Goal: Information Seeking & Learning: Learn about a topic

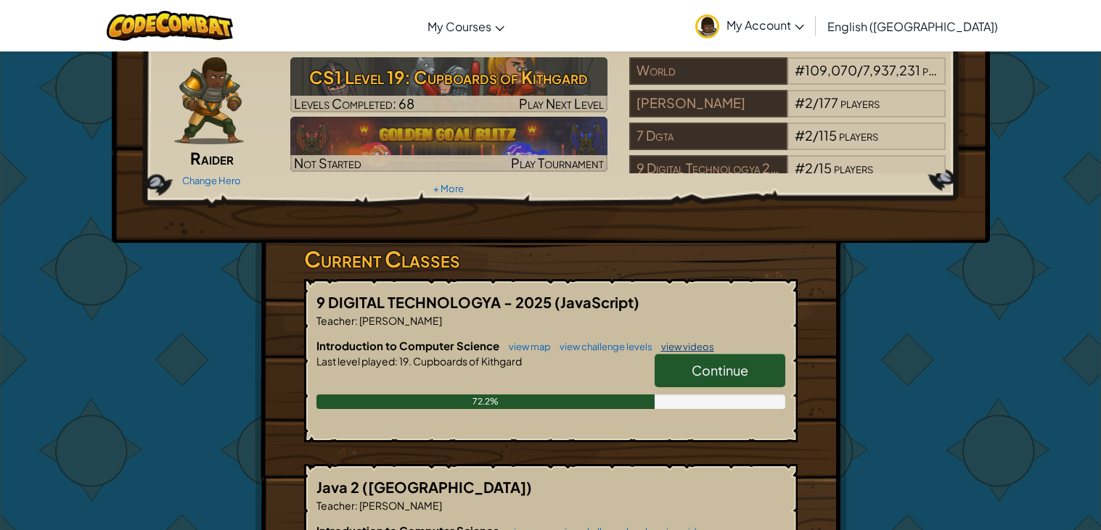
scroll to position [92, 0]
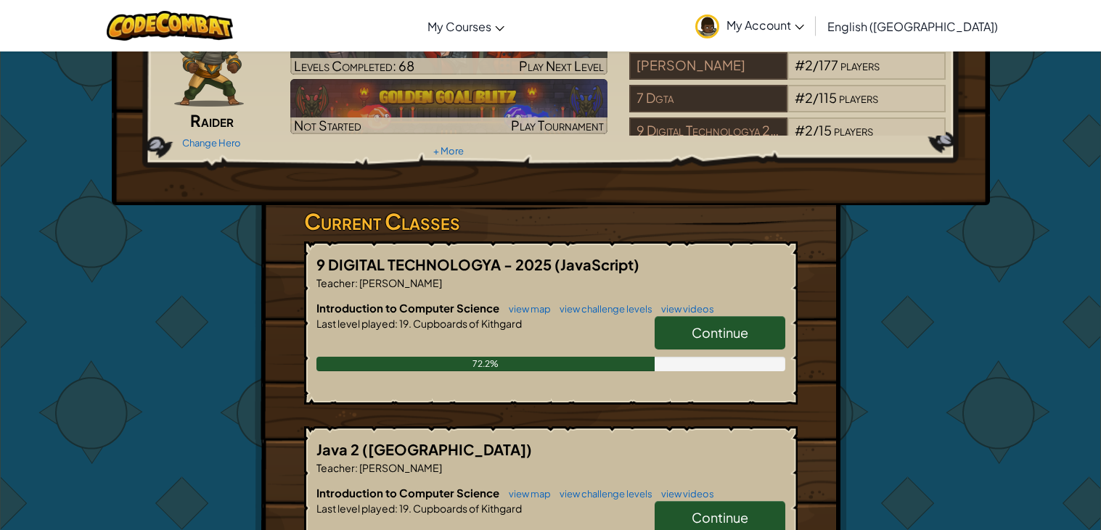
click at [710, 331] on span "Continue" at bounding box center [719, 332] width 57 height 17
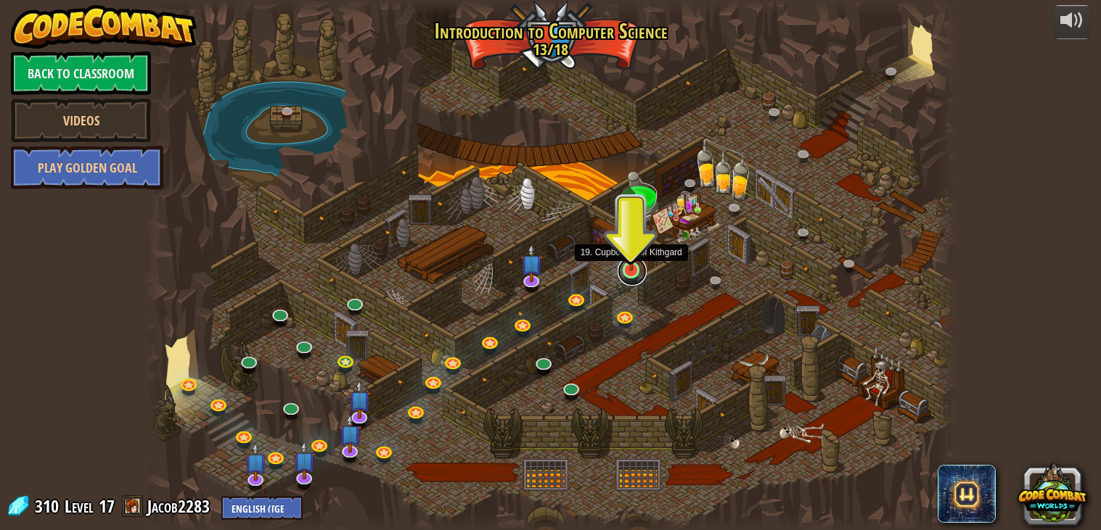
click at [632, 281] on link at bounding box center [631, 271] width 29 height 29
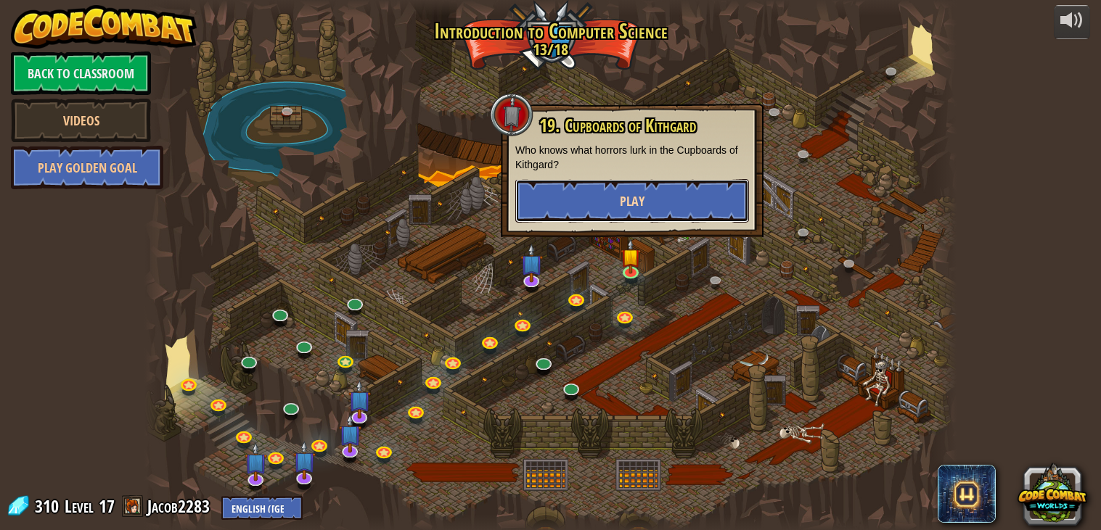
click at [656, 210] on button "Play" at bounding box center [632, 201] width 234 height 44
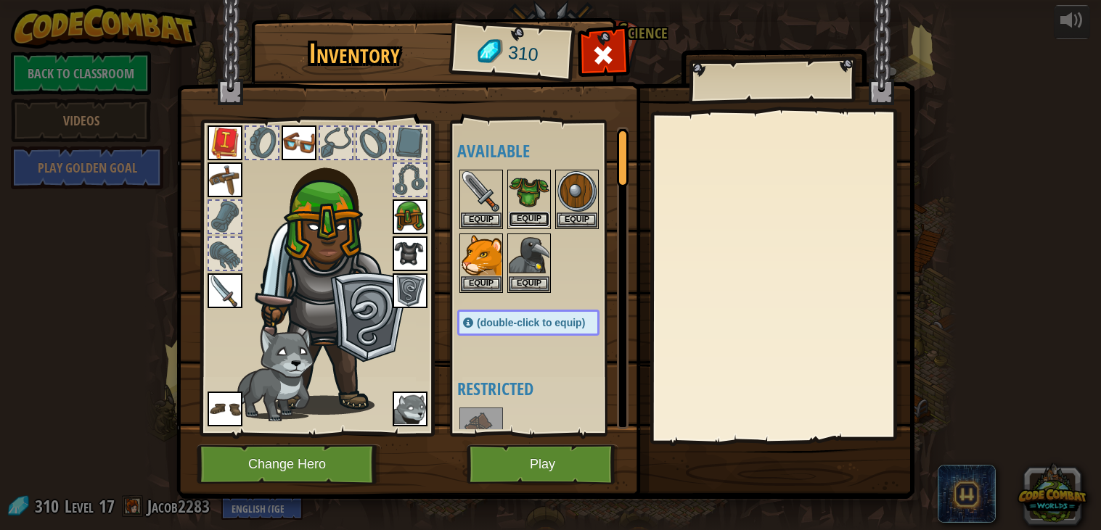
click at [520, 225] on button "Equip" at bounding box center [529, 219] width 41 height 15
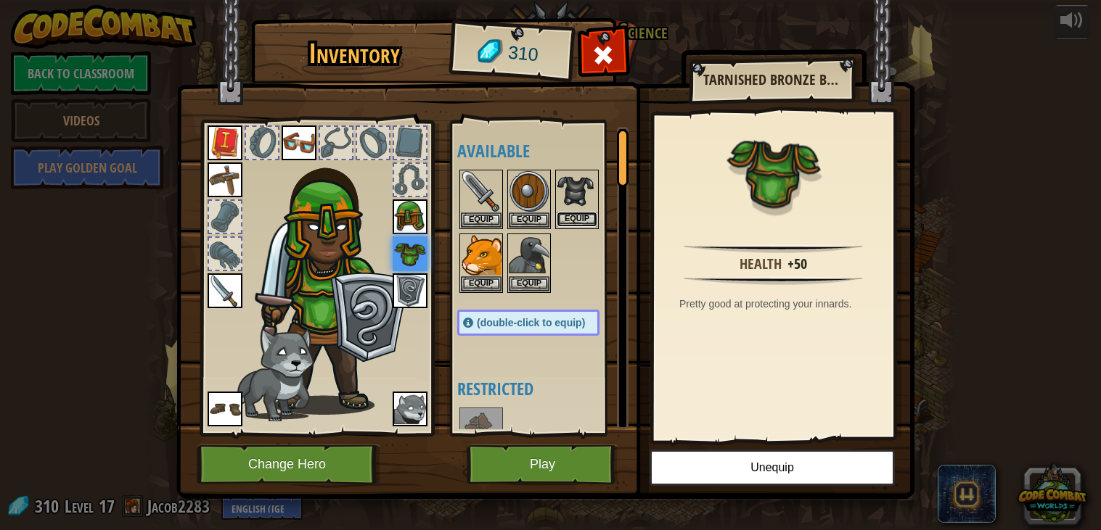
click at [581, 218] on button "Equip" at bounding box center [577, 219] width 41 height 15
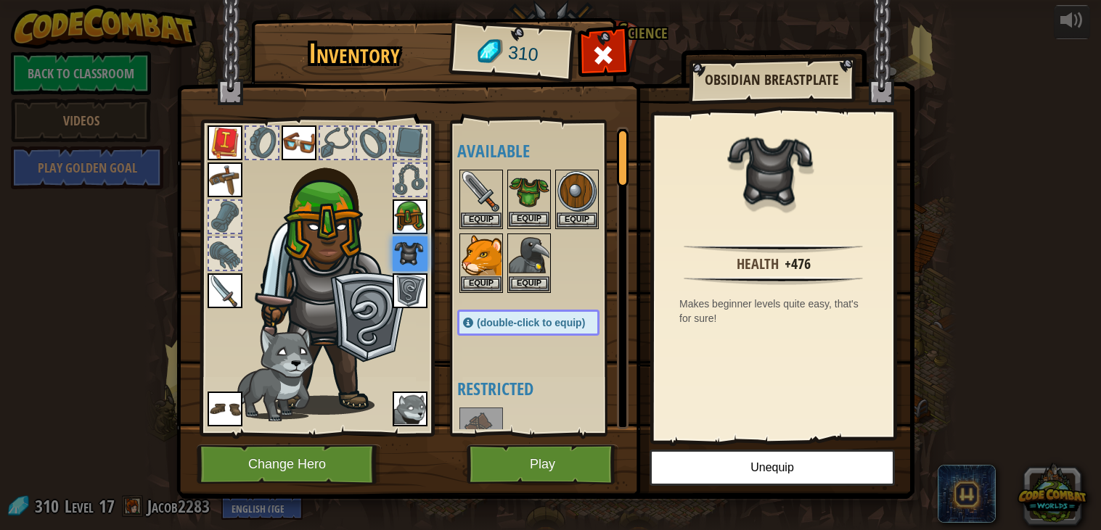
click at [525, 184] on img at bounding box center [529, 191] width 41 height 41
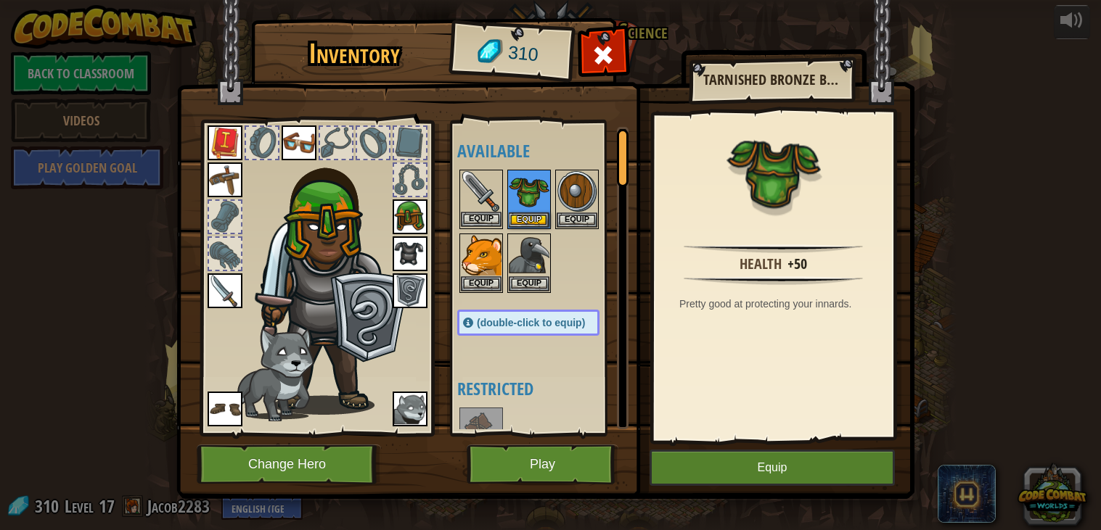
click at [485, 198] on img at bounding box center [481, 191] width 41 height 41
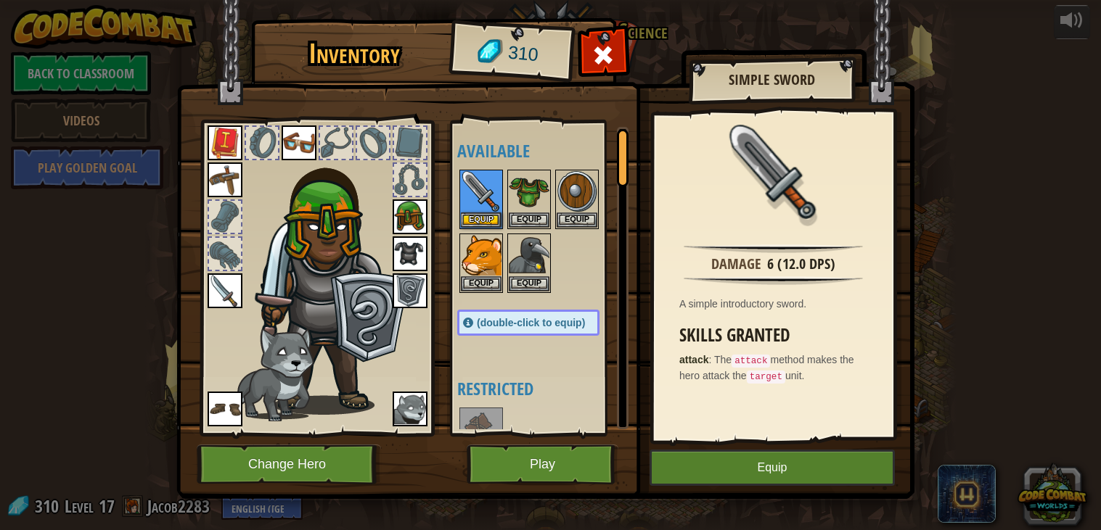
click at [213, 292] on img at bounding box center [225, 291] width 35 height 35
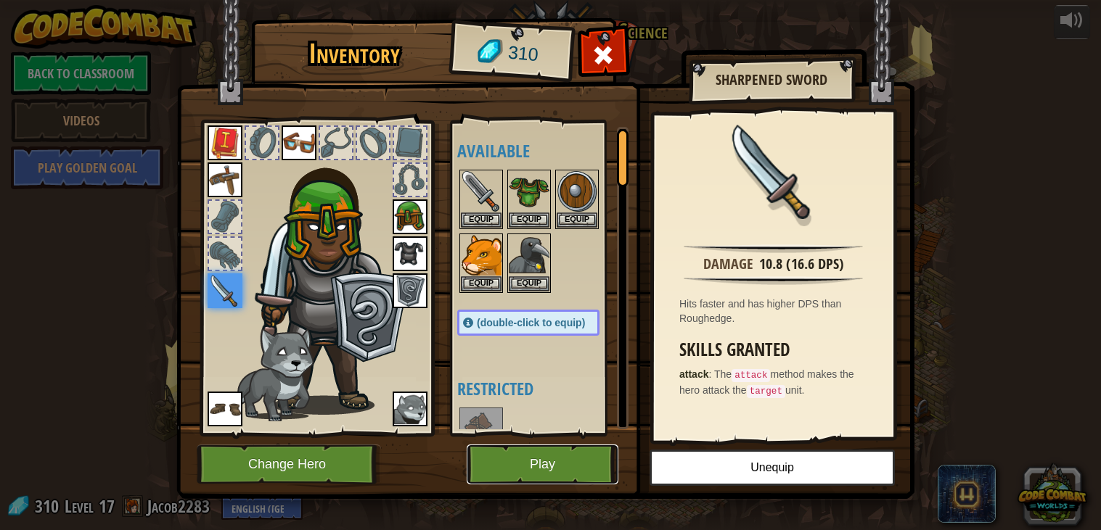
click at [533, 468] on button "Play" at bounding box center [543, 465] width 152 height 40
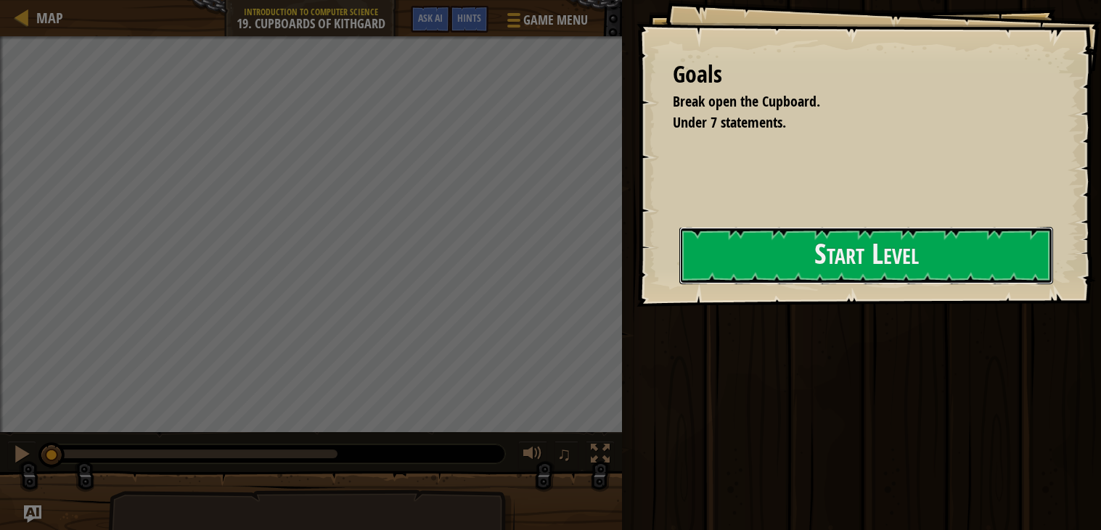
click at [679, 271] on button "Start Level" at bounding box center [866, 255] width 374 height 57
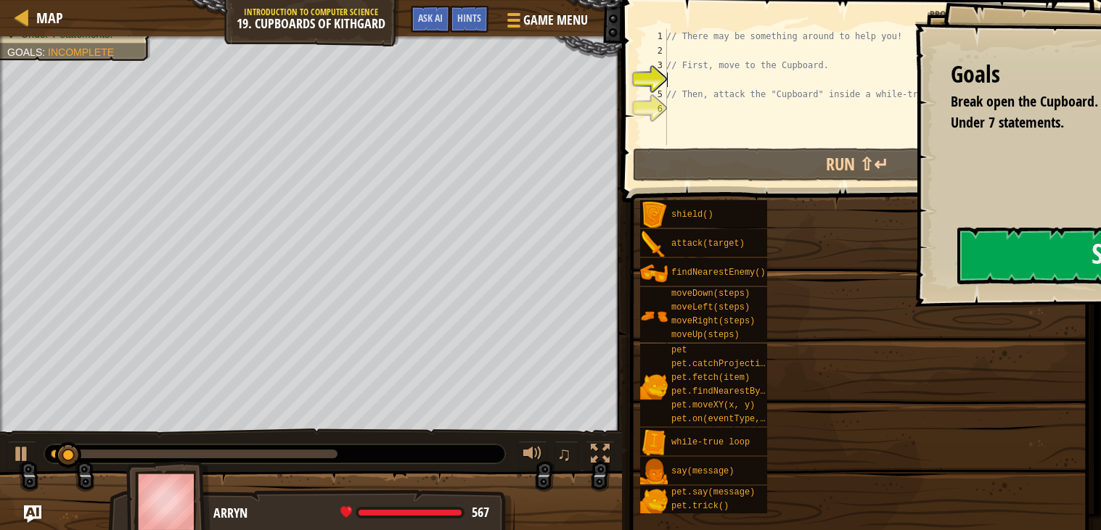
click at [864, 245] on div "shield() attack(target) findNearestEnemy() moveDown(steps) moveLeft(steps) move…" at bounding box center [864, 357] width 451 height 315
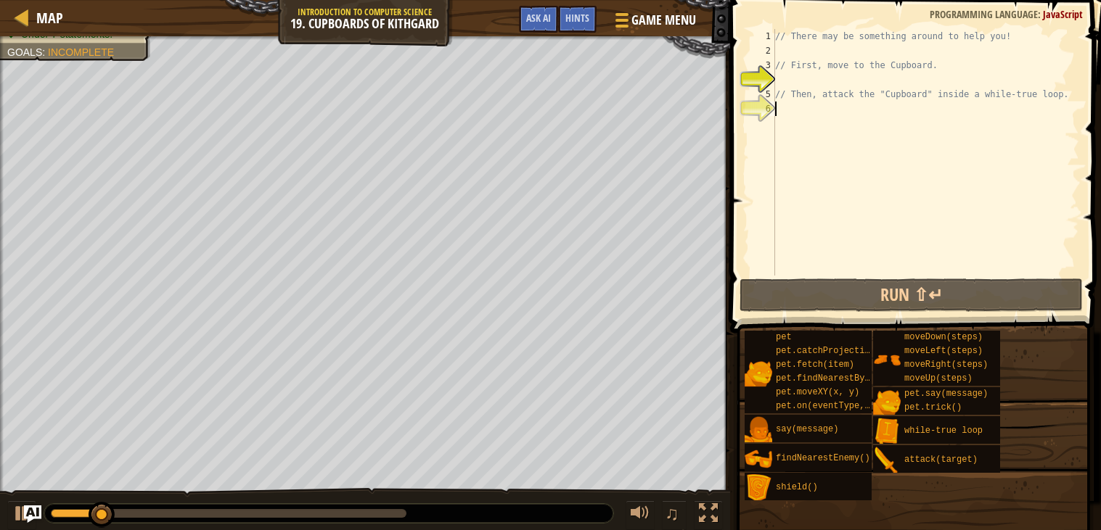
click at [836, 139] on div "// There may be something around to help you! // First, move to the Cupboard. /…" at bounding box center [925, 167] width 307 height 276
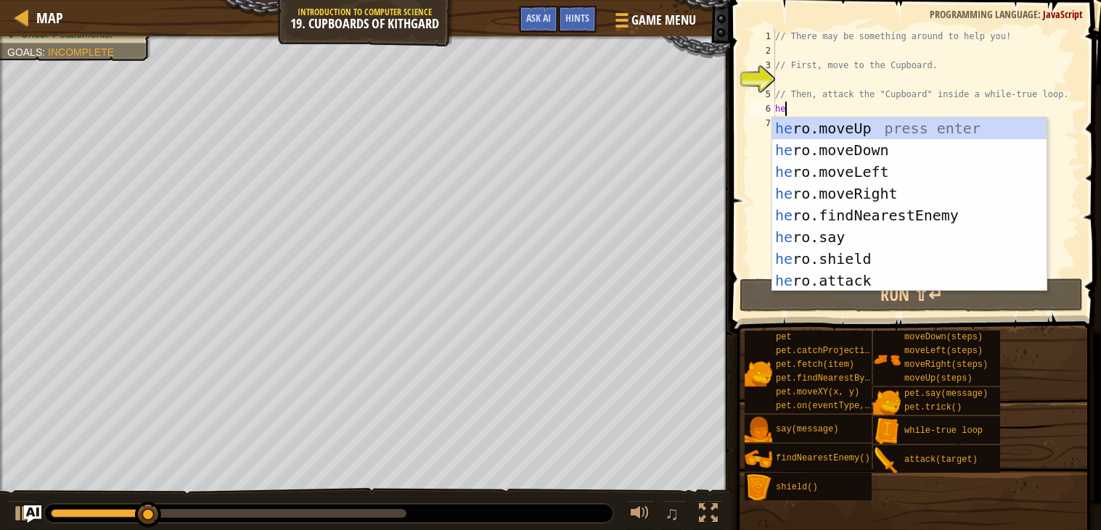
scroll to position [6, 0]
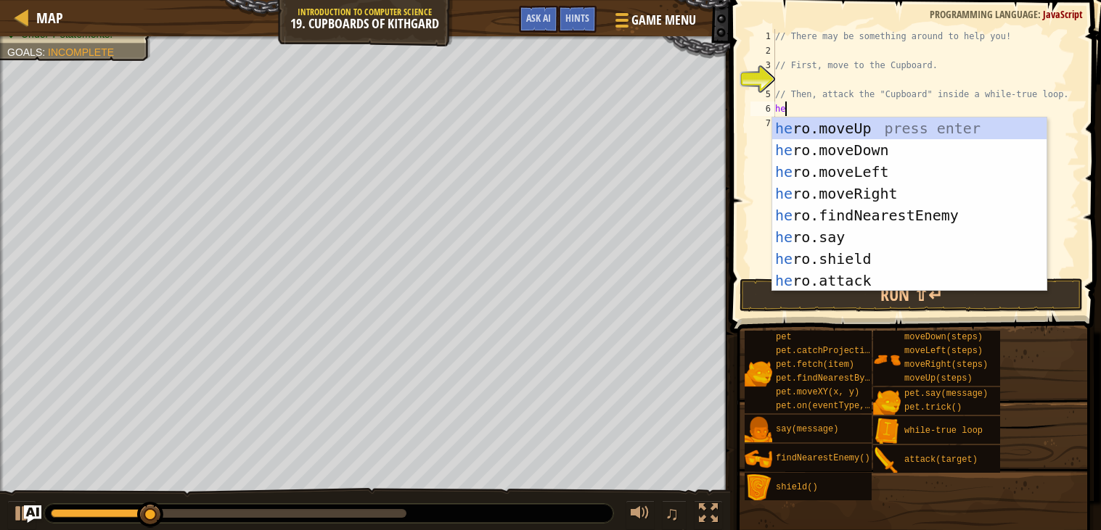
type textarea "hero"
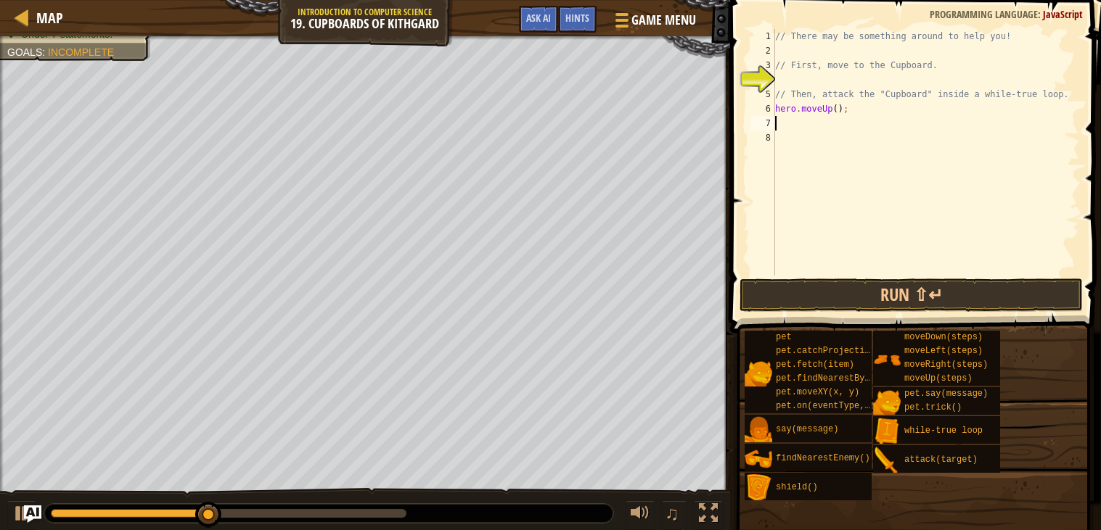
type textarea "ri"
click at [853, 123] on div "// There may be something around to help you! // First, move to the Cupboard. /…" at bounding box center [925, 167] width 307 height 276
type textarea "hero.moveRight(3);"
click at [850, 136] on div "// There may be something around to help you! // First, move to the Cupboard. /…" at bounding box center [925, 167] width 307 height 276
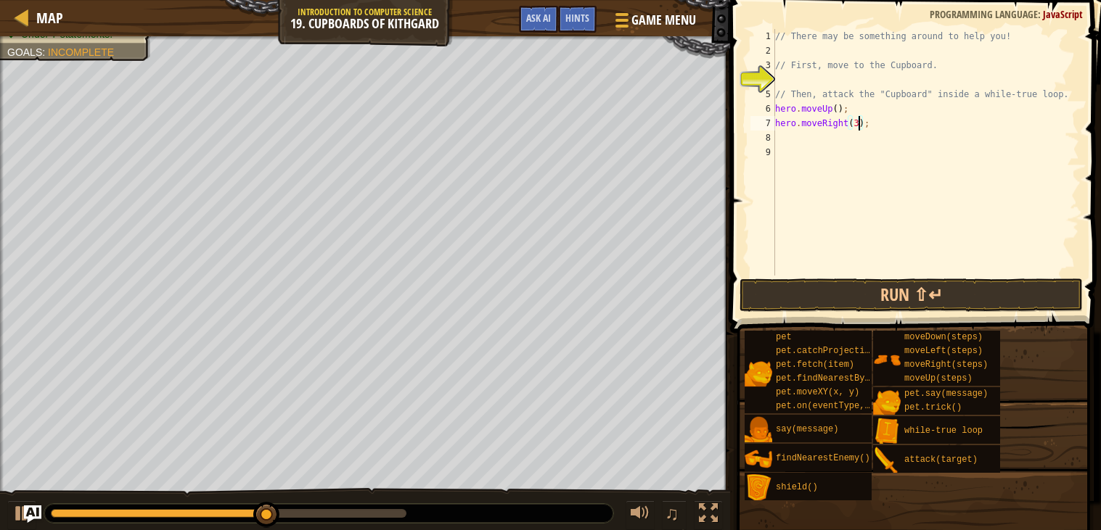
scroll to position [6, 0]
click at [913, 114] on div "// There may be something around to help you! // First, move to the Cupboard. /…" at bounding box center [925, 167] width 307 height 276
type textarea "hero.moveRight(3);"
type textarea "h"
click at [853, 136] on div "// There may be something around to help you! // First, move to the Cupboard. /…" at bounding box center [927, 167] width 303 height 276
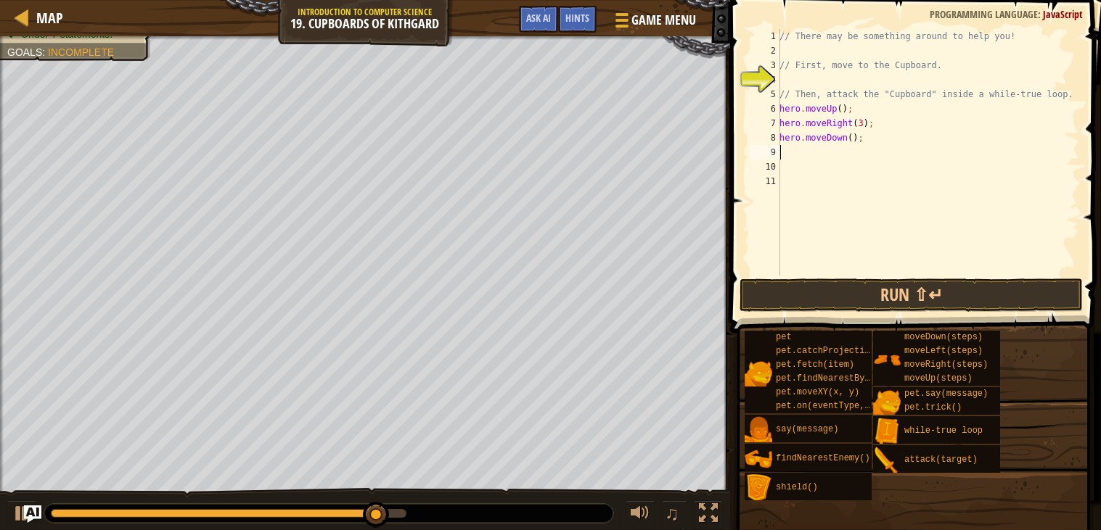
type textarea "hero.moveDown(2);"
click at [858, 144] on div "// There may be something around to help you! // First, move to the Cupboard. /…" at bounding box center [927, 167] width 303 height 276
type textarea "hero.moveDown(2);"
click at [892, 145] on div "// There may be something around to help you! // First, move to the Cupboard. /…" at bounding box center [927, 167] width 303 height 276
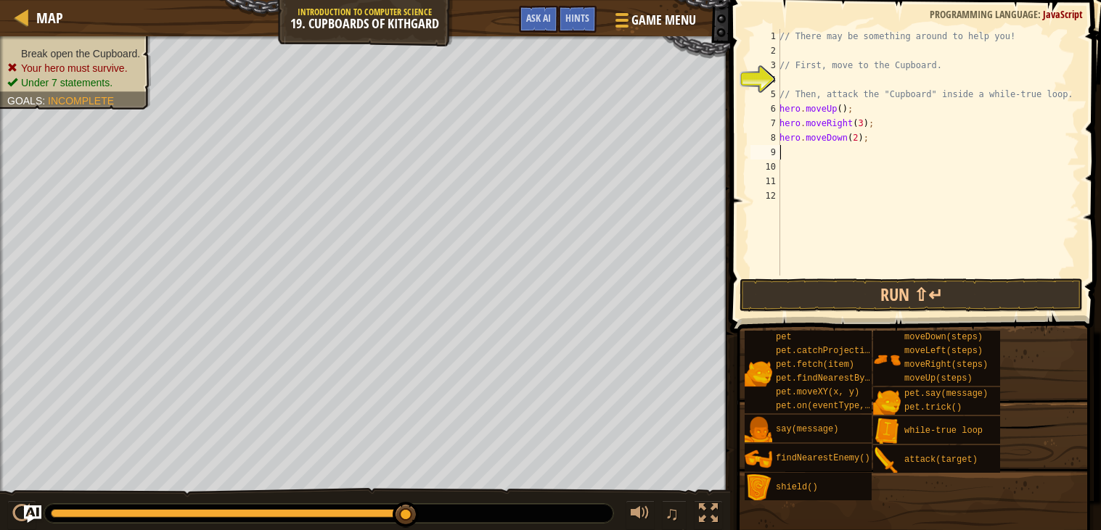
click at [892, 145] on div "// There may be something around to help you! // First, move to the Cupboard. /…" at bounding box center [927, 167] width 303 height 276
type textarea "f"
type textarea ")"
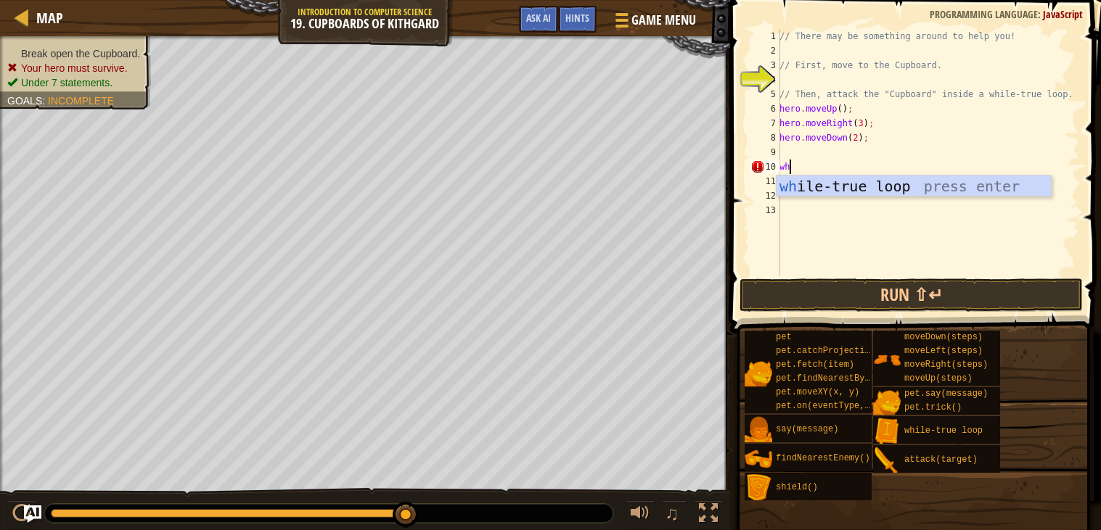
scroll to position [6, 1]
type textarea "while"
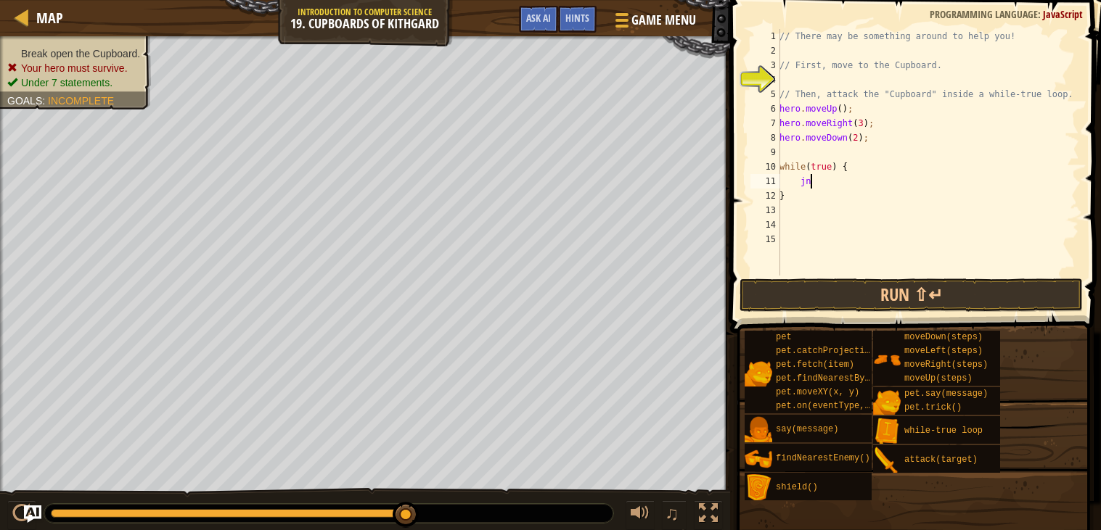
type textarea "j"
type textarea "f"
click at [863, 293] on button "Run ⇧↵" at bounding box center [910, 295] width 343 height 33
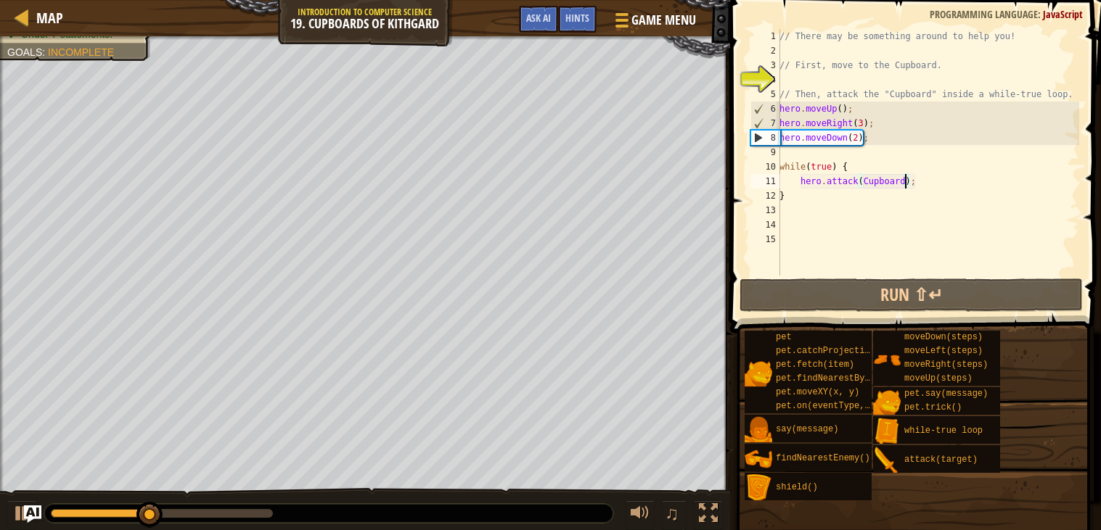
click at [863, 124] on div "// There may be something around to help you! // First, move to the Cupboard. /…" at bounding box center [927, 167] width 303 height 276
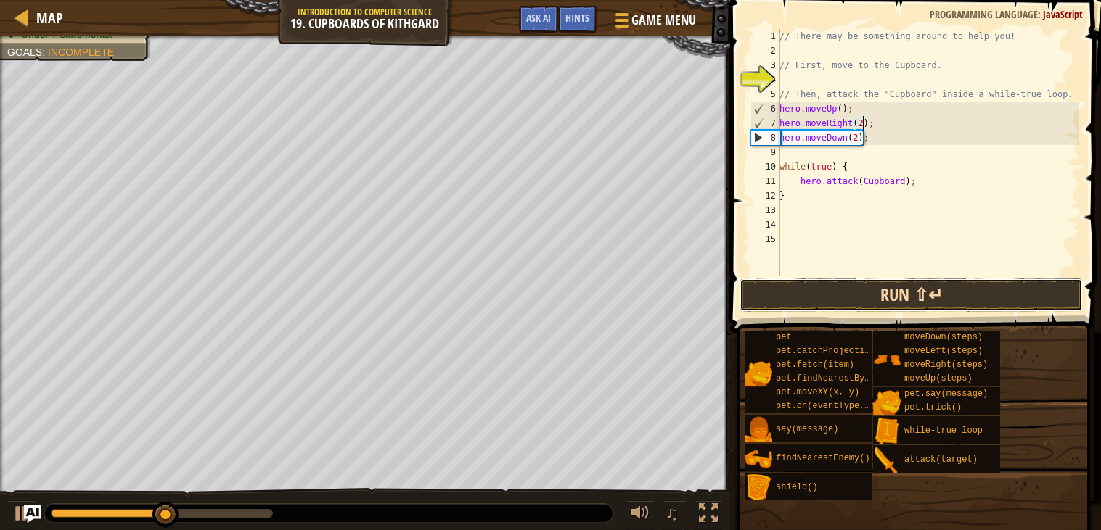
click at [924, 295] on button "Run ⇧↵" at bounding box center [910, 295] width 343 height 33
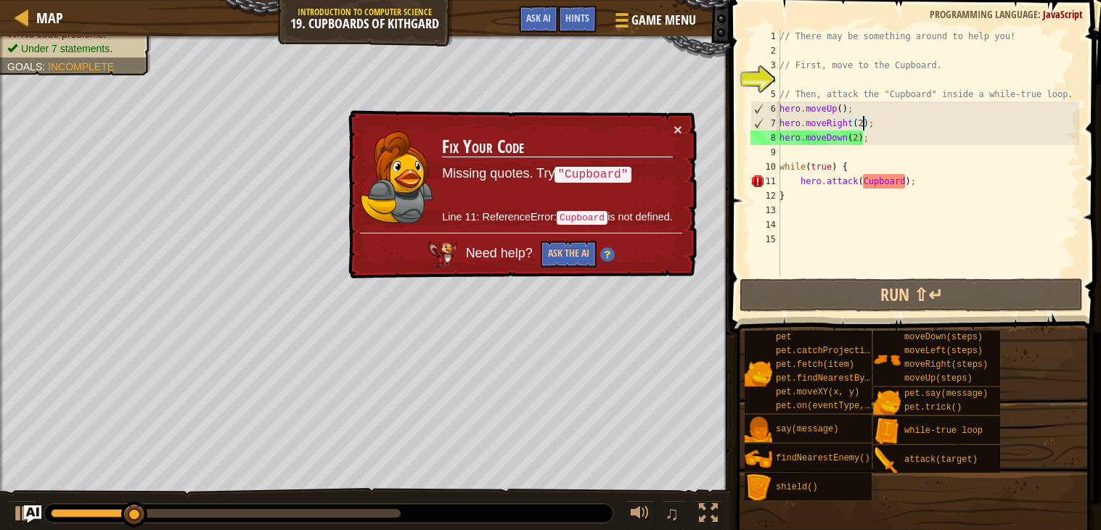
click at [903, 181] on div "// There may be something around to help you! // First, move to the Cupboard. /…" at bounding box center [927, 167] width 303 height 276
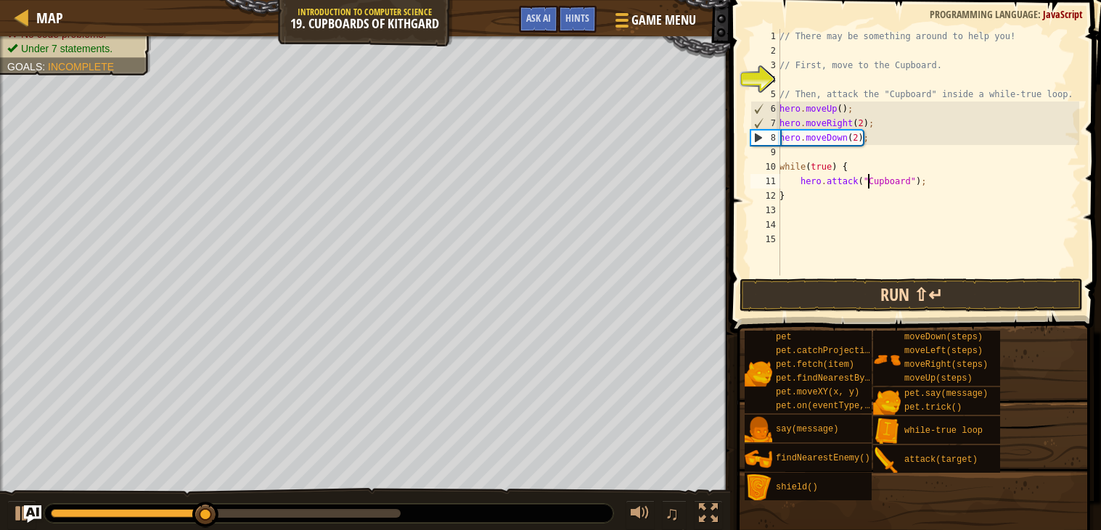
type textarea "hero.attack("Cupboard");"
click at [870, 311] on button "Run ⇧↵" at bounding box center [910, 295] width 343 height 33
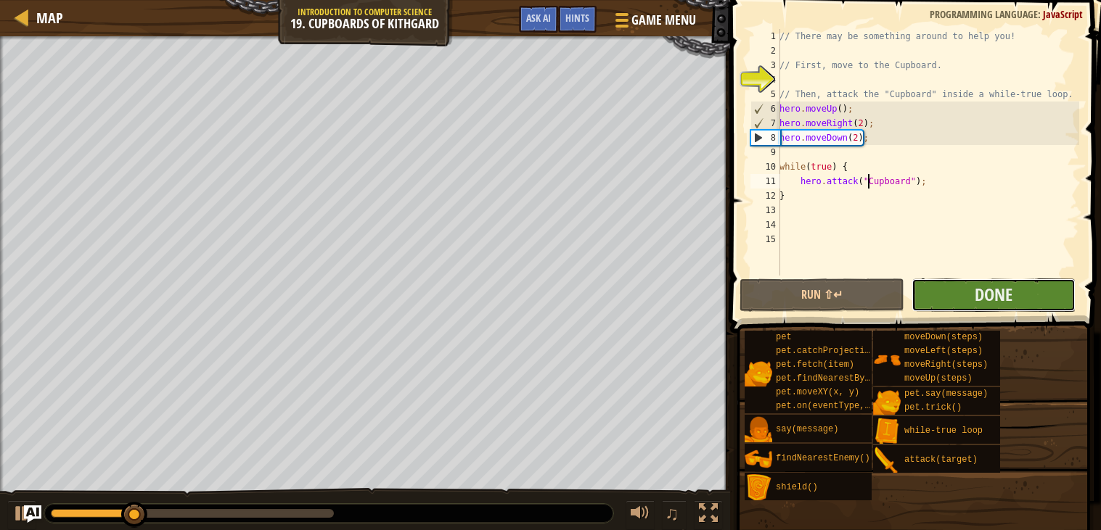
click at [952, 290] on button "Done" at bounding box center [993, 295] width 164 height 33
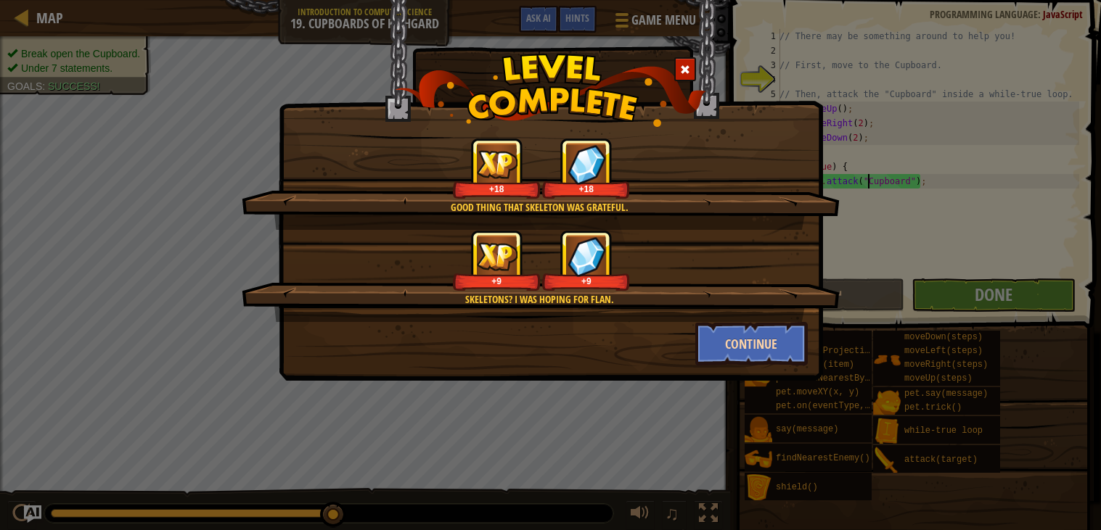
drag, startPoint x: 755, startPoint y: 297, endPoint x: 741, endPoint y: 337, distance: 41.8
click at [752, 305] on div "Skeletons? I was hoping for Flan." at bounding box center [540, 299] width 458 height 15
drag, startPoint x: 741, startPoint y: 337, endPoint x: 1052, endPoint y: 339, distance: 311.3
click at [745, 340] on button "Continue" at bounding box center [751, 344] width 112 height 44
click at [968, 327] on div "Good thing that Skeleton was grateful. +18 +18 Skeletons? I was hoping for Flan…" at bounding box center [550, 265] width 1101 height 530
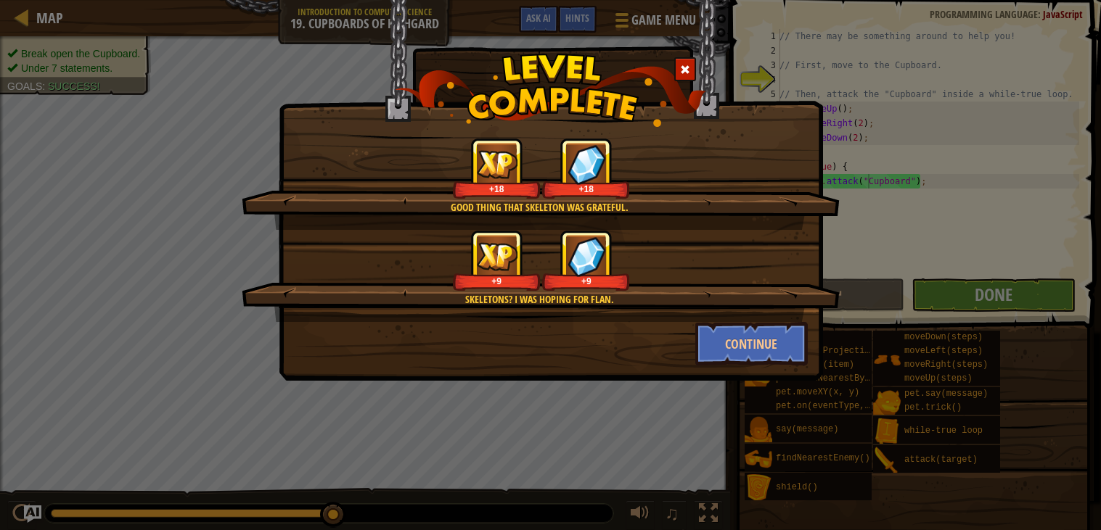
click at [996, 295] on div "Good thing that Skeleton was grateful. +18 +18 Skeletons? I was hoping for Flan…" at bounding box center [550, 265] width 1101 height 530
click at [995, 296] on div "Good thing that Skeleton was grateful. +18 +18 Skeletons? I was hoping for Flan…" at bounding box center [550, 265] width 1101 height 530
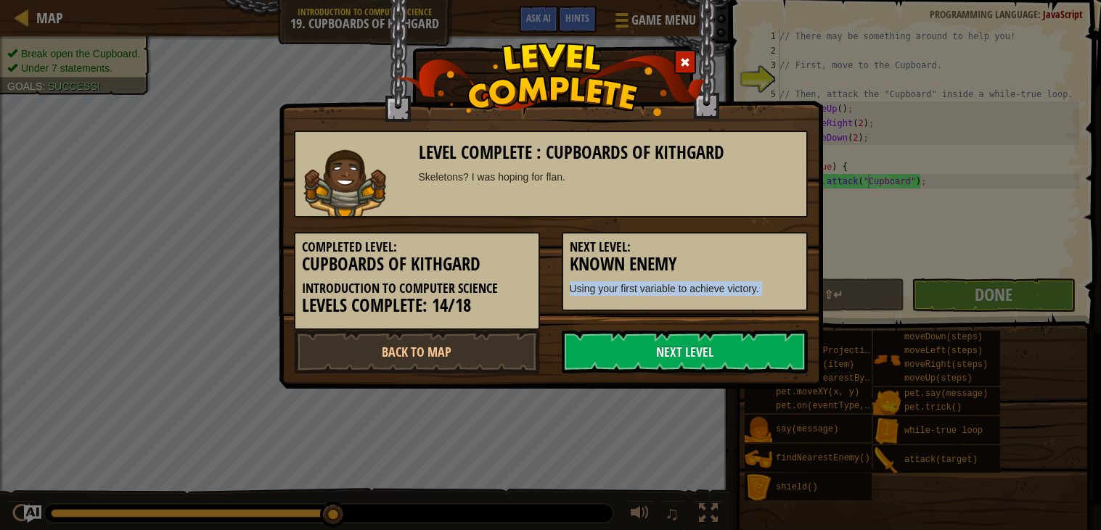
click at [1068, 279] on div "Level Complete : Cupboards of Kithgard Skeletons? I was hoping for flan. Comple…" at bounding box center [550, 265] width 1101 height 530
click at [745, 337] on link "Next Level" at bounding box center [685, 352] width 246 height 44
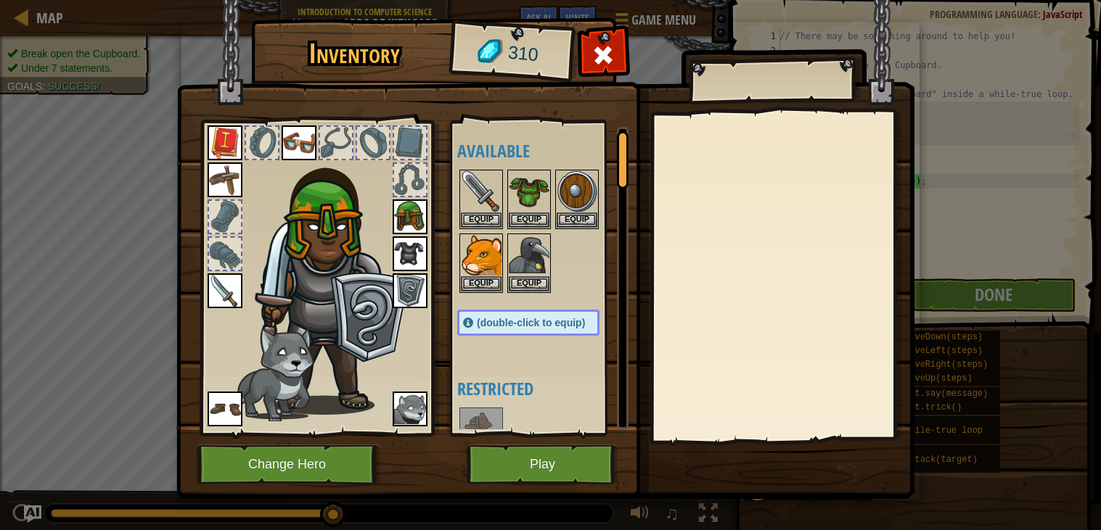
scroll to position [5, 0]
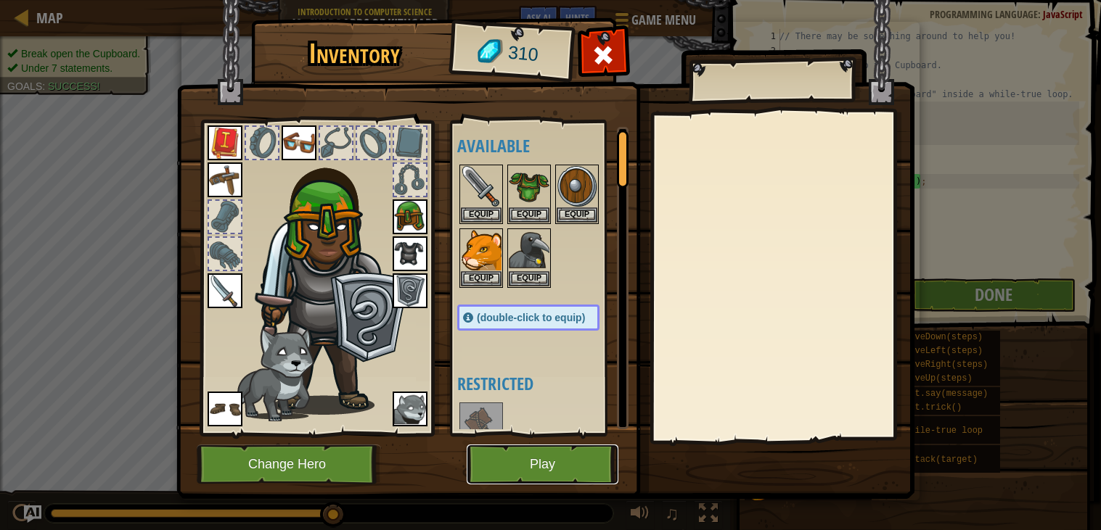
click at [514, 461] on button "Play" at bounding box center [543, 465] width 152 height 40
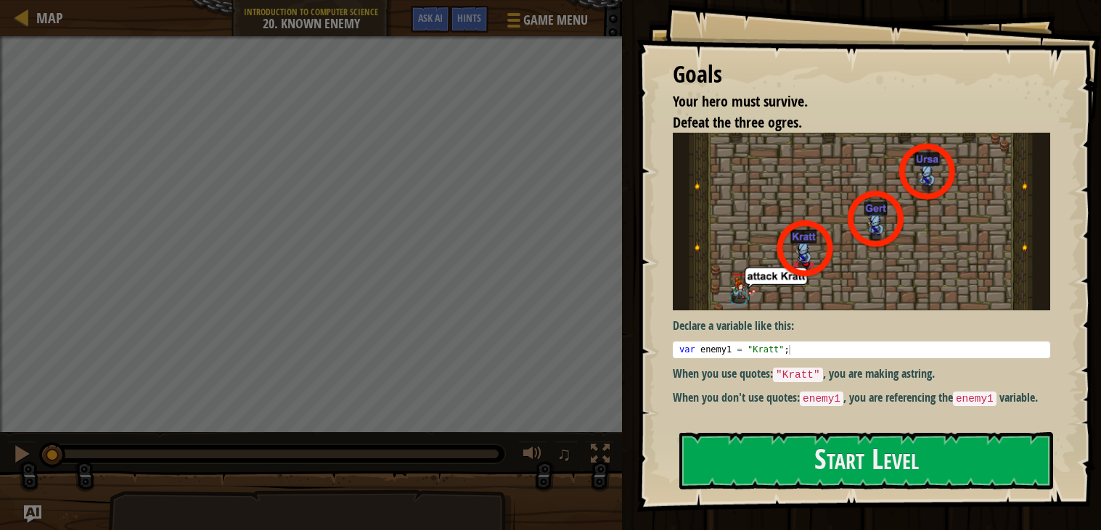
drag, startPoint x: 891, startPoint y: 326, endPoint x: 899, endPoint y: 349, distance: 24.6
click at [895, 334] on div "Declare a variable like this: var enemy1 = "[PERSON_NAME]" ; הההההההההההההההההה…" at bounding box center [861, 270] width 377 height 274
click at [934, 420] on div "Goals Your hero must survive. Defeat the three ogres. Declare a variable like t…" at bounding box center [868, 256] width 464 height 512
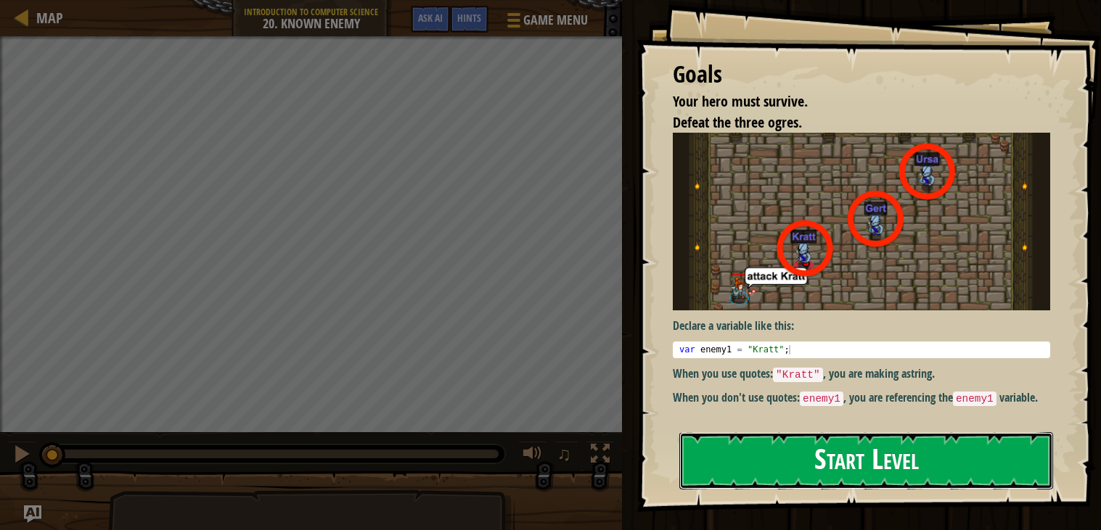
click at [945, 450] on button "Start Level" at bounding box center [866, 460] width 374 height 57
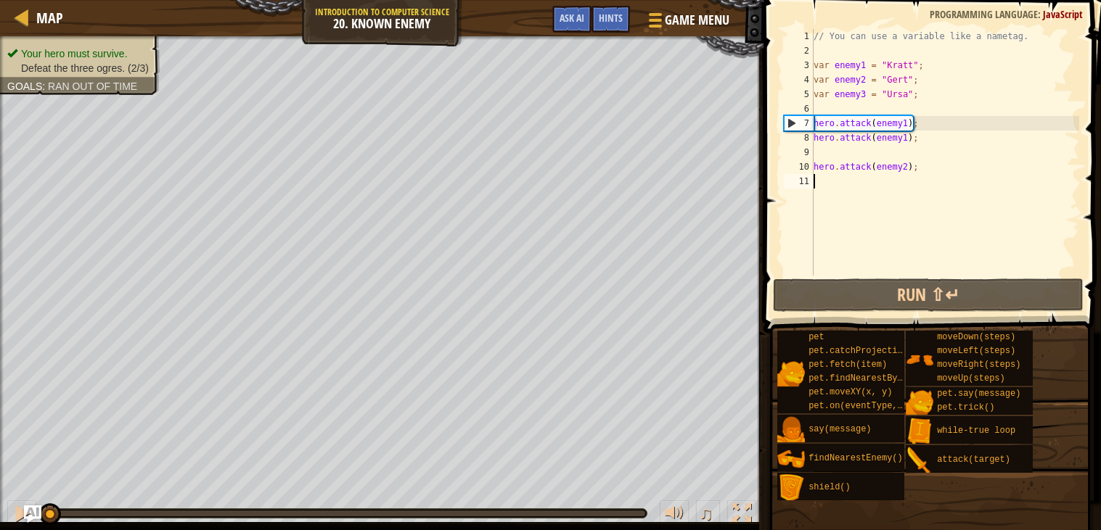
click at [904, 191] on div "// You can use a variable like a nametag. var enemy1 = "[PERSON_NAME]" ; var en…" at bounding box center [944, 167] width 268 height 276
click at [903, 178] on div "// You can use a variable like a nametag. var enemy1 = "[PERSON_NAME]" ; var en…" at bounding box center [944, 167] width 268 height 276
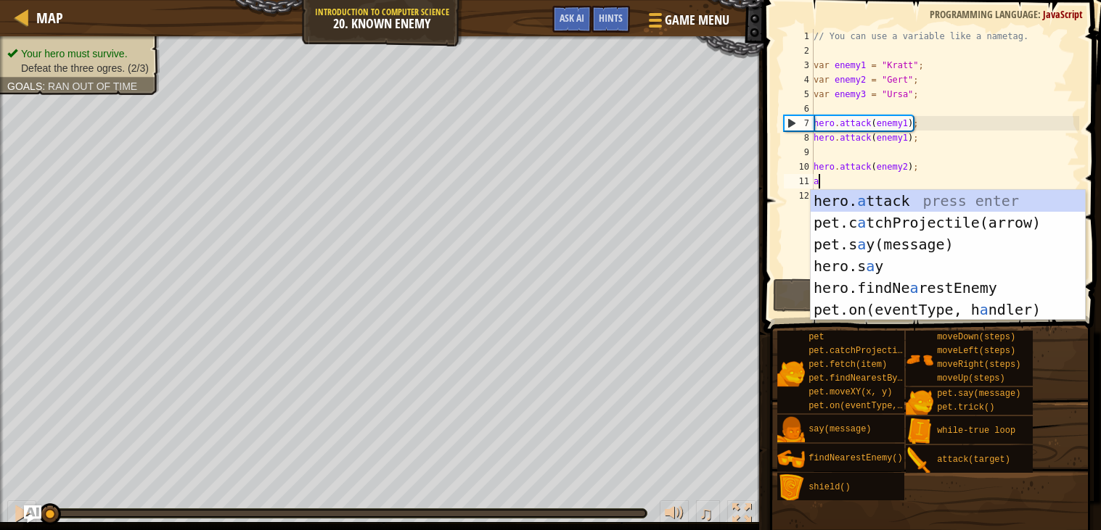
scroll to position [6, 0]
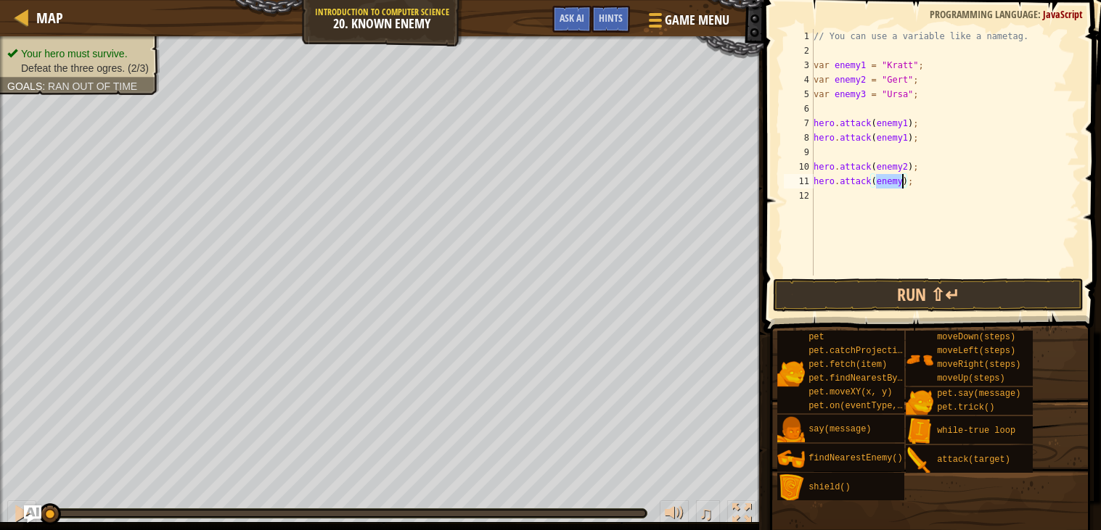
click at [903, 178] on div "// You can use a variable like a nametag. var enemy1 = "[PERSON_NAME]" ; var en…" at bounding box center [944, 152] width 268 height 247
type textarea "hero.attack(enemy2);"
click at [928, 178] on div "// You can use a variable like a nametag. var enemy1 = "[PERSON_NAME]" ; var en…" at bounding box center [944, 167] width 268 height 276
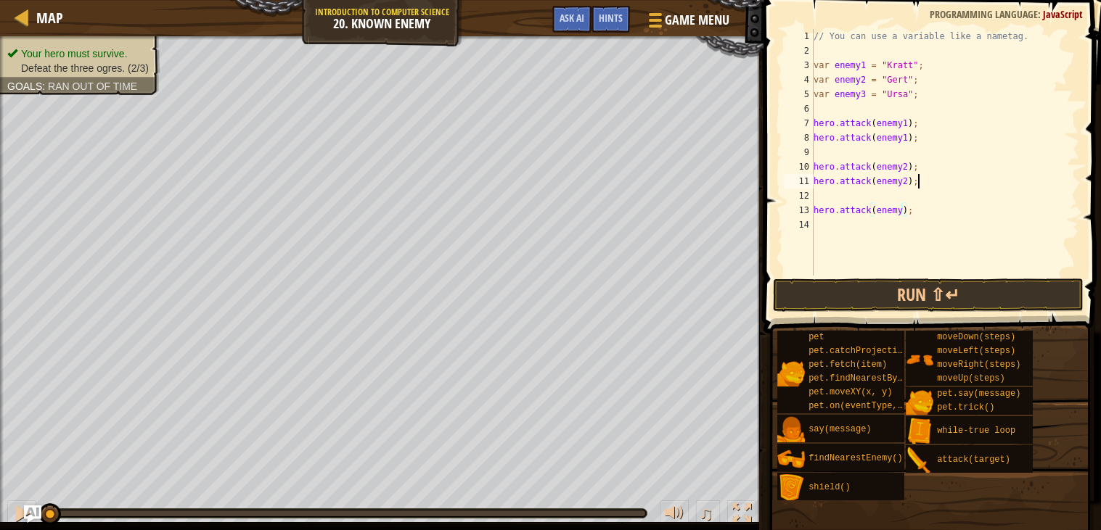
click at [928, 178] on div "// You can use a variable like a nametag. var enemy1 = "[PERSON_NAME]" ; var en…" at bounding box center [944, 167] width 268 height 276
click at [904, 211] on div "// You can use a variable like a nametag. var enemy1 = "[PERSON_NAME]" ; var en…" at bounding box center [944, 167] width 268 height 276
type textarea "hero.attack(enemy3);"
click at [951, 212] on div "// You can use a variable like a nametag. var enemy1 = "[PERSON_NAME]" ; var en…" at bounding box center [944, 167] width 268 height 276
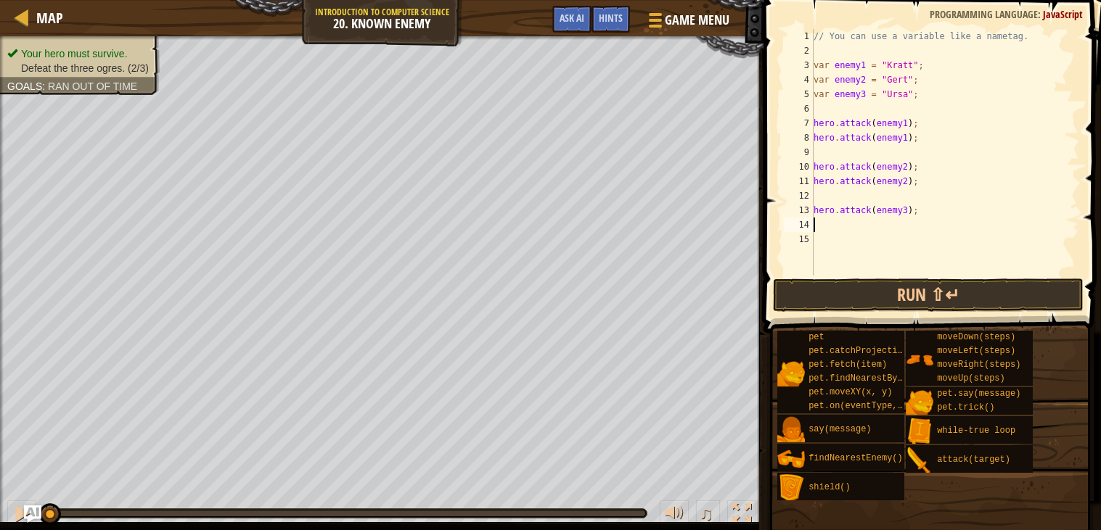
scroll to position [6, 0]
click at [951, 212] on div "// You can use a variable like a nametag. var enemy1 = "[PERSON_NAME]" ; var en…" at bounding box center [944, 167] width 268 height 276
click at [903, 224] on div "// You can use a variable like a nametag. var enemy1 = "[PERSON_NAME]" ; var en…" at bounding box center [944, 167] width 268 height 276
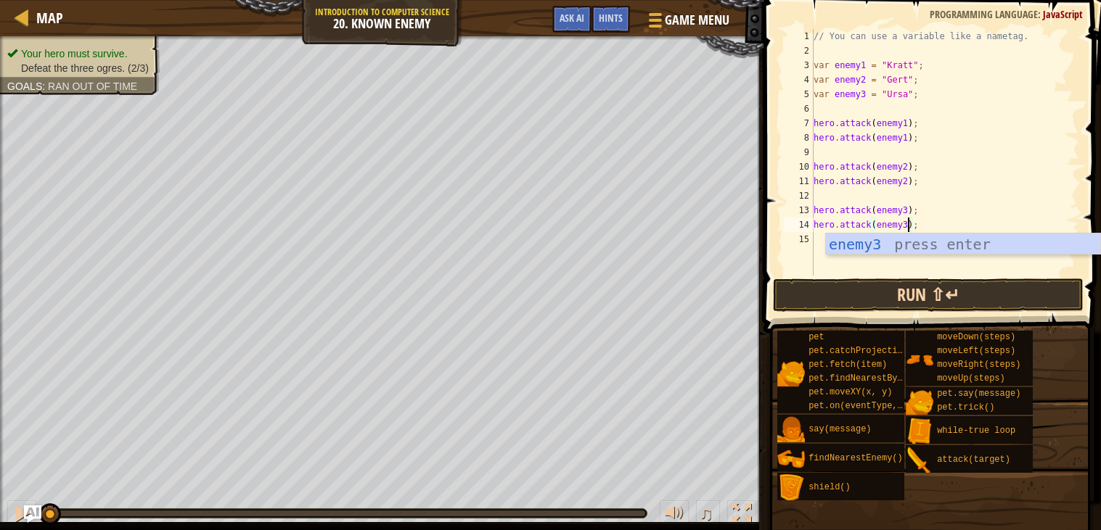
type textarea "hero.attack(enemy3);"
click at [852, 310] on button "Run ⇧↵" at bounding box center [928, 295] width 311 height 33
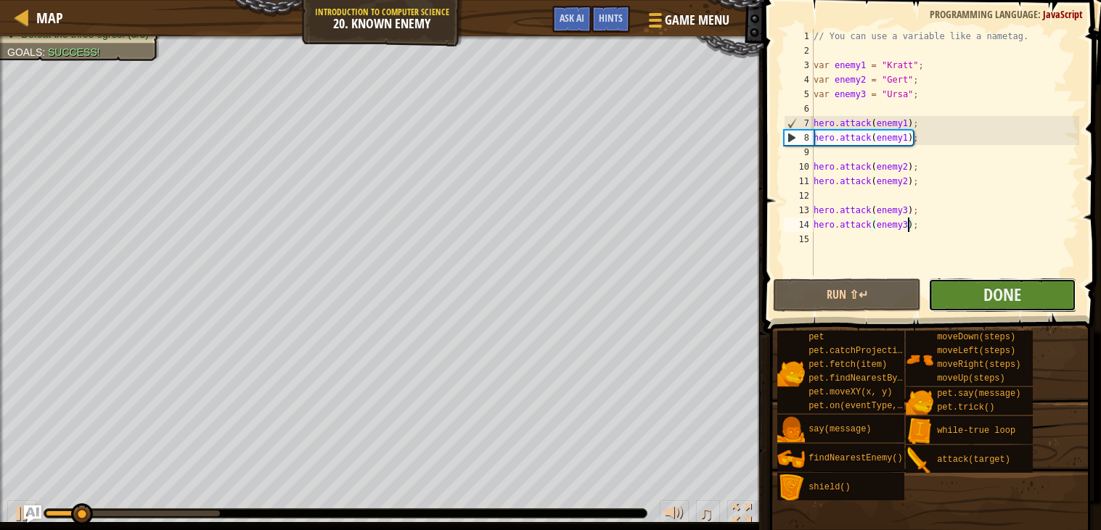
click at [980, 287] on button "Done" at bounding box center [1002, 295] width 148 height 33
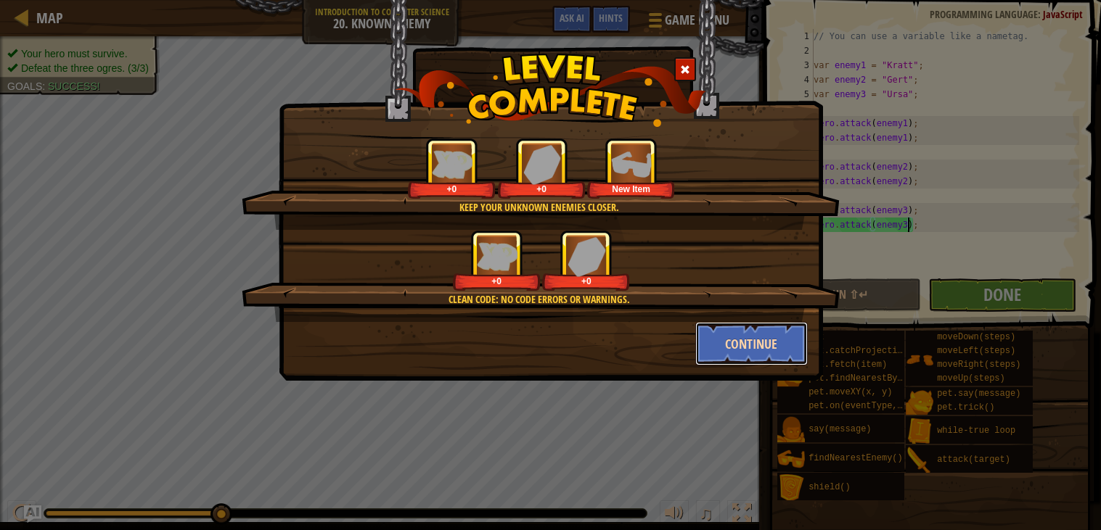
click at [781, 337] on button "Continue" at bounding box center [751, 344] width 112 height 44
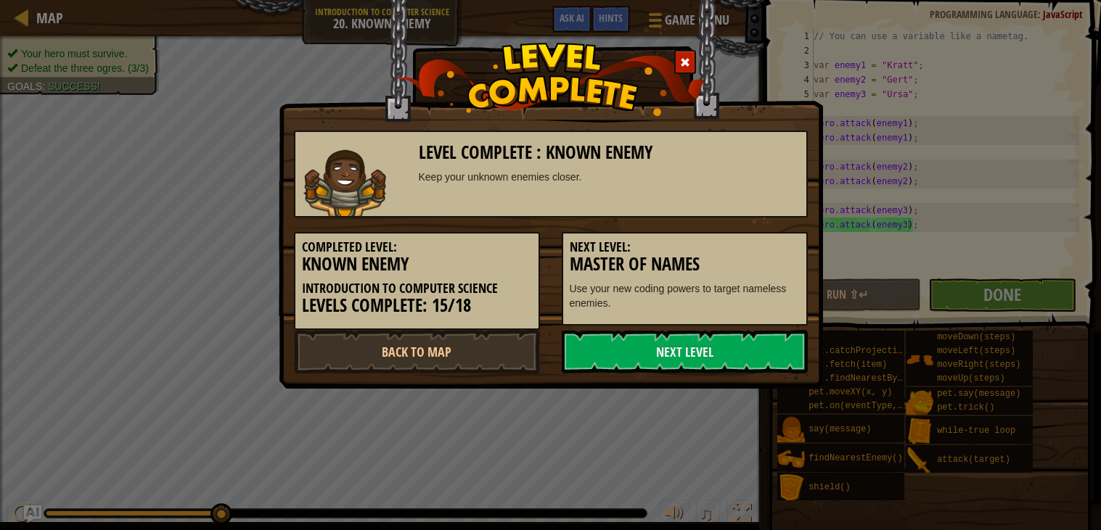
click at [781, 337] on link "Next Level" at bounding box center [685, 352] width 246 height 44
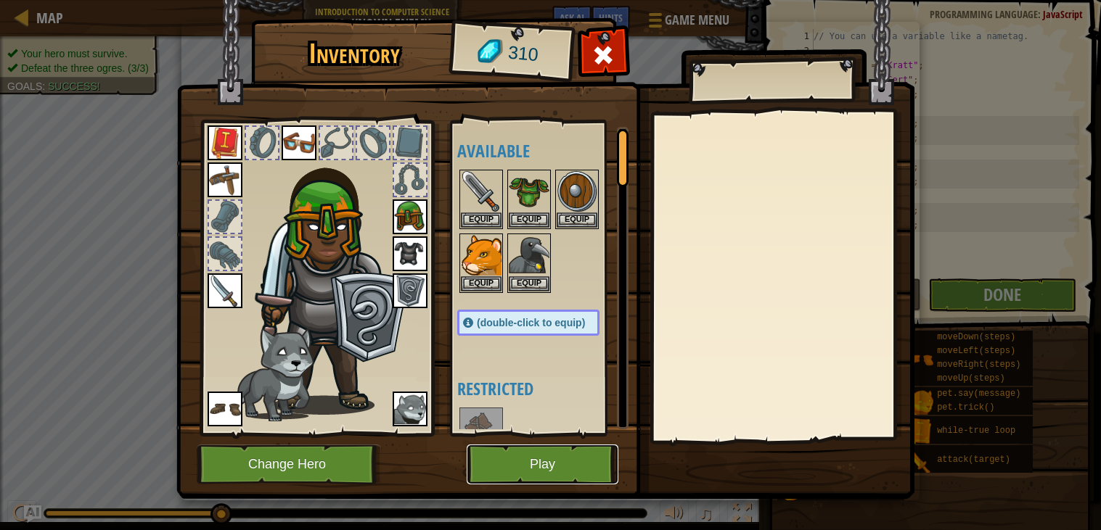
click at [532, 456] on button "Play" at bounding box center [543, 465] width 152 height 40
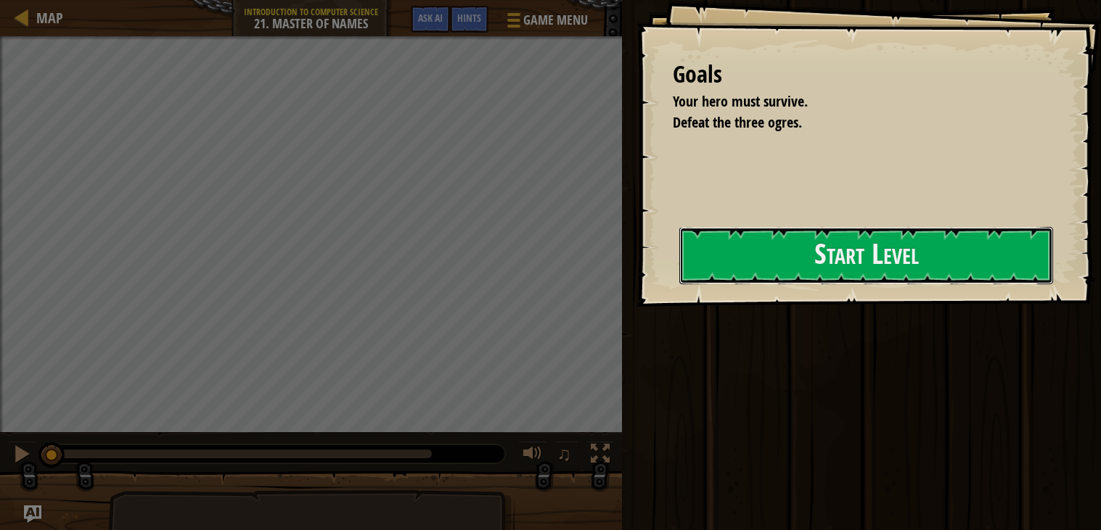
click at [758, 242] on button "Start Level" at bounding box center [866, 255] width 374 height 57
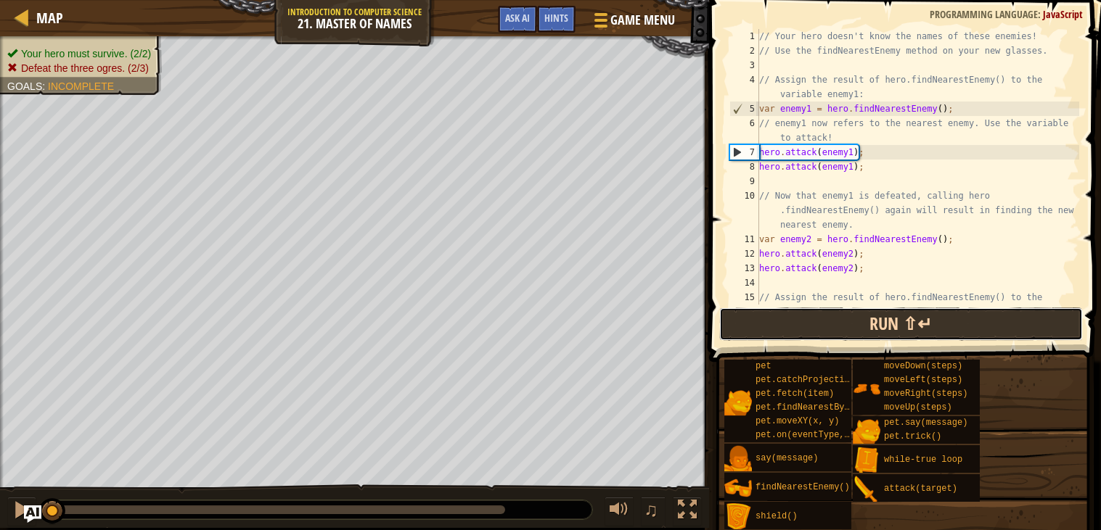
click at [899, 329] on button "Run ⇧↵" at bounding box center [901, 324] width 364 height 33
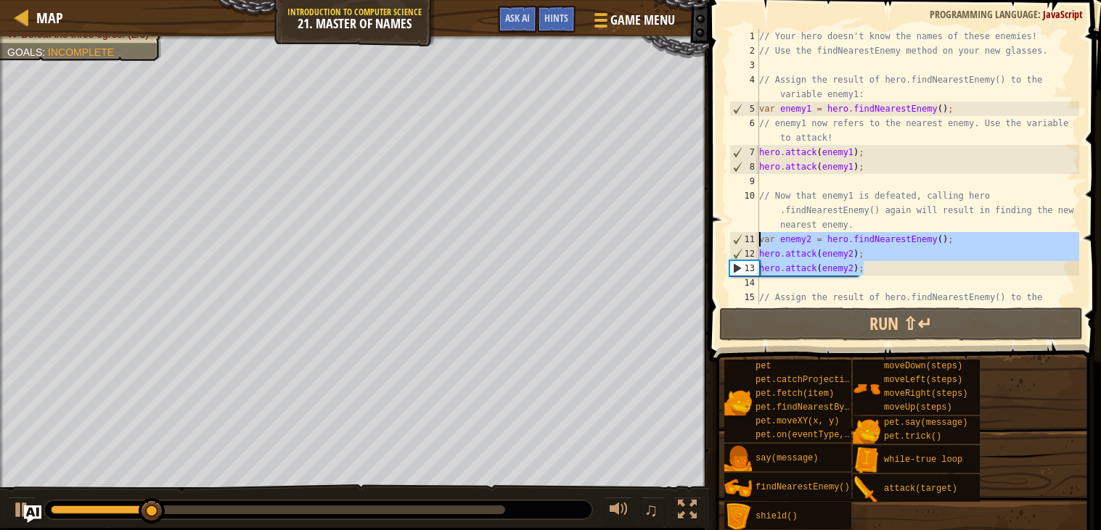
drag, startPoint x: 911, startPoint y: 271, endPoint x: 752, endPoint y: 242, distance: 161.5
click at [752, 242] on div "1 2 3 4 5 6 7 8 9 10 11 12 13 14 15 // Your hero doesn't know the names of thes…" at bounding box center [902, 167] width 353 height 276
type textarea "var enemy2 = hero.findNearestEnemy(); hero.attack(enemy2);"
click at [802, 283] on div "// Your hero doesn't know the names of these enemies! // Use the findNearestEne…" at bounding box center [917, 188] width 323 height 319
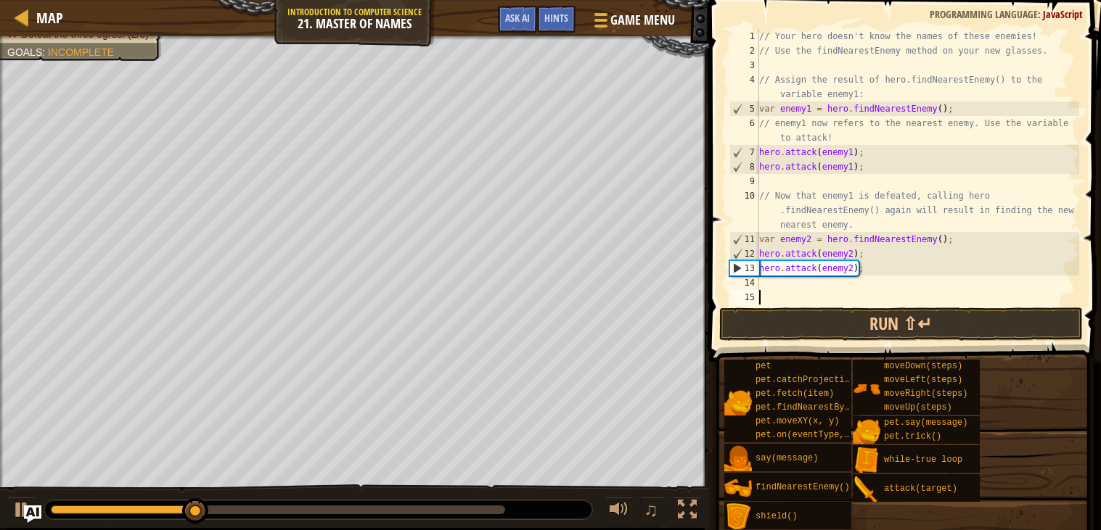
paste textarea "hero.attack(enemy2);"
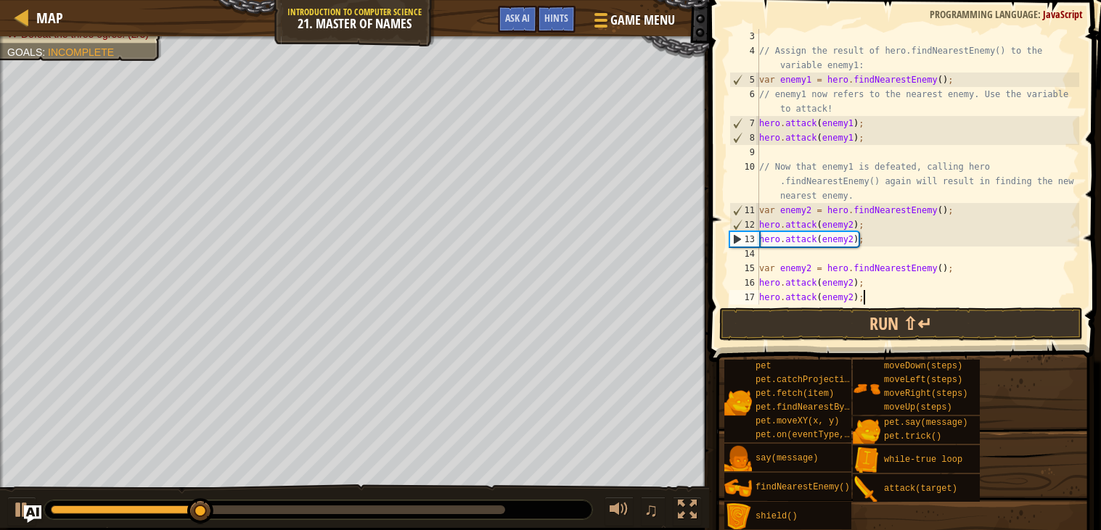
scroll to position [28, 0]
click at [810, 268] on div "// Assign the result of hero.findNearestEnemy() to the variable enemy1: var ene…" at bounding box center [917, 188] width 323 height 319
click at [853, 278] on div "// Assign the result of hero.findNearestEnemy() to the variable enemy1: var ene…" at bounding box center [917, 188] width 323 height 319
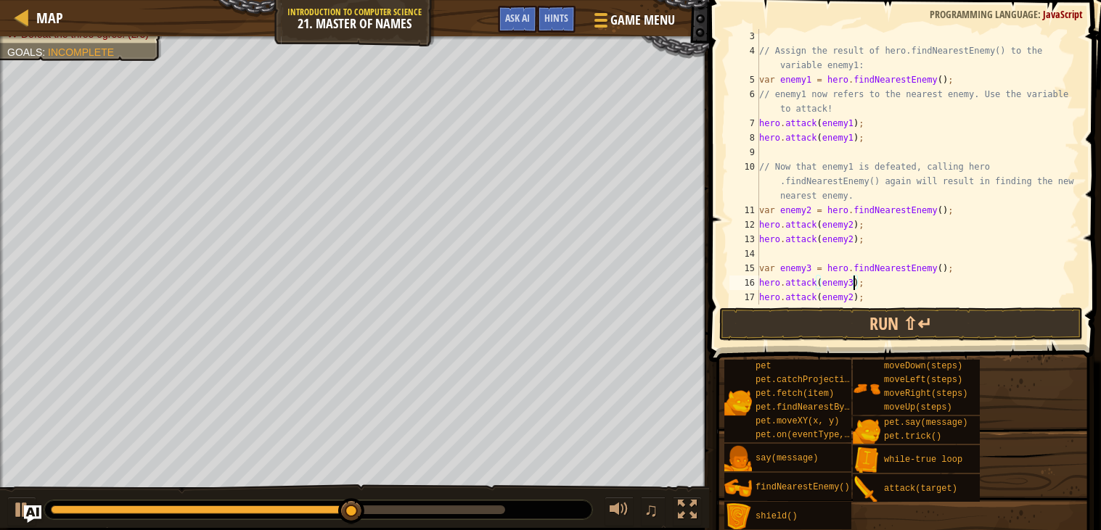
click at [854, 290] on div "// Assign the result of hero.findNearestEnemy() to the variable enemy1: var ene…" at bounding box center [917, 188] width 323 height 319
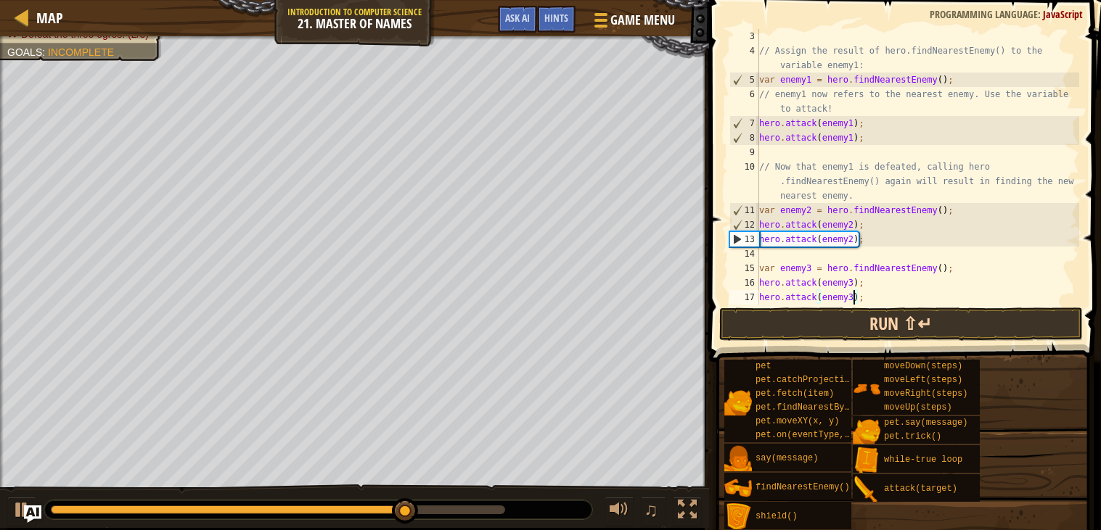
type textarea "hero.attack(enemy3);"
click at [819, 339] on button "Run ⇧↵" at bounding box center [901, 324] width 364 height 33
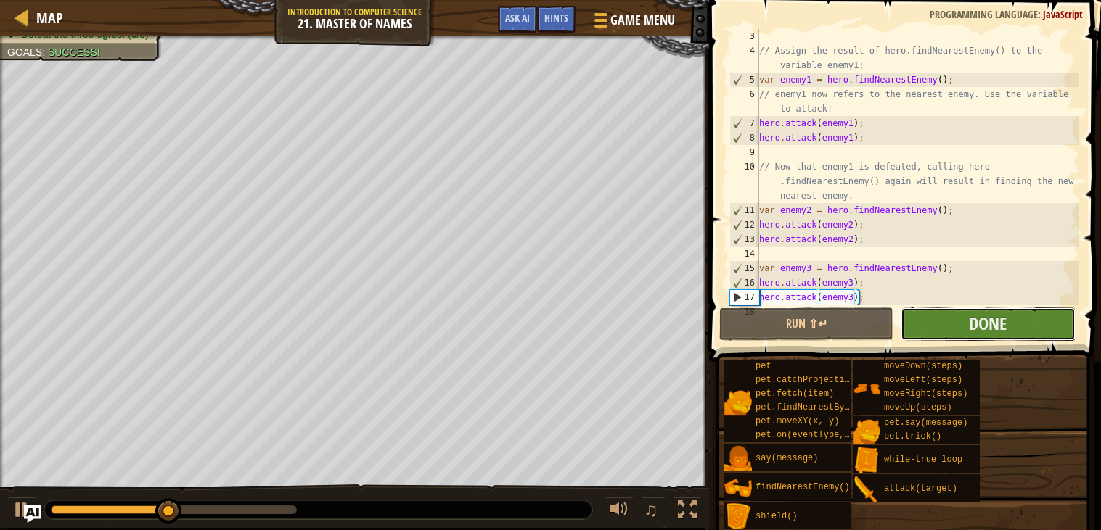
click at [931, 326] on button "Done" at bounding box center [987, 324] width 174 height 33
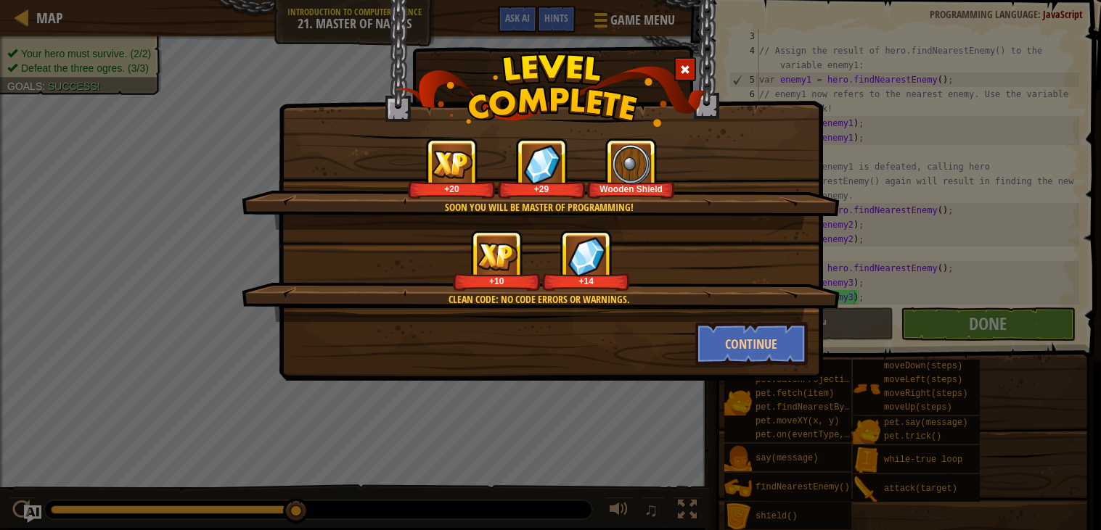
click at [748, 369] on div "Soon you will be master of programming! +20 +29 Wooden Shield Clean code: no co…" at bounding box center [551, 190] width 544 height 381
drag, startPoint x: 748, startPoint y: 369, endPoint x: 750, endPoint y: 340, distance: 29.1
click at [750, 353] on div "Soon you will be master of programming! +20 +29 Wooden Shield Clean code: no co…" at bounding box center [551, 190] width 544 height 381
click at [750, 340] on button "Continue" at bounding box center [751, 344] width 112 height 44
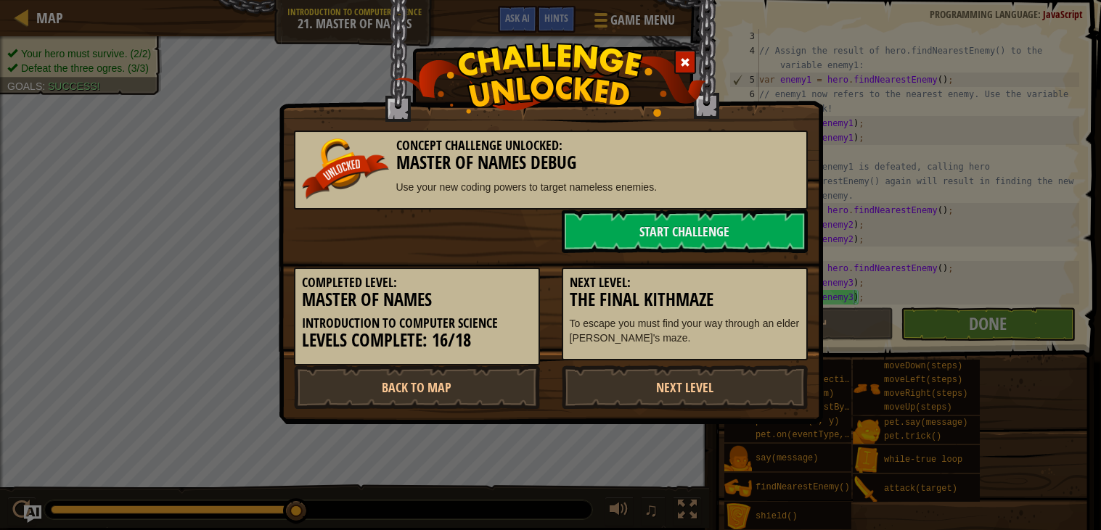
click at [696, 414] on div "Concept Challenge Unlocked: Master Of Names Debug Use your new coding powers to…" at bounding box center [551, 212] width 544 height 424
click at [680, 396] on link "Next Level" at bounding box center [685, 388] width 246 height 44
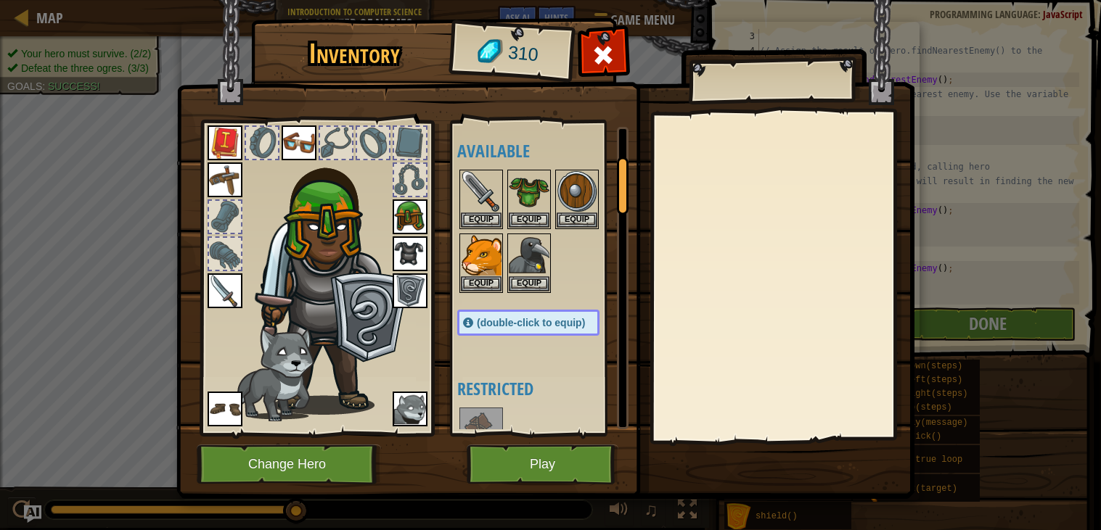
scroll to position [705, 0]
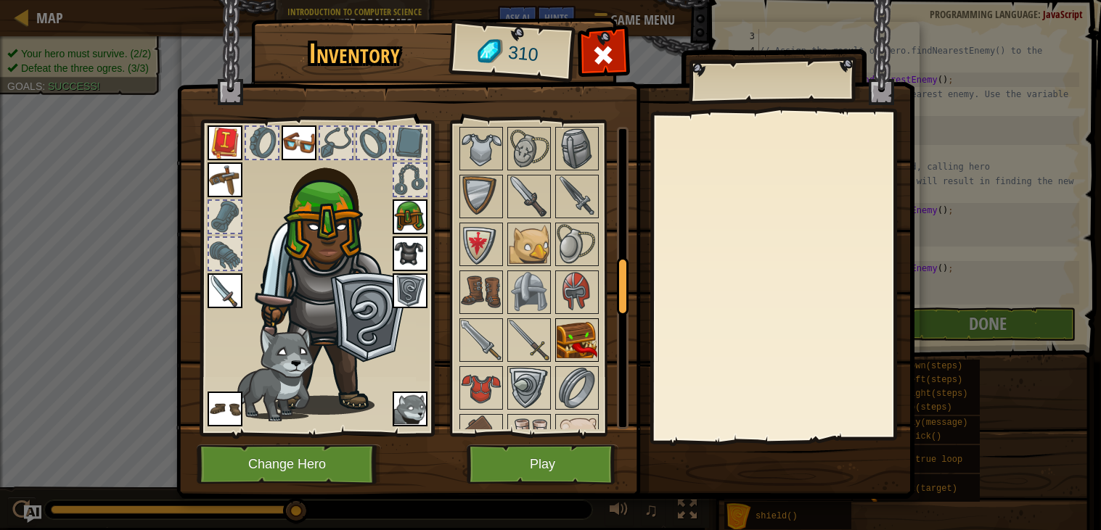
click at [570, 335] on img at bounding box center [577, 340] width 41 height 41
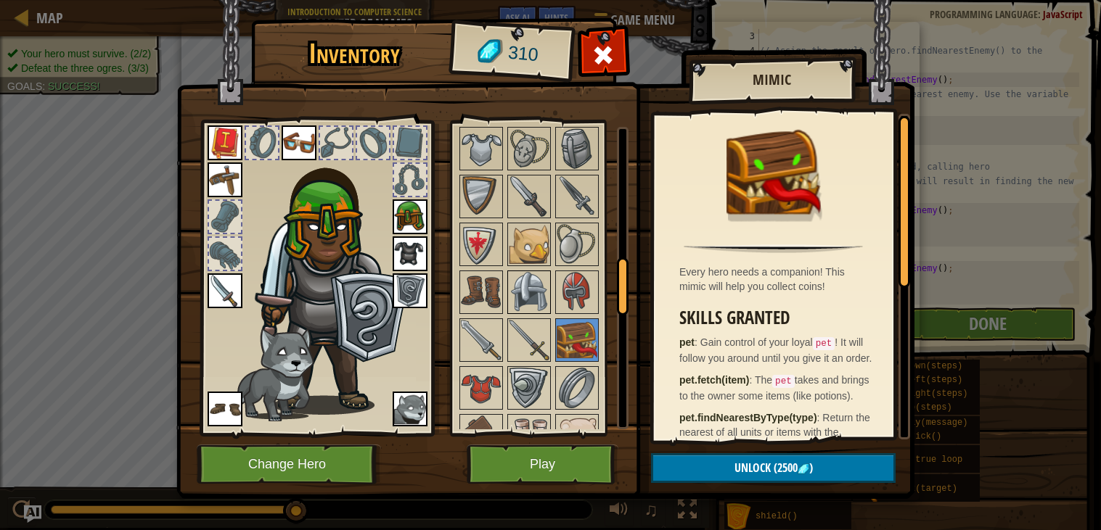
click at [546, 303] on img at bounding box center [529, 292] width 41 height 41
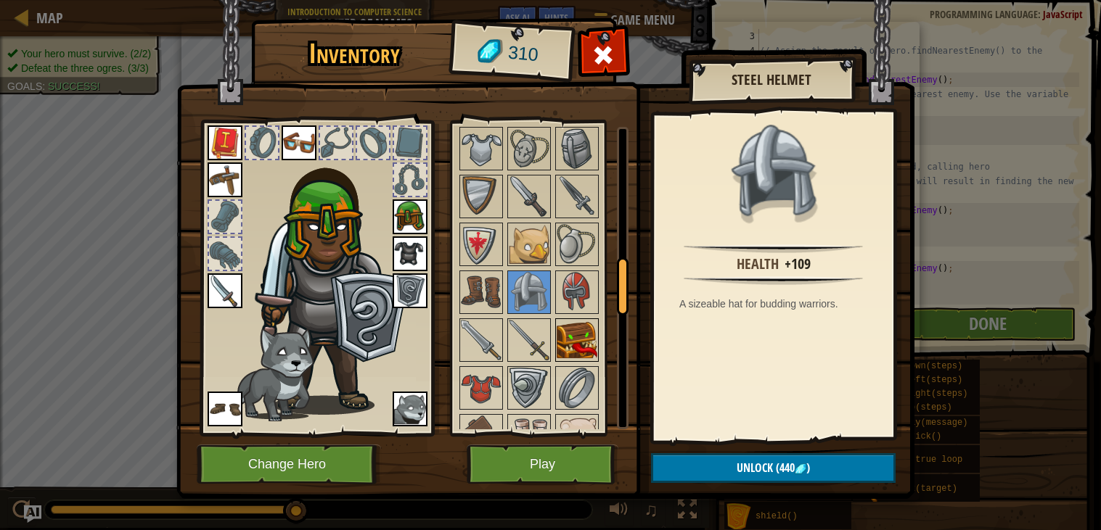
drag, startPoint x: 586, startPoint y: 336, endPoint x: 590, endPoint y: 329, distance: 7.5
click at [586, 335] on img at bounding box center [577, 340] width 41 height 41
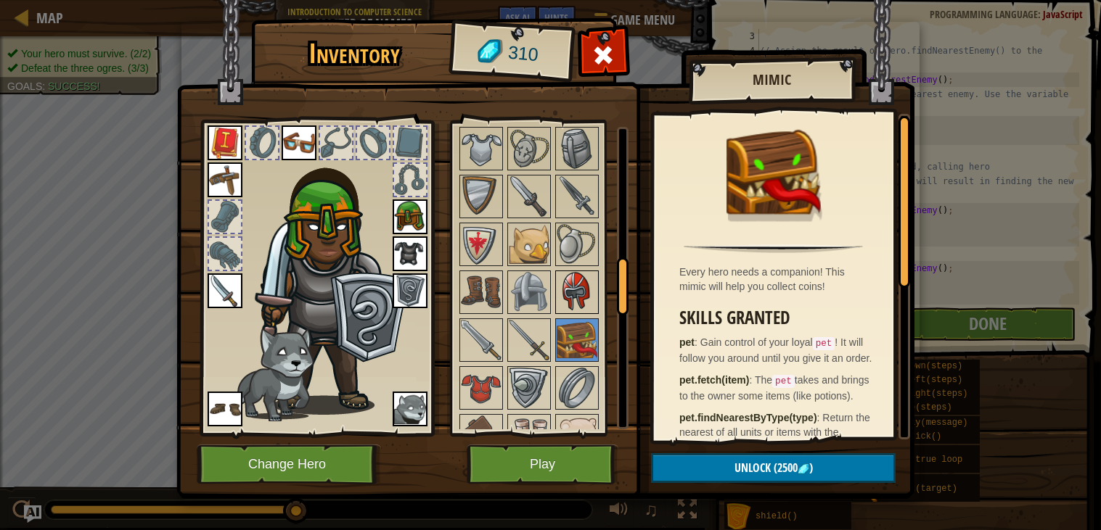
click at [592, 284] on img at bounding box center [577, 292] width 41 height 41
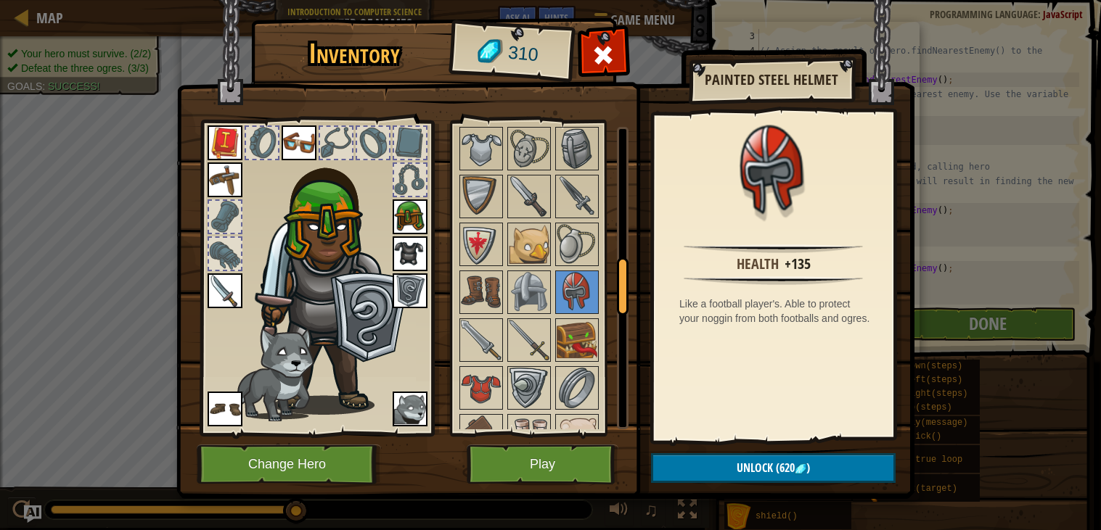
click at [403, 214] on img at bounding box center [410, 217] width 35 height 35
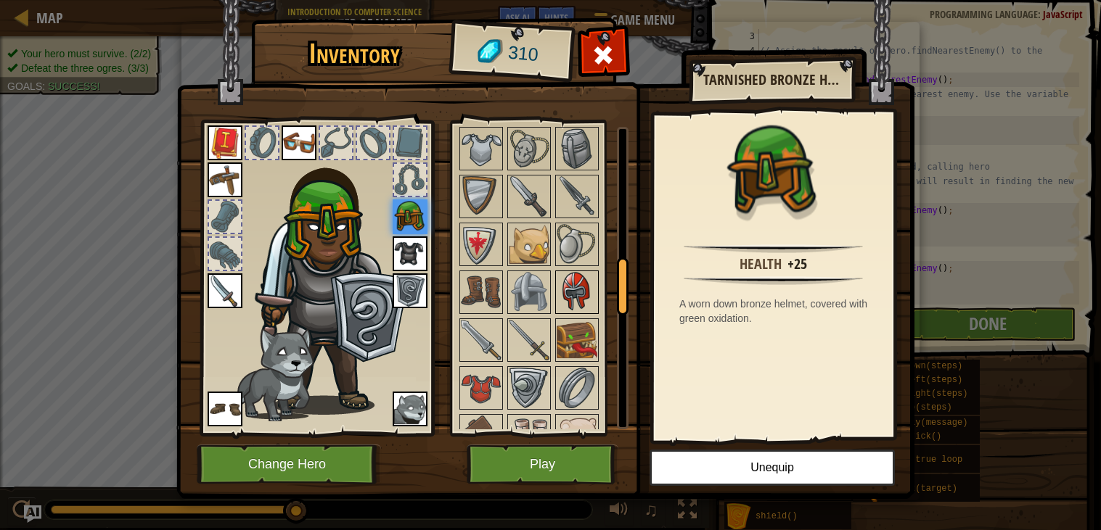
click at [597, 295] on div at bounding box center [577, 293] width 44 height 44
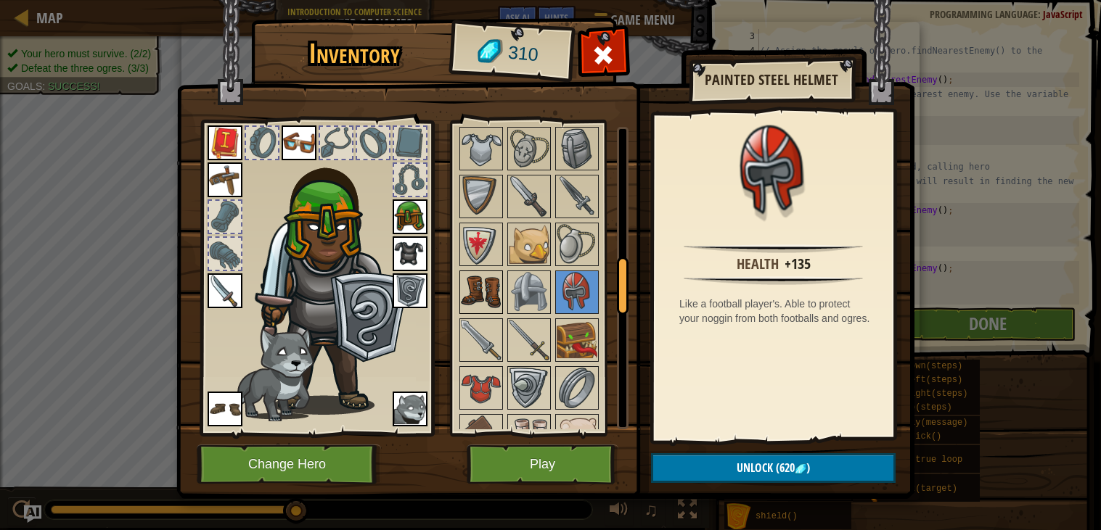
scroll to position [0, 0]
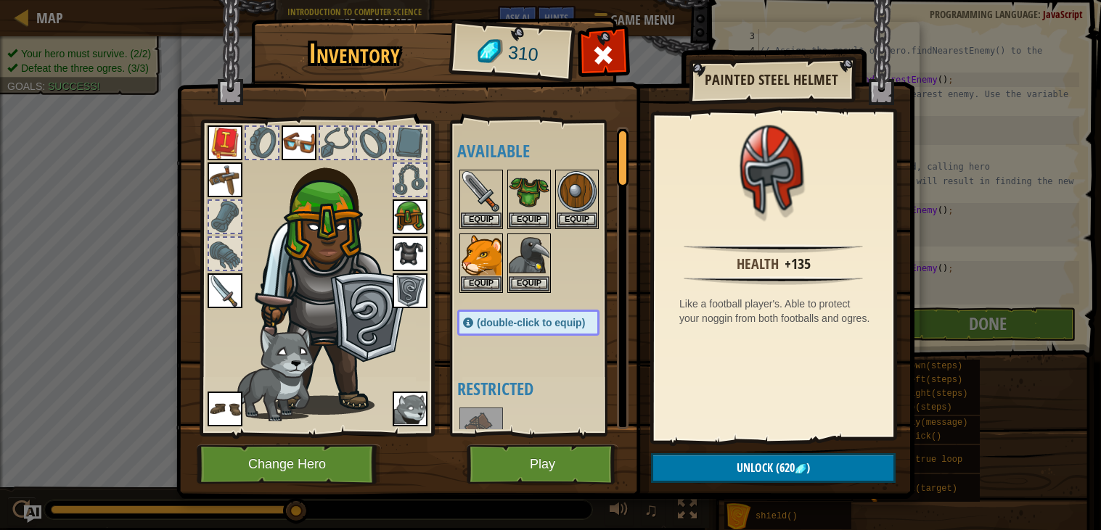
click at [415, 257] on img at bounding box center [410, 254] width 35 height 35
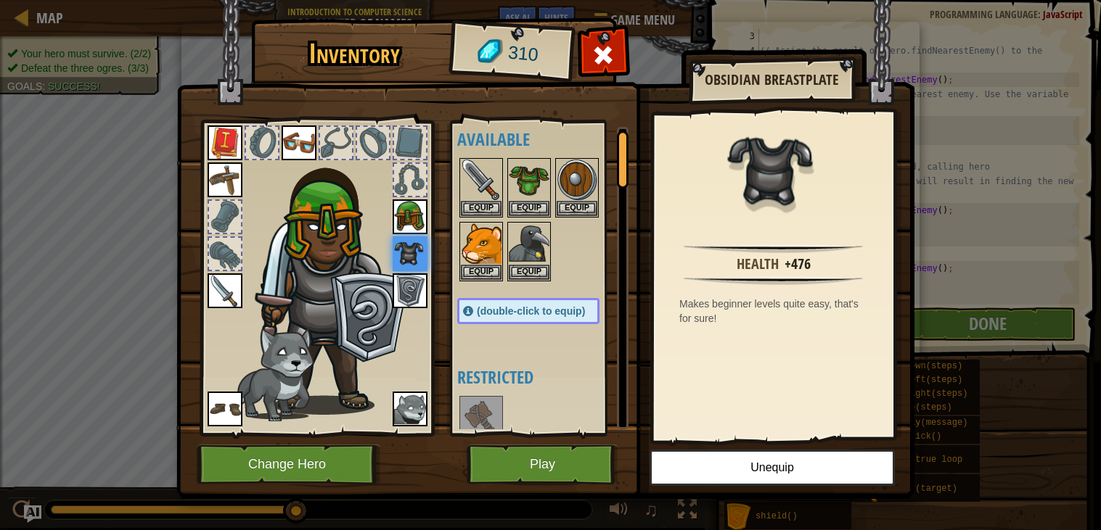
scroll to position [14, 0]
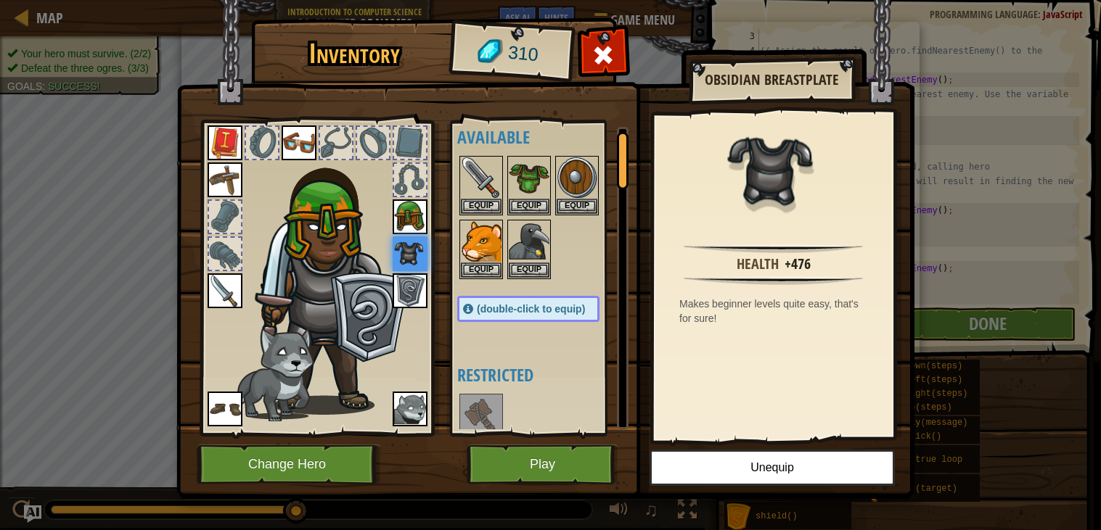
click at [237, 282] on img at bounding box center [225, 291] width 35 height 35
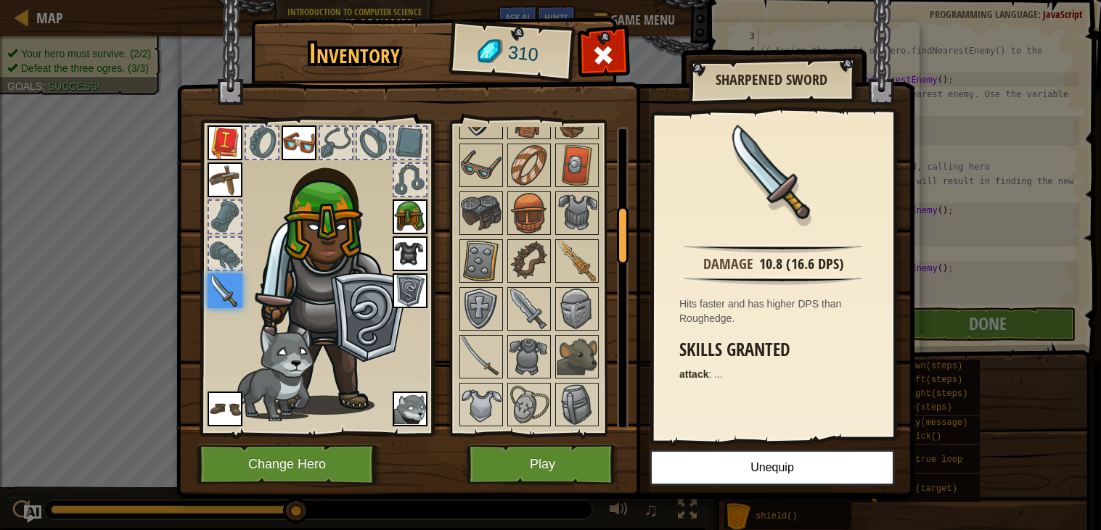
scroll to position [456, 0]
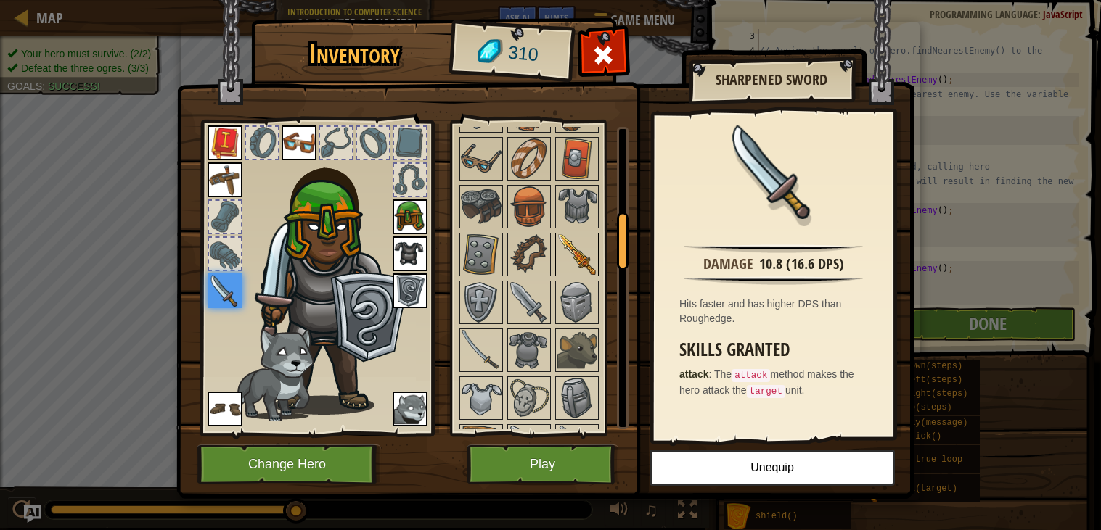
click at [578, 239] on img at bounding box center [577, 254] width 41 height 41
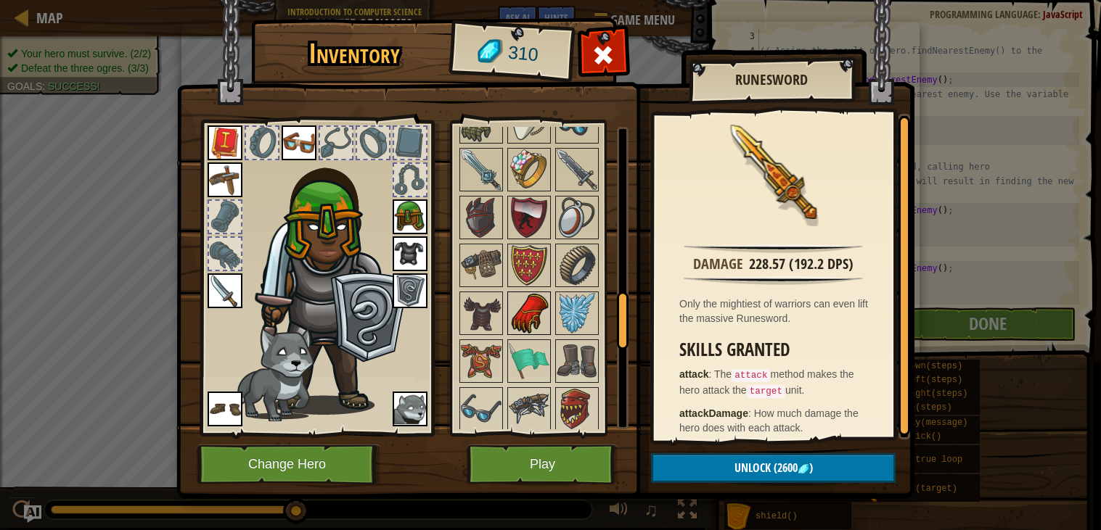
scroll to position [1359, 0]
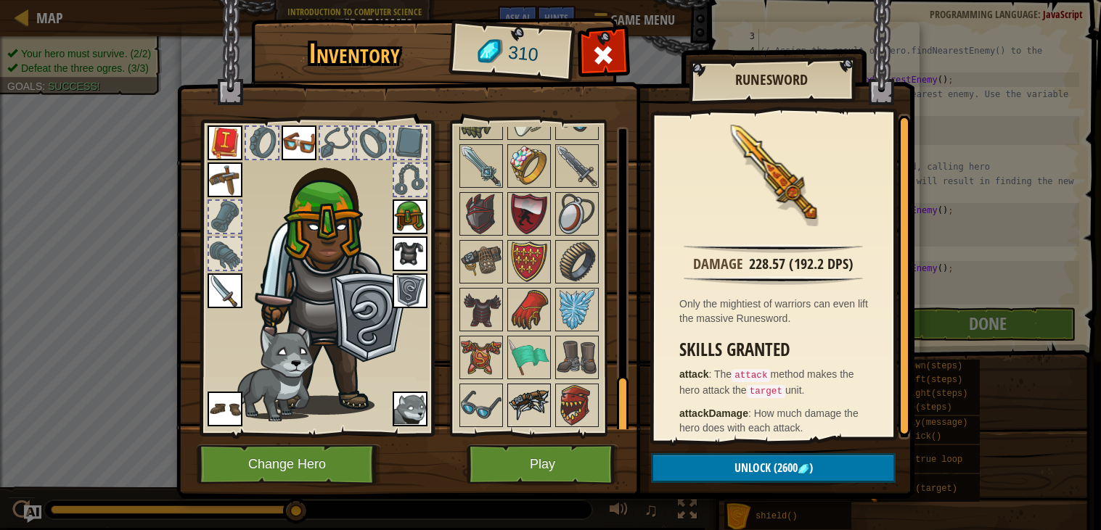
click at [520, 414] on img at bounding box center [529, 405] width 41 height 41
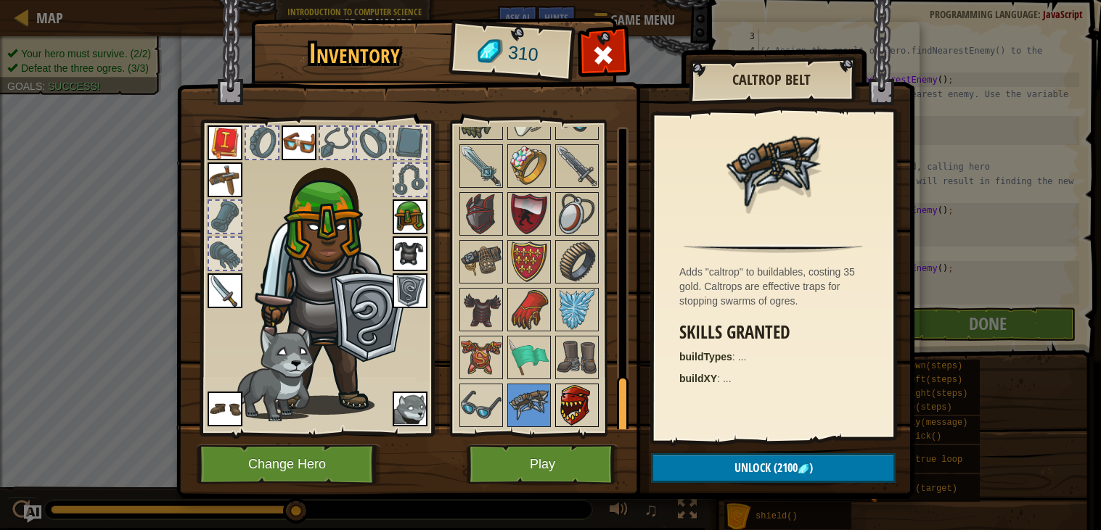
click at [578, 399] on img at bounding box center [577, 405] width 41 height 41
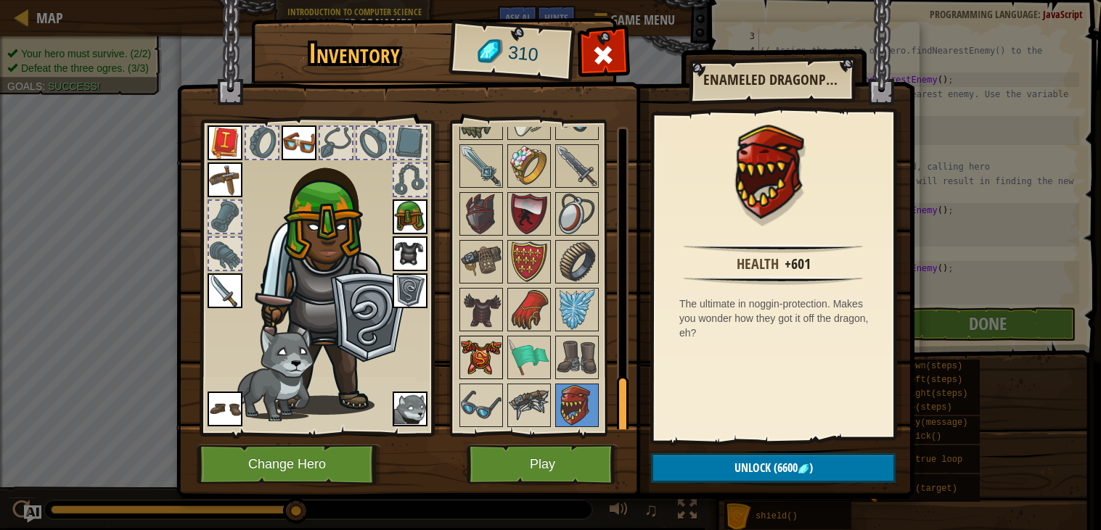
click at [496, 374] on img at bounding box center [481, 357] width 41 height 41
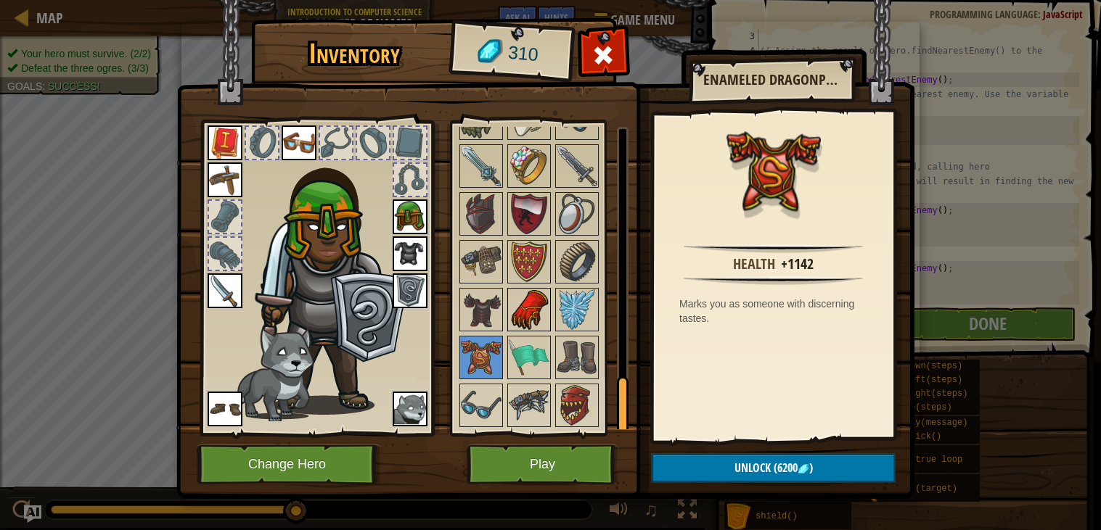
click at [520, 296] on img at bounding box center [529, 310] width 41 height 41
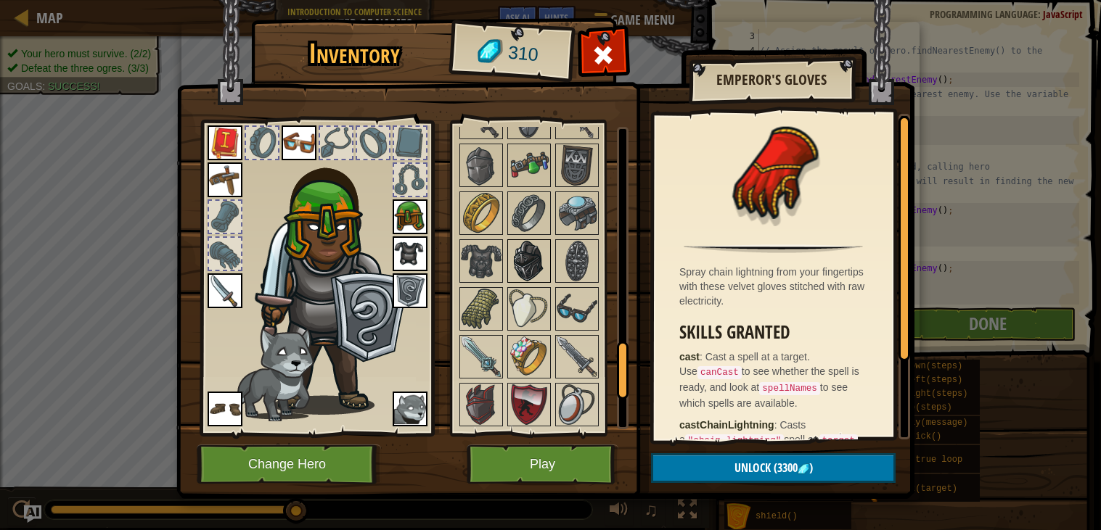
scroll to position [1154, 0]
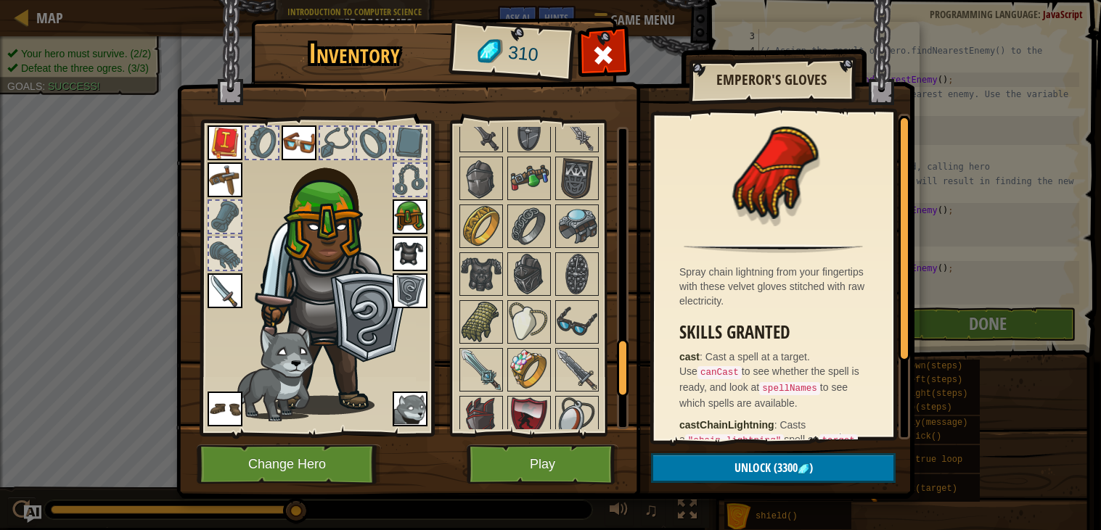
click at [601, 357] on div "Available Equip Equip Equip Equip Equip Equip Equip Equip Equip Equip Equip Equ…" at bounding box center [542, 278] width 171 height 303
click at [576, 359] on img at bounding box center [577, 370] width 41 height 41
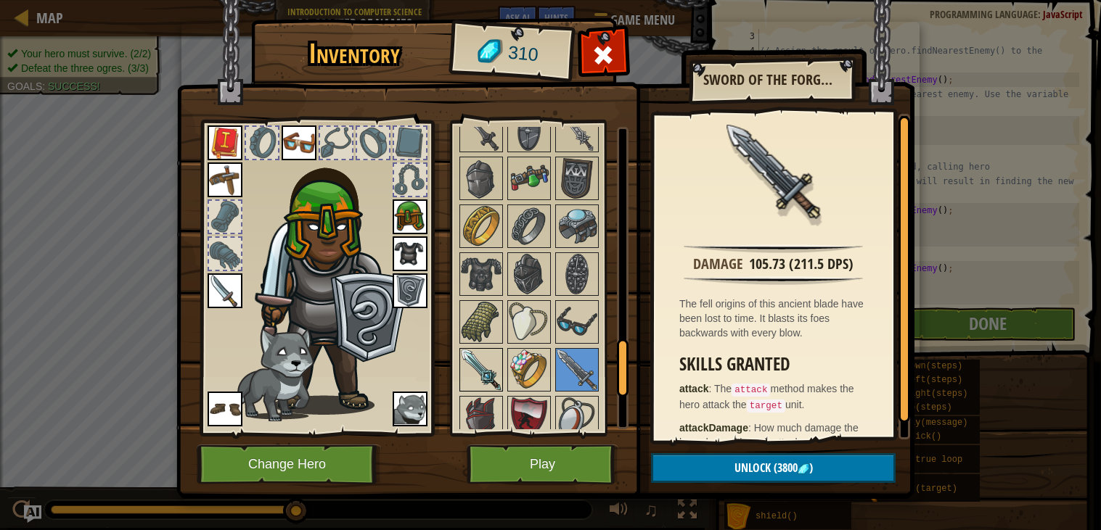
click at [470, 361] on img at bounding box center [481, 370] width 41 height 41
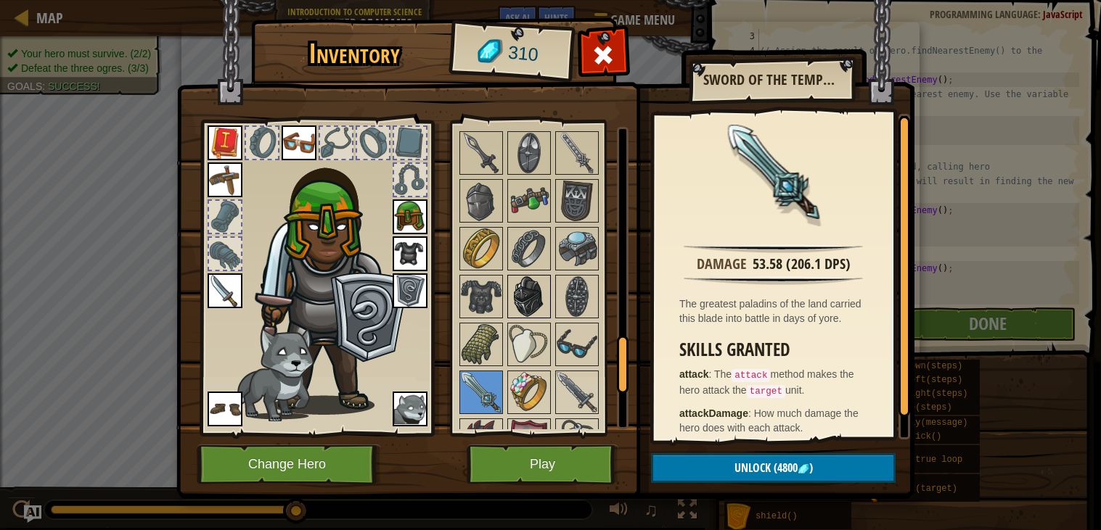
scroll to position [1131, 0]
click at [507, 282] on div at bounding box center [529, 298] width 44 height 44
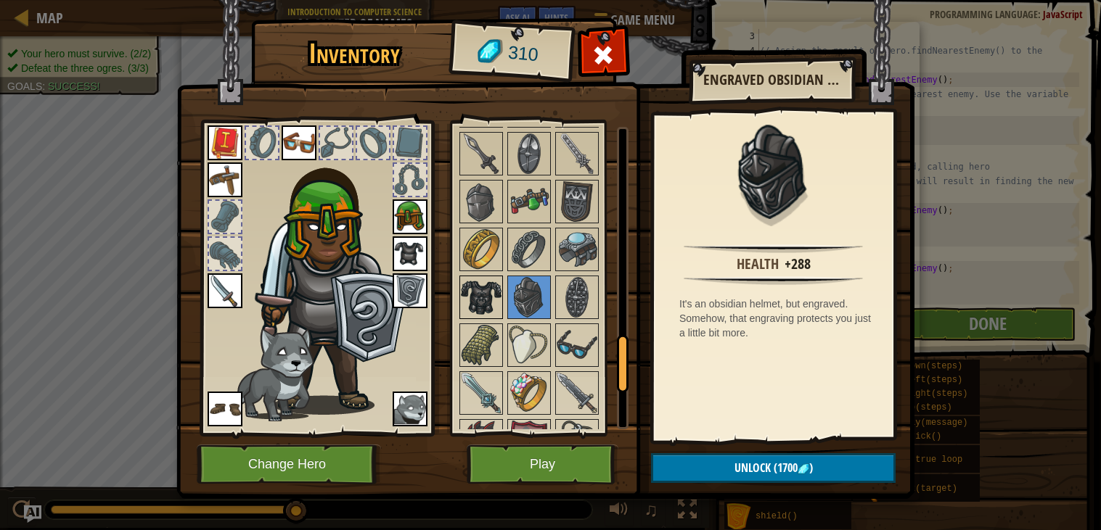
click at [487, 286] on img at bounding box center [481, 297] width 41 height 41
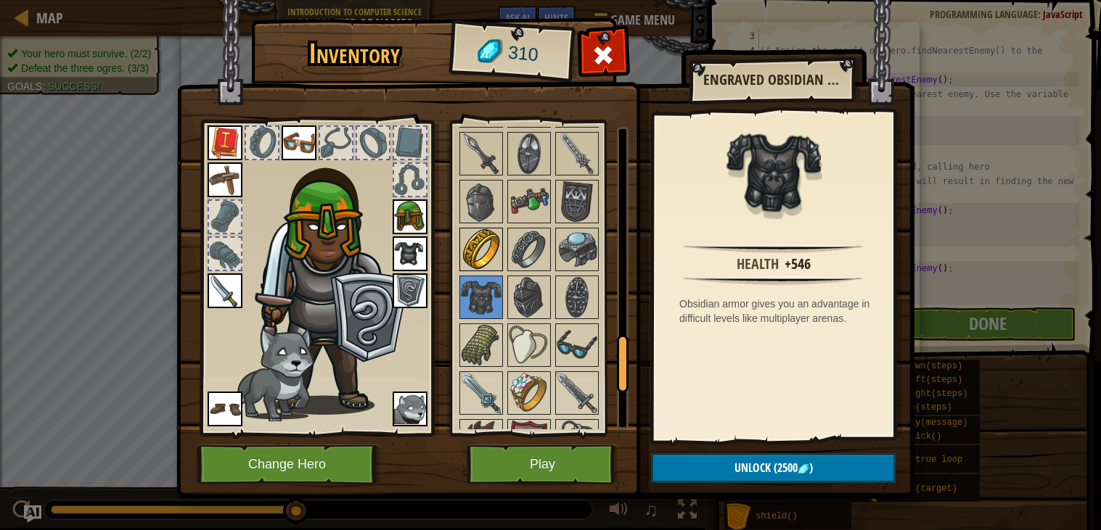
drag, startPoint x: 488, startPoint y: 263, endPoint x: 498, endPoint y: 255, distance: 13.9
click at [490, 261] on img at bounding box center [481, 249] width 41 height 41
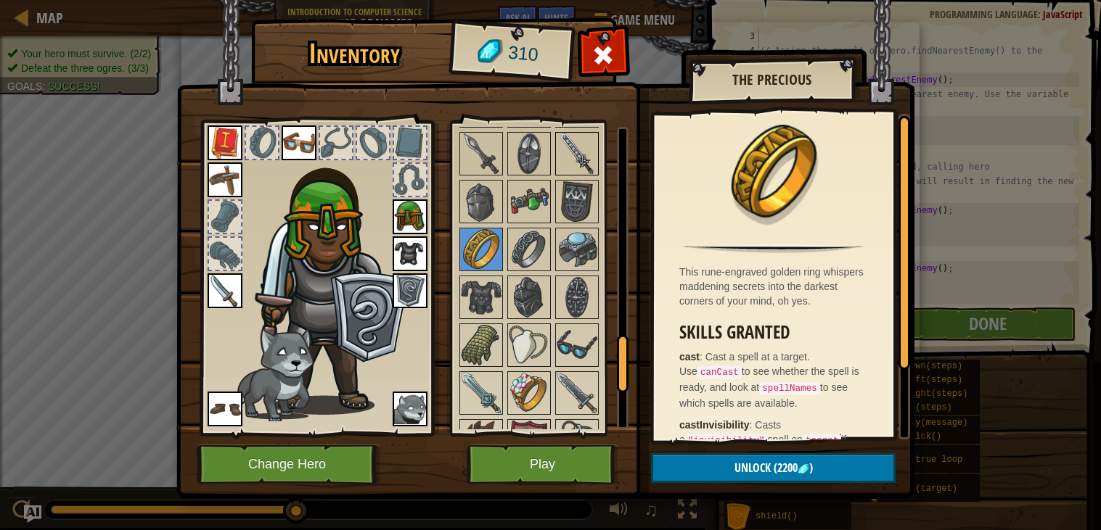
click at [583, 174] on div at bounding box center [577, 154] width 44 height 44
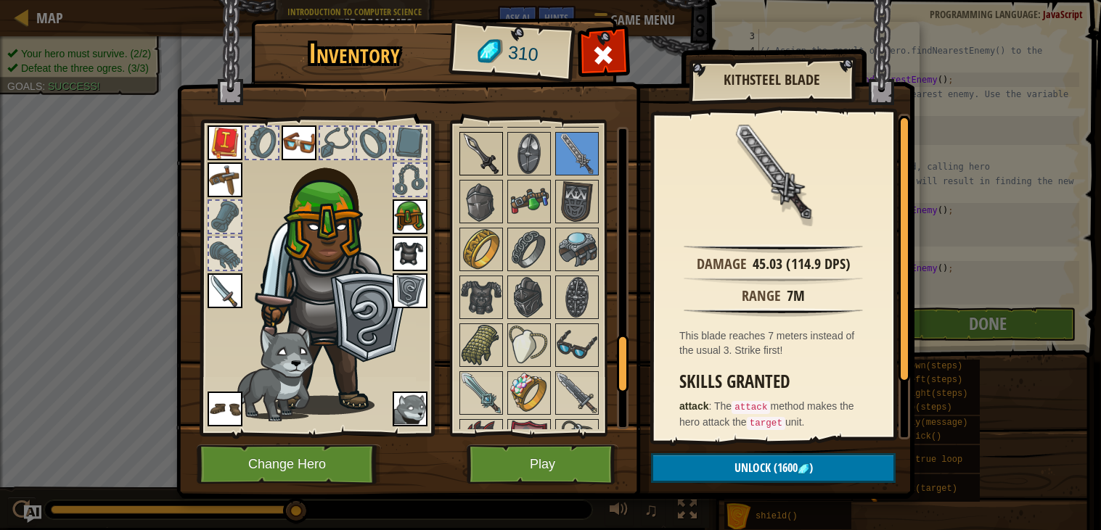
click at [487, 134] on img at bounding box center [481, 154] width 41 height 41
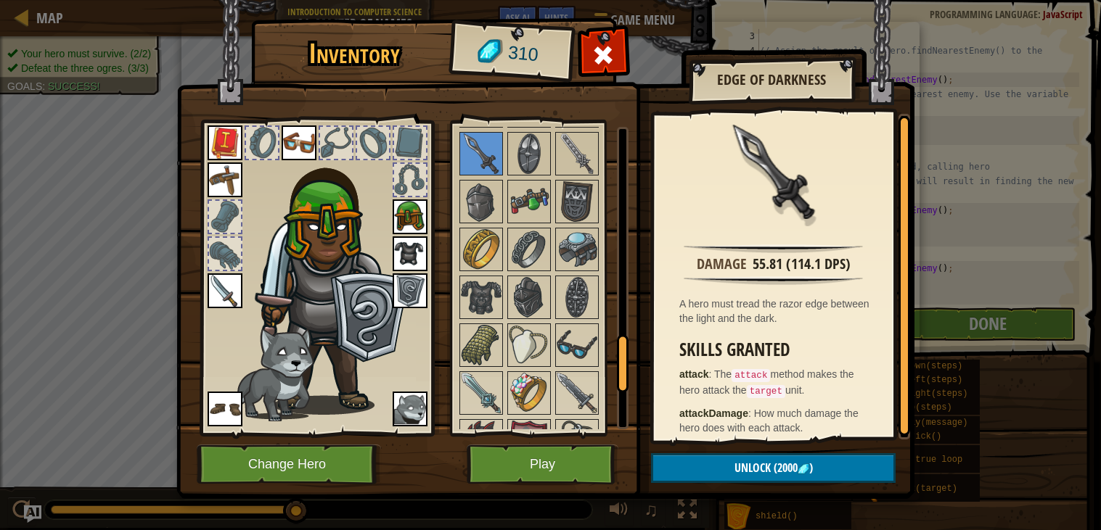
scroll to position [0, 0]
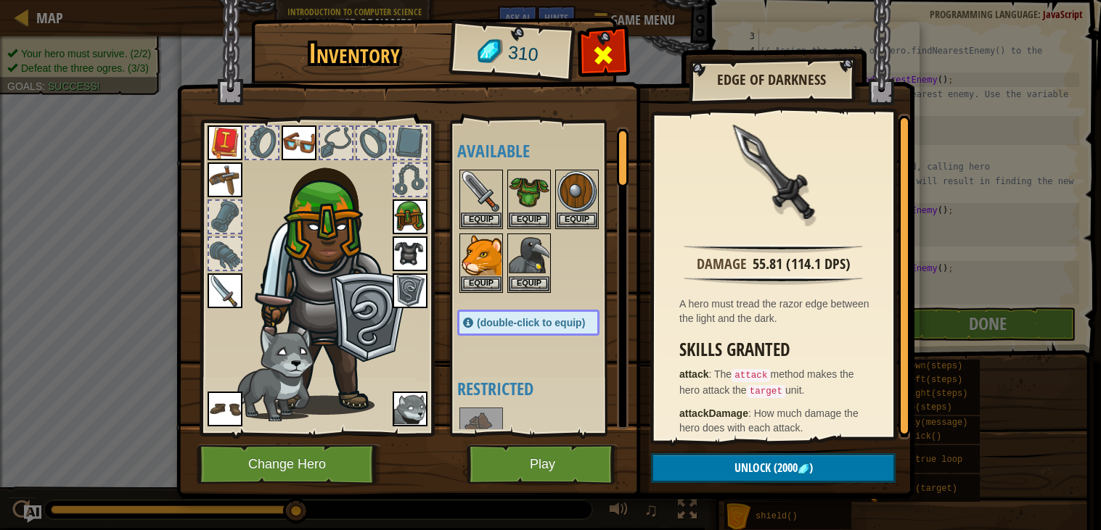
click at [602, 48] on span at bounding box center [603, 55] width 23 height 23
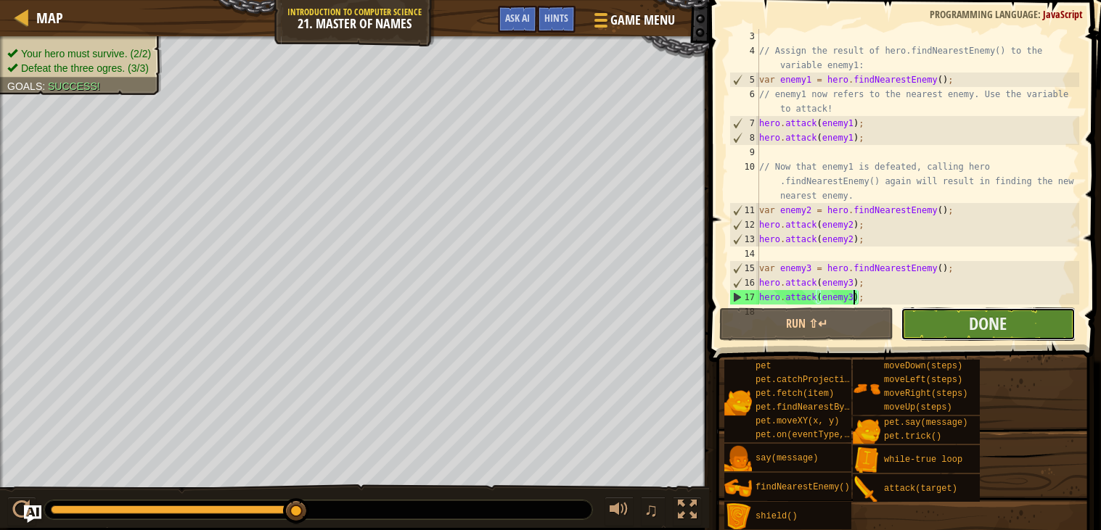
click at [953, 326] on button "Done" at bounding box center [987, 324] width 174 height 33
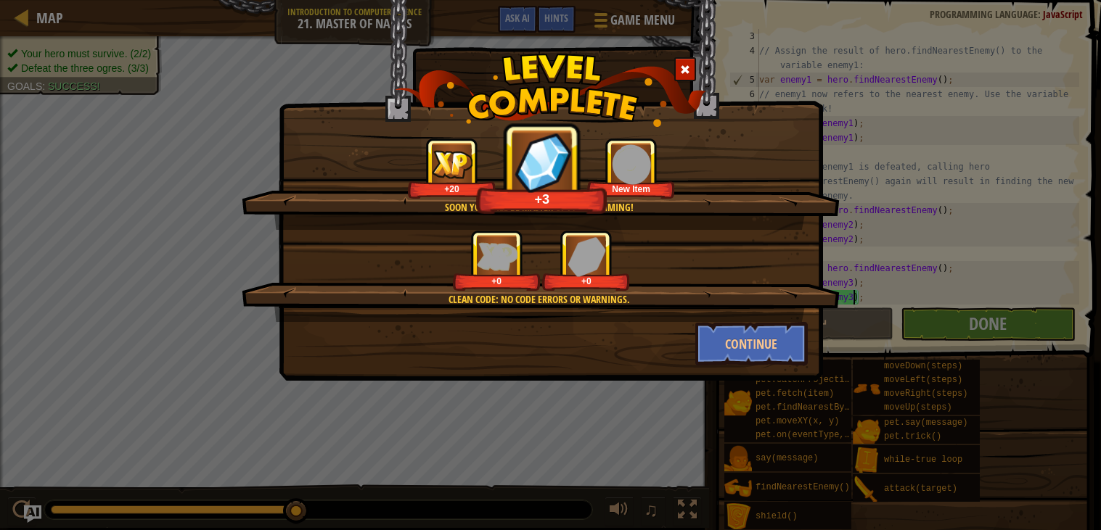
click at [615, 261] on div "+0" at bounding box center [585, 261] width 87 height 60
click at [609, 238] on div "+0" at bounding box center [585, 261] width 87 height 60
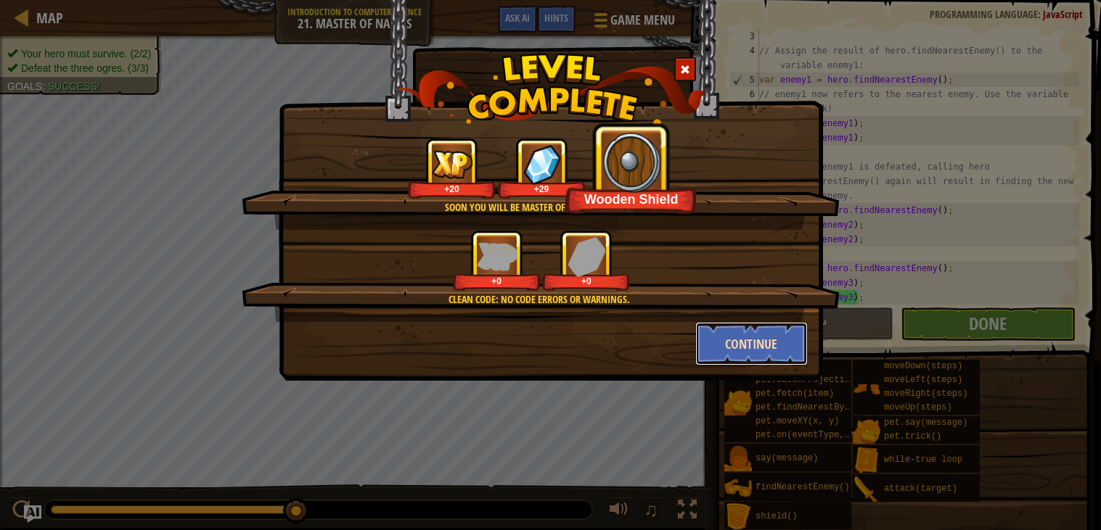
click at [748, 345] on button "Continue" at bounding box center [751, 344] width 112 height 44
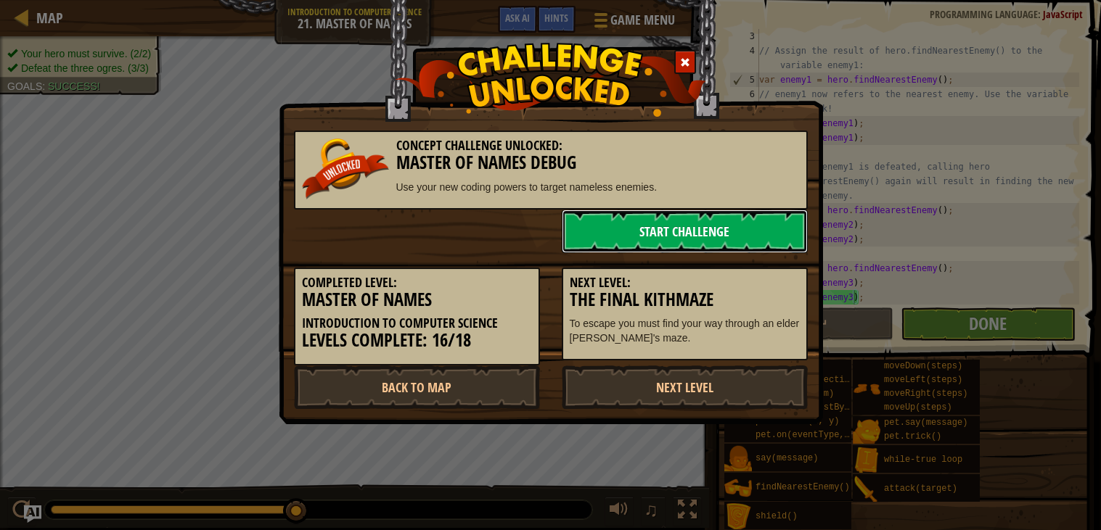
click at [757, 212] on link "Start Challenge" at bounding box center [685, 232] width 246 height 44
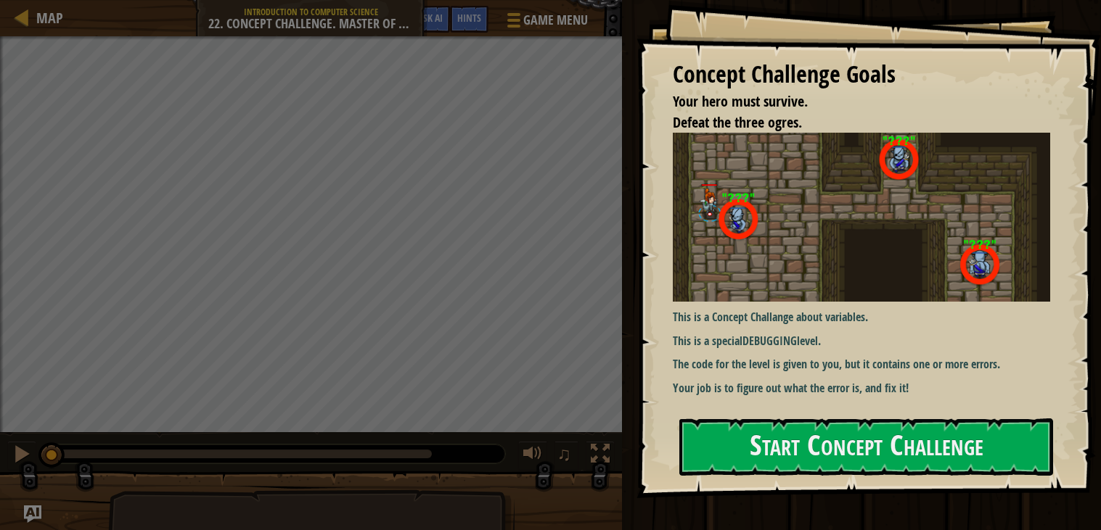
click at [927, 413] on div "Concept Challenge Goals Your hero must survive. Defeat the three ogres. This is…" at bounding box center [868, 249] width 464 height 498
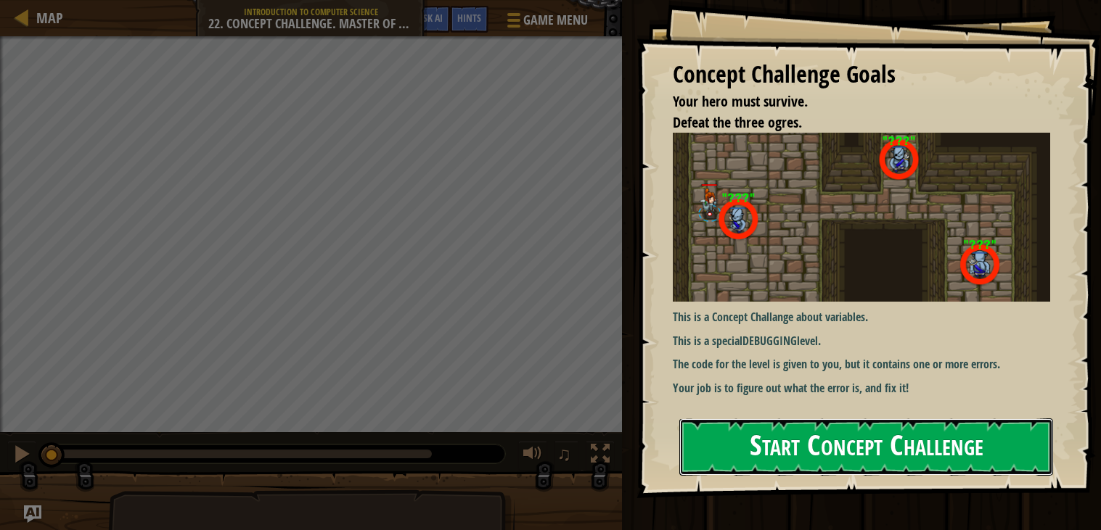
click at [803, 437] on button "Start Concept Challenge" at bounding box center [866, 447] width 374 height 57
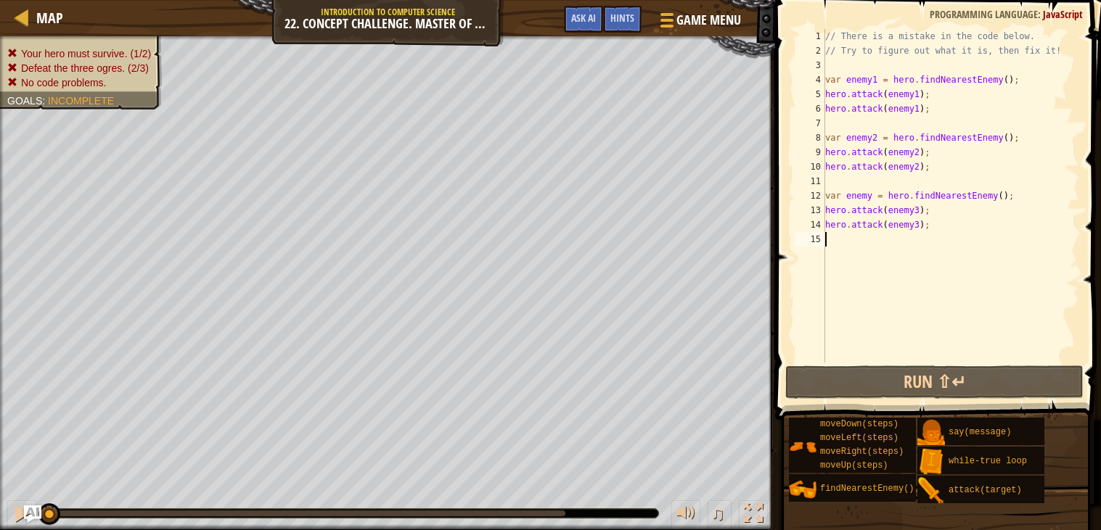
click at [834, 278] on div "// There is a mistake in the code below. // Try to figure out what it is, then …" at bounding box center [950, 210] width 257 height 363
click at [829, 282] on div "// There is a mistake in the code below. // Try to figure out what it is, then …" at bounding box center [950, 210] width 257 height 363
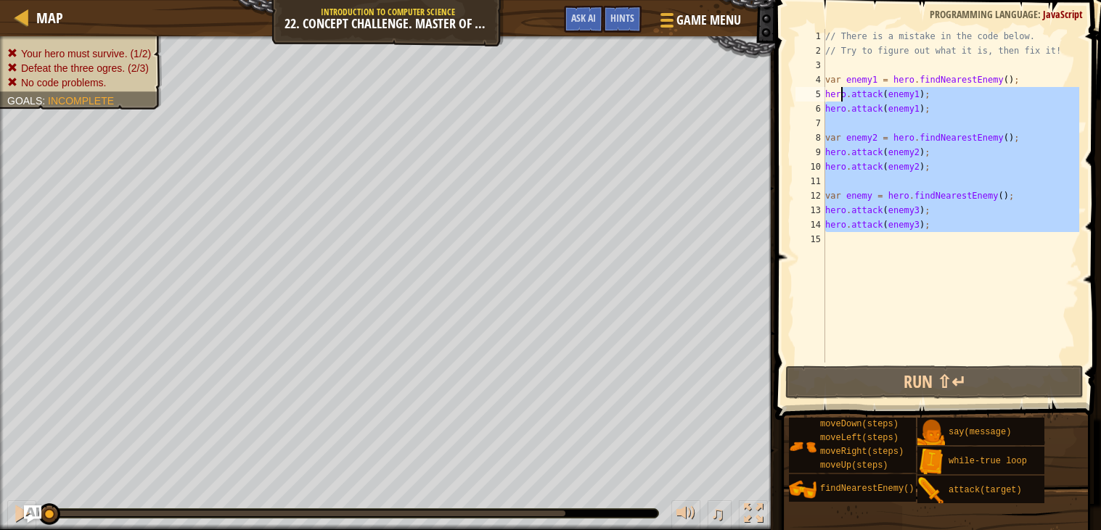
drag, startPoint x: 882, startPoint y: 267, endPoint x: 837, endPoint y: 88, distance: 184.8
click at [837, 88] on div "// There is a mistake in the code below. // Try to figure out what it is, then …" at bounding box center [950, 210] width 257 height 363
click at [837, 88] on div "// There is a mistake in the code below. // Try to figure out what it is, then …" at bounding box center [950, 196] width 257 height 334
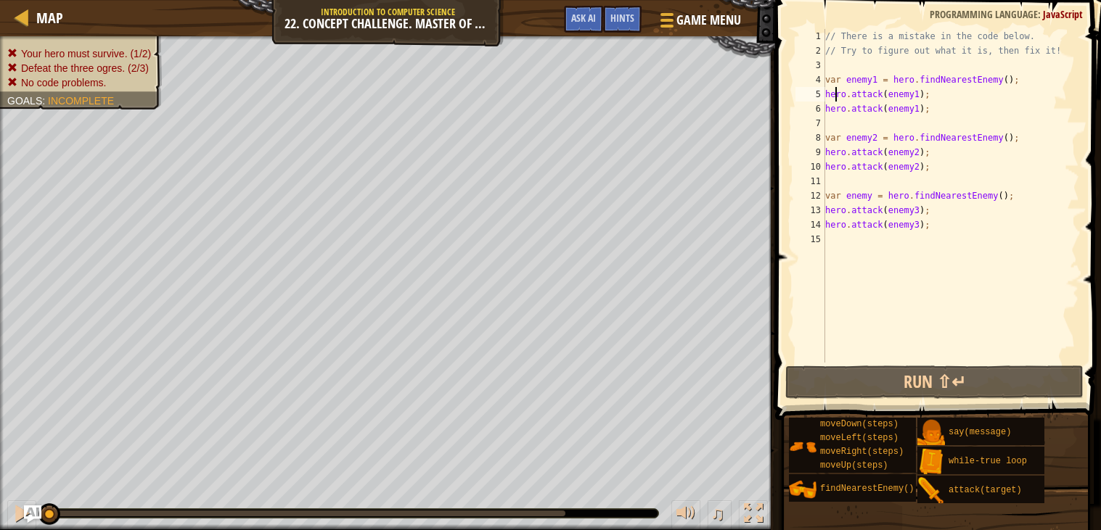
click at [873, 199] on div "// There is a mistake in the code below. // Try to figure out what it is, then …" at bounding box center [950, 210] width 257 height 363
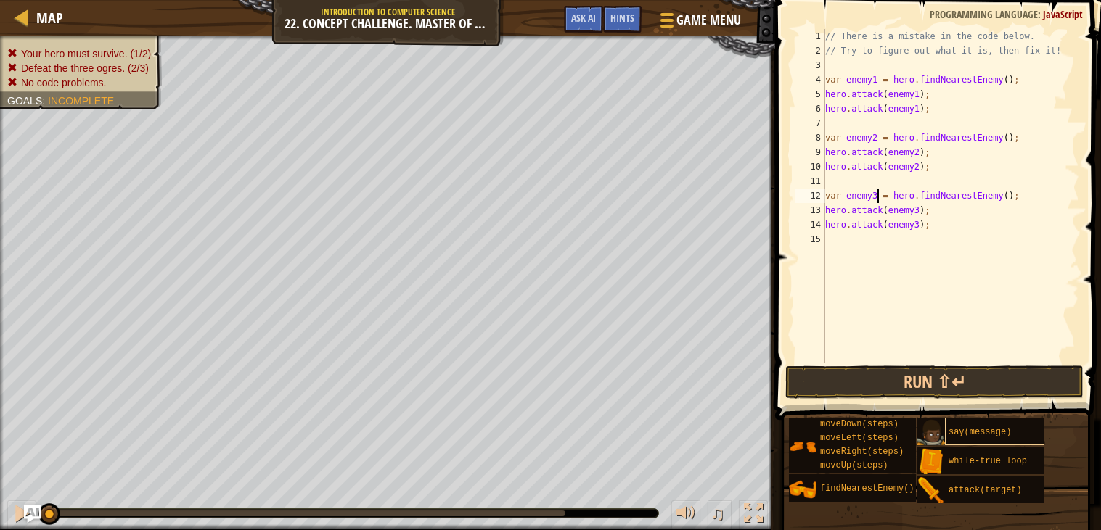
scroll to position [6, 4]
type textarea "var enemy3 = hero.findNearestEnemy();"
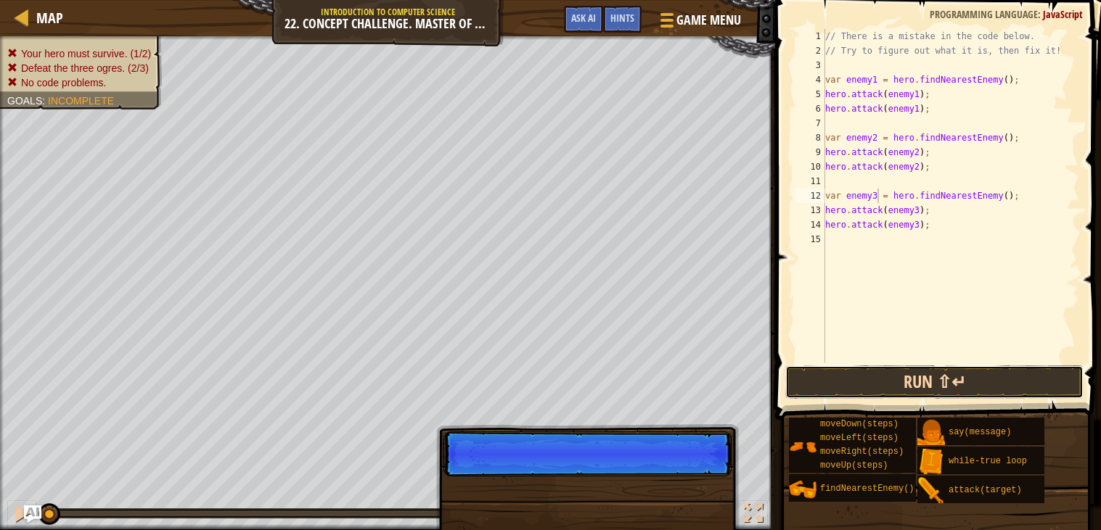
click at [927, 385] on button "Run ⇧↵" at bounding box center [934, 382] width 299 height 33
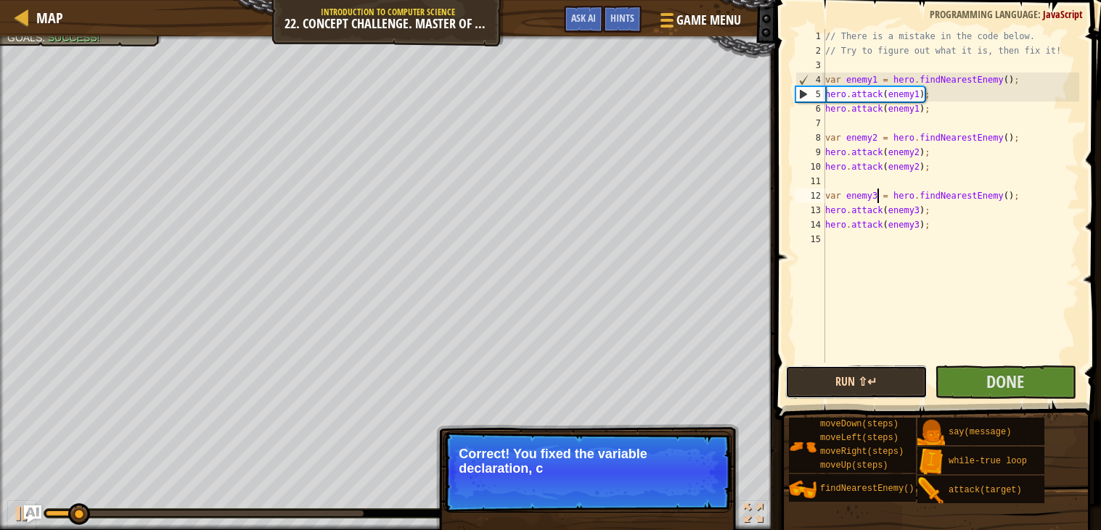
click at [910, 374] on button "Run ⇧↵" at bounding box center [856, 382] width 142 height 33
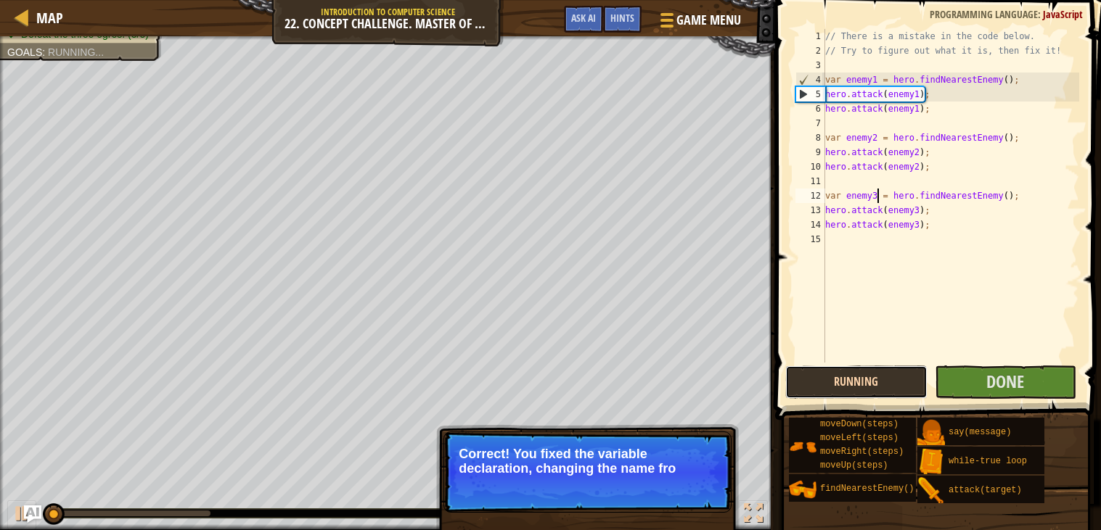
click at [917, 376] on button "Running" at bounding box center [856, 382] width 142 height 33
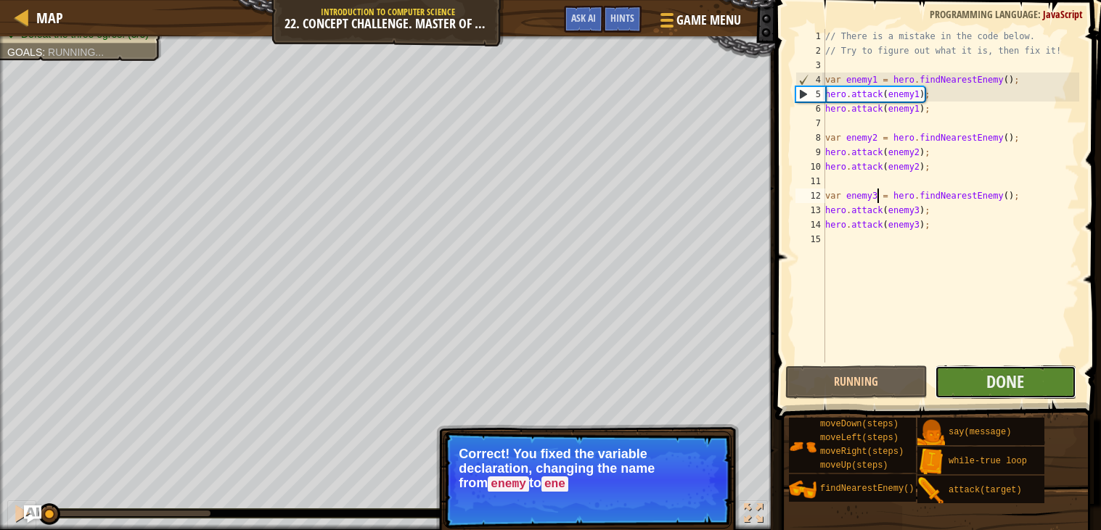
click at [955, 373] on button "Done" at bounding box center [1006, 382] width 142 height 33
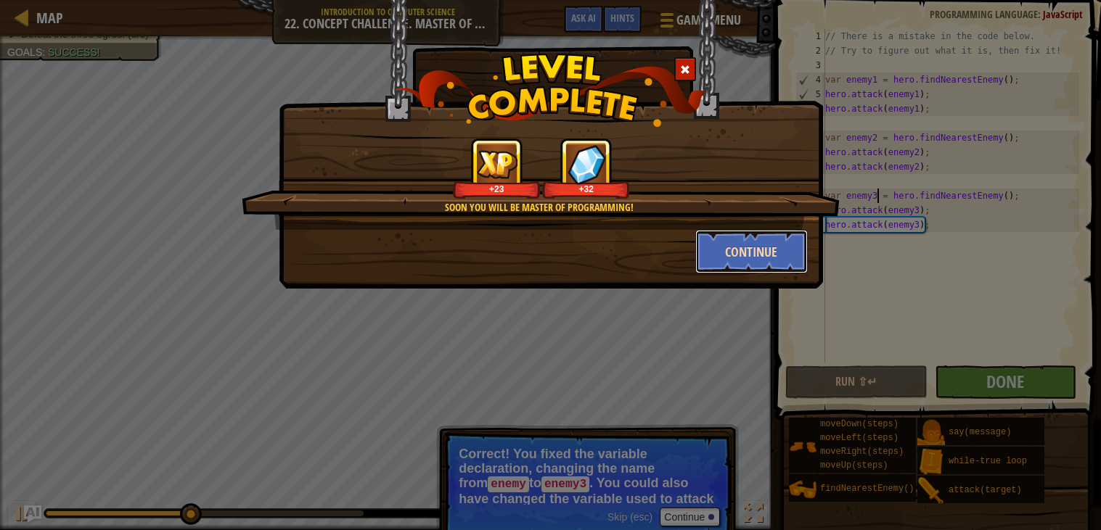
click at [713, 241] on button "Continue" at bounding box center [751, 252] width 112 height 44
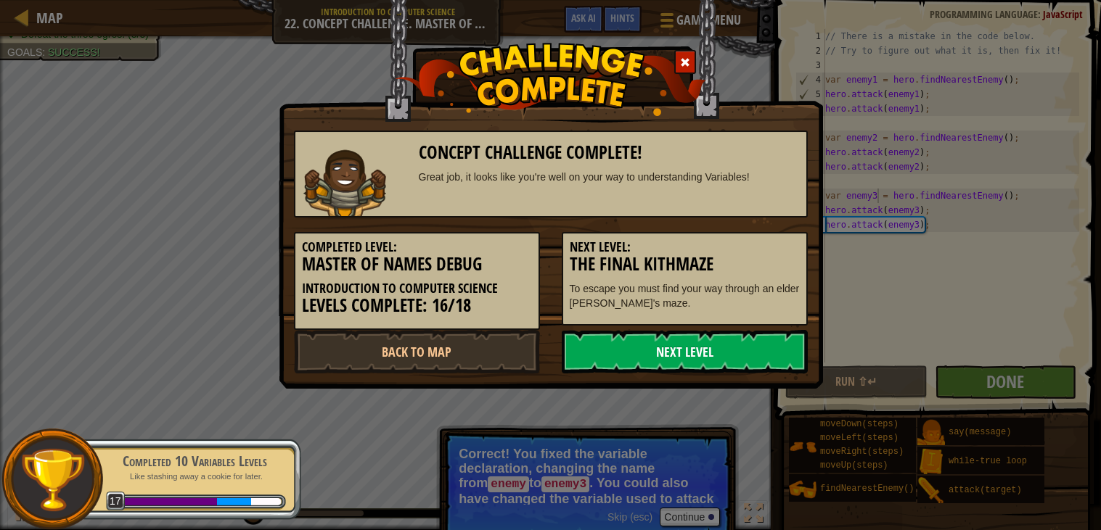
click at [725, 357] on link "Next Level" at bounding box center [685, 352] width 246 height 44
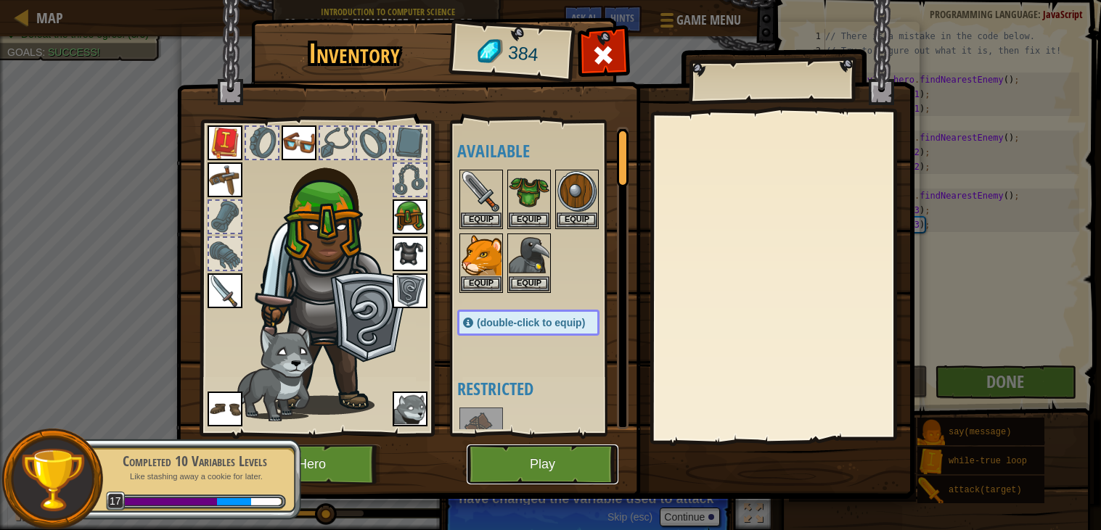
click at [498, 472] on button "Play" at bounding box center [543, 465] width 152 height 40
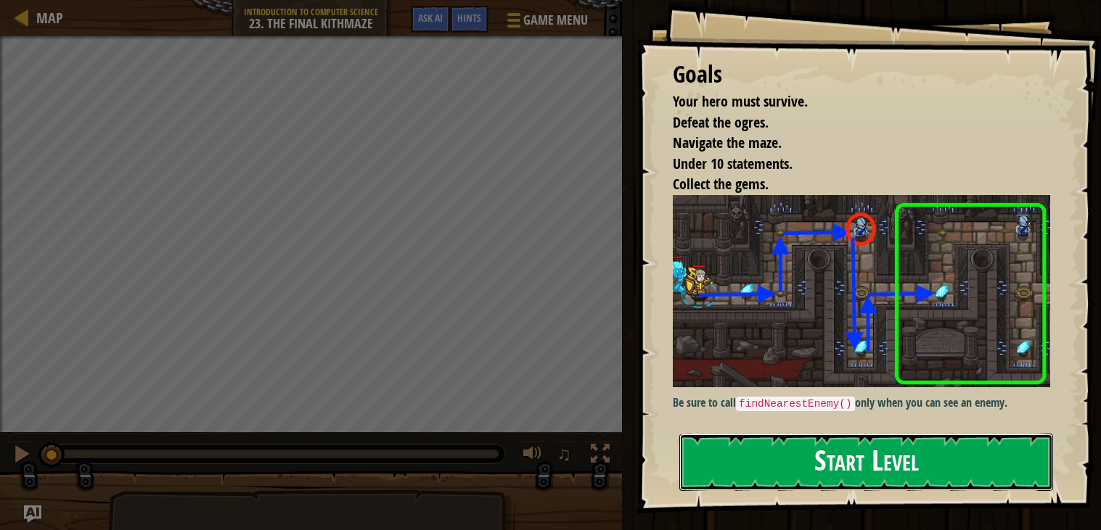
click at [898, 449] on button "Start Level" at bounding box center [866, 462] width 374 height 57
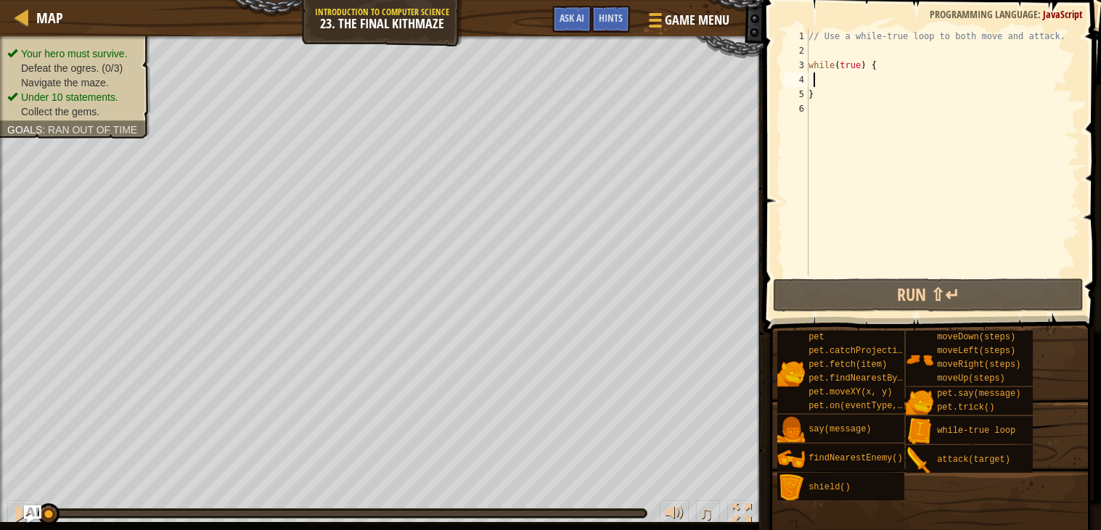
type textarea "r"
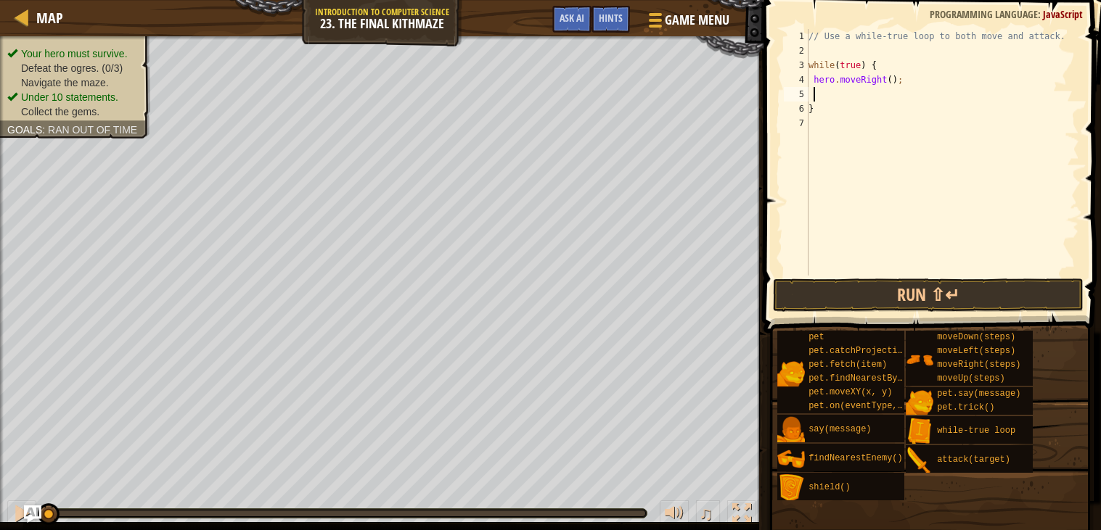
type textarea "u"
type textarea "r"
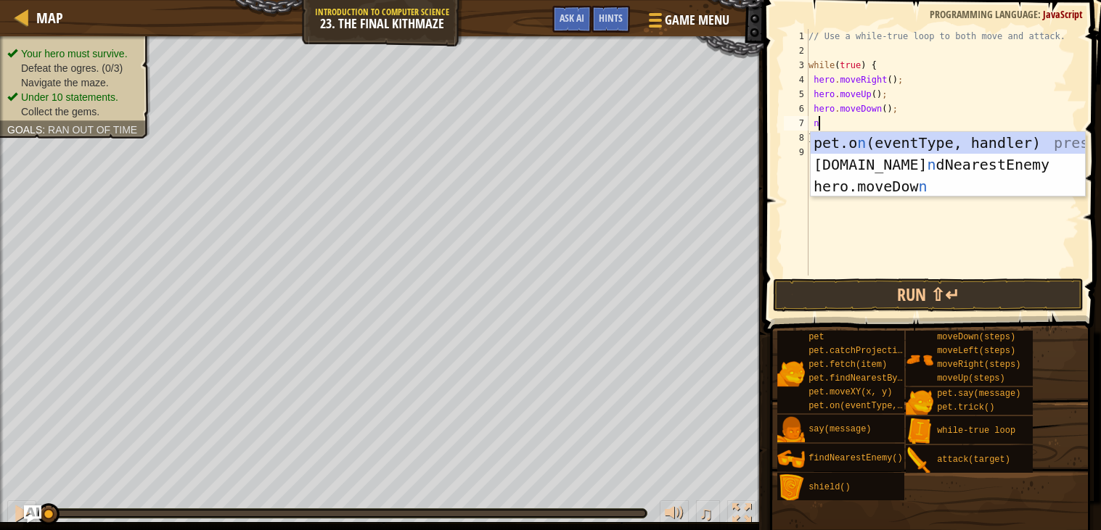
type textarea "ne"
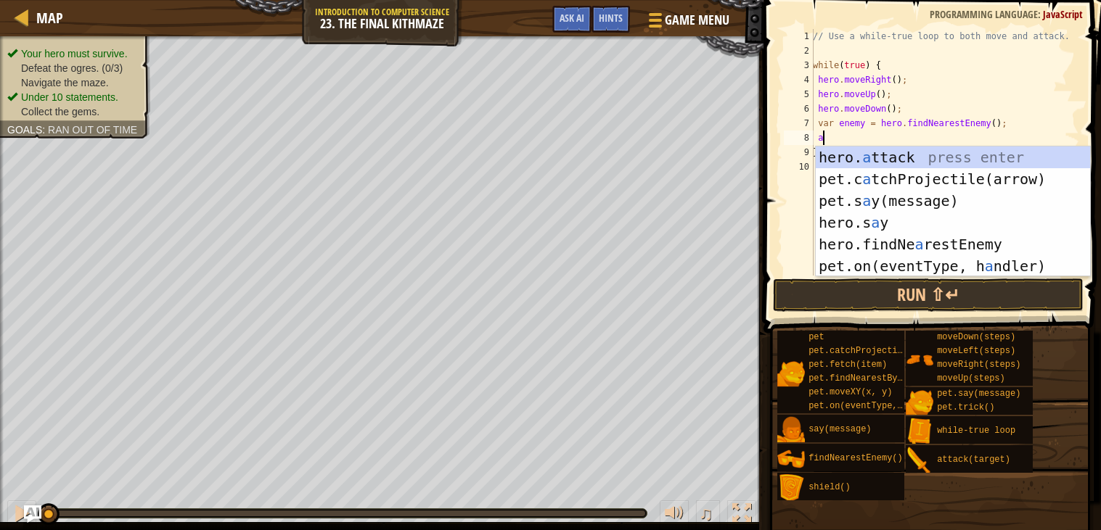
type textarea "hero.attack(enemy);"
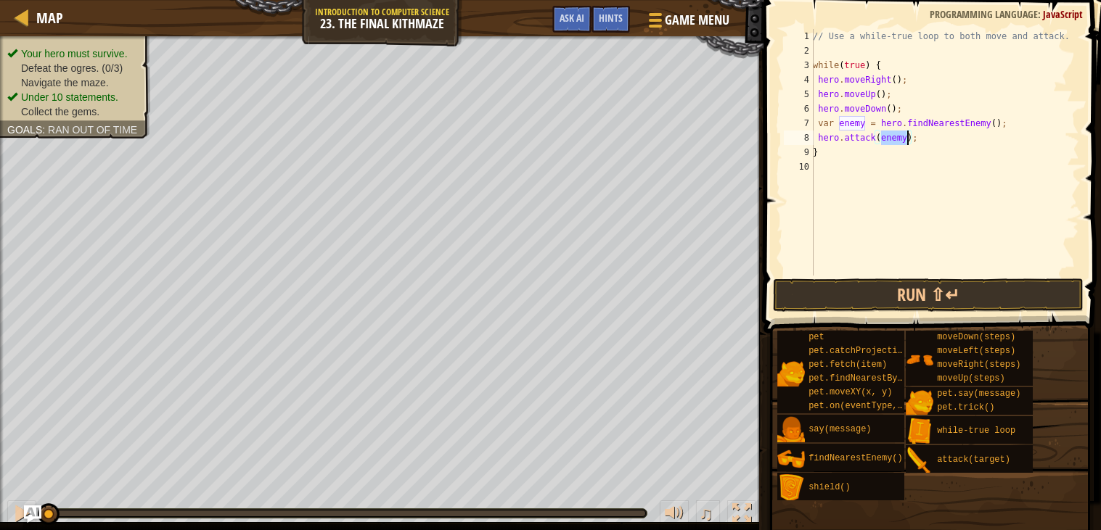
click at [934, 134] on div "// Use a while-true loop to both move and attack. while ( true ) { hero . moveR…" at bounding box center [944, 167] width 269 height 276
click at [961, 160] on div "// Use a while-true loop to both move and attack. while ( true ) { hero . moveR…" at bounding box center [944, 167] width 269 height 276
click at [960, 152] on div "// Use a while-true loop to both move and attack. while ( true ) { hero . moveR…" at bounding box center [944, 167] width 269 height 276
type textarea "hero.attack(enemy);"
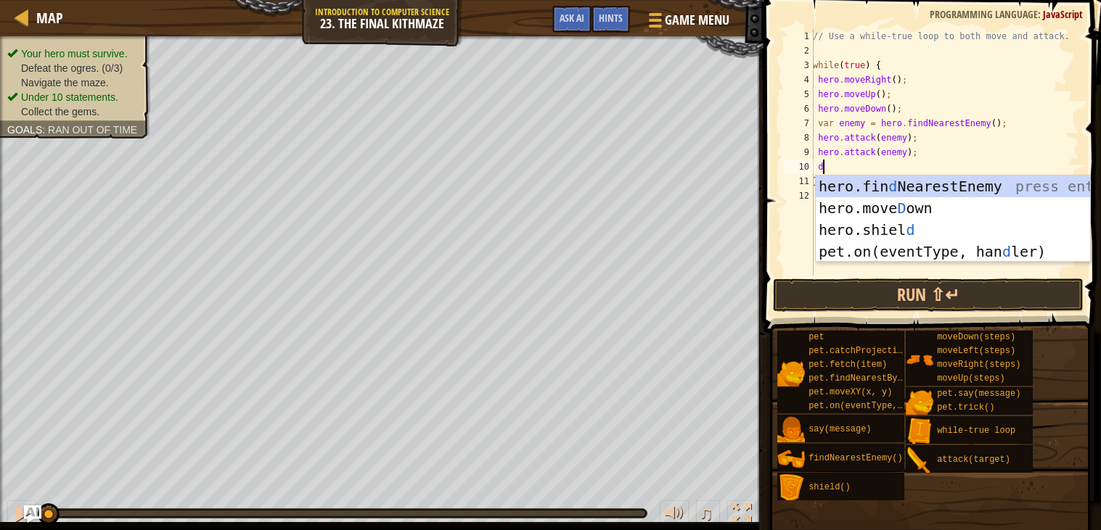
type textarea "do"
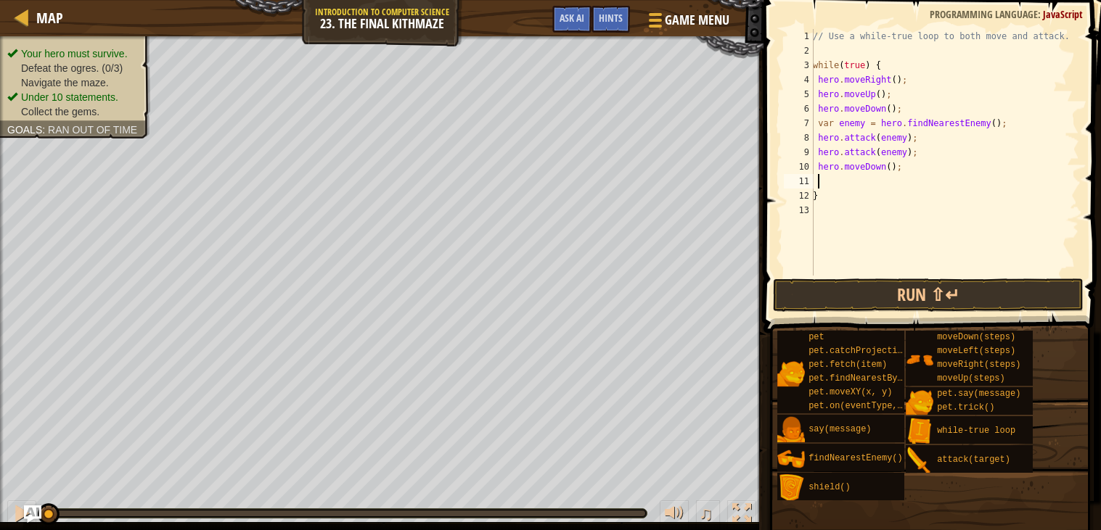
click at [891, 166] on div "// Use a while-true loop to both move and attack. while ( true ) { hero . moveR…" at bounding box center [944, 167] width 269 height 276
click at [893, 191] on div "// Use a while-true loop to both move and attack. while ( true ) { hero . moveR…" at bounding box center [944, 167] width 269 height 276
type textarea "}"
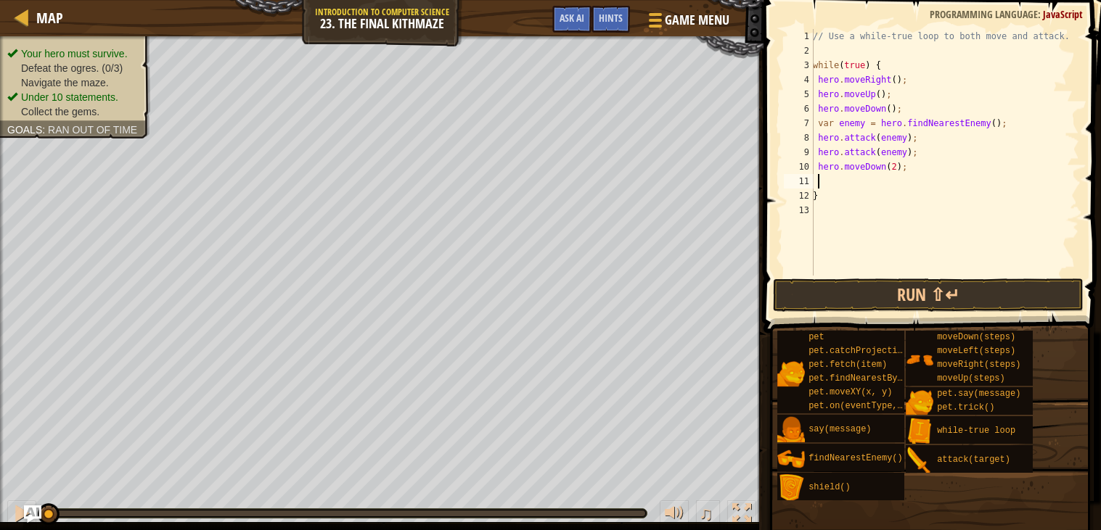
type textarea "u"
click at [898, 293] on button "Run ⇧↵" at bounding box center [928, 295] width 311 height 33
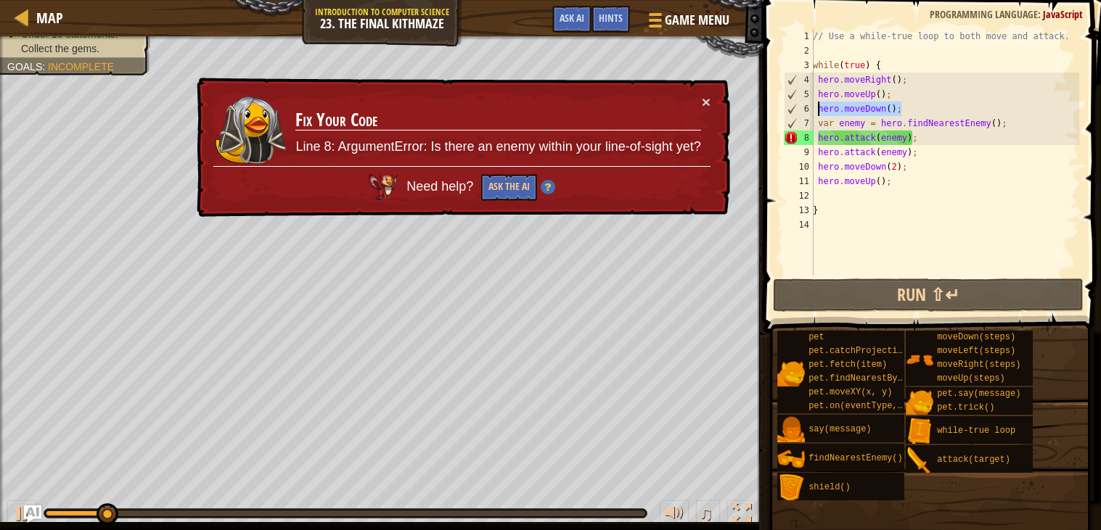
drag, startPoint x: 908, startPoint y: 105, endPoint x: 816, endPoint y: 110, distance: 93.0
click at [816, 110] on div "// Use a while-true loop to both move and attack. while ( true ) { hero . moveR…" at bounding box center [944, 167] width 269 height 276
type textarea "hero.moveDown();"
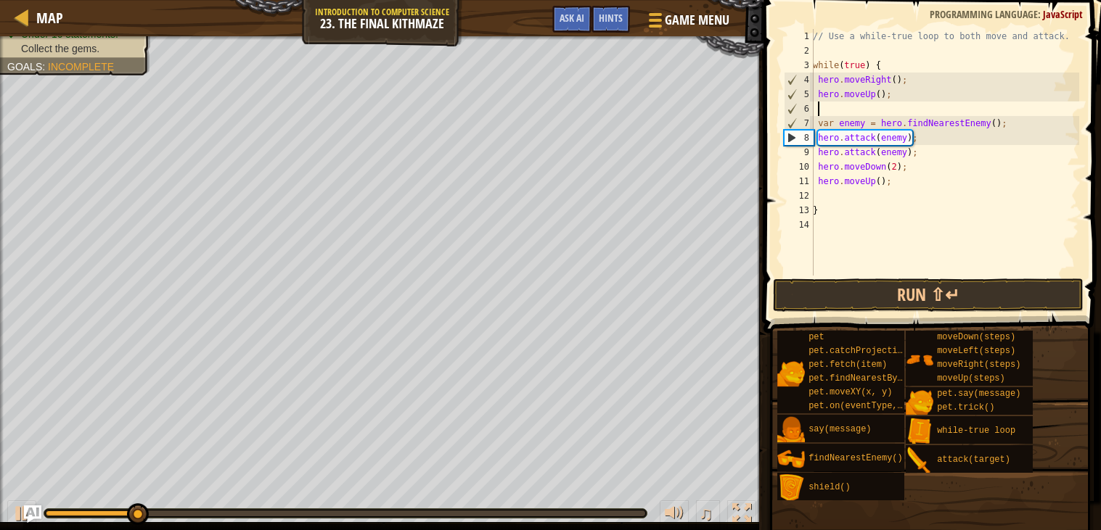
type textarea "r"
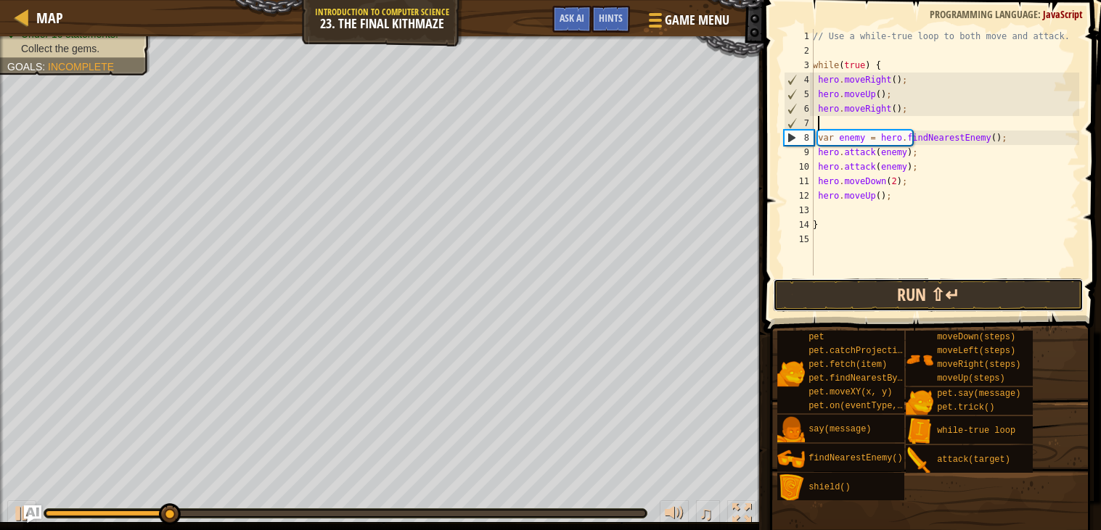
click at [913, 296] on button "Run ⇧↵" at bounding box center [928, 295] width 311 height 33
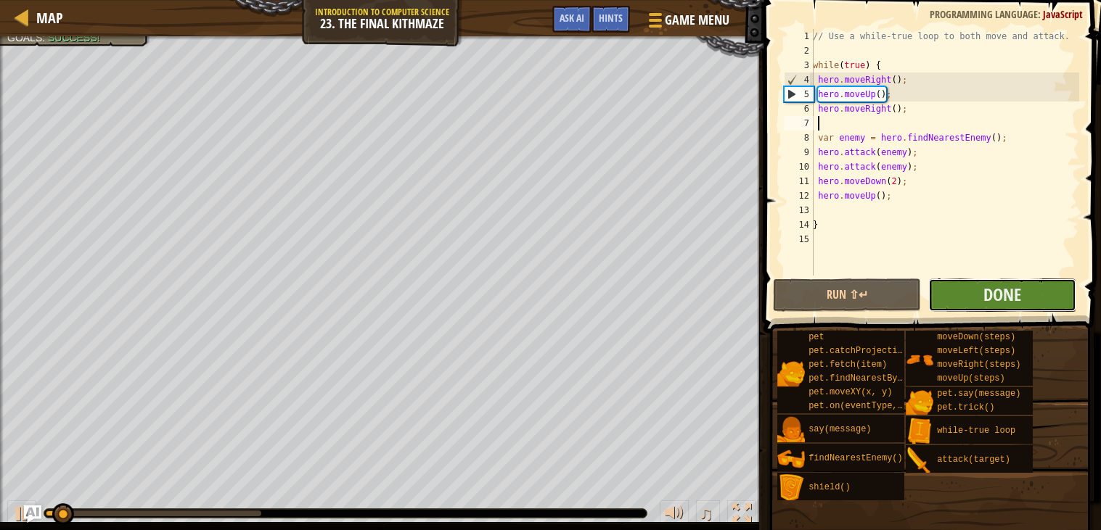
click at [980, 288] on button "Done" at bounding box center [1002, 295] width 148 height 33
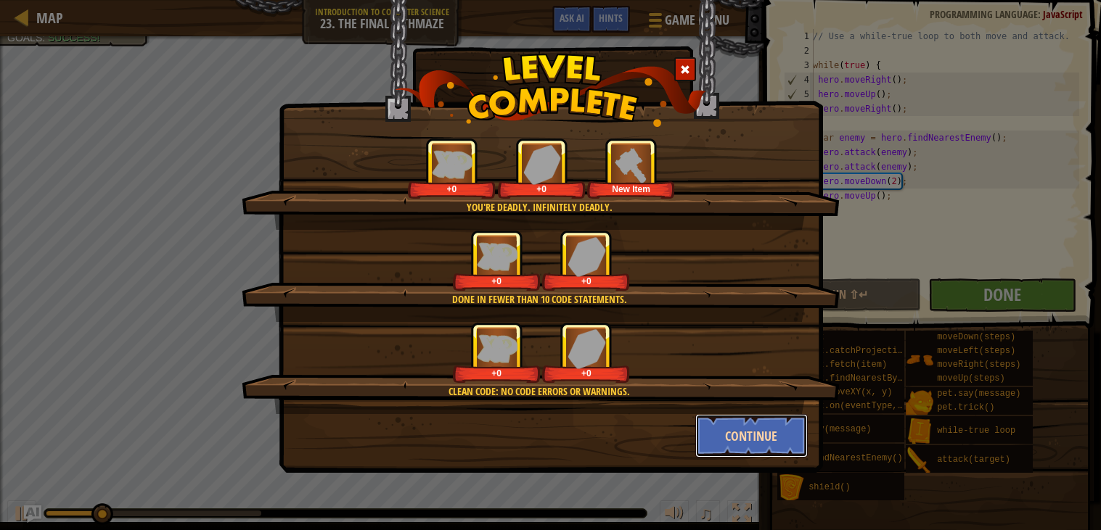
click at [754, 432] on button "Continue" at bounding box center [751, 436] width 112 height 44
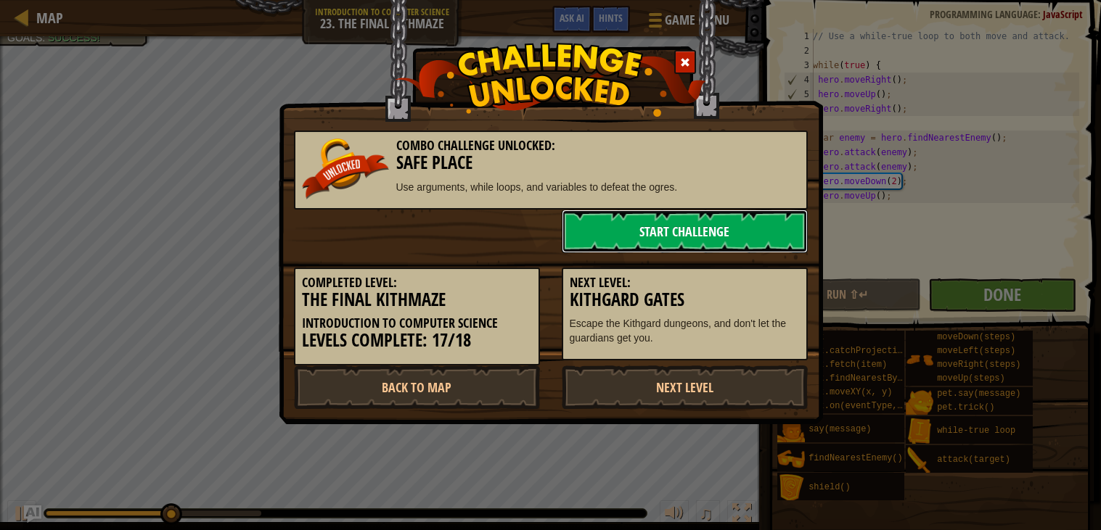
click at [697, 245] on link "Start Challenge" at bounding box center [685, 232] width 246 height 44
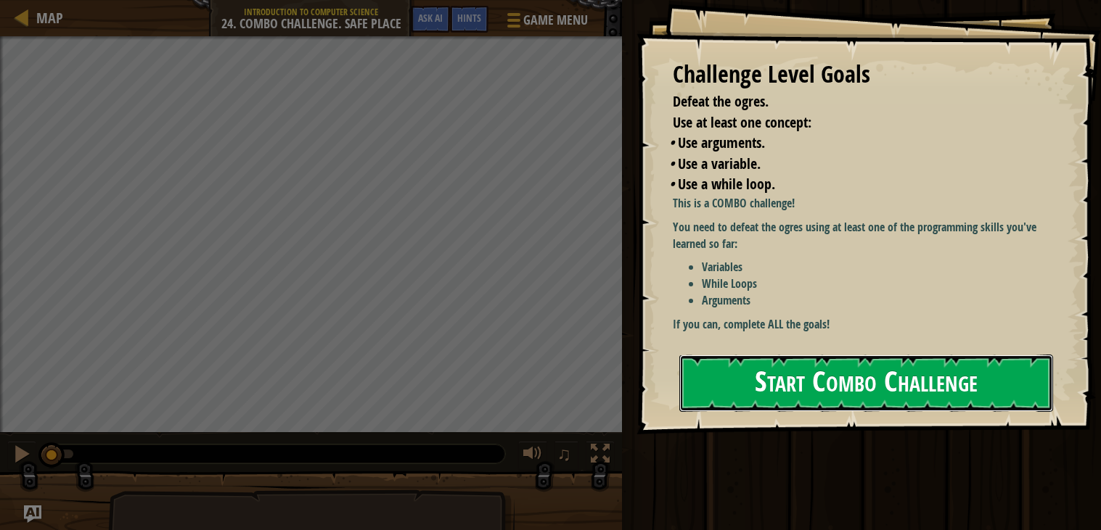
click at [976, 355] on button "Start Combo Challenge" at bounding box center [866, 383] width 374 height 57
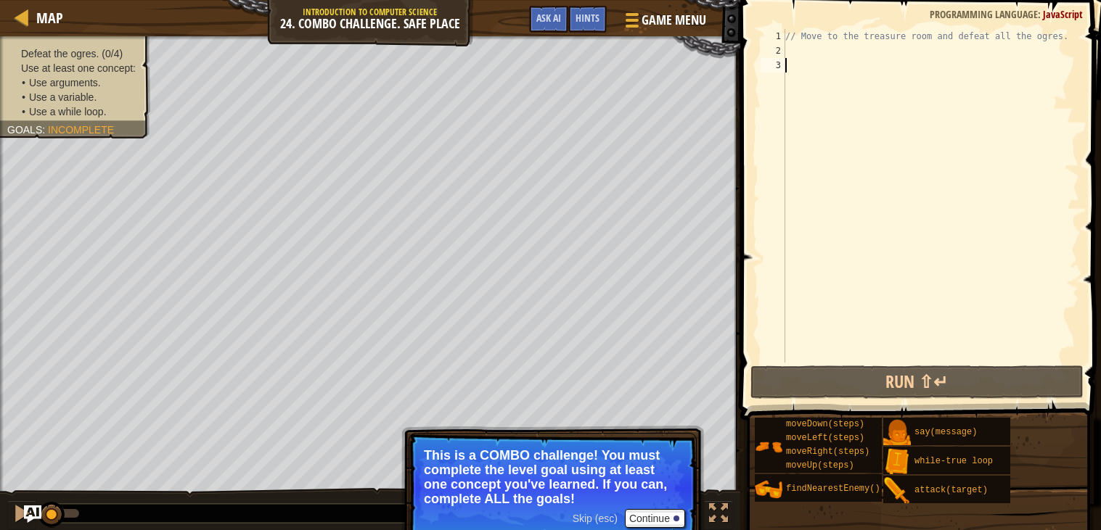
type textarea "up"
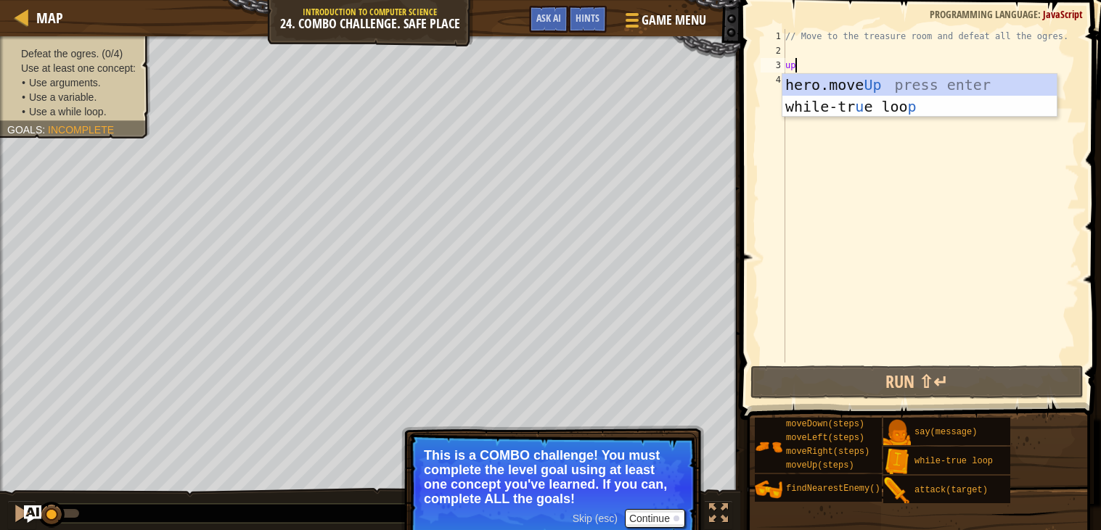
scroll to position [6, 0]
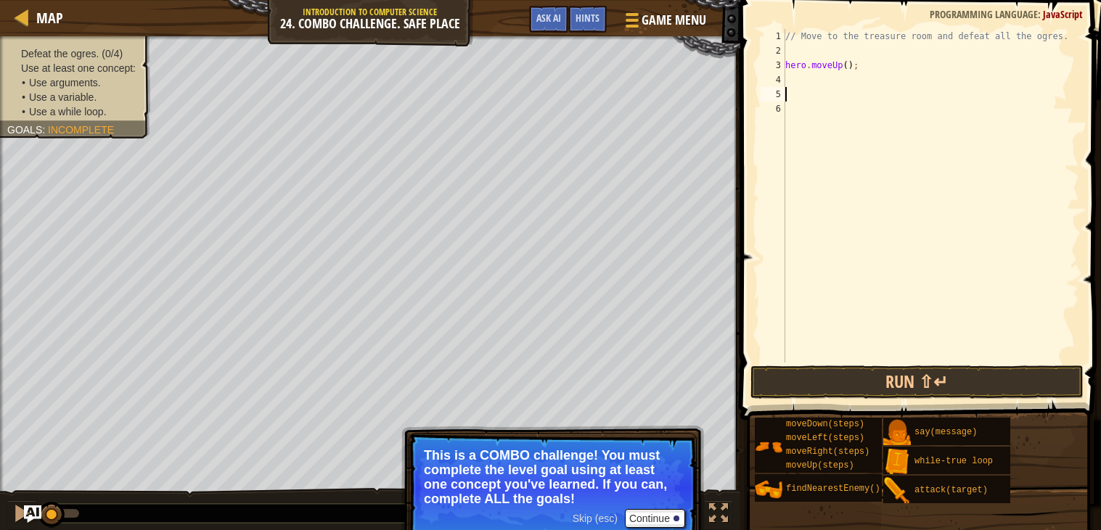
click at [848, 65] on div "// Move to the treasure room and defeat all the ogres. hero . moveUp ( ) ;" at bounding box center [930, 210] width 297 height 363
type textarea "hero.moveUp(4);"
click at [858, 86] on div "// Move to the treasure room and defeat all the ogres. hero . moveUp ( 4 ) ;" at bounding box center [930, 210] width 297 height 363
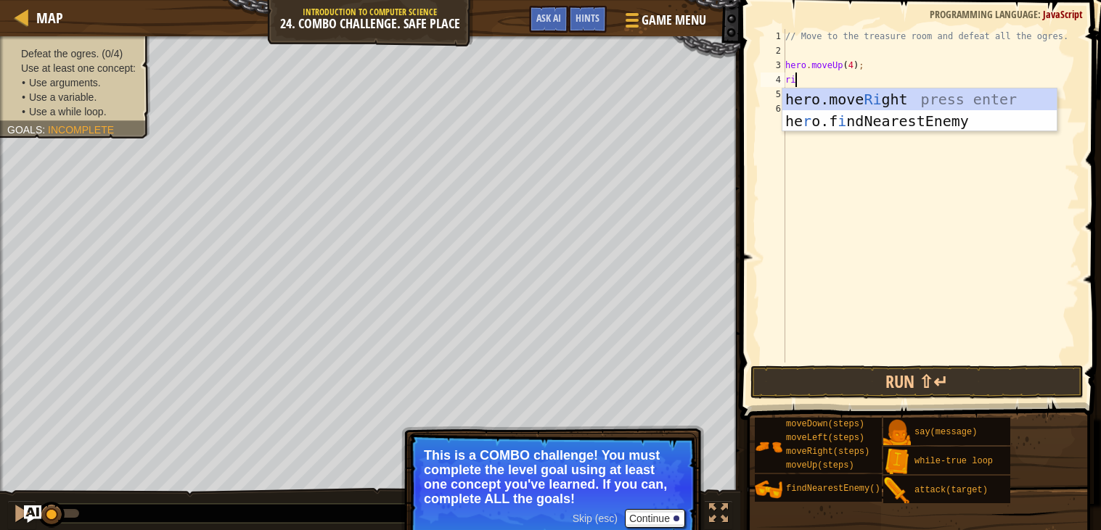
type textarea "ri"
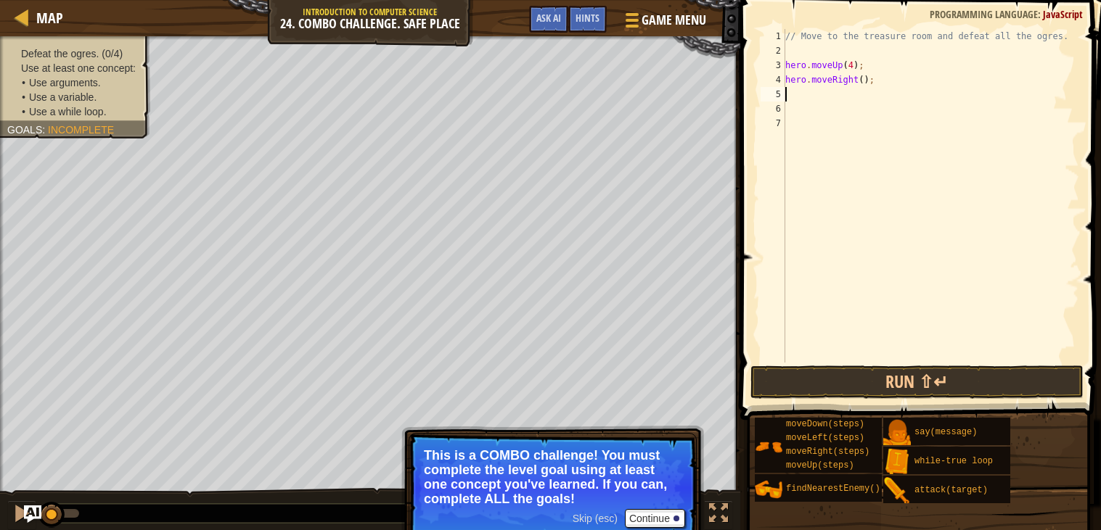
click at [864, 77] on div "// Move to the treasure room and defeat all the ogres. hero . moveUp ( 4 ) ; he…" at bounding box center [930, 210] width 297 height 363
type textarea "hero.moveRight(4);"
type textarea "do"
click at [862, 94] on div "// Move to the treasure room and defeat all the ogres. hero . moveUp ( 4 ) ; he…" at bounding box center [930, 210] width 297 height 363
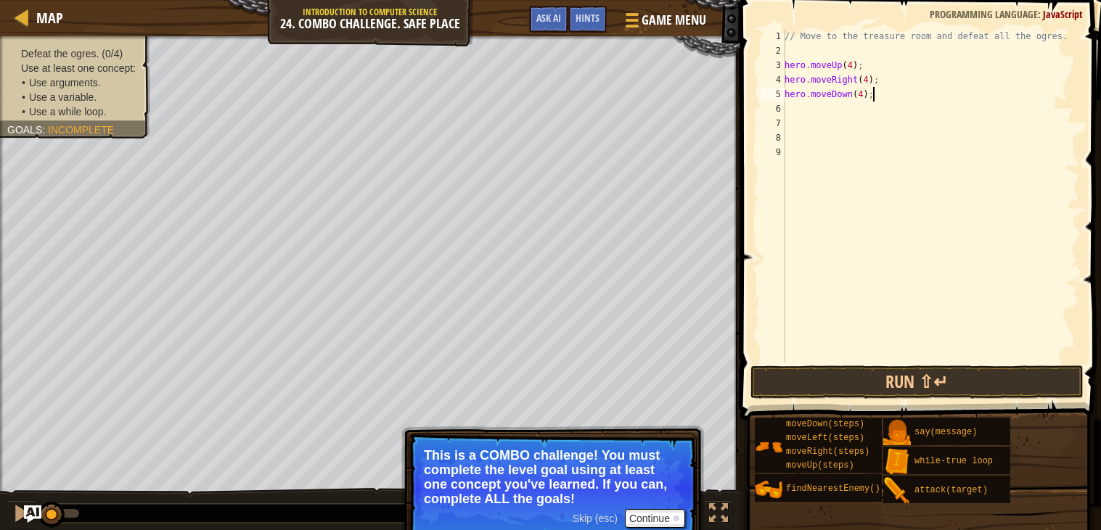
click at [863, 95] on div "// Move to the treasure room and defeat all the ogres. hero . moveUp ( 4 ) ; he…" at bounding box center [929, 210] width 297 height 363
type textarea "hero.moveDown(3);"
click at [874, 108] on div "// Move to the treasure room and defeat all the ogres. hero . moveUp ( 4 ) ; he…" at bounding box center [929, 210] width 297 height 363
click at [886, 94] on div "// Move to the treasure room and defeat all the ogres. hero . moveUp ( 4 ) ; he…" at bounding box center [929, 210] width 297 height 363
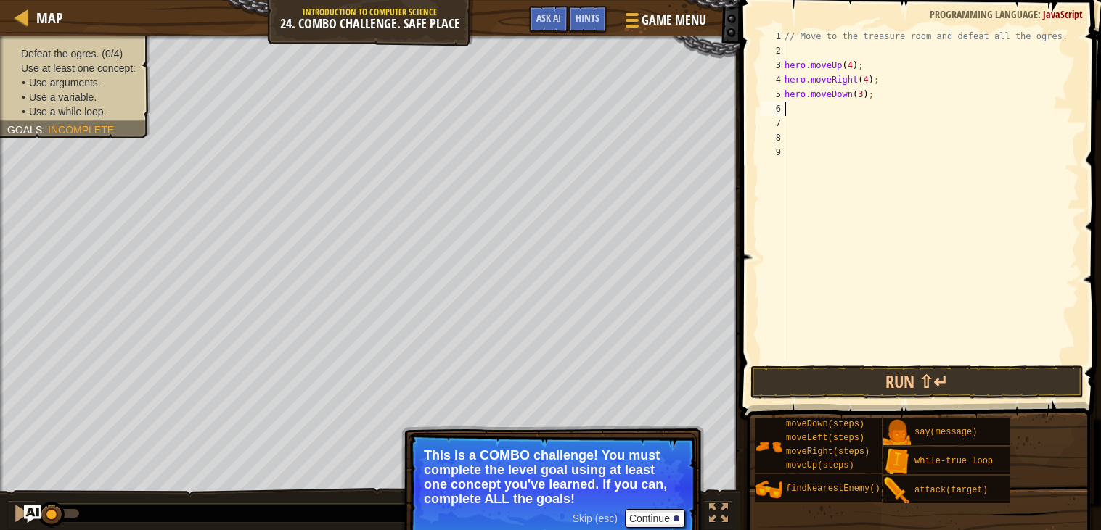
type textarea "hero.moveDown(3);"
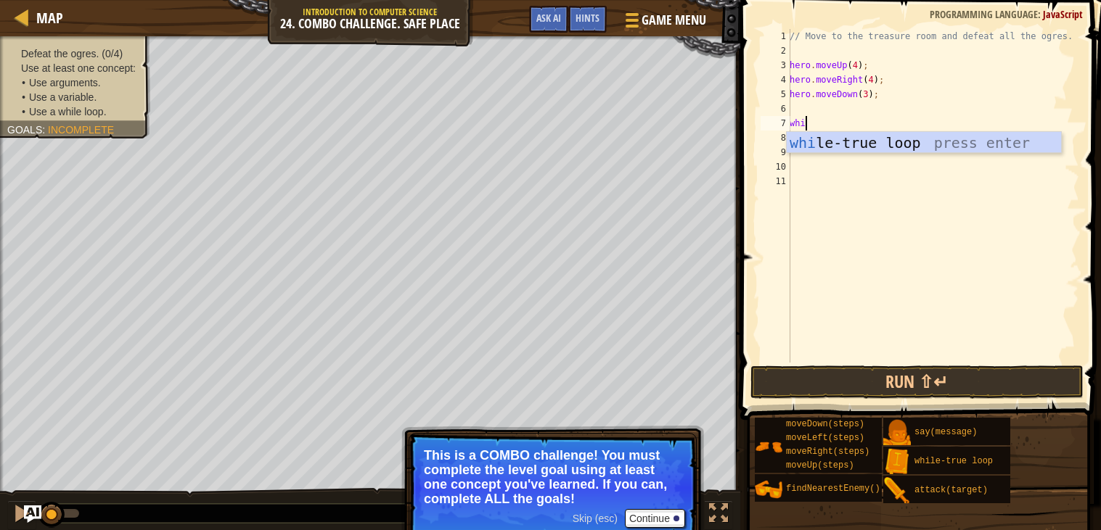
scroll to position [6, 1]
type textarea "whie"
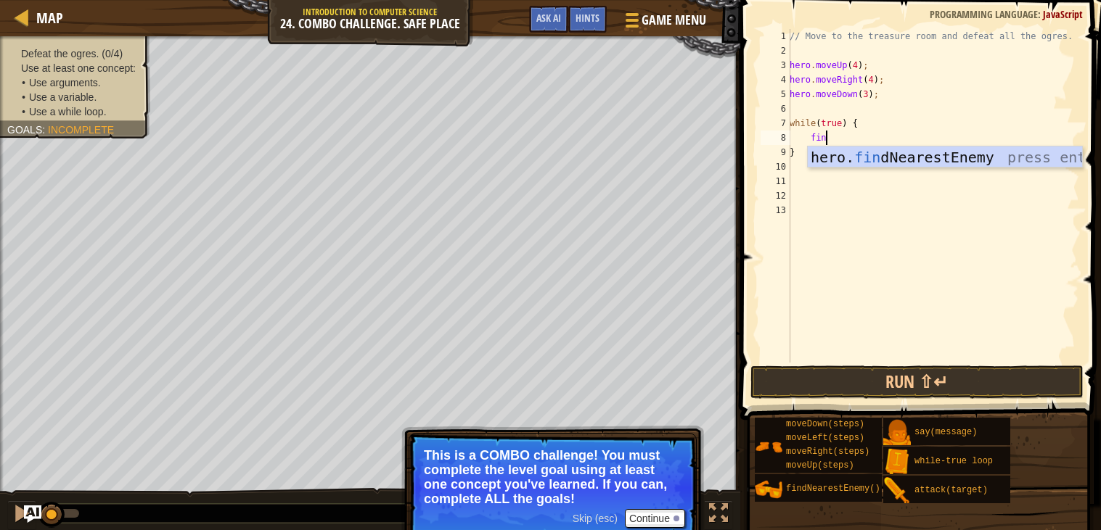
type textarea "find"
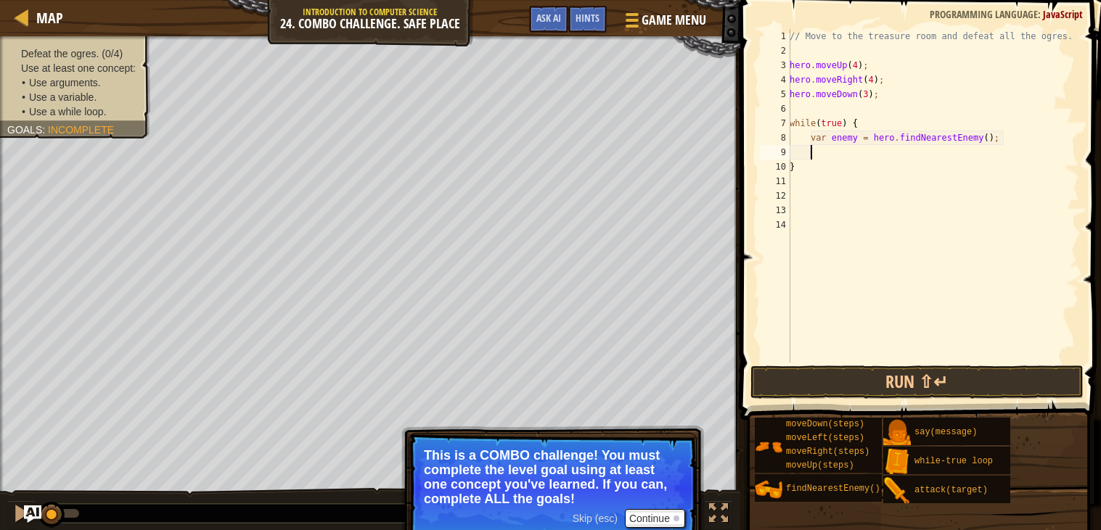
click at [900, 155] on div "// Move to the treasure room and defeat all the ogres. hero . moveUp ( 4 ) ; he…" at bounding box center [933, 210] width 292 height 363
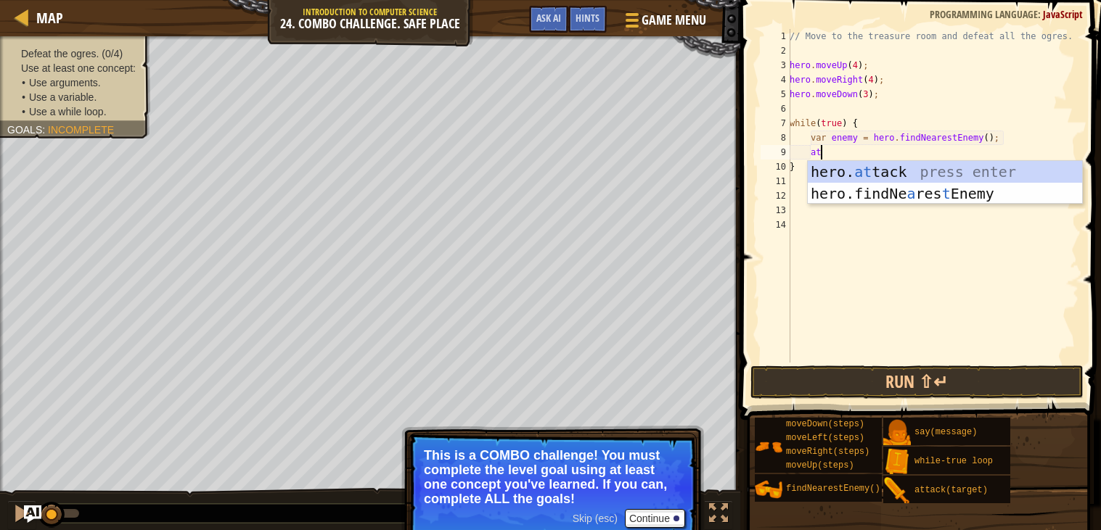
scroll to position [6, 1]
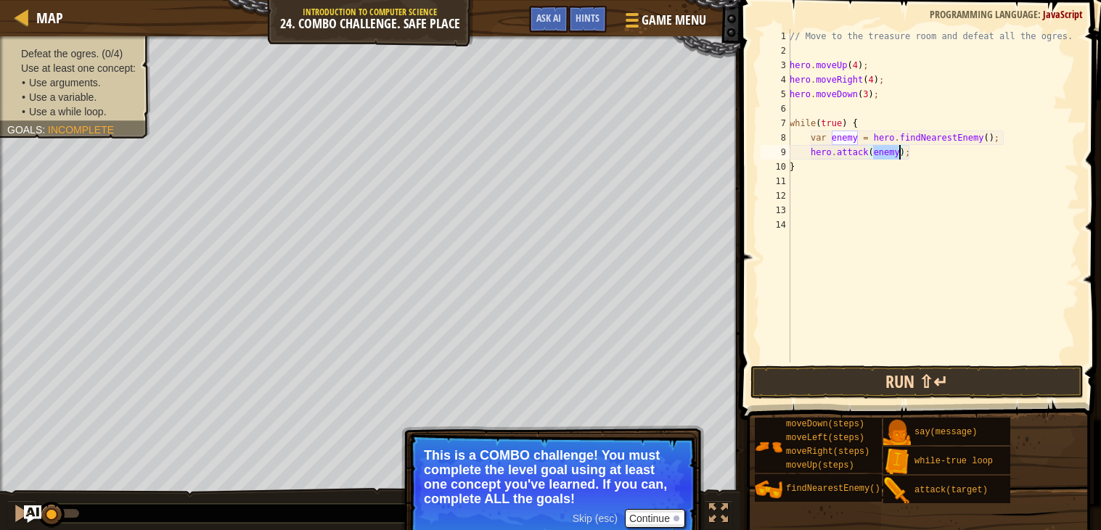
type textarea "hero.attack(enemy);"
click at [807, 391] on button "Run ⇧↵" at bounding box center [916, 382] width 333 height 33
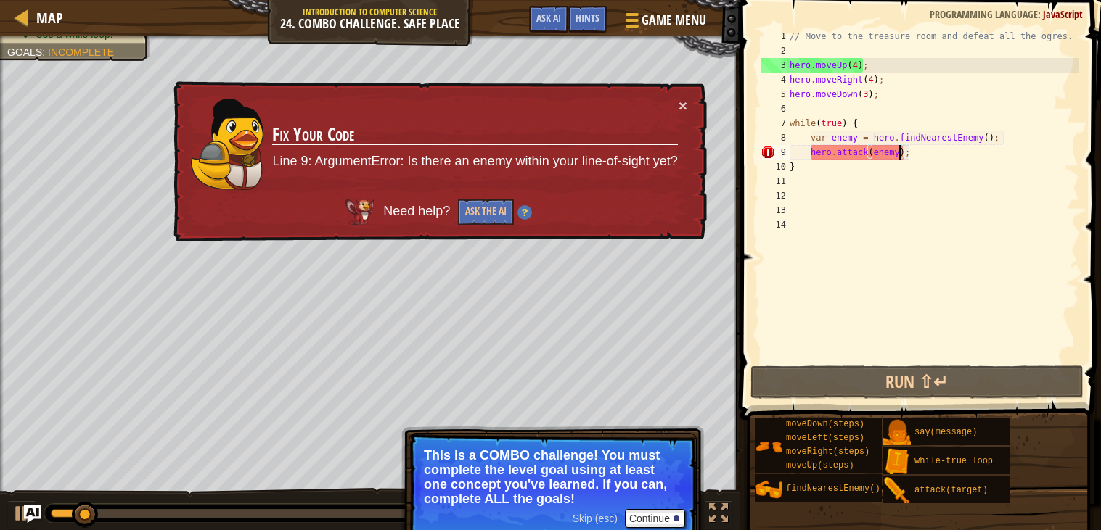
click at [586, 517] on span "Skip (esc)" at bounding box center [594, 519] width 45 height 12
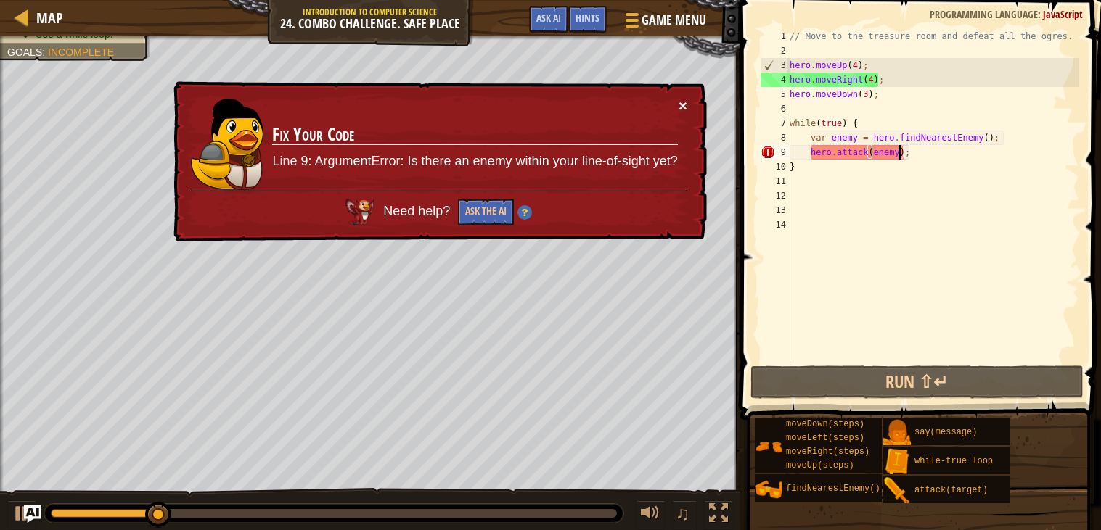
click at [685, 101] on button "×" at bounding box center [683, 108] width 9 height 15
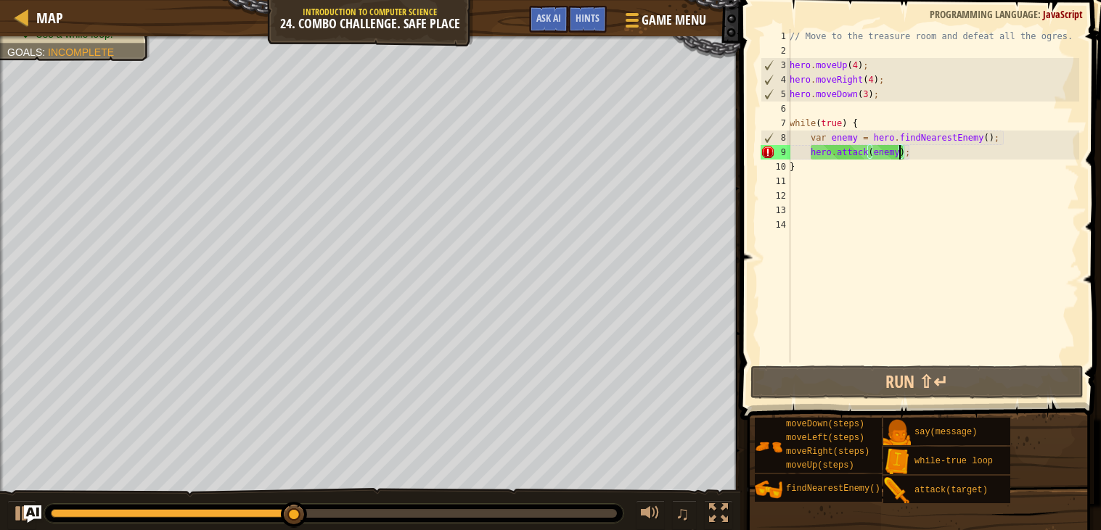
click at [920, 149] on div "// Move to the treasure room and defeat all the ogres. hero . moveUp ( 4 ) ; he…" at bounding box center [933, 210] width 292 height 363
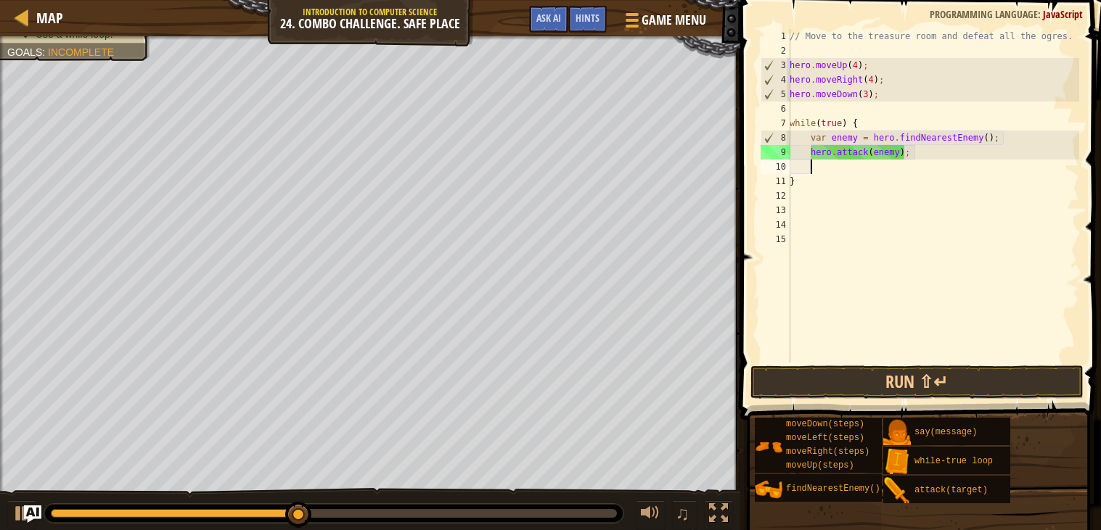
scroll to position [6, 1]
type textarea "l"
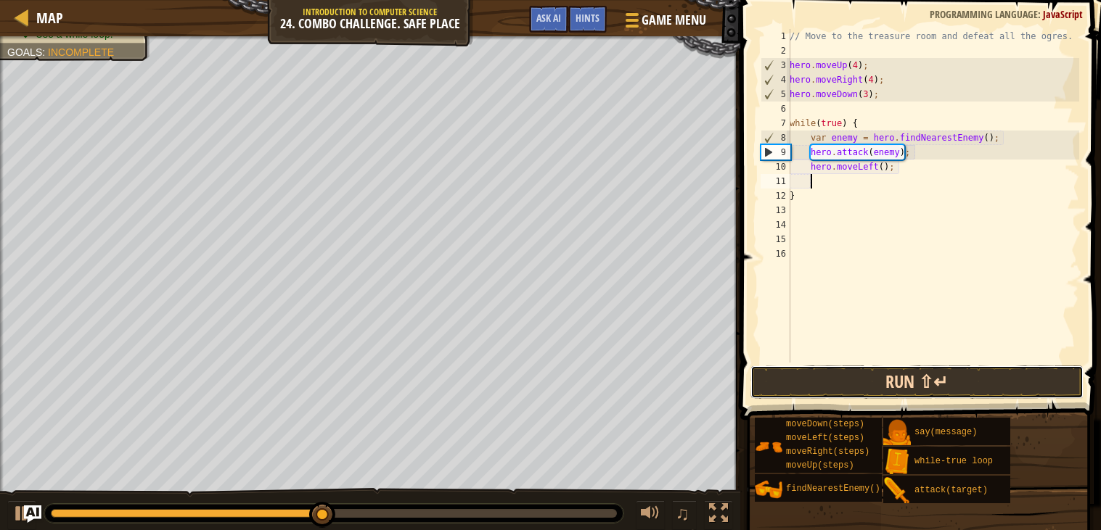
click at [842, 380] on button "Run ⇧↵" at bounding box center [916, 382] width 333 height 33
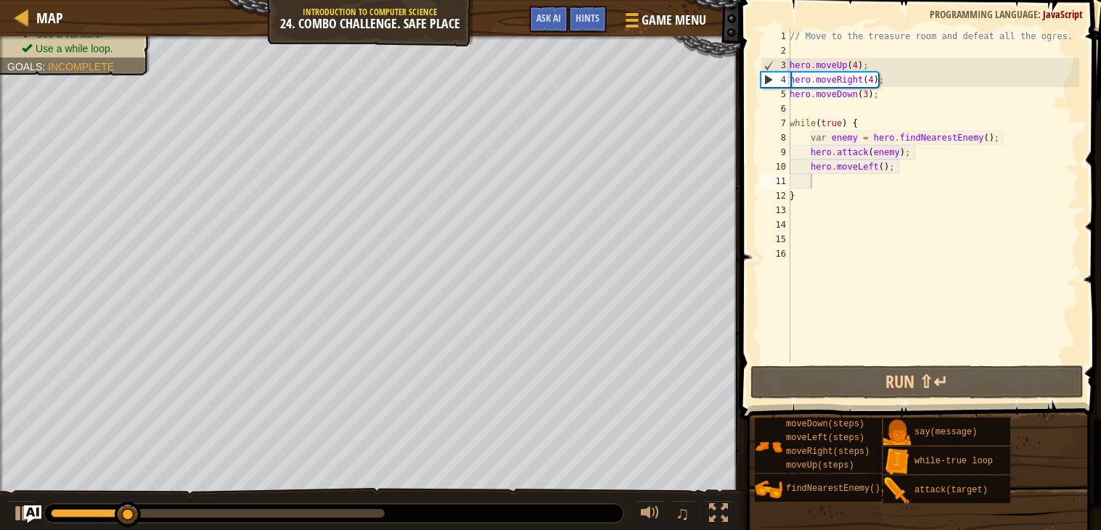
click at [336, 499] on div "♫" at bounding box center [370, 510] width 740 height 44
click at [350, 509] on div at bounding box center [218, 513] width 334 height 9
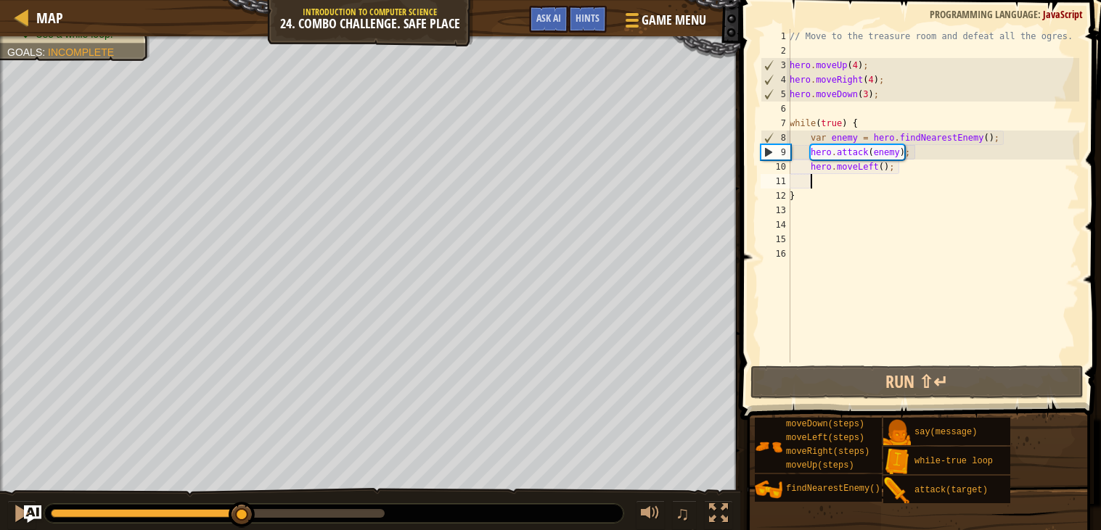
click at [242, 514] on div at bounding box center [147, 513] width 192 height 9
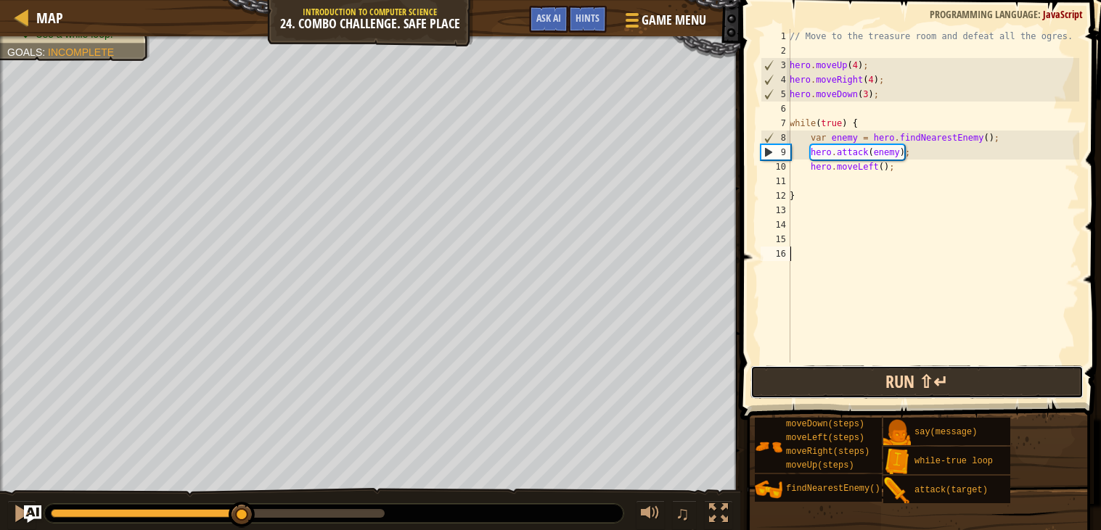
click at [784, 377] on button "Run ⇧↵" at bounding box center [916, 382] width 333 height 33
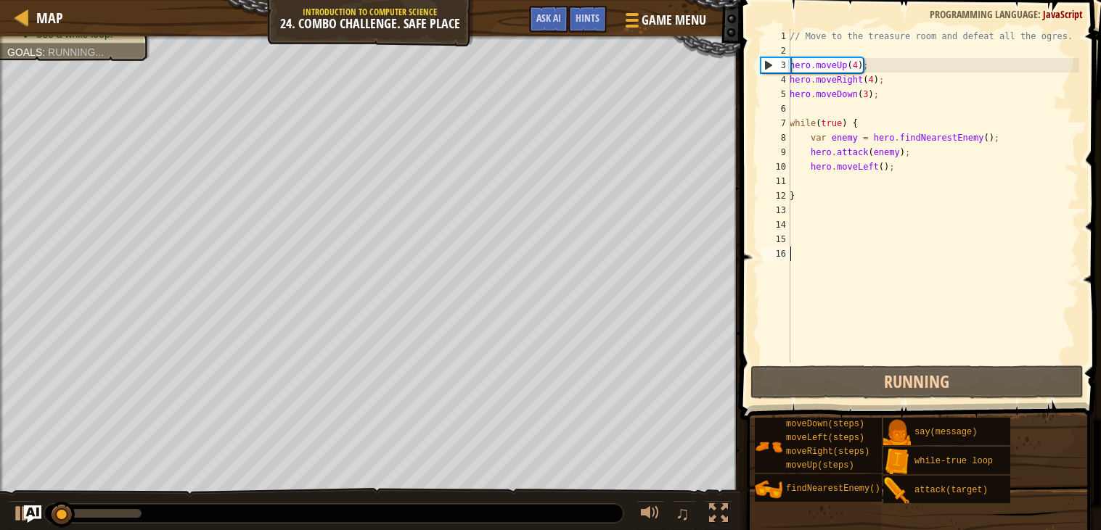
click at [213, 513] on div at bounding box center [333, 513] width 579 height 19
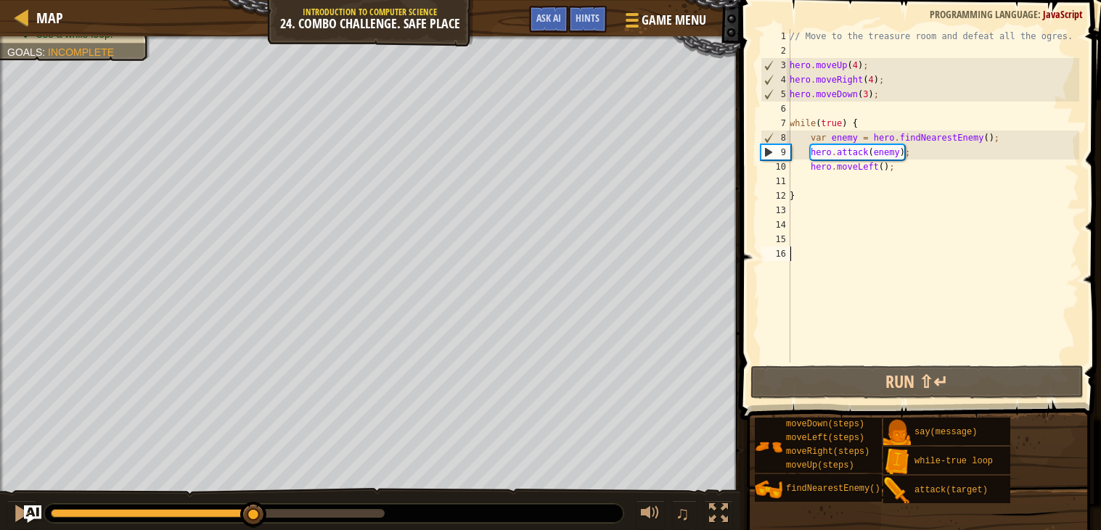
drag, startPoint x: 161, startPoint y: 514, endPoint x: 227, endPoint y: 494, distance: 69.1
click at [227, 494] on div "♫" at bounding box center [370, 510] width 740 height 44
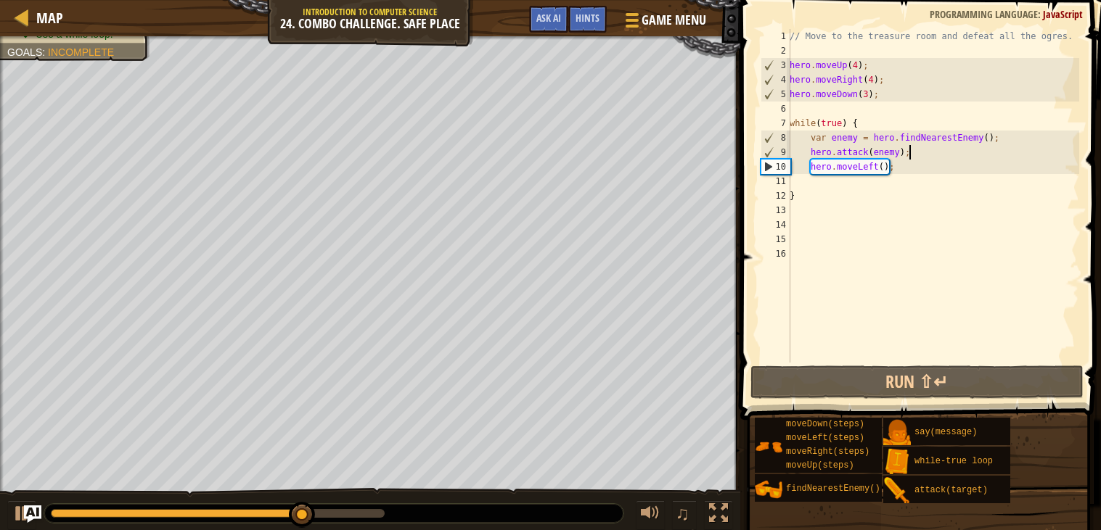
click at [921, 152] on div "// Move to the treasure room and defeat all the ogres. hero . moveUp ( 4 ) ; he…" at bounding box center [933, 210] width 292 height 363
drag, startPoint x: 912, startPoint y: 165, endPoint x: 810, endPoint y: 165, distance: 101.6
click at [810, 165] on div "// Move to the treasure room and defeat all the ogres. hero . moveUp ( 4 ) ; he…" at bounding box center [933, 210] width 292 height 363
type textarea "hero.moveLeft();"
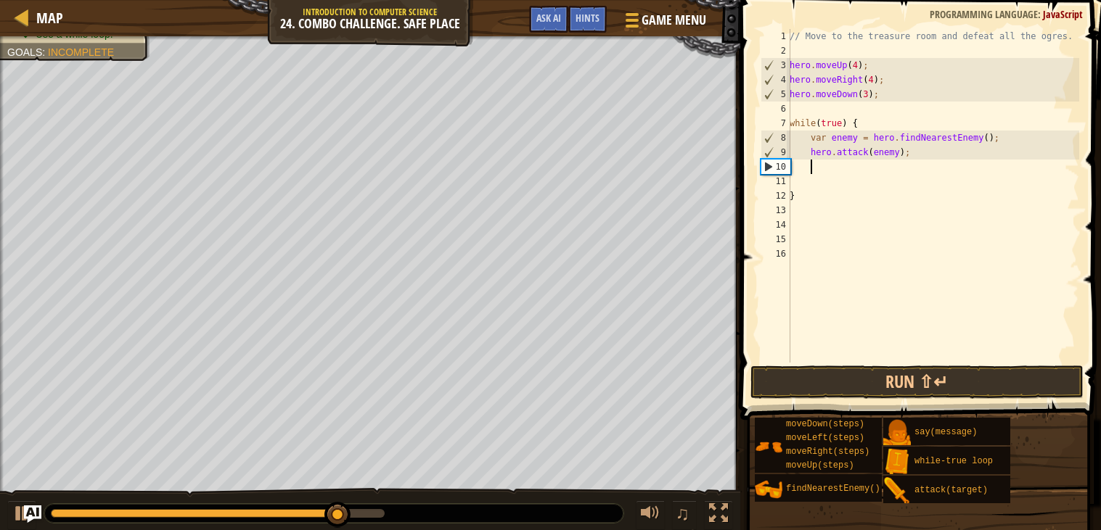
click at [804, 106] on div "// Move to the treasure room and defeat all the ogres. hero . moveUp ( 4 ) ; he…" at bounding box center [933, 210] width 292 height 363
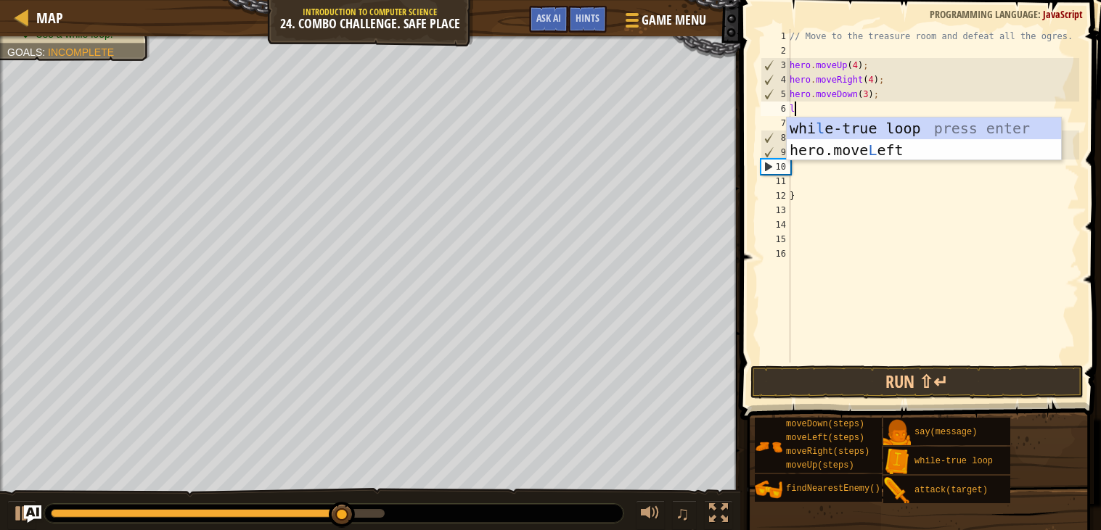
type textarea "le"
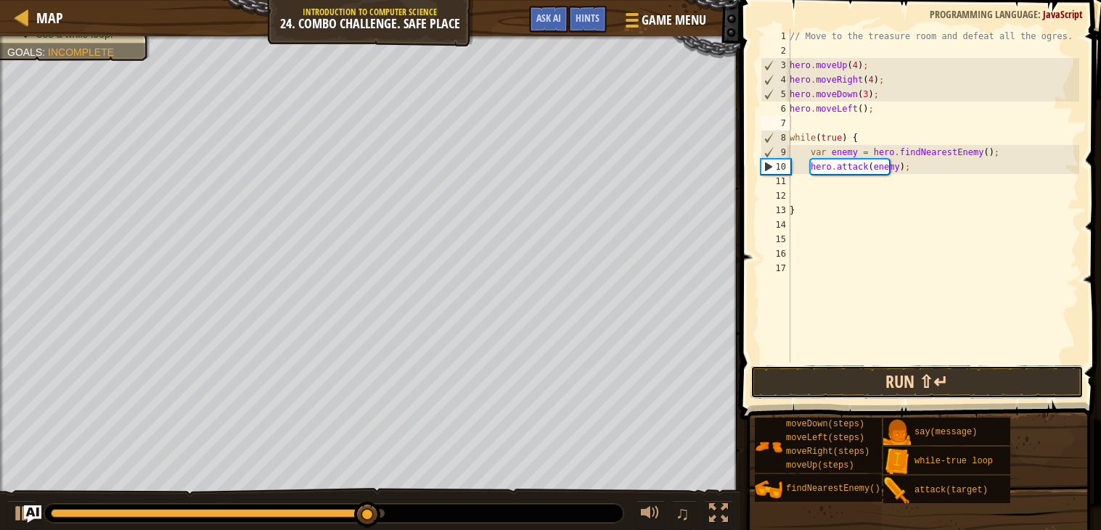
click at [910, 379] on button "Run ⇧↵" at bounding box center [916, 382] width 333 height 33
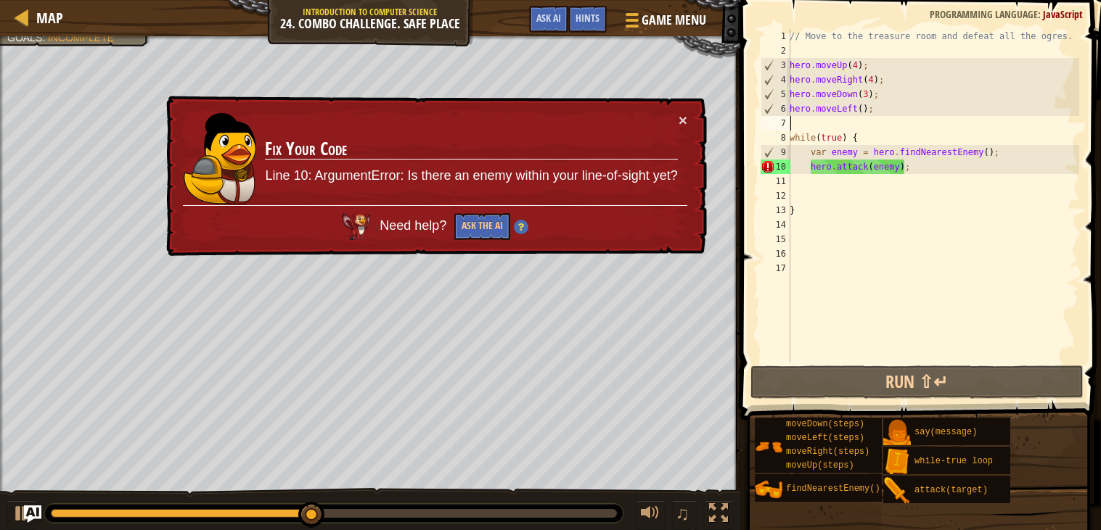
click at [861, 108] on div "// Move to the treasure room and defeat all the ogres. hero . moveUp ( 4 ) ; he…" at bounding box center [933, 210] width 292 height 363
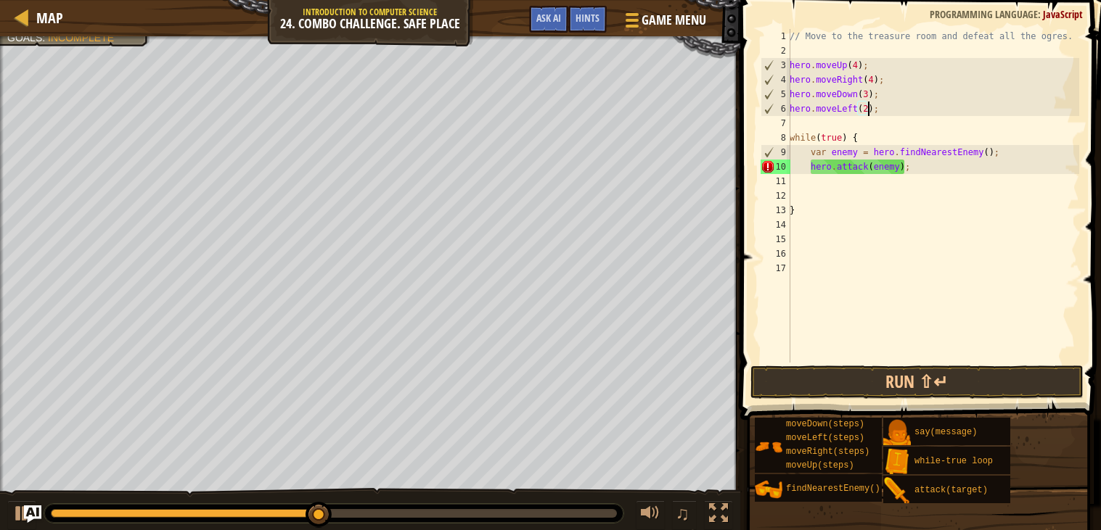
scroll to position [6, 6]
type textarea "hero.moveLeft(2);"
click at [934, 375] on button "Run ⇧↵" at bounding box center [916, 382] width 333 height 33
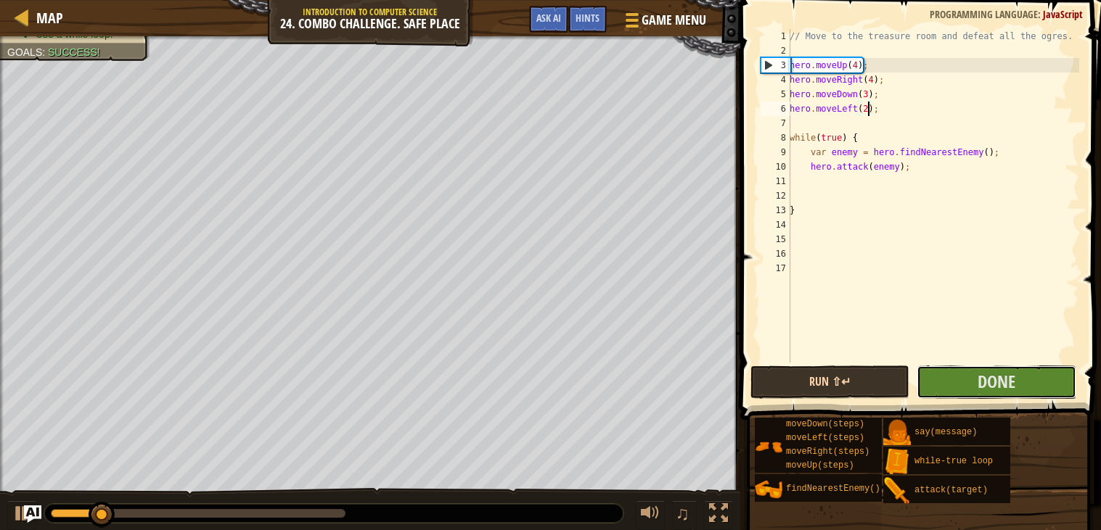
click at [934, 375] on button "Done" at bounding box center [995, 382] width 159 height 33
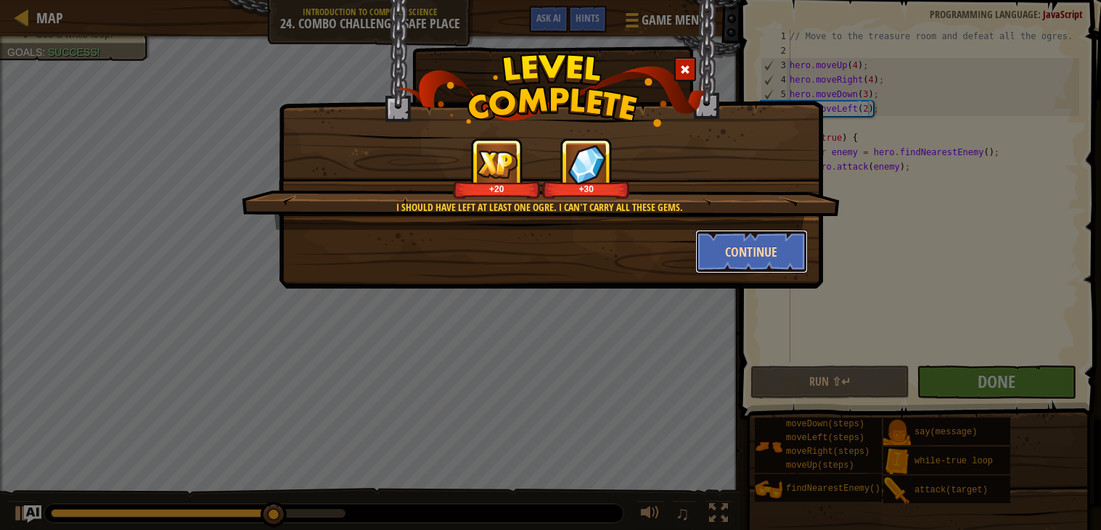
click at [742, 243] on button "Continue" at bounding box center [751, 252] width 112 height 44
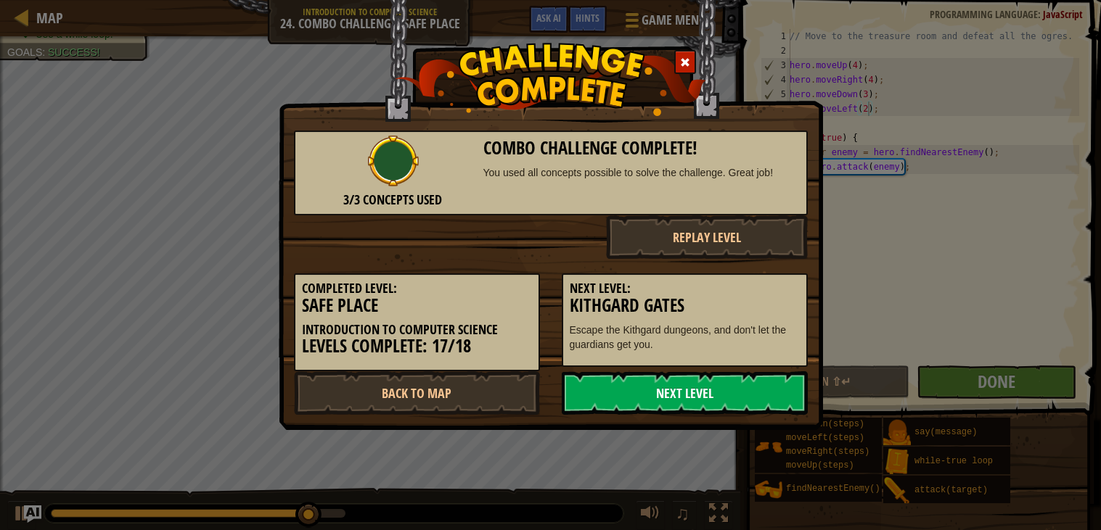
click at [683, 398] on link "Next Level" at bounding box center [685, 393] width 246 height 44
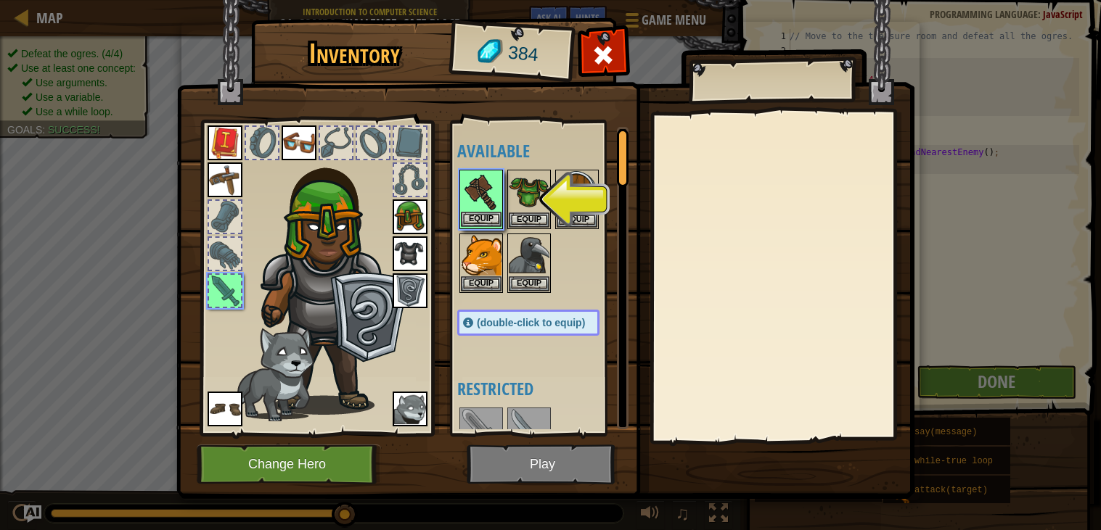
click at [479, 188] on img at bounding box center [481, 191] width 41 height 41
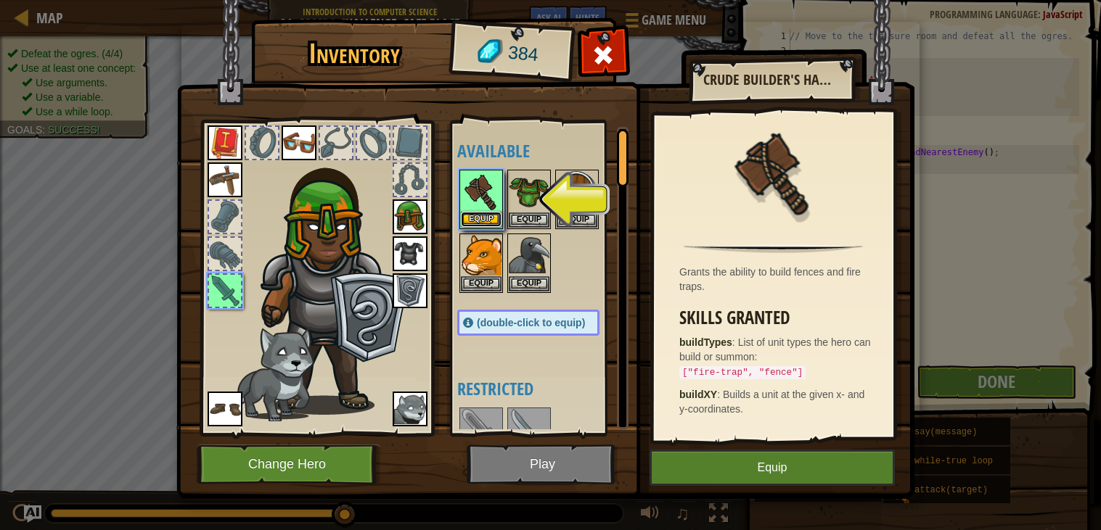
click at [469, 218] on button "Equip" at bounding box center [481, 219] width 41 height 15
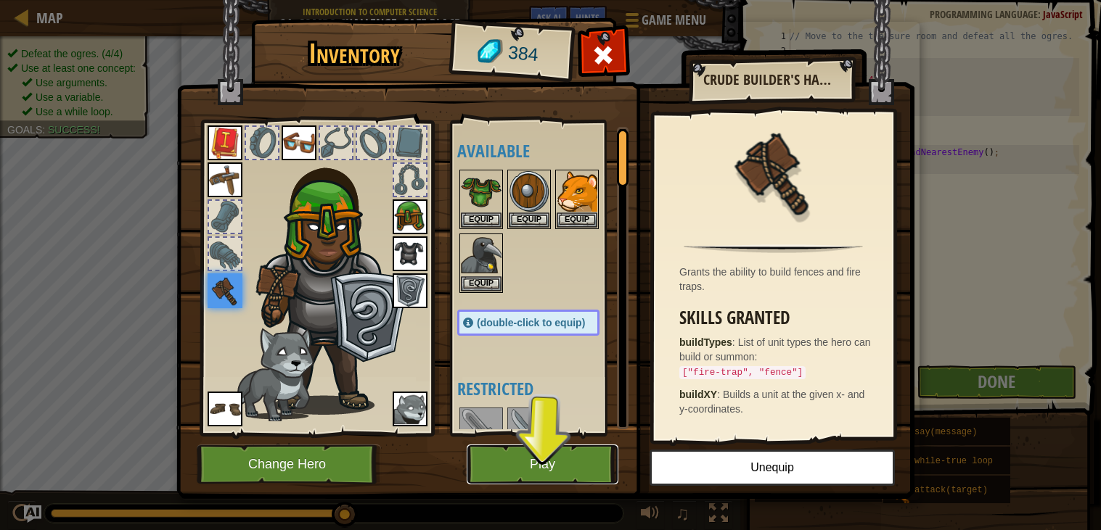
click at [527, 476] on button "Play" at bounding box center [543, 465] width 152 height 40
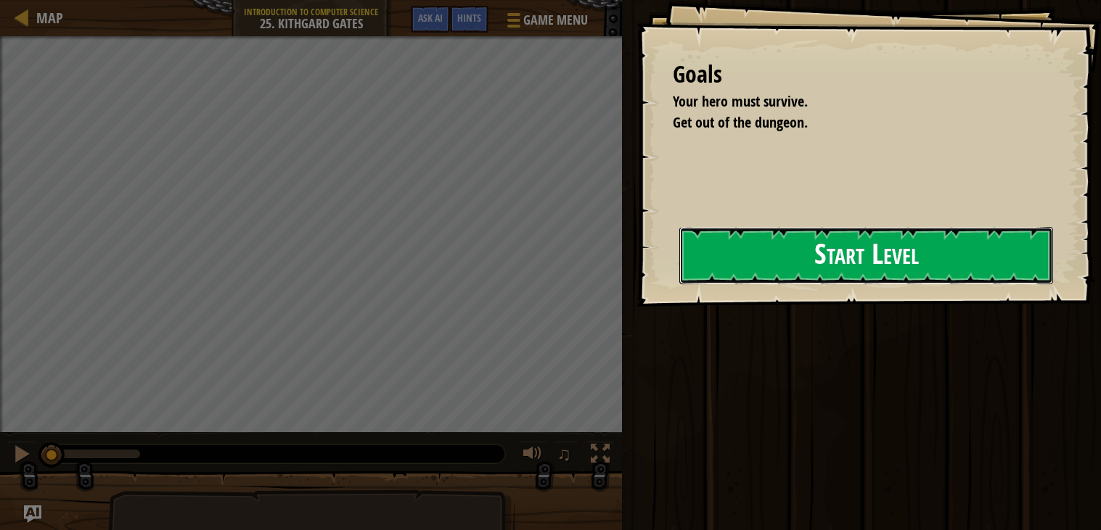
click at [776, 263] on button "Start Level" at bounding box center [866, 255] width 374 height 57
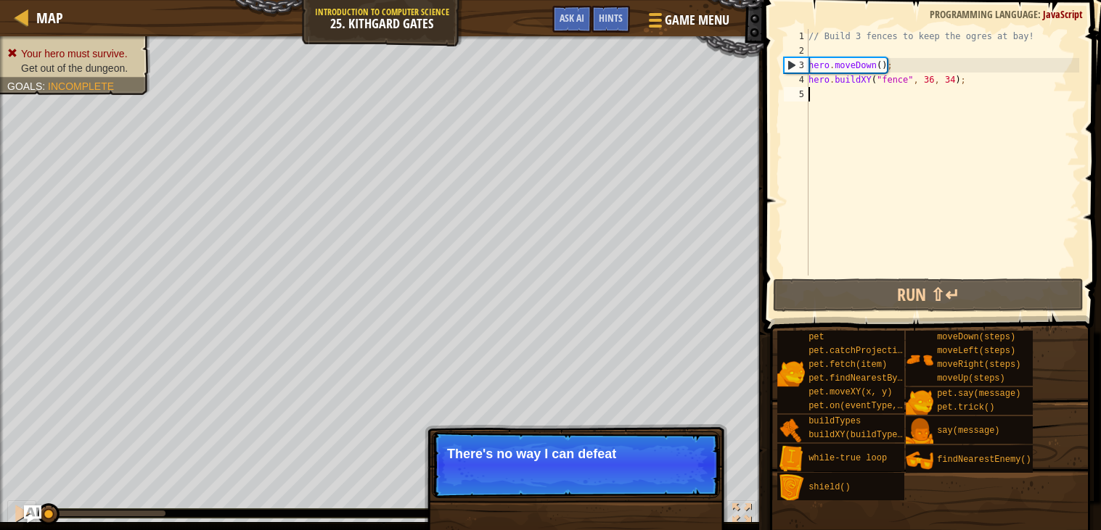
click at [710, 427] on div "Your hero must survive. Get out of the dungeon. Goals : Incomplete ♫ Arryn 152 …" at bounding box center [550, 283] width 1101 height 494
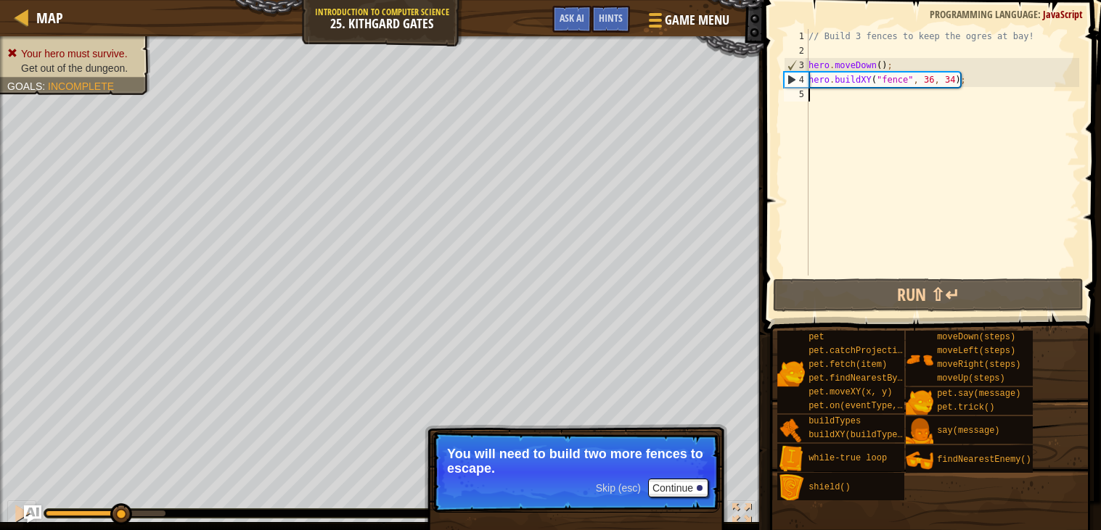
click at [629, 491] on span "Skip (esc)" at bounding box center [618, 489] width 45 height 12
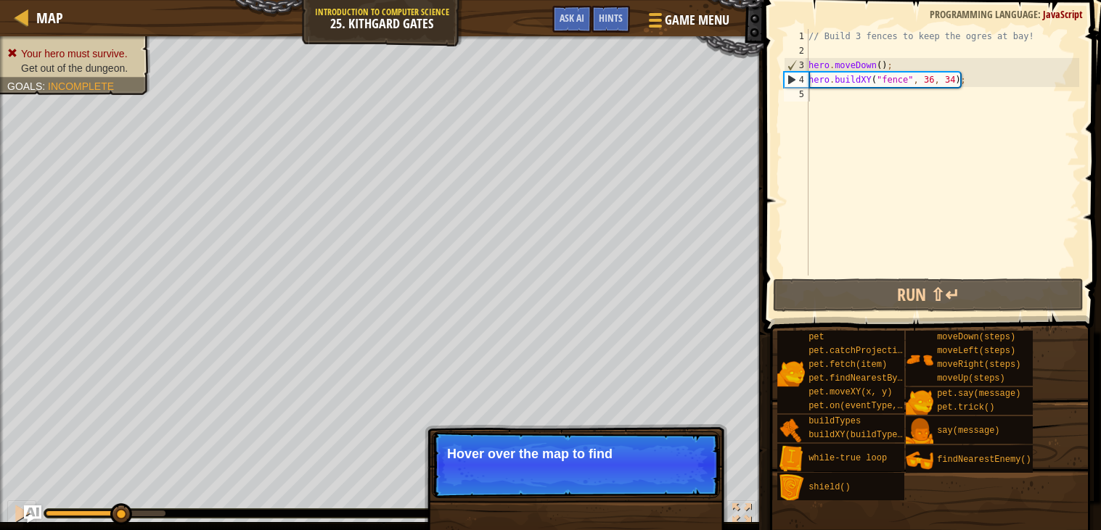
click at [633, 492] on p "Skip (esc) Continue Hover over the map to find" at bounding box center [576, 465] width 288 height 67
click at [633, 488] on p "Skip (esc) Continue Hover over the map to find x-y coordinat" at bounding box center [576, 465] width 288 height 67
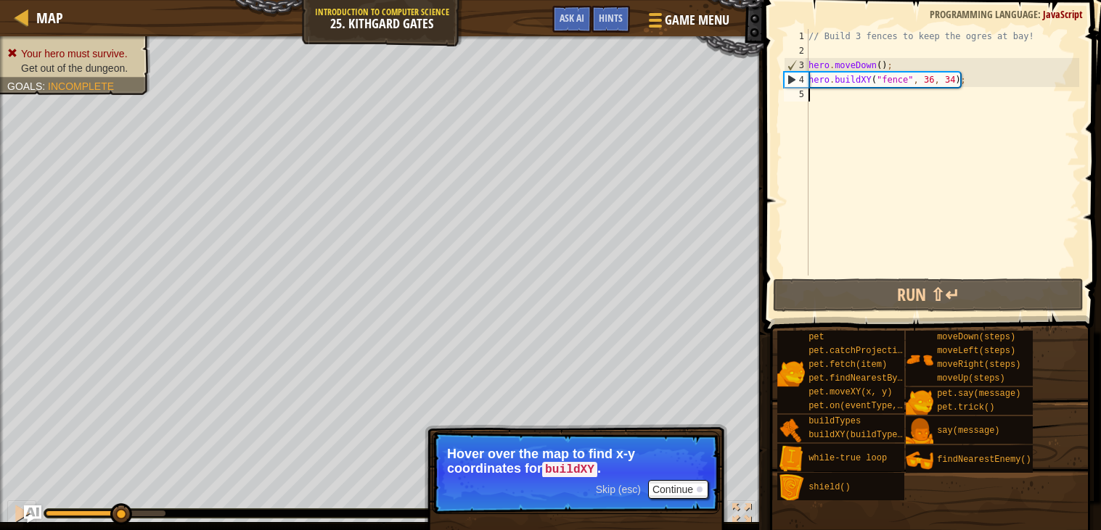
click at [626, 493] on span "Skip (esc)" at bounding box center [618, 490] width 45 height 12
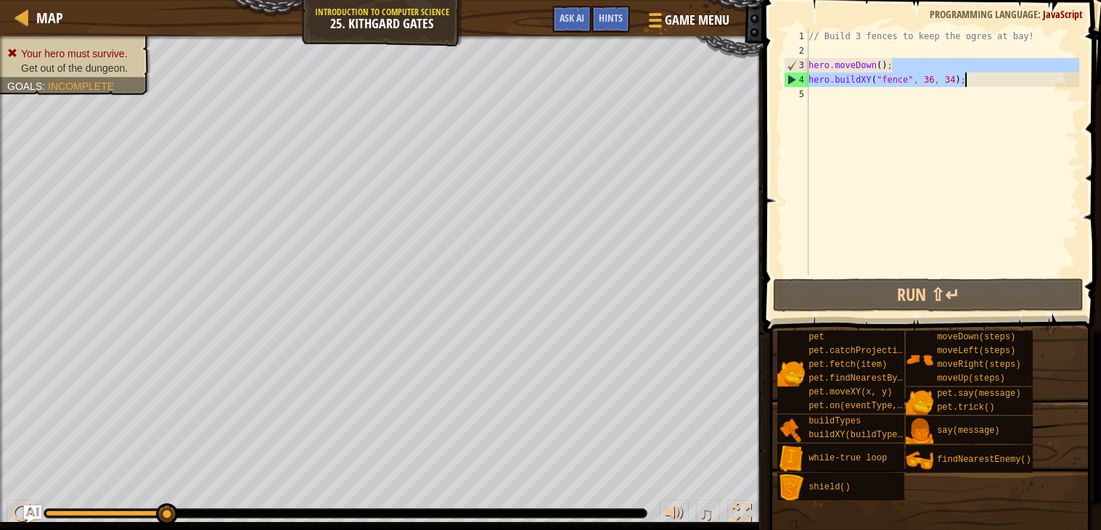
click at [971, 75] on div "// Build 3 fences to keep the ogres at bay! hero . moveDown ( ) ; hero . buildX…" at bounding box center [942, 167] width 274 height 276
click at [976, 84] on div "// Build 3 fences to keep the ogres at bay! hero . moveDown ( ) ; hero . buildX…" at bounding box center [942, 152] width 274 height 247
type textarea "hero.buildXY("fence", 36, 34);"
drag, startPoint x: 976, startPoint y: 83, endPoint x: 807, endPoint y: 83, distance: 169.1
click at [807, 83] on div "hero.buildXY("fence", 36, 34); 1 2 3 4 5 // Build 3 fences to keep the ogres at…" at bounding box center [930, 152] width 298 height 247
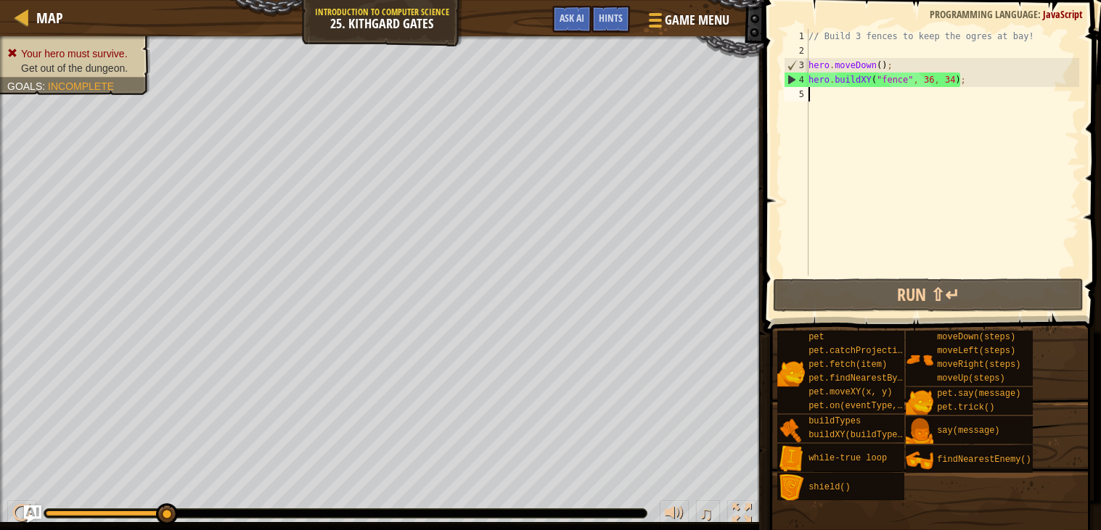
click at [915, 91] on div "// Build 3 fences to keep the ogres at bay! hero . moveDown ( ) ; hero . buildX…" at bounding box center [942, 167] width 274 height 276
paste textarea "hero.buildXY("fence", 36, 34);"
type textarea "hero.buildXY("fence", 36, 34);"
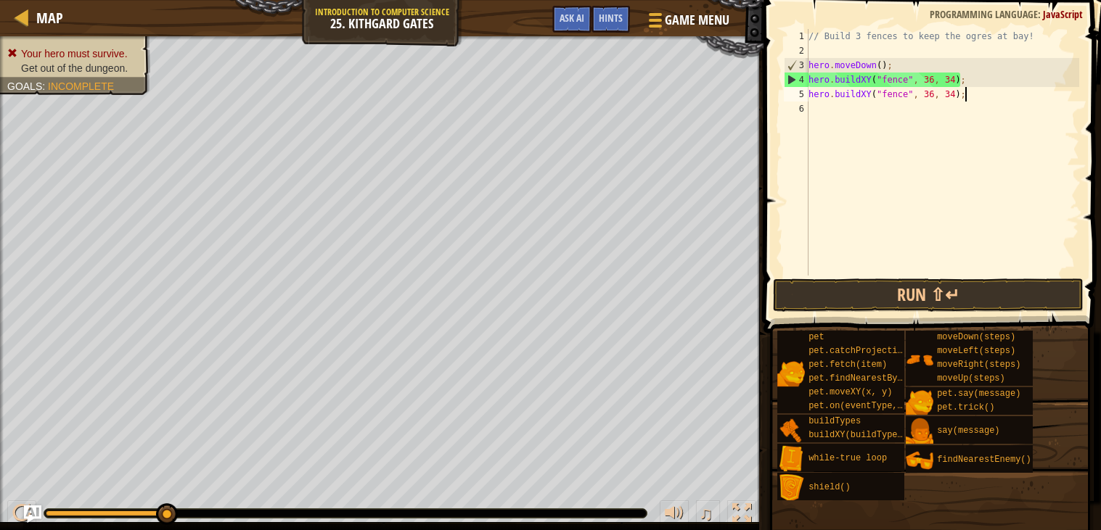
click at [882, 114] on div "// Build 3 fences to keep the ogres at bay! hero . moveDown ( ) ; hero . buildX…" at bounding box center [942, 167] width 274 height 276
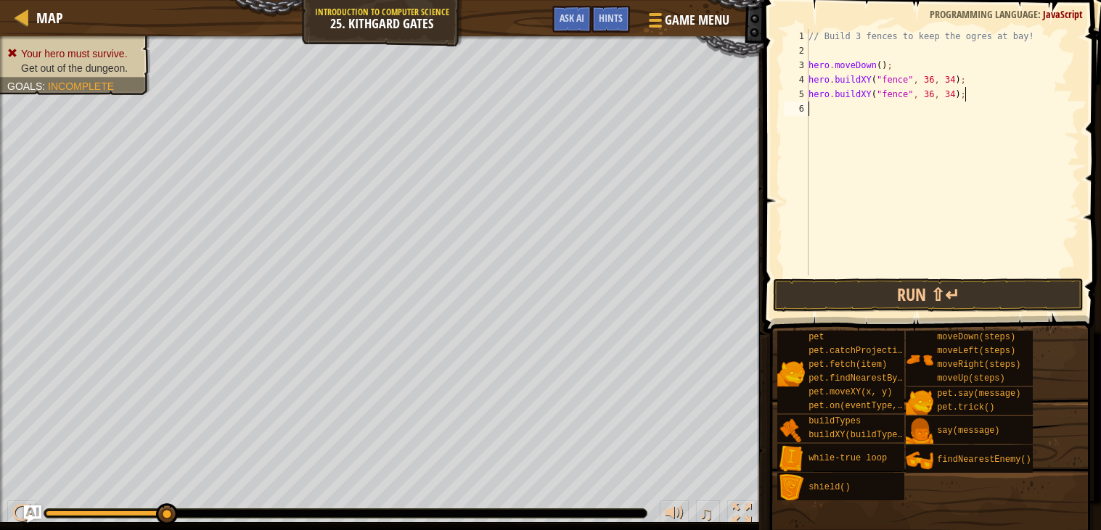
paste textarea "hero.buildXY("fence", 36, 34);"
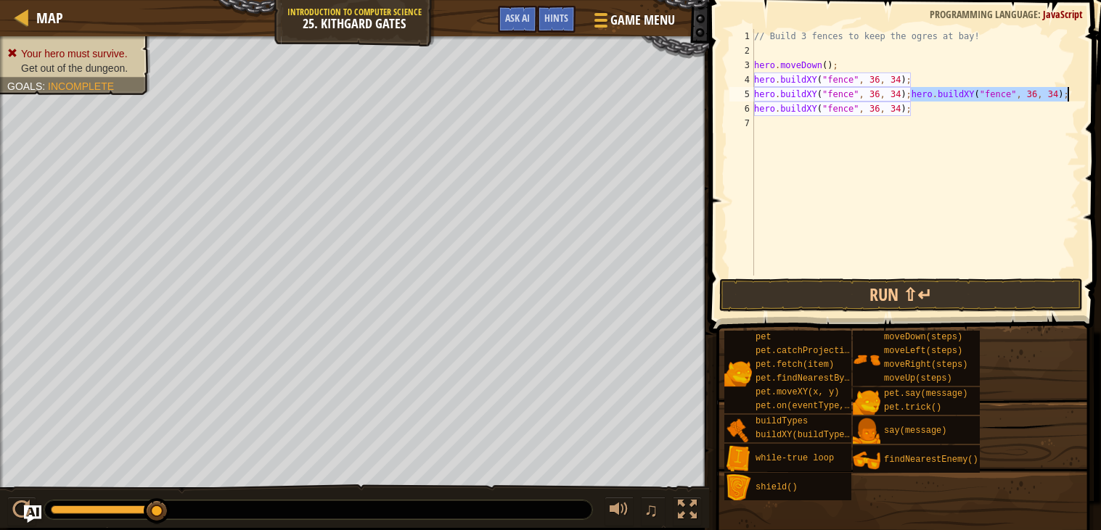
drag, startPoint x: 909, startPoint y: 93, endPoint x: 1071, endPoint y: 93, distance: 161.8
click at [1071, 93] on div "// Build 3 fences to keep the ogres at bay! hero . moveDown ( ) ; hero . buildX…" at bounding box center [915, 167] width 328 height 276
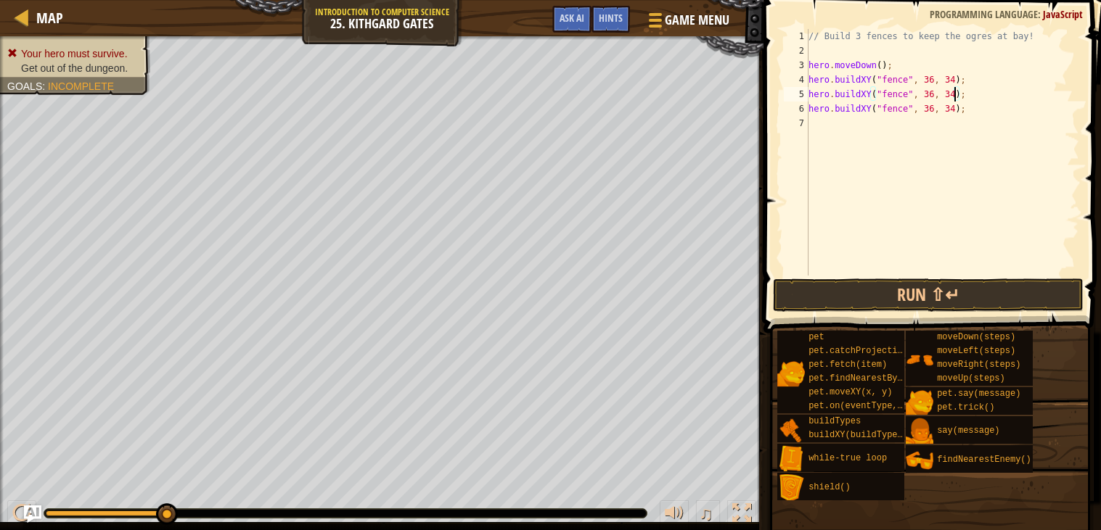
click at [953, 94] on div "// Build 3 fences to keep the ogres at bay! hero . moveDown ( ) ; hero . buildX…" at bounding box center [942, 167] width 274 height 276
click at [958, 107] on div "// Build 3 fences to keep the ogres at bay! hero . moveDown ( ) ; hero . buildX…" at bounding box center [942, 167] width 274 height 276
type textarea "hero.buildXY("fence", 36, 26);"
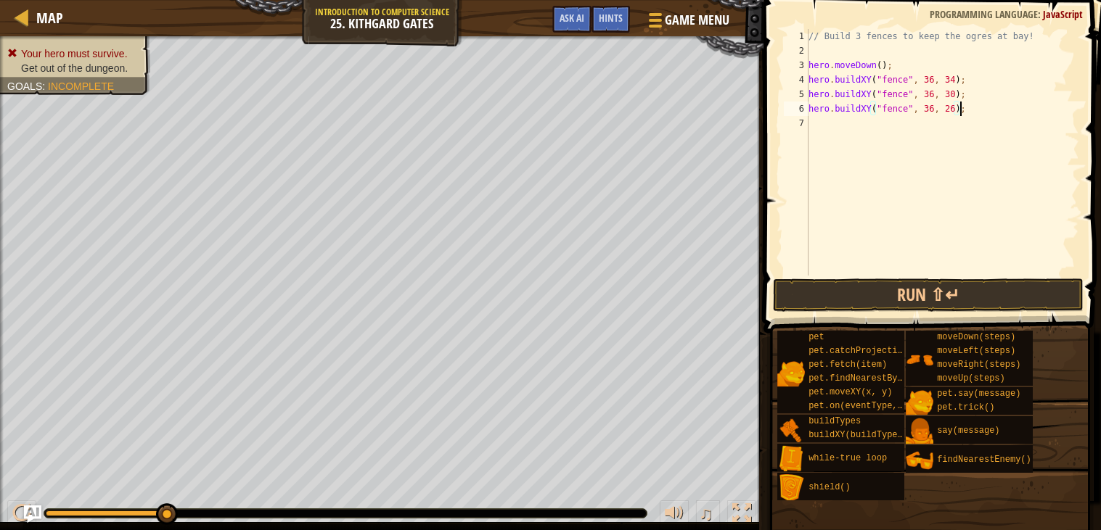
click at [1045, 123] on div "// Build 3 fences to keep the ogres at bay! hero . moveDown ( ) ; hero . buildX…" at bounding box center [942, 167] width 274 height 276
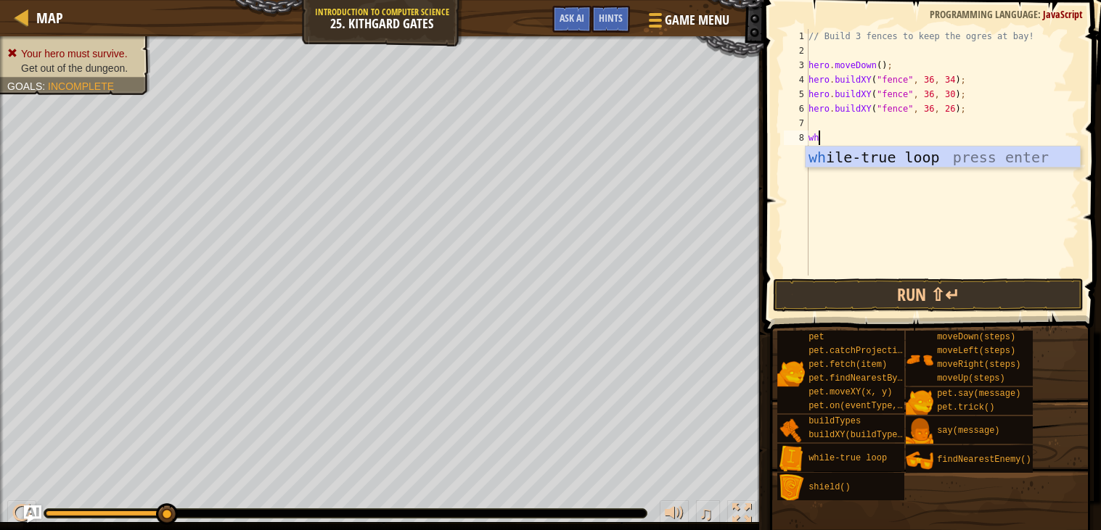
type textarea "whi"
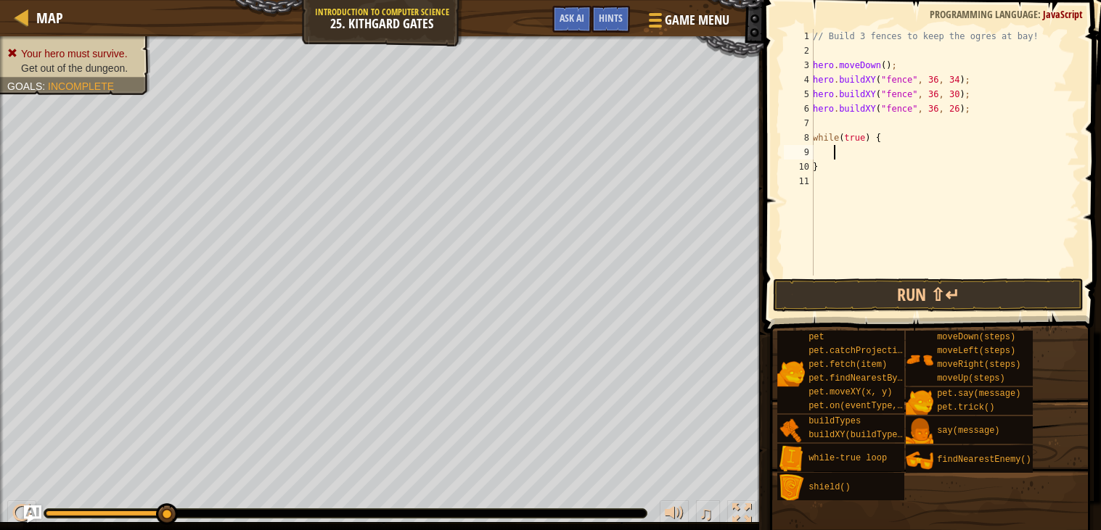
scroll to position [6, 1]
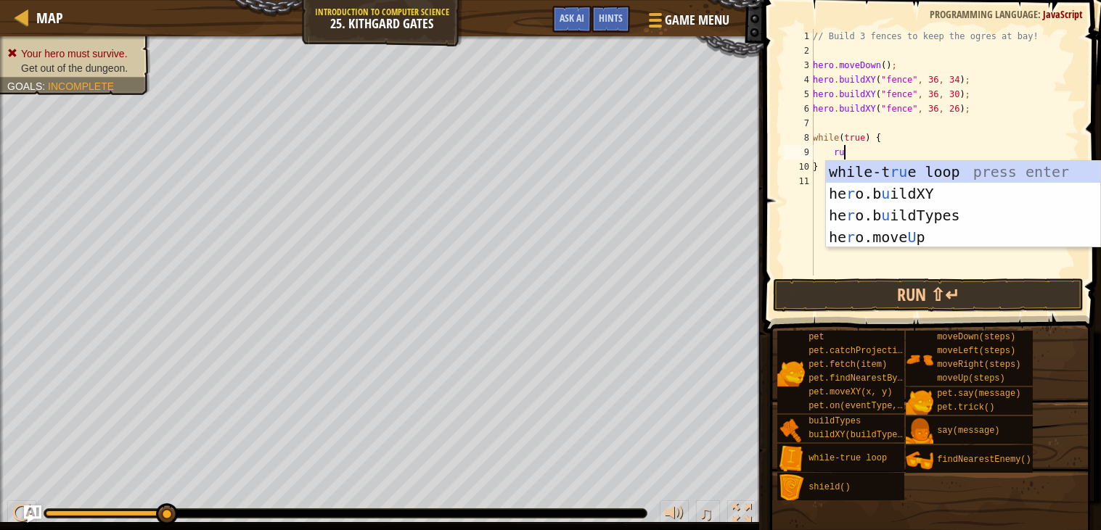
type textarea "ri"
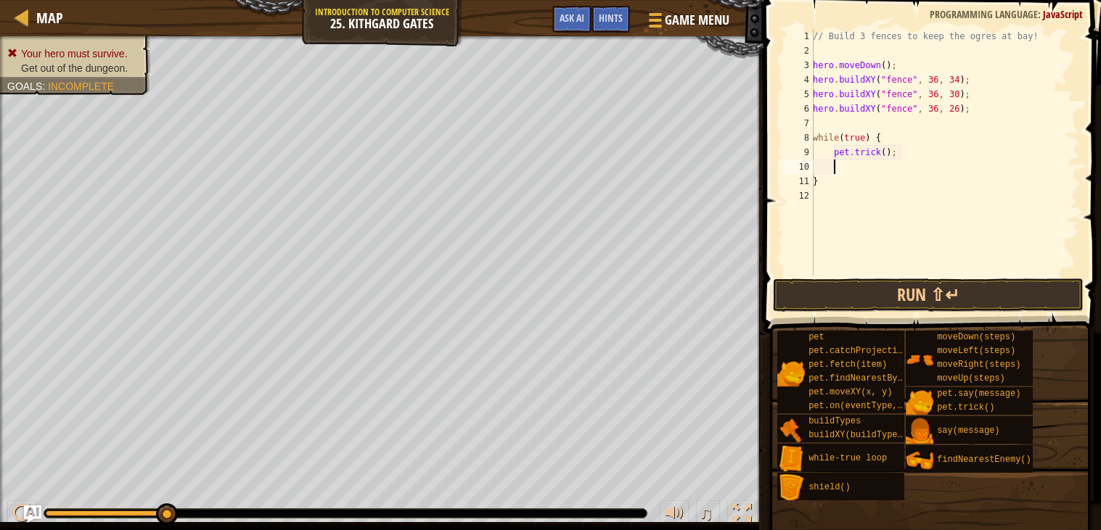
scroll to position [6, 0]
type textarea "p"
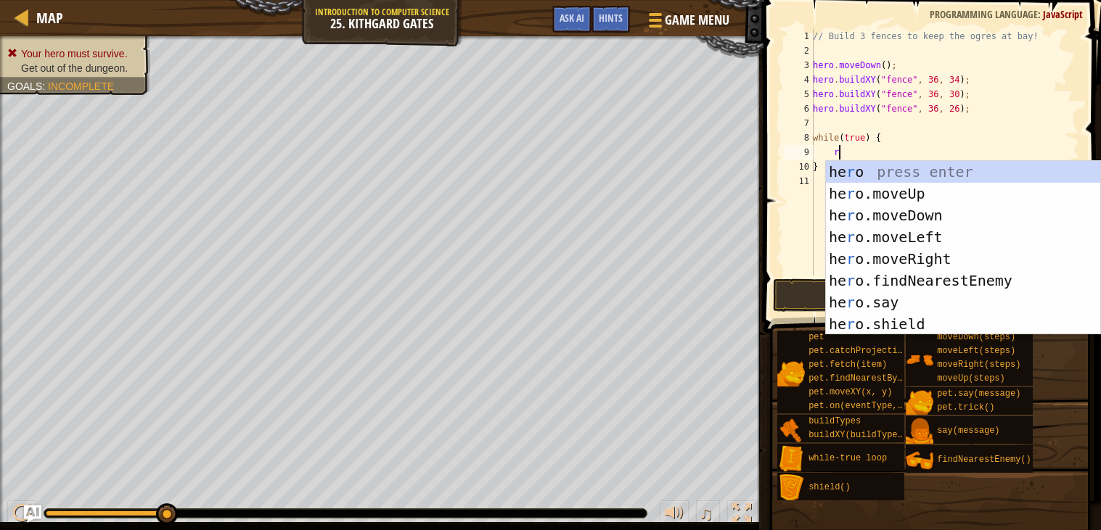
type textarea "ri"
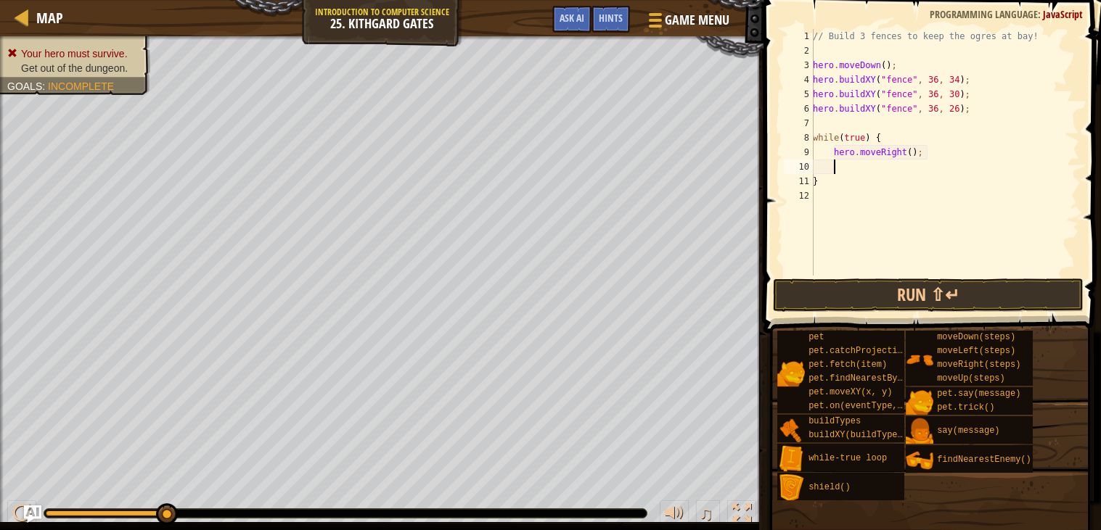
scroll to position [6, 1]
click at [906, 288] on button "Run ⇧↵" at bounding box center [928, 295] width 311 height 33
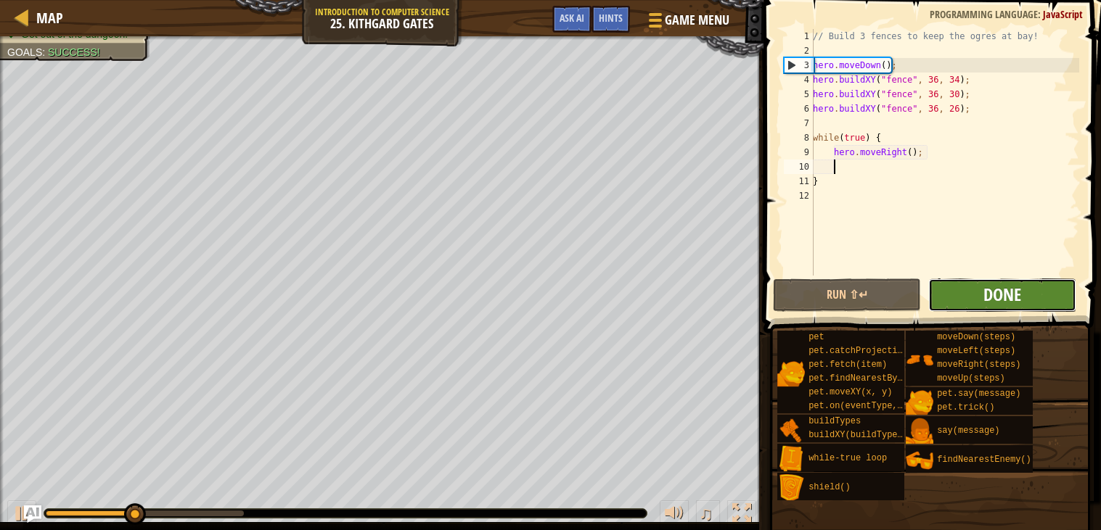
click at [995, 295] on span "Done" at bounding box center [1002, 294] width 38 height 23
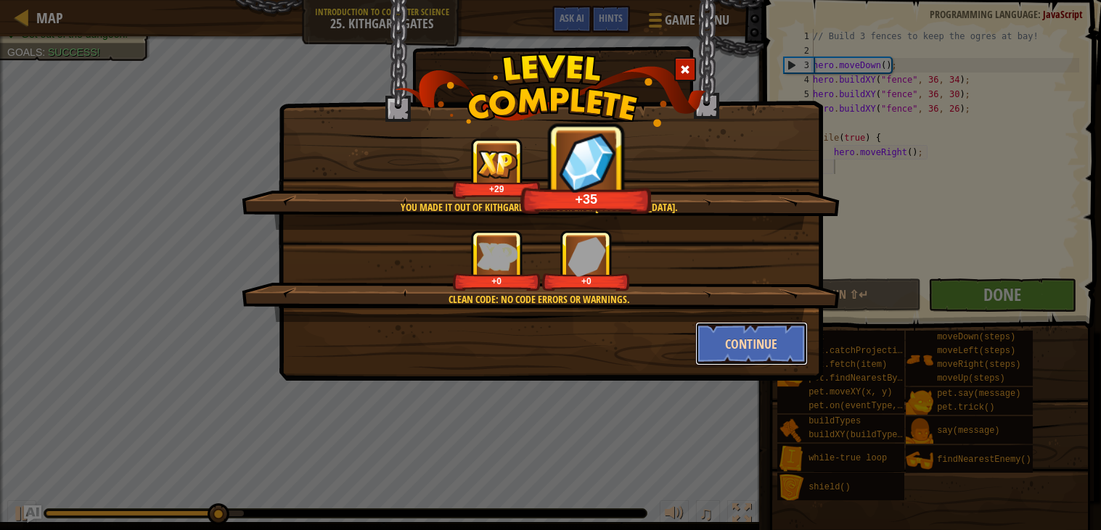
click at [735, 352] on button "Continue" at bounding box center [751, 344] width 112 height 44
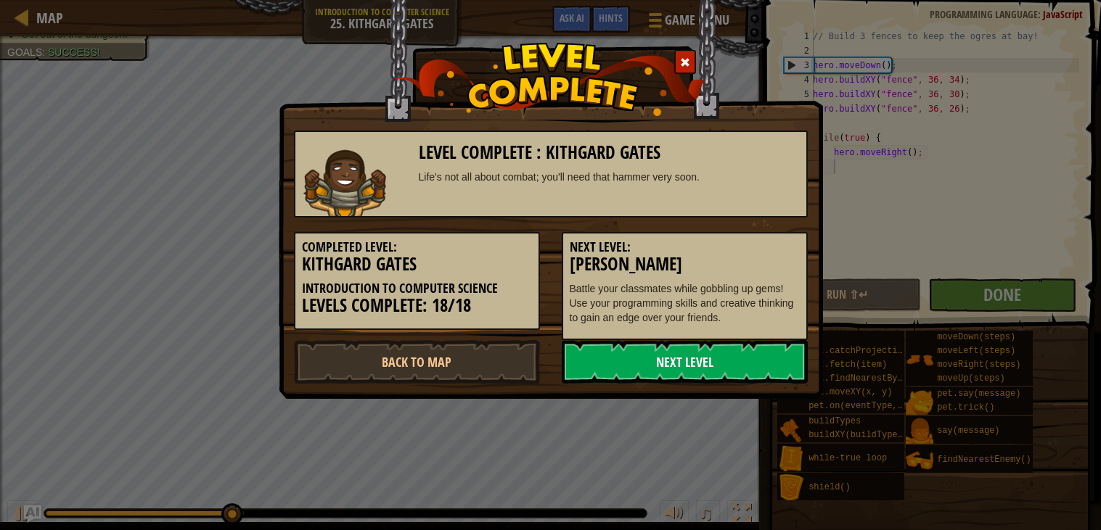
click at [726, 381] on link "Next Level" at bounding box center [685, 362] width 246 height 44
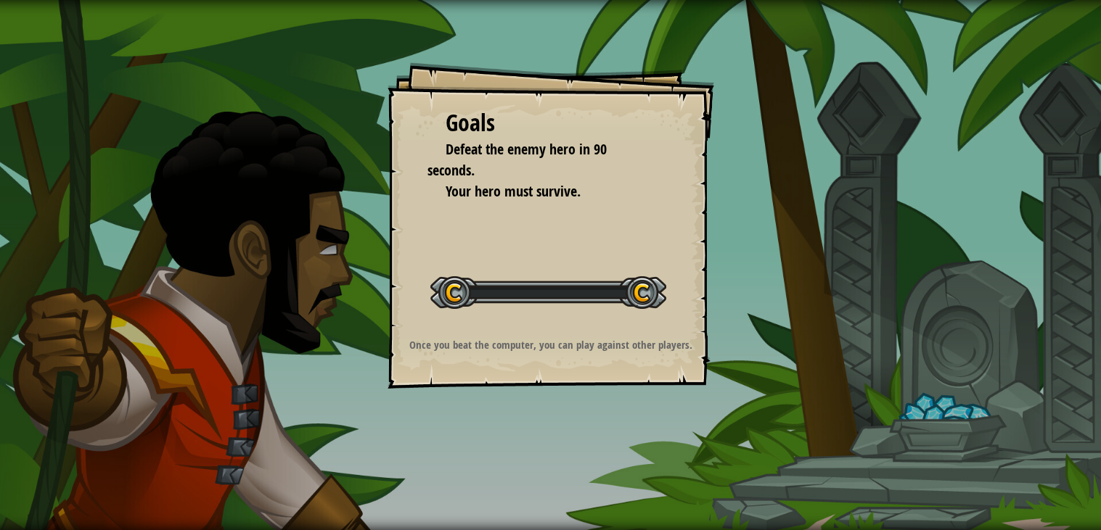
click at [733, 369] on div "Goals Defeat the enemy hero in 90 seconds. Your hero must survive. Start Level …" at bounding box center [550, 265] width 1101 height 530
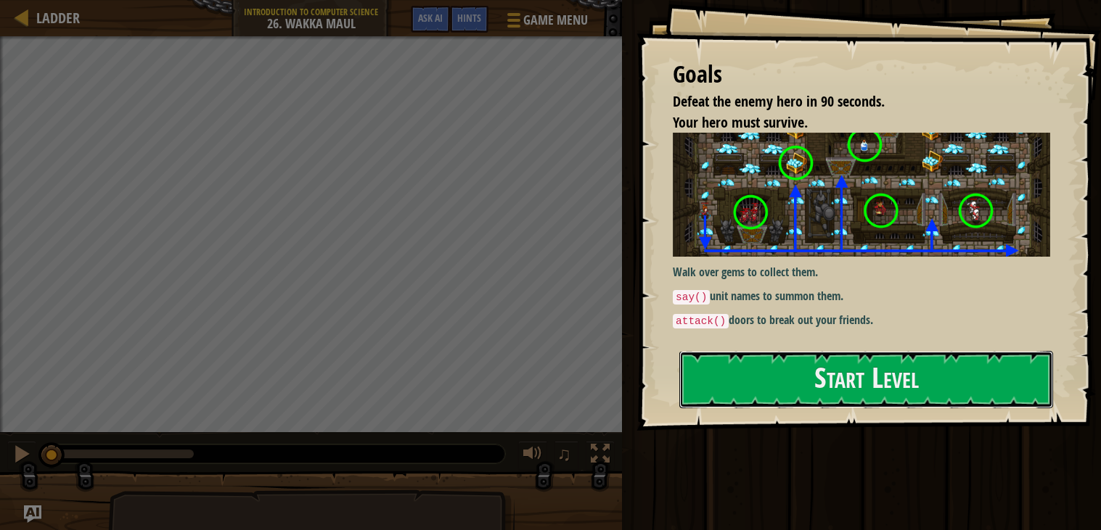
click at [866, 408] on button "Start Level" at bounding box center [866, 379] width 374 height 57
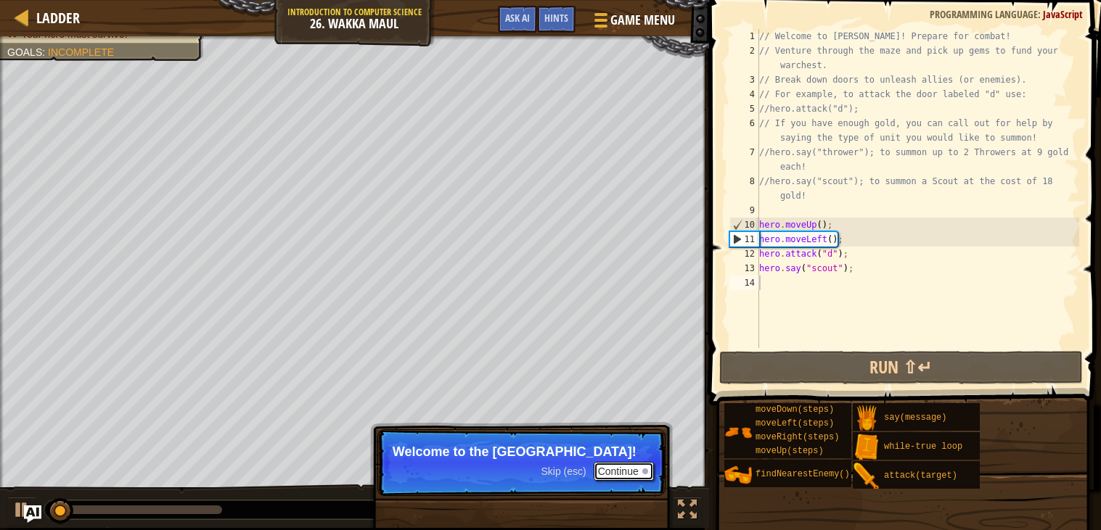
click at [636, 469] on button "Continue" at bounding box center [624, 471] width 60 height 19
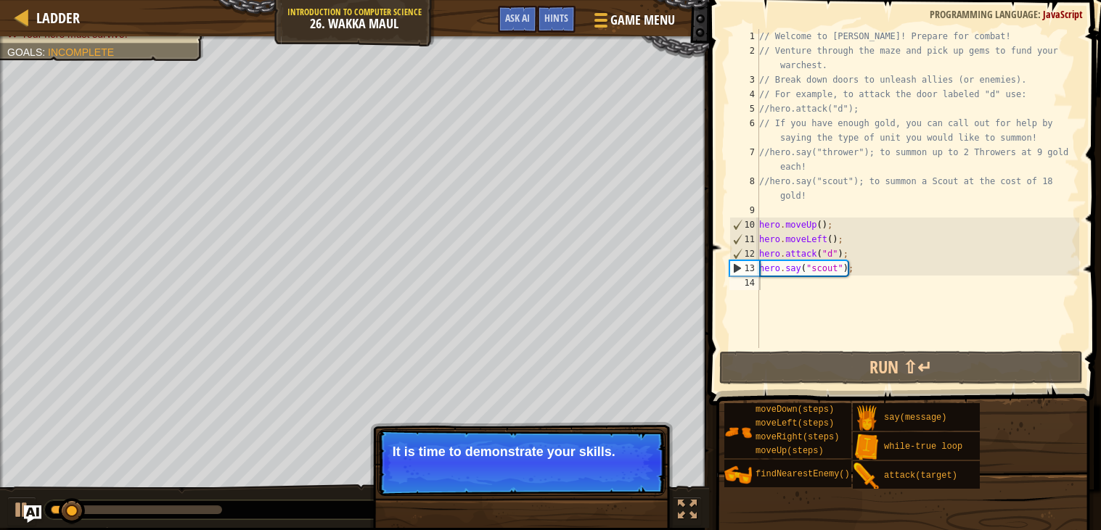
click at [631, 473] on button "Continue" at bounding box center [624, 471] width 60 height 19
click at [631, 473] on p "Skip (esc) Continue Collect Gems to afford summoning" at bounding box center [521, 463] width 288 height 67
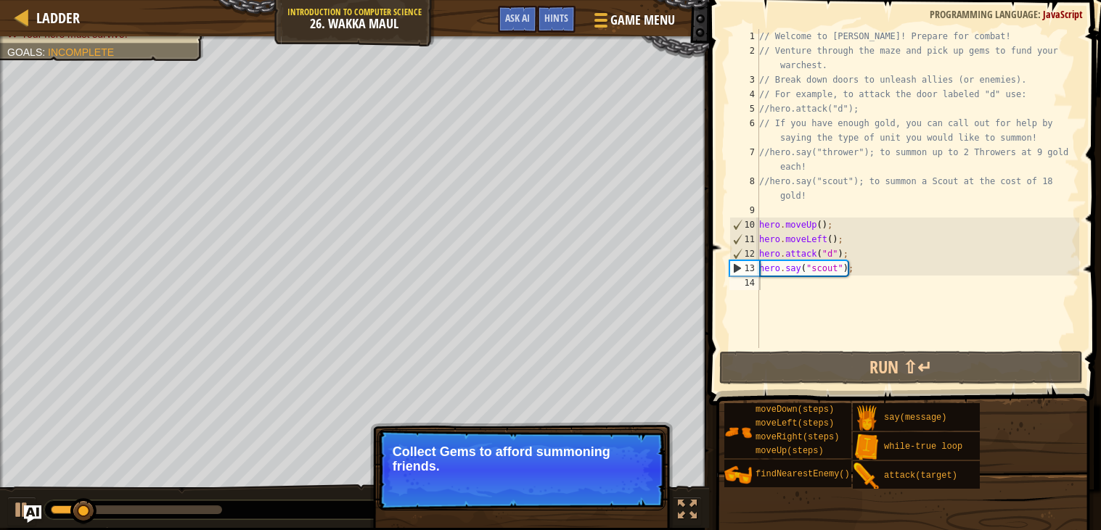
click at [631, 473] on p "Collect Gems to afford summoning friends." at bounding box center [522, 459] width 258 height 29
click at [644, 493] on button "Continue" at bounding box center [624, 486] width 60 height 19
click at [538, 490] on p "Skip (esc) Continue Break open doors to free friend or open routes to bonuses!" at bounding box center [521, 470] width 288 height 81
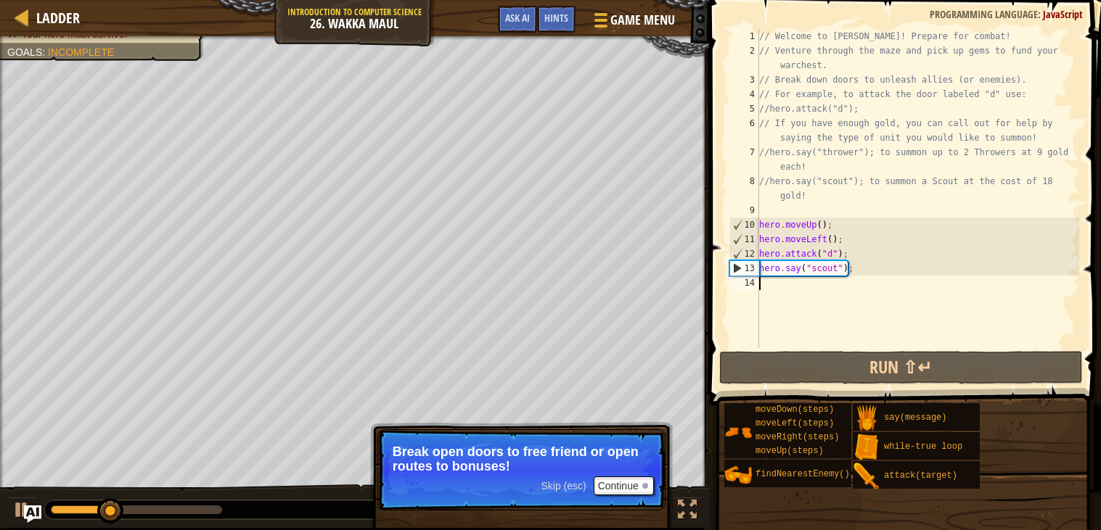
click at [554, 481] on span "Skip (esc)" at bounding box center [563, 486] width 45 height 12
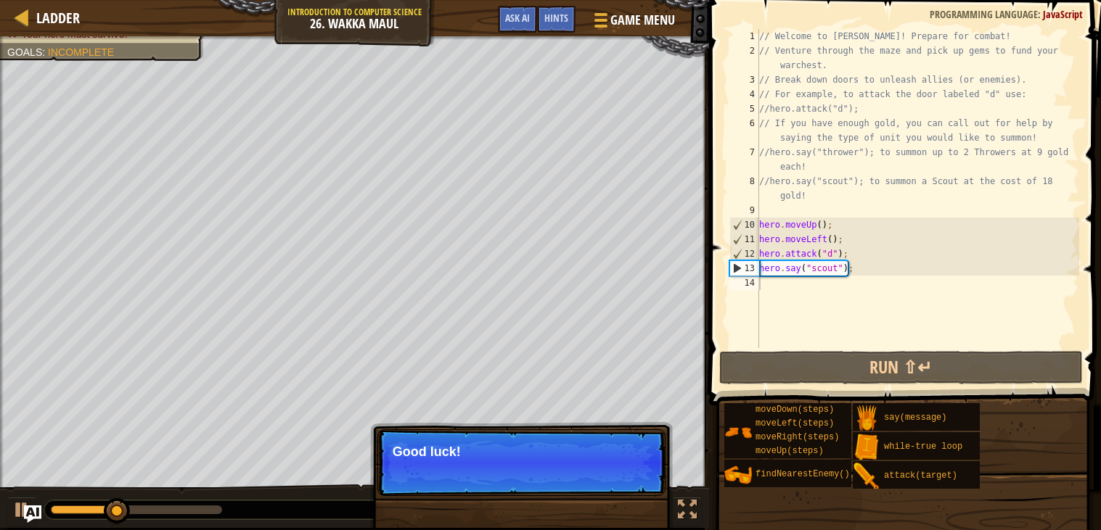
click at [533, 472] on p "Skip (esc) Continue Good luck!" at bounding box center [521, 463] width 288 height 67
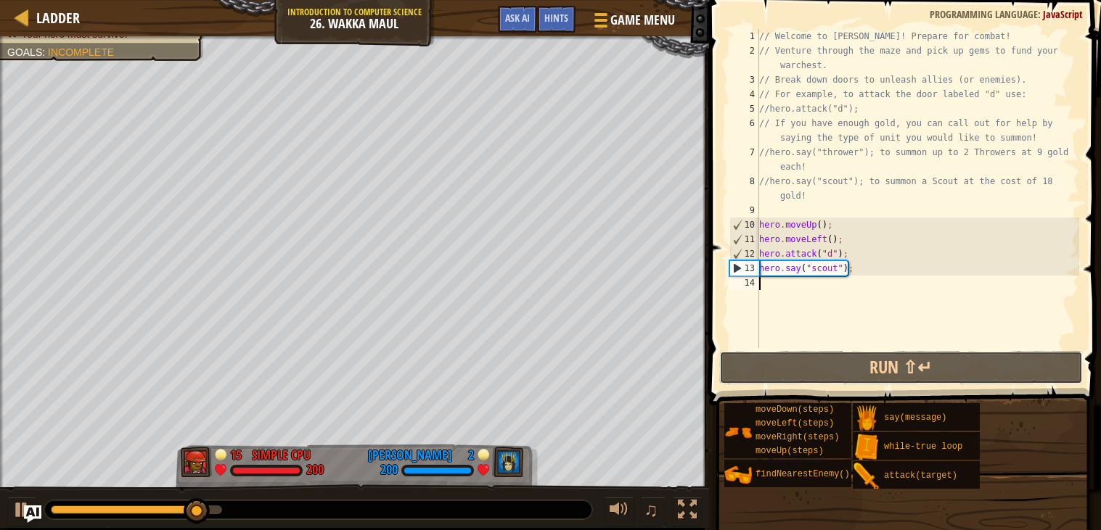
click at [882, 374] on button "Run ⇧↵" at bounding box center [901, 367] width 364 height 33
click at [876, 269] on div "// Welcome to [PERSON_NAME]! Prepare for combat! // Venture through the maze an…" at bounding box center [917, 203] width 323 height 348
type textarea "hero.say("scout");"
click at [816, 289] on div "// Welcome to [PERSON_NAME]! Prepare for combat! // Venture through the maze an…" at bounding box center [917, 203] width 323 height 348
drag, startPoint x: 857, startPoint y: 252, endPoint x: 816, endPoint y: 266, distance: 43.1
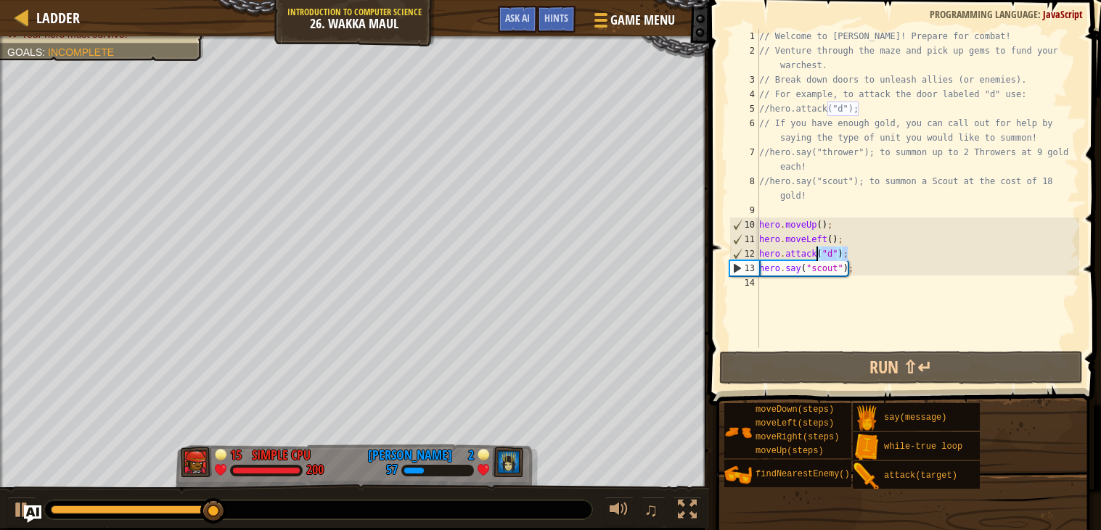
click at [805, 258] on div "// Welcome to [PERSON_NAME]! Prepare for combat! // Venture through the maze an…" at bounding box center [917, 203] width 323 height 348
click at [900, 275] on div "// Welcome to [PERSON_NAME]! Prepare for combat! // Venture through the maze an…" at bounding box center [917, 203] width 323 height 348
type textarea "hero.say("scout");"
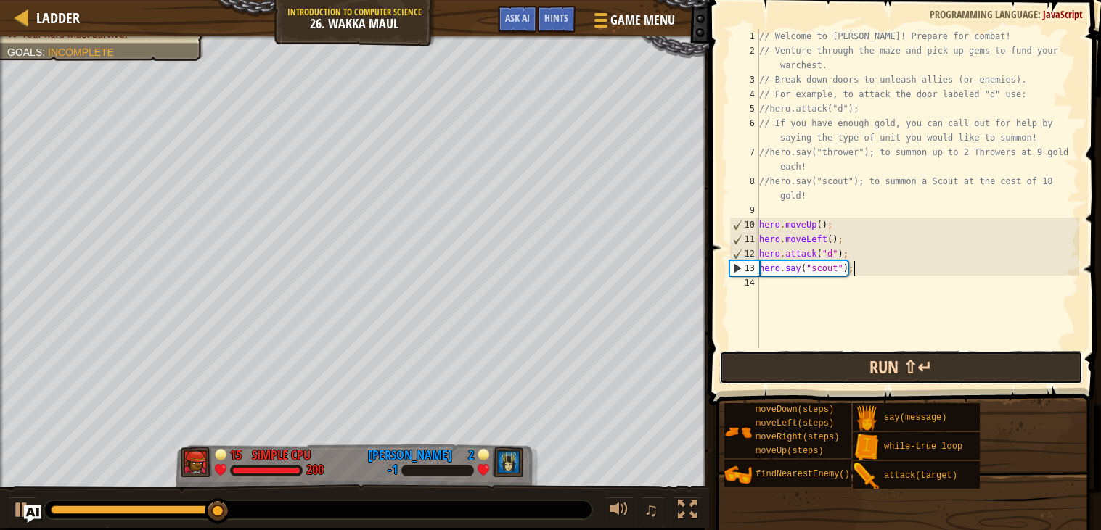
click at [898, 363] on button "Run ⇧↵" at bounding box center [901, 367] width 364 height 33
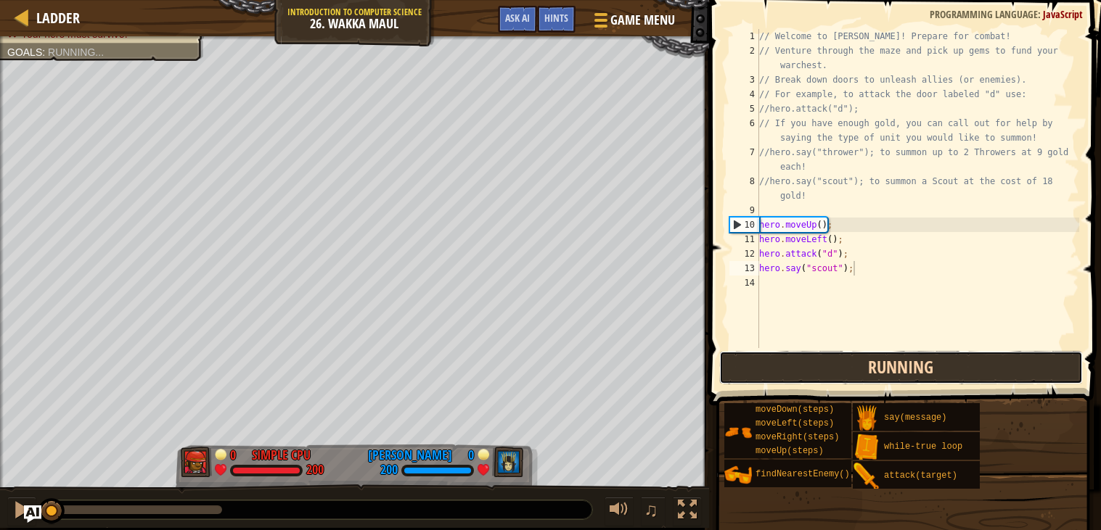
click at [898, 363] on button "Running" at bounding box center [901, 367] width 364 height 33
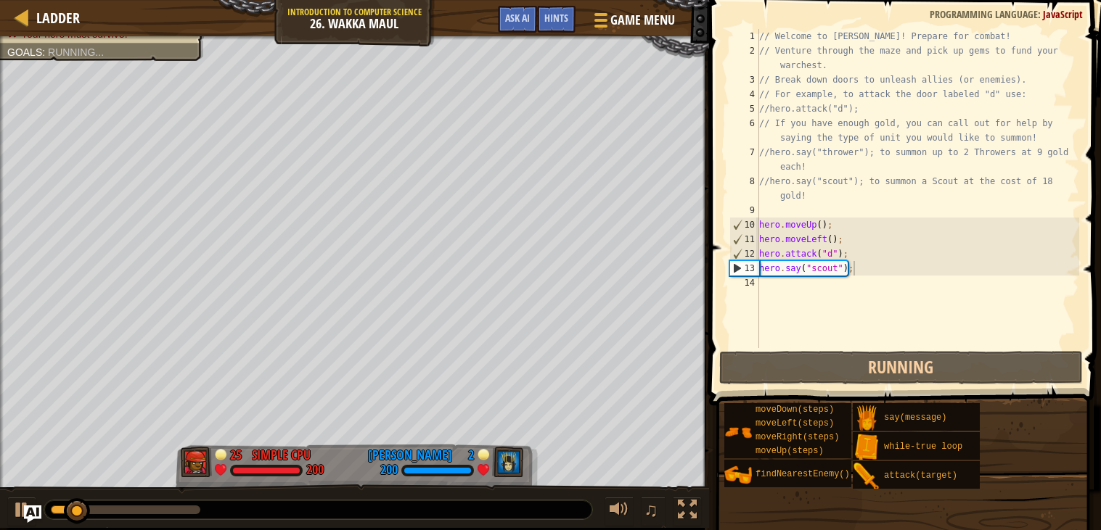
drag, startPoint x: 869, startPoint y: 350, endPoint x: 792, endPoint y: 322, distance: 81.0
click at [792, 323] on div "hero.say("scout"); 1 2 3 4 5 6 7 8 9 10 11 12 13 14 // Welcome to Wakka Maul! P…" at bounding box center [903, 231] width 396 height 448
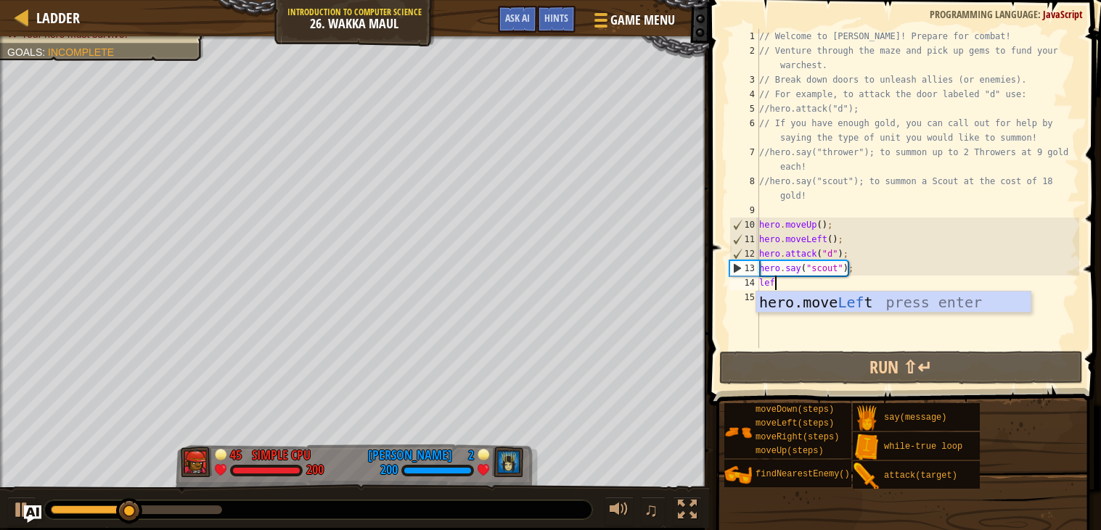
type textarea "left"
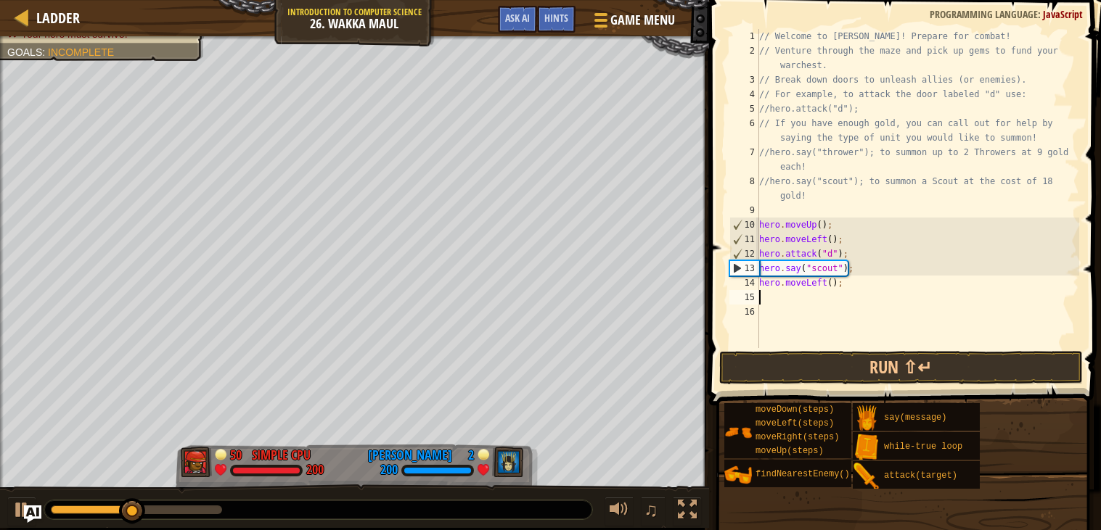
scroll to position [6, 0]
click at [832, 282] on div "// Welcome to [PERSON_NAME]! Prepare for combat! // Venture through the maze an…" at bounding box center [917, 203] width 323 height 348
type textarea "hero.moveLeft(4);"
click at [854, 280] on div "// Welcome to [PERSON_NAME]! Prepare for combat! // Venture through the maze an…" at bounding box center [917, 203] width 323 height 348
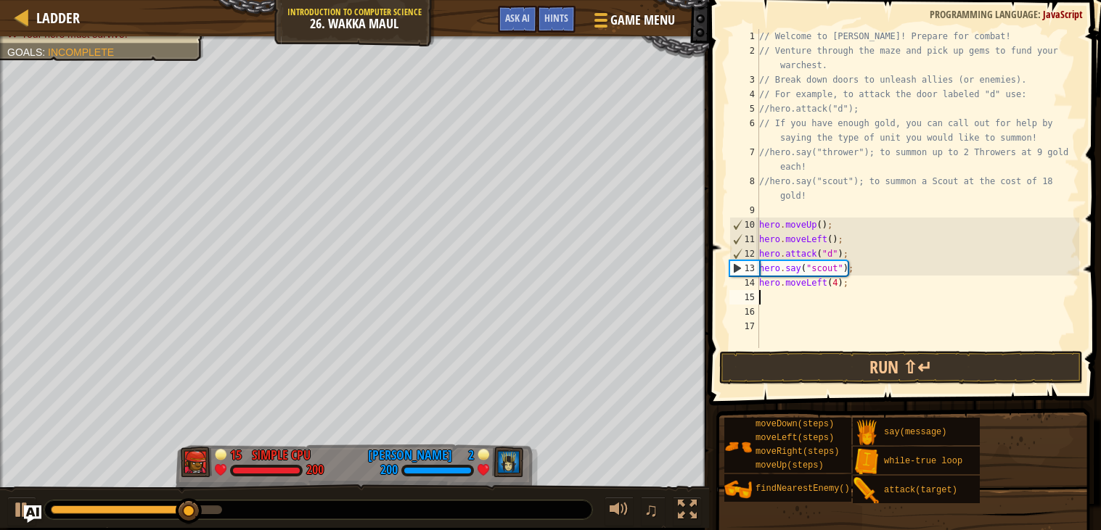
type textarea "do"
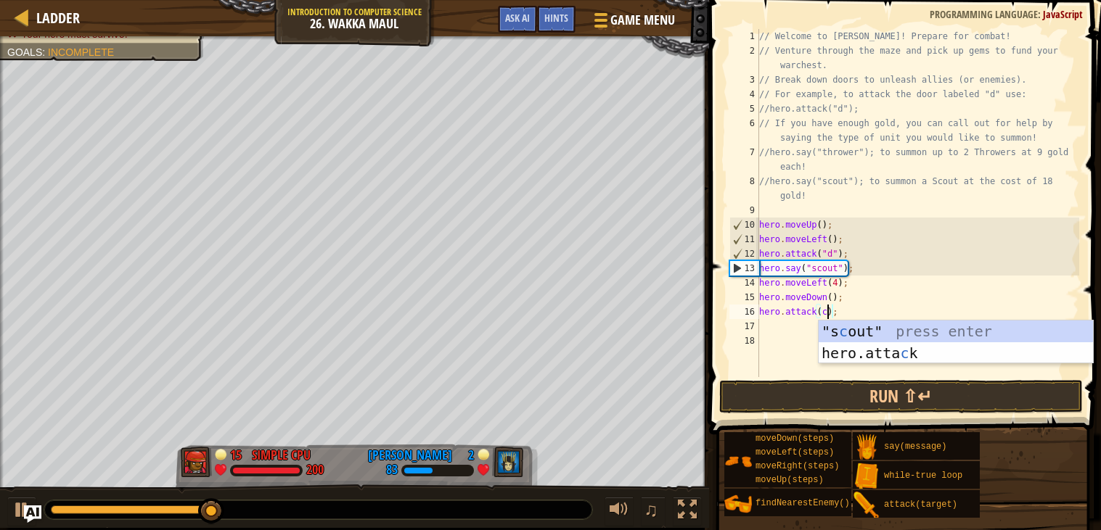
scroll to position [6, 5]
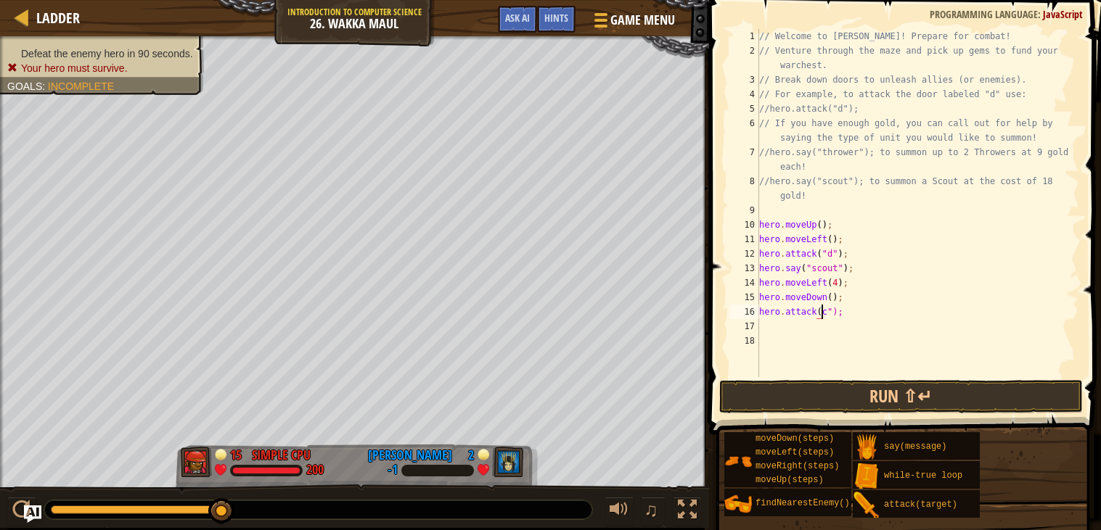
type textarea "hero.attack("c");"
click at [895, 176] on div "// Welcome to [PERSON_NAME]! Prepare for combat! // Venture through the maze an…" at bounding box center [917, 217] width 323 height 377
click at [908, 407] on button "Run ⇧↵" at bounding box center [901, 396] width 364 height 33
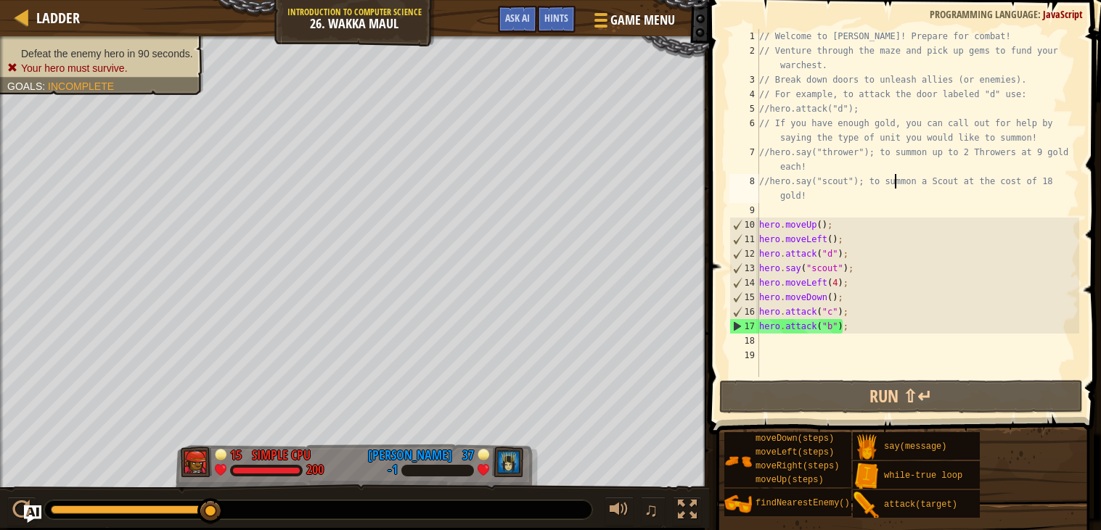
drag, startPoint x: 192, startPoint y: 506, endPoint x: 222, endPoint y: 529, distance: 38.3
click at [222, 529] on div "Ladder Introduction to Computer Science 26. Wakka Maul Game Menu Done Hints Ask…" at bounding box center [550, 265] width 1101 height 530
click at [183, 513] on div at bounding box center [131, 510] width 160 height 9
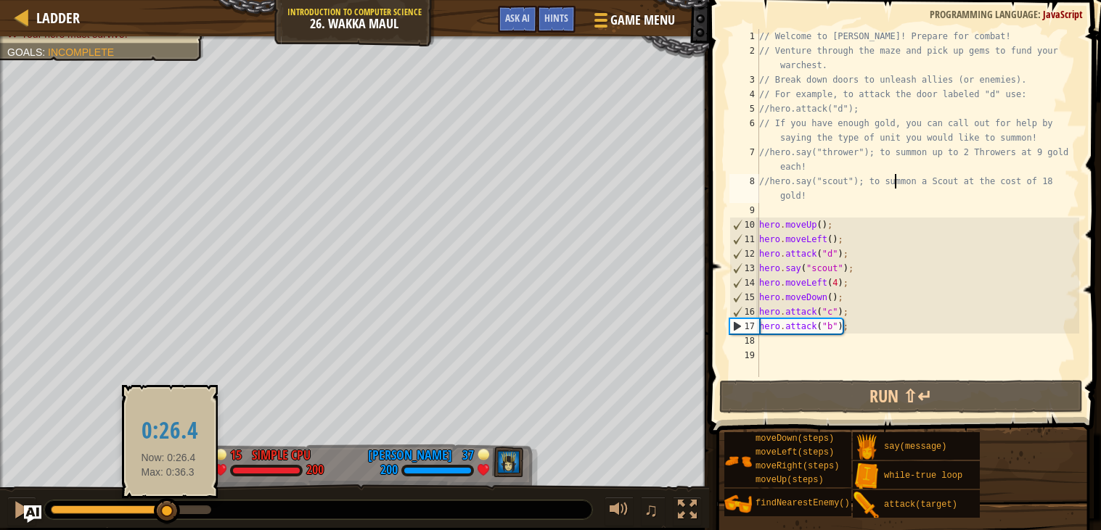
click at [168, 511] on div at bounding box center [109, 510] width 117 height 9
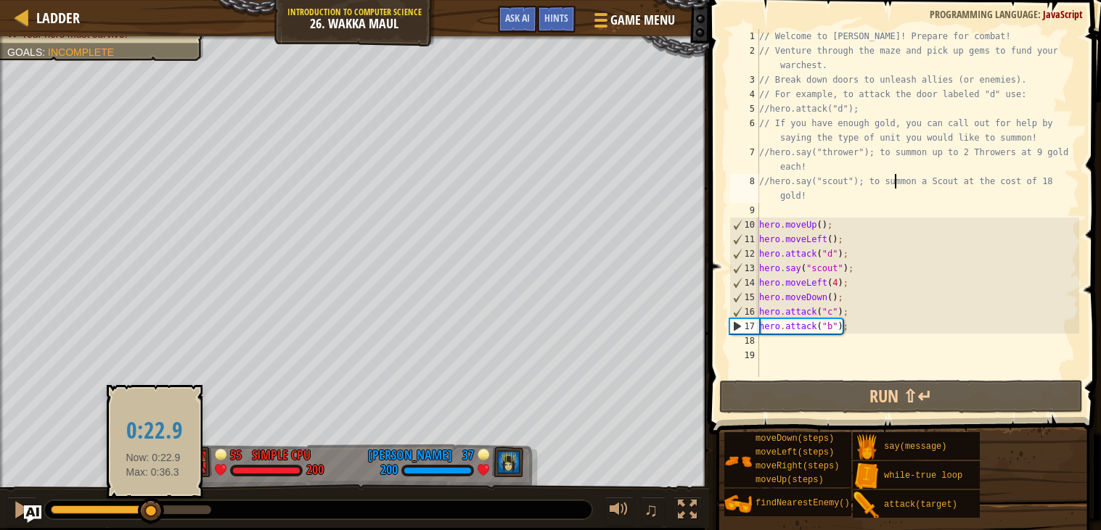
click at [152, 512] on div at bounding box center [101, 510] width 101 height 9
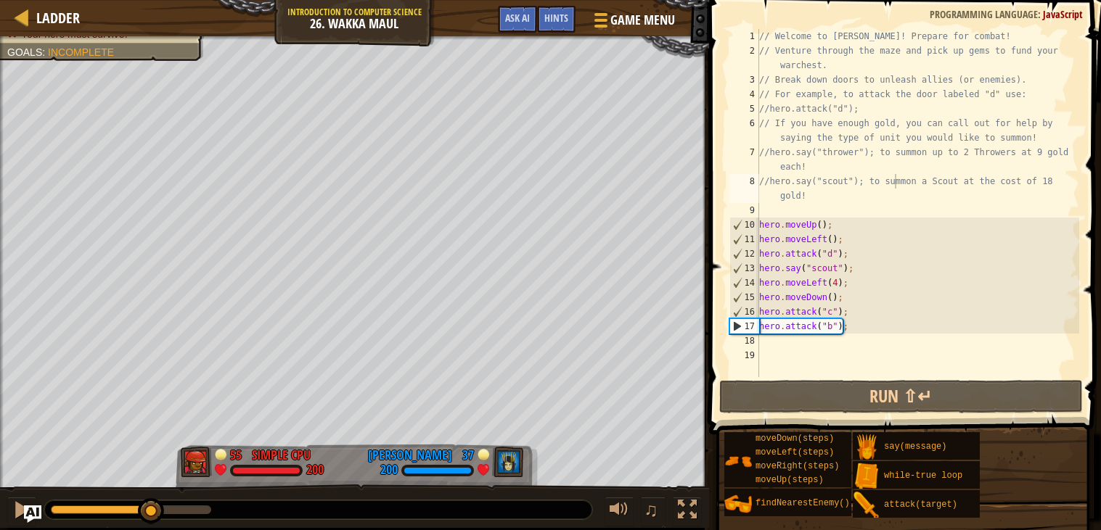
click at [131, 502] on div at bounding box center [318, 510] width 548 height 19
click at [133, 509] on div at bounding box center [101, 510] width 101 height 9
click at [855, 332] on div "// Welcome to [PERSON_NAME]! Prepare for combat! // Venture through the maze an…" at bounding box center [917, 217] width 323 height 377
type textarea "hero.attack("b");"
click at [855, 338] on div "// Welcome to [PERSON_NAME]! Prepare for combat! // Venture through the maze an…" at bounding box center [917, 217] width 323 height 377
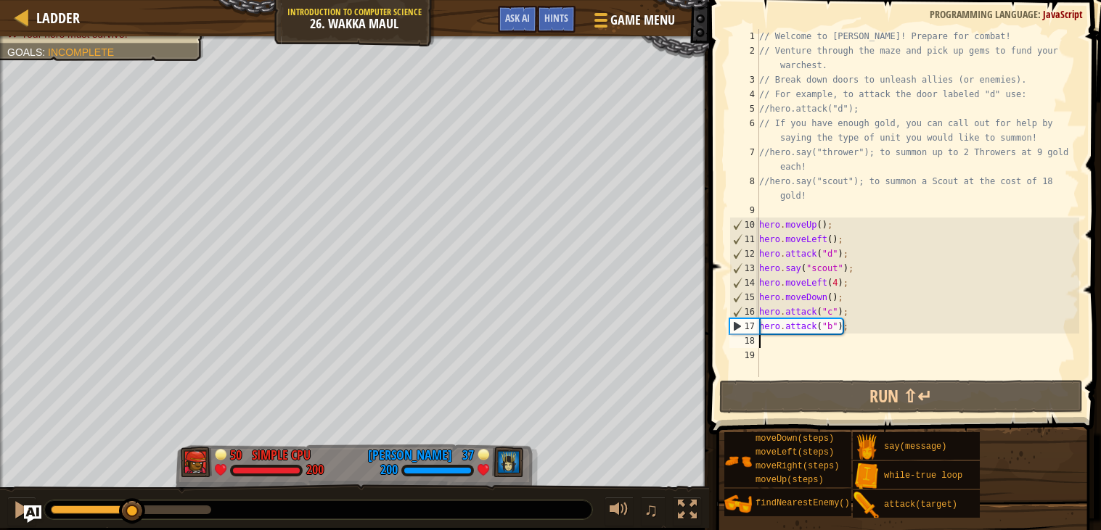
scroll to position [6, 0]
type textarea "dow"
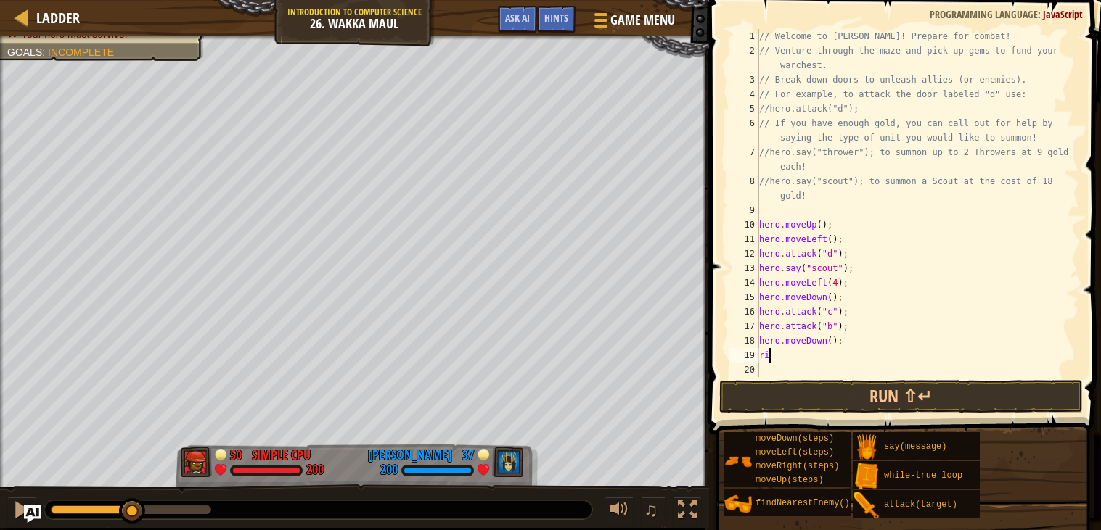
type textarea "rig"
click at [842, 352] on div "// Welcome to [PERSON_NAME]! Prepare for combat! // Venture through the maze an…" at bounding box center [917, 217] width 323 height 377
click at [837, 351] on div "// Welcome to [PERSON_NAME]! Prepare for combat! // Venture through the maze an…" at bounding box center [917, 217] width 323 height 377
type textarea "hero.moveRight(2);"
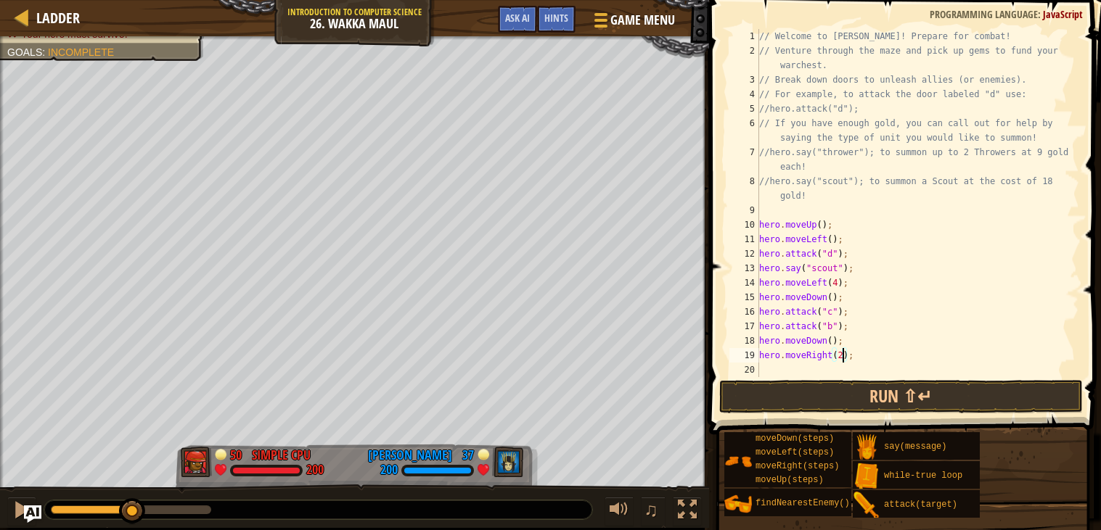
click at [848, 366] on div "// Welcome to [PERSON_NAME]! Prepare for combat! // Venture through the maze an…" at bounding box center [917, 217] width 323 height 377
type textarea "hero.attack("e");"
click at [858, 387] on button "Run ⇧↵" at bounding box center [901, 396] width 364 height 33
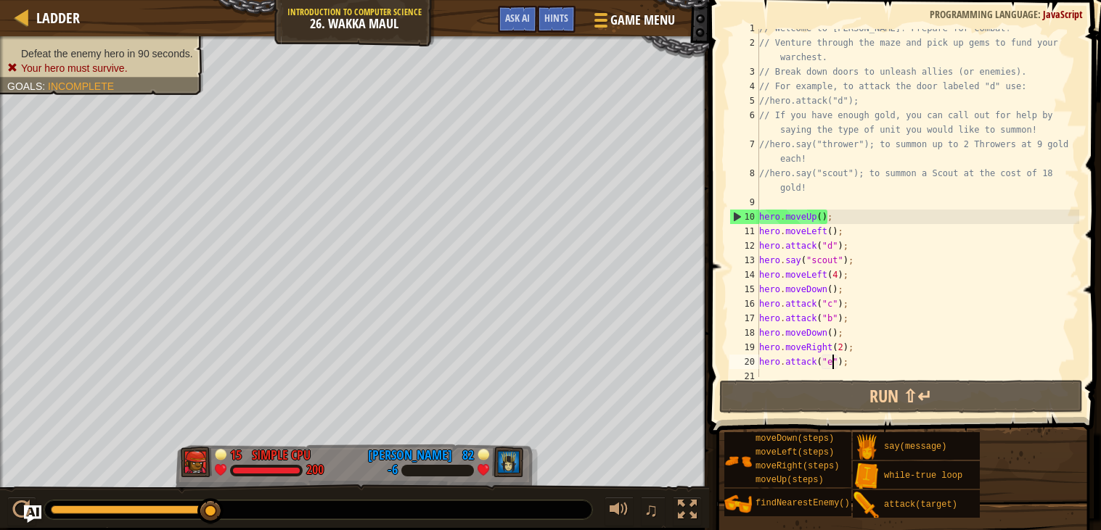
scroll to position [14, 0]
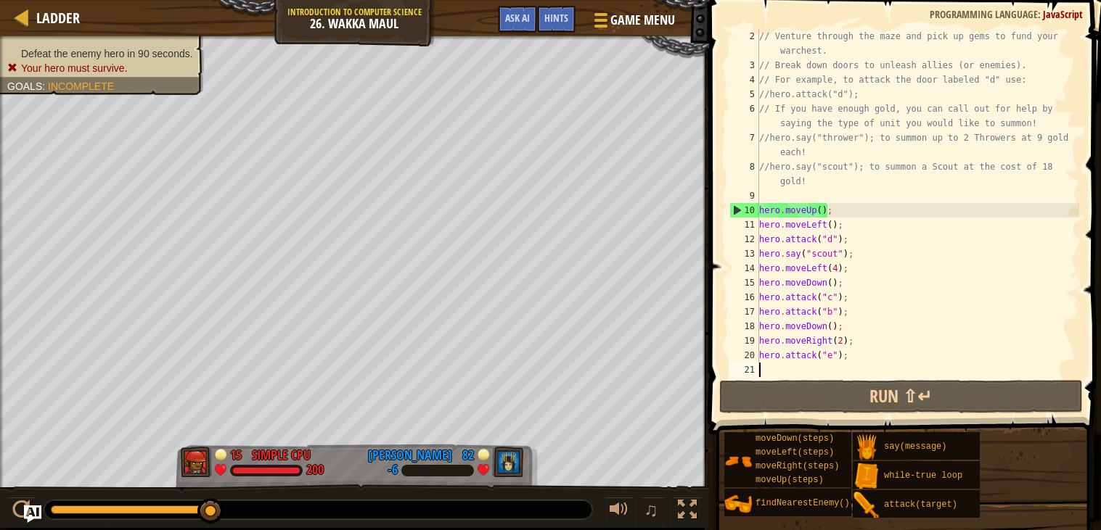
click at [865, 373] on div "// Venture through the maze and pick up gems to fund your warchest. // Break do…" at bounding box center [917, 225] width 323 height 392
type textarea "le"
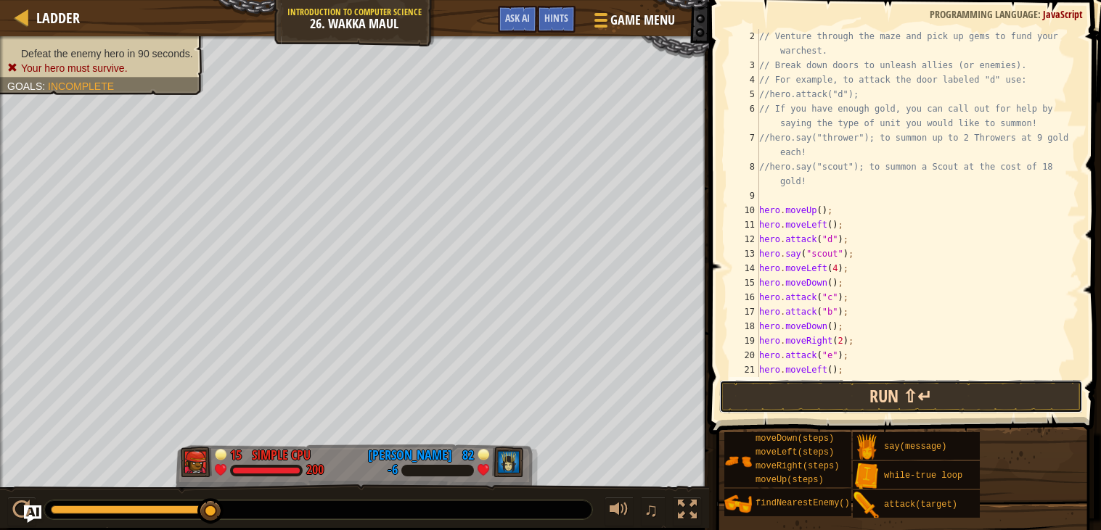
click at [871, 396] on button "Run ⇧↵" at bounding box center [901, 396] width 364 height 33
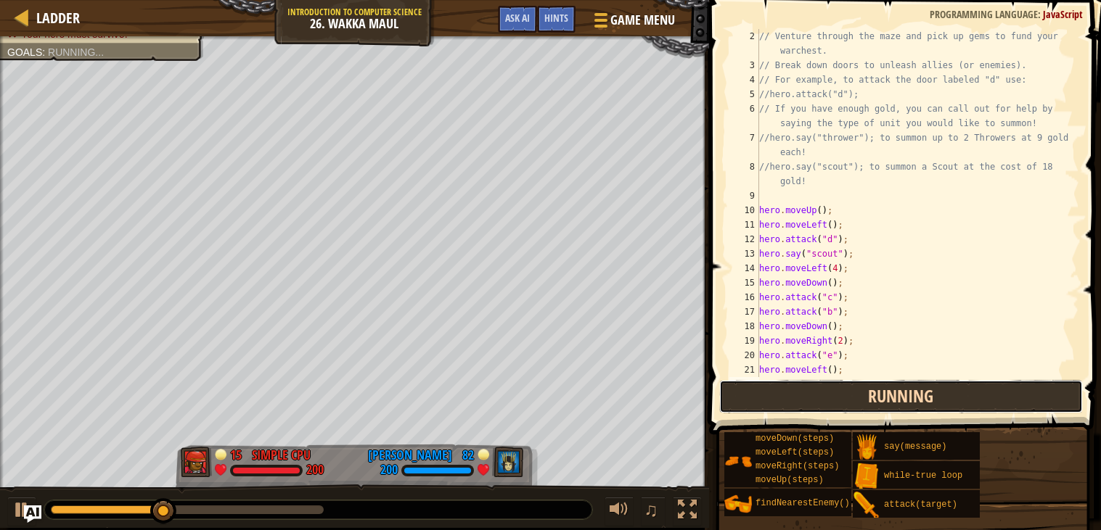
click at [919, 398] on button "Running" at bounding box center [901, 396] width 364 height 33
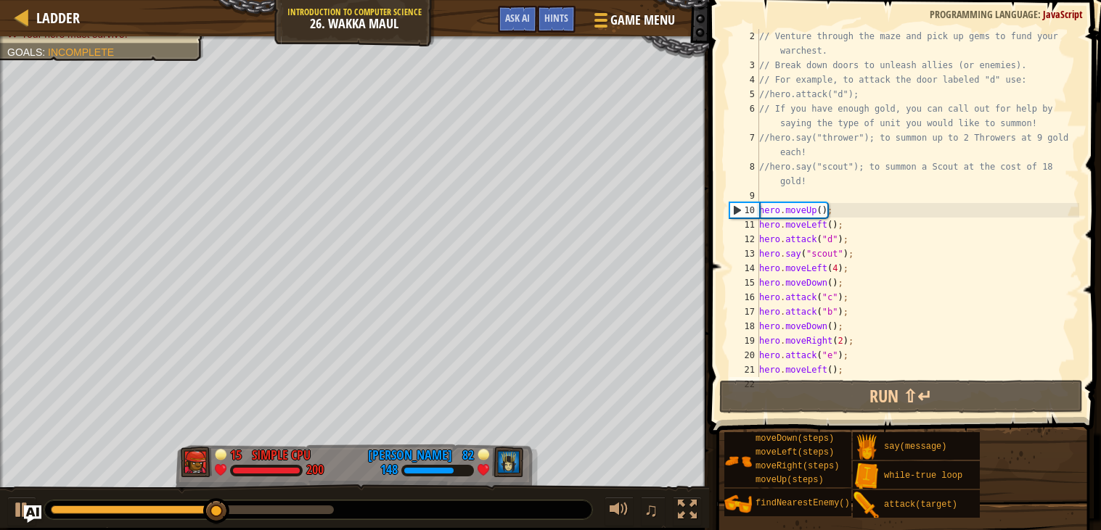
click at [853, 371] on div "// Venture through the maze and pick up gems to fund your warchest. // Break do…" at bounding box center [917, 225] width 323 height 392
type textarea "hero.moveLeft();"
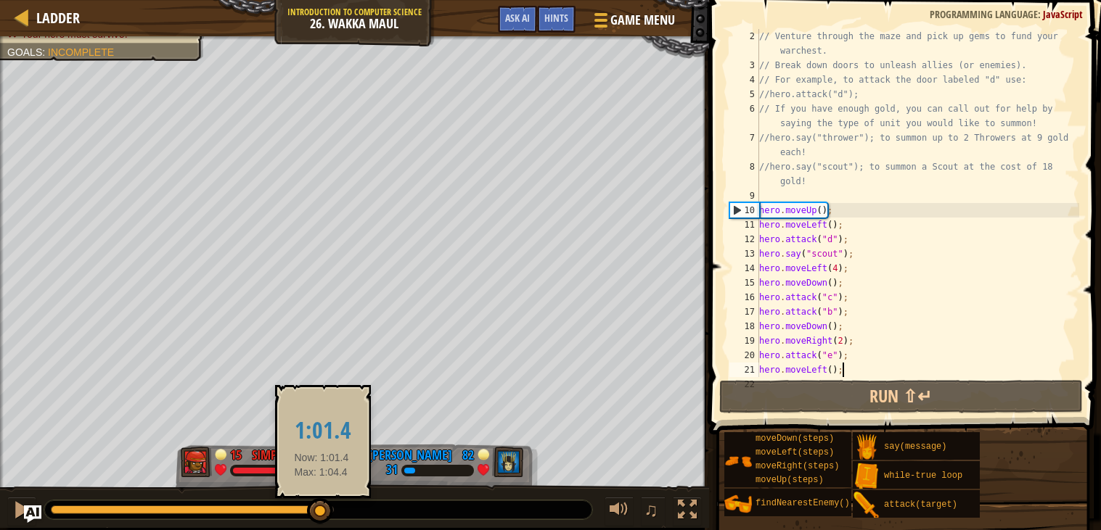
drag, startPoint x: 256, startPoint y: 509, endPoint x: 294, endPoint y: 509, distance: 37.7
click at [307, 509] on div at bounding box center [320, 511] width 26 height 26
click at [309, 511] on div at bounding box center [192, 510] width 283 height 9
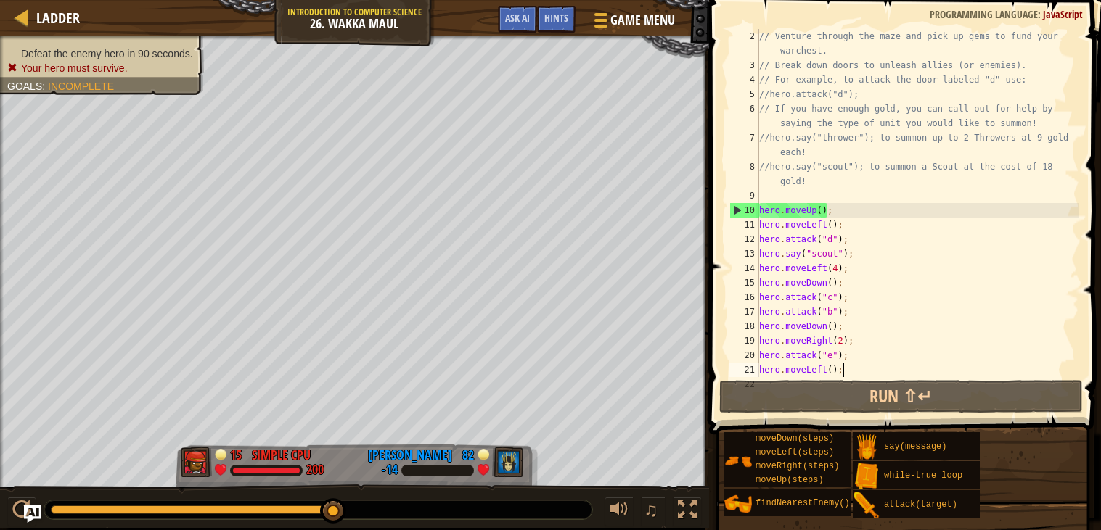
drag, startPoint x: 307, startPoint y: 509, endPoint x: 336, endPoint y: 505, distance: 29.2
click at [336, 505] on div at bounding box center [333, 511] width 26 height 26
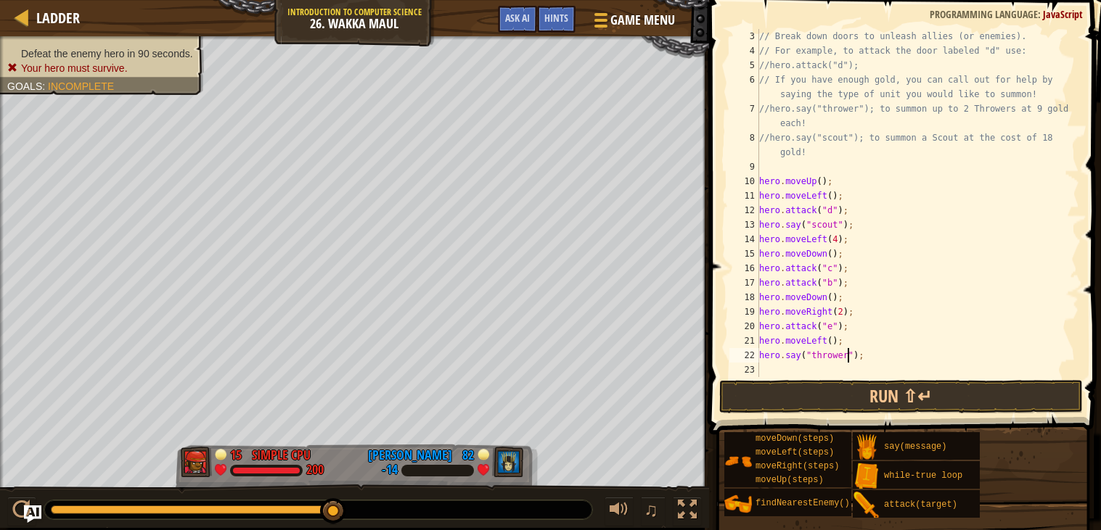
scroll to position [6, 8]
type textarea "hero.say("thrower");"
drag, startPoint x: 985, startPoint y: 411, endPoint x: 974, endPoint y: 404, distance: 12.7
click at [984, 409] on button "Run ⇧↵" at bounding box center [901, 396] width 364 height 33
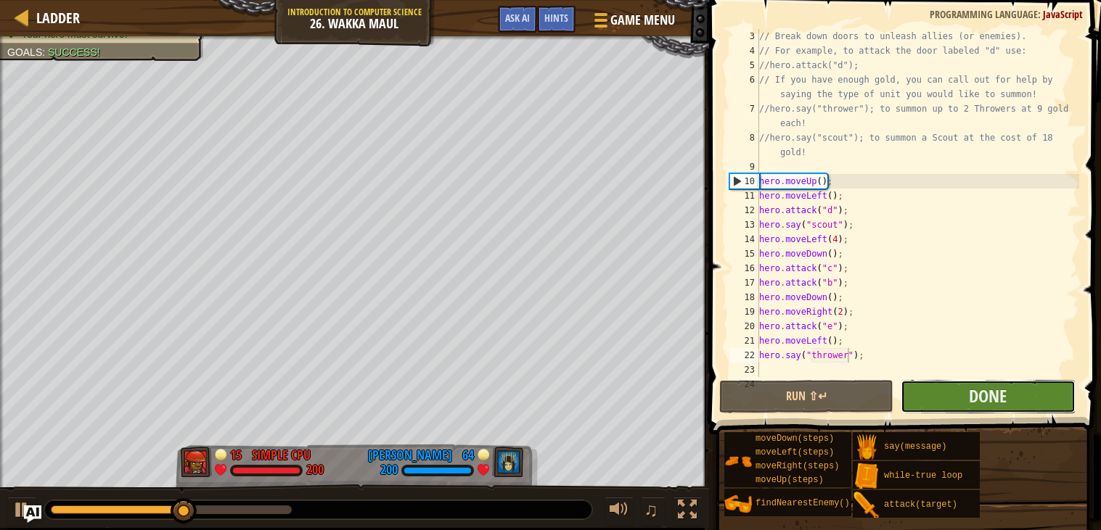
click at [952, 387] on button "Done" at bounding box center [987, 396] width 174 height 33
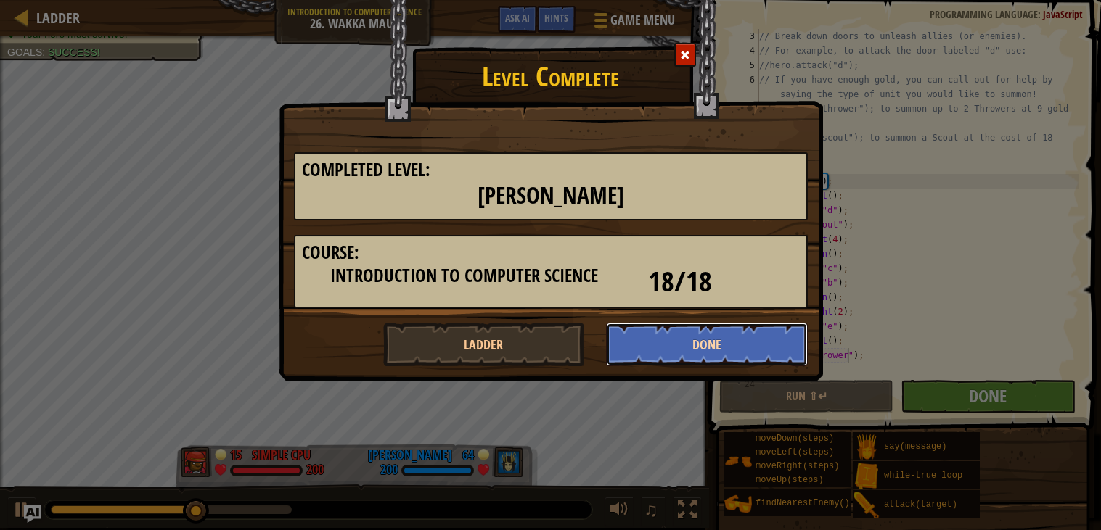
click at [644, 351] on button "Done" at bounding box center [707, 345] width 202 height 44
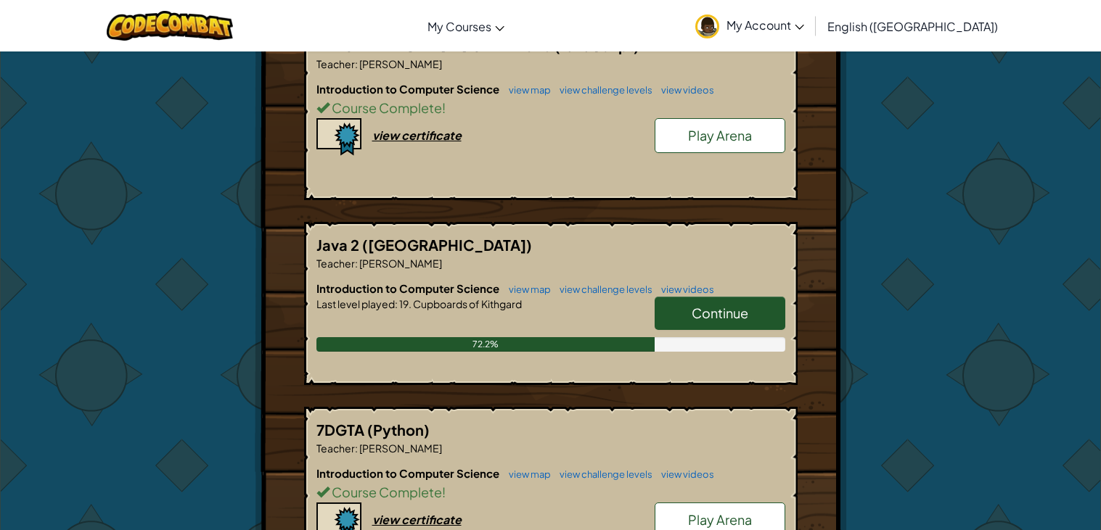
scroll to position [319, 0]
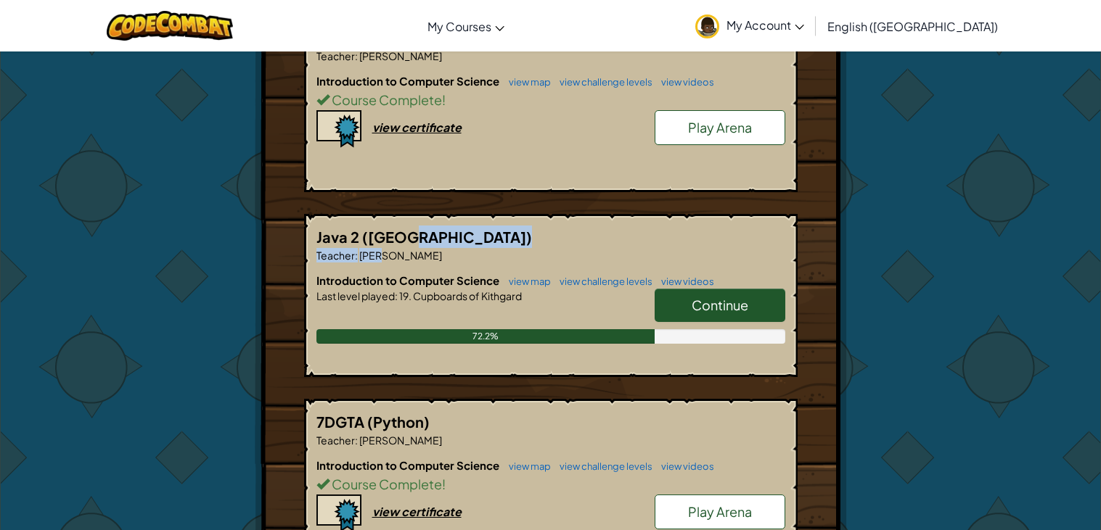
drag, startPoint x: 383, startPoint y: 247, endPoint x: 456, endPoint y: 235, distance: 73.6
click at [456, 235] on div "Java 2 (Java) Teacher : [PERSON_NAME] Introduction to Computer Science view map…" at bounding box center [550, 295] width 493 height 163
click at [457, 237] on h5 "Java 2 ([GEOGRAPHIC_DATA])" at bounding box center [550, 237] width 469 height 22
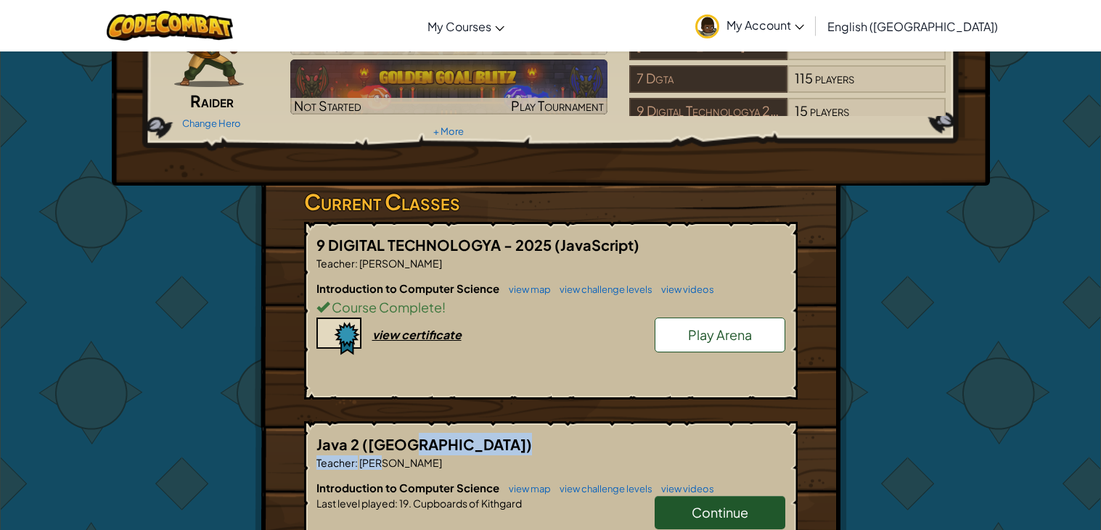
scroll to position [96, 0]
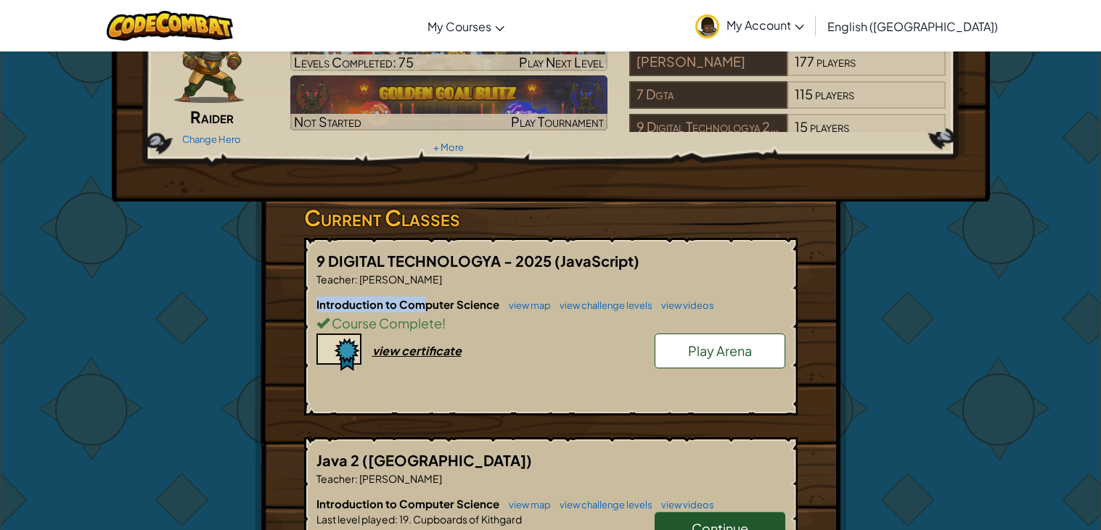
drag, startPoint x: 317, startPoint y: 288, endPoint x: 419, endPoint y: 290, distance: 102.3
click at [419, 290] on div "9 DIGITAL TECHNOLOGYA - 2025 (JavaScript) Teacher : [PERSON_NAME] Introduction …" at bounding box center [550, 327] width 493 height 178
click at [471, 333] on div "Introduction to Computer Science view map view challenge levels view videos Cou…" at bounding box center [550, 350] width 469 height 107
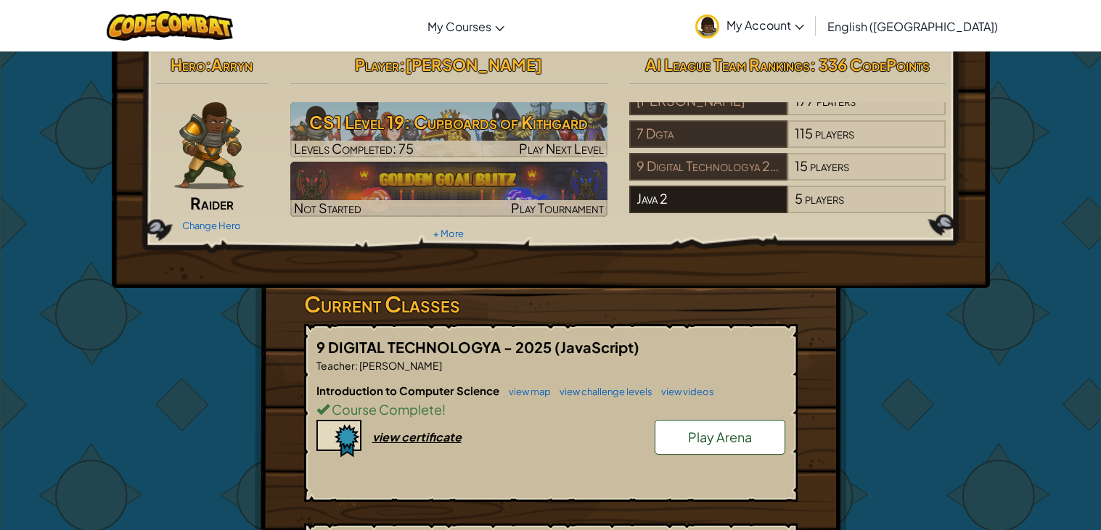
scroll to position [20, 0]
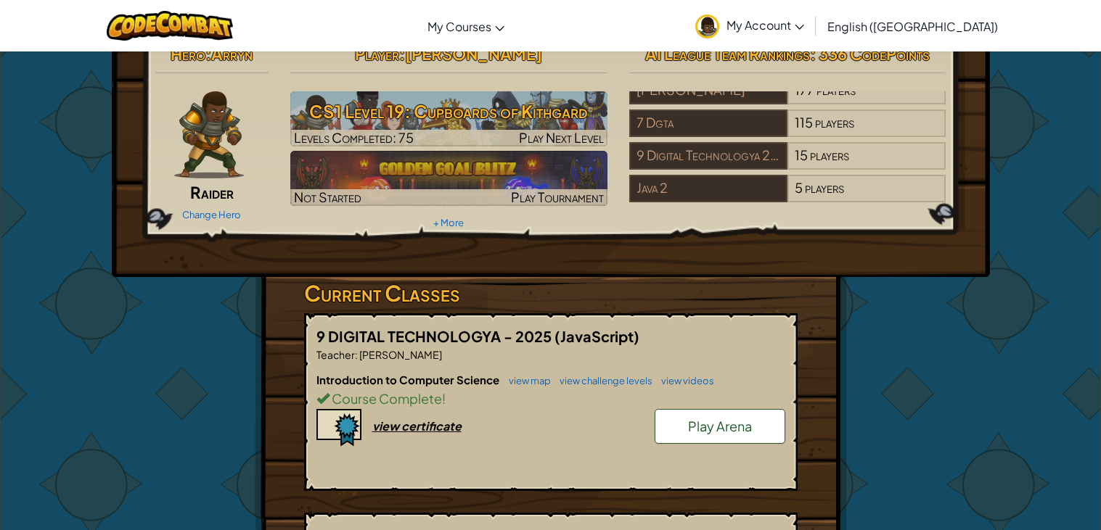
drag, startPoint x: 721, startPoint y: 429, endPoint x: 739, endPoint y: 434, distance: 18.8
click at [726, 426] on span "Play Arena" at bounding box center [720, 426] width 64 height 17
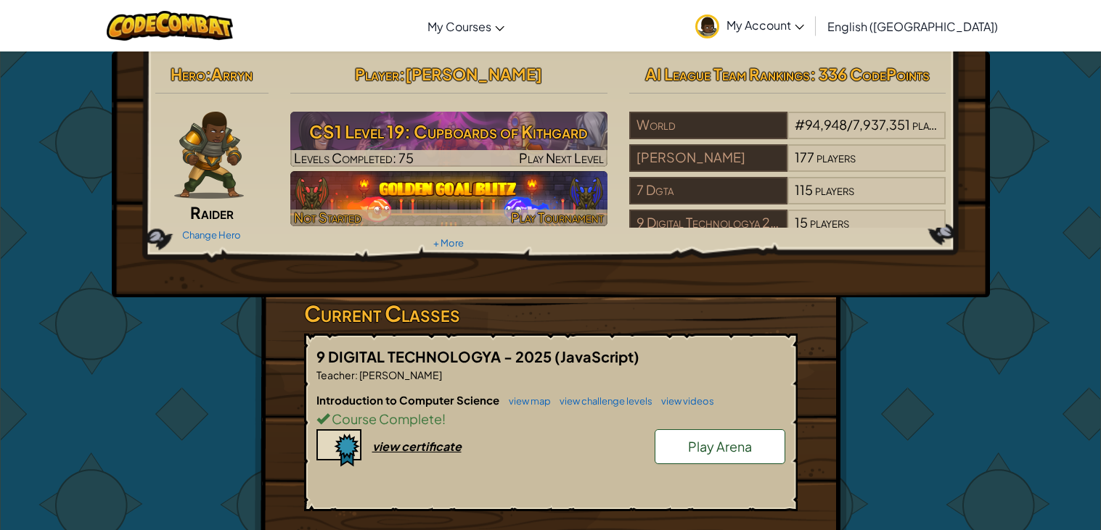
scroll to position [34, 0]
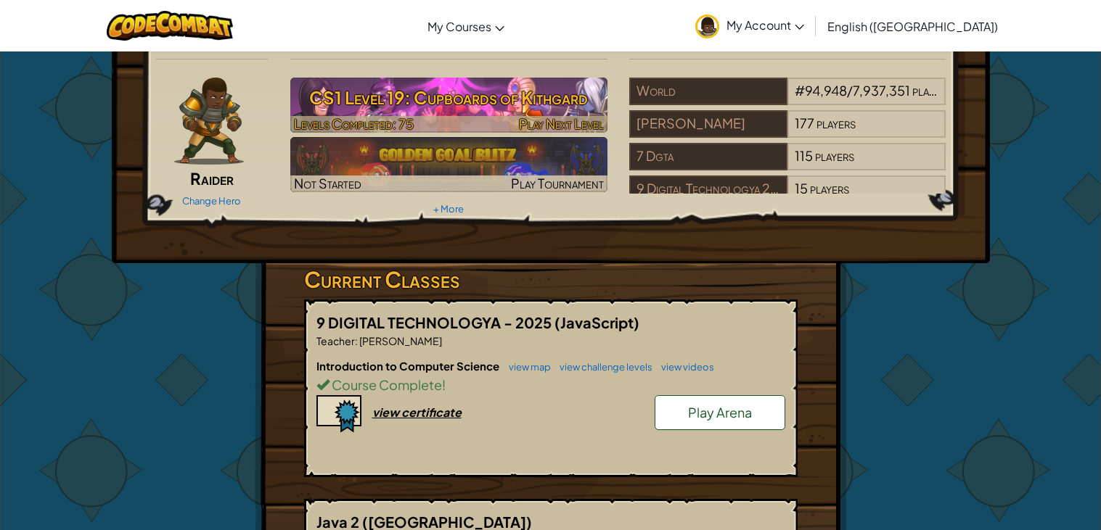
click at [496, 126] on div at bounding box center [448, 124] width 317 height 17
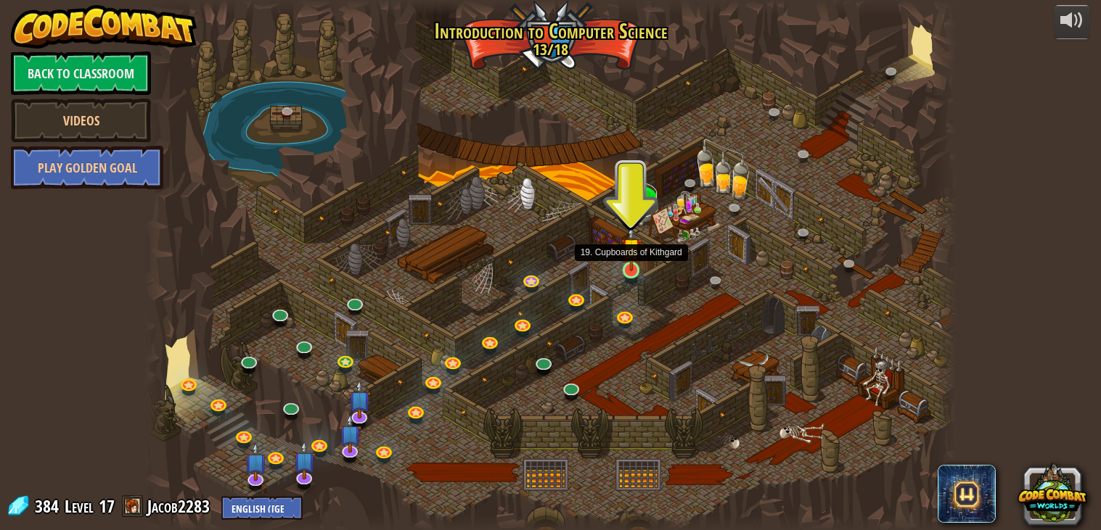
click at [631, 260] on img at bounding box center [631, 248] width 20 height 46
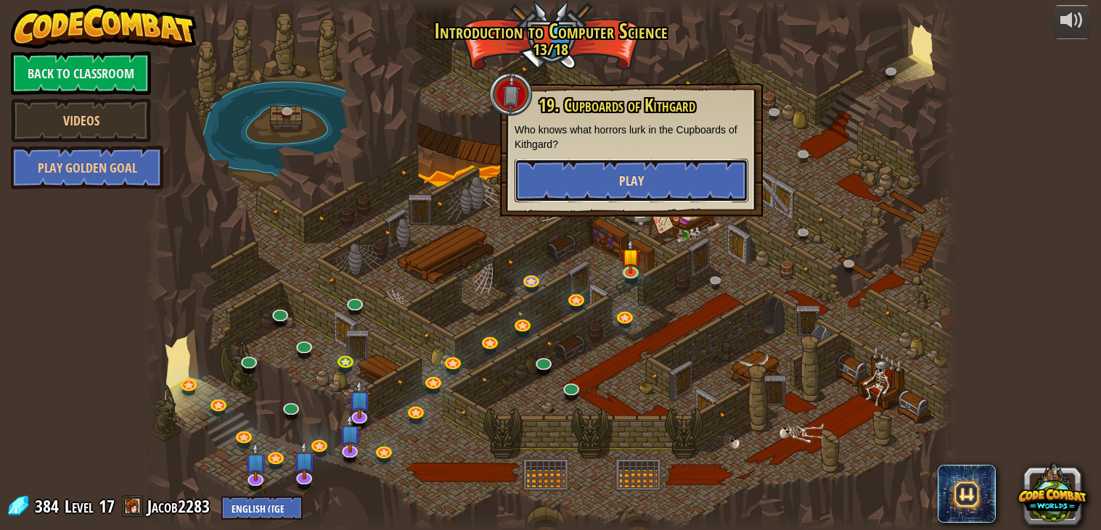
click at [625, 182] on span "Play" at bounding box center [631, 181] width 25 height 18
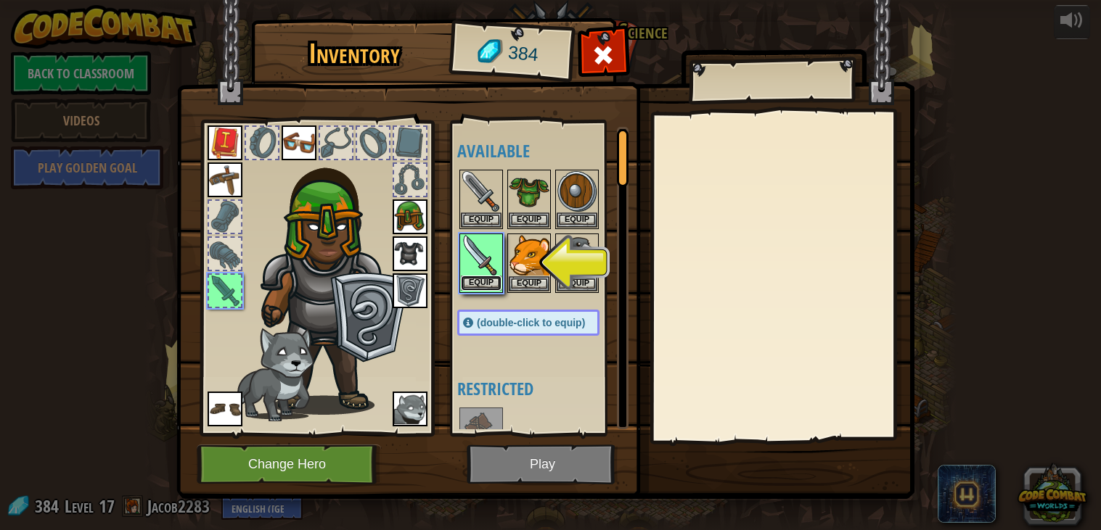
click at [493, 284] on button "Equip" at bounding box center [481, 283] width 41 height 15
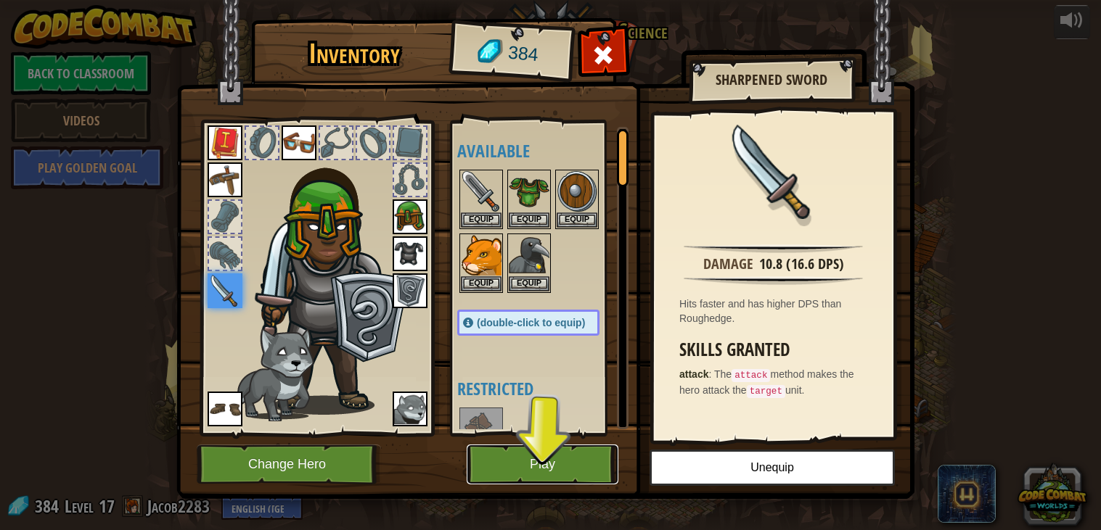
click at [543, 460] on button "Play" at bounding box center [543, 465] width 152 height 40
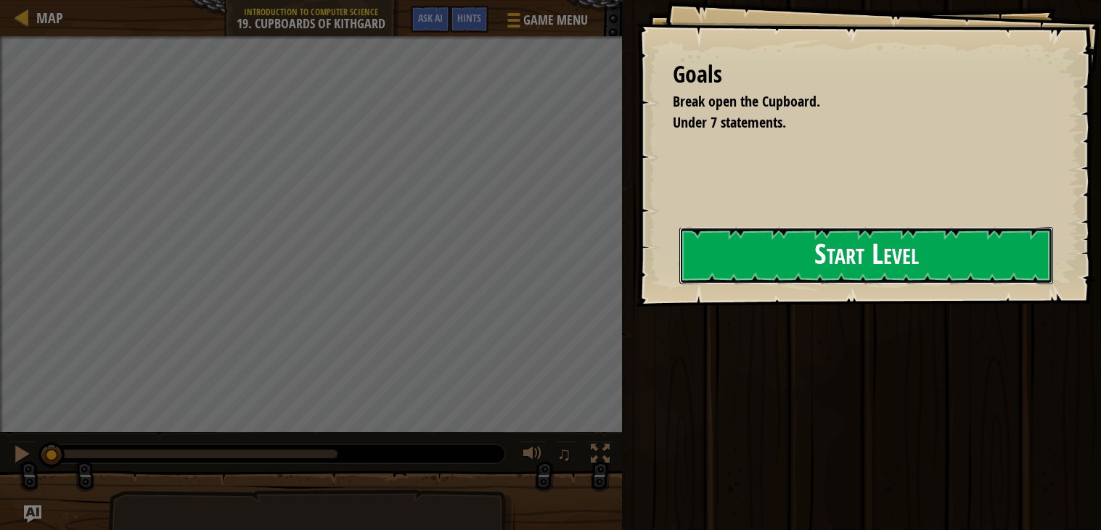
click at [763, 284] on button "Start Level" at bounding box center [866, 255] width 374 height 57
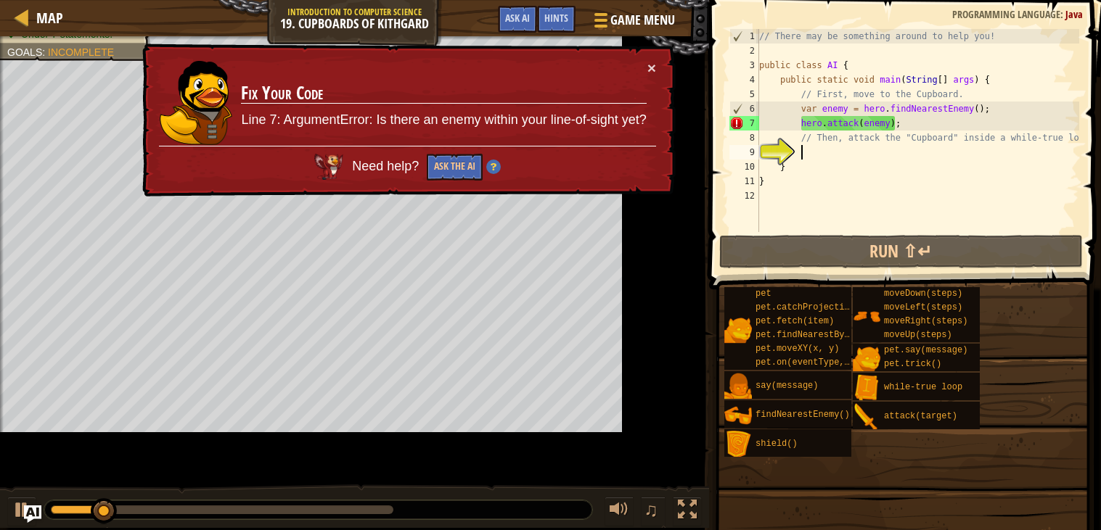
click at [831, 152] on div "// There may be something around to help you! public class AI { public static v…" at bounding box center [961, 145] width 410 height 232
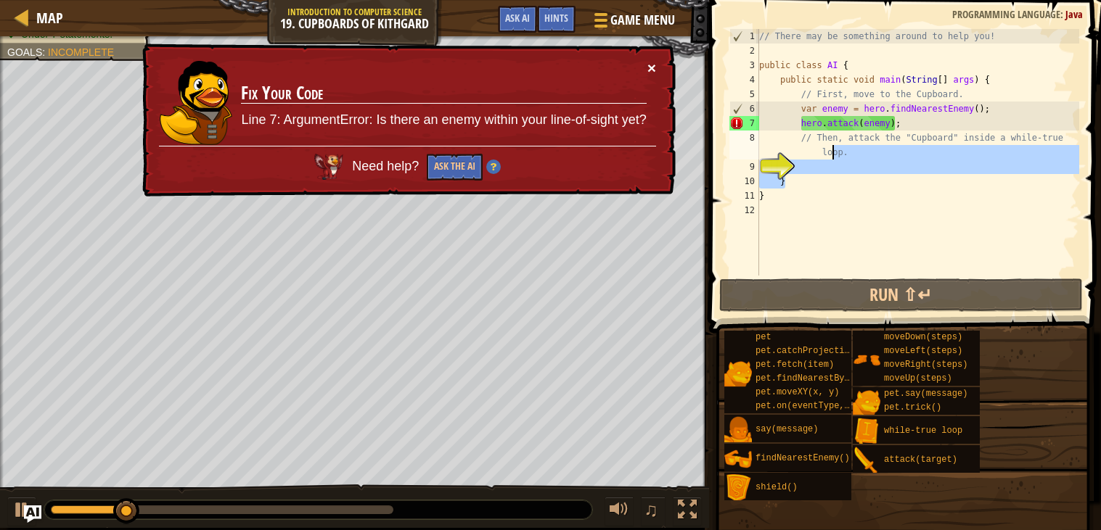
click at [652, 67] on button "×" at bounding box center [651, 68] width 9 height 15
type textarea "// Then, attack the "Cupboard" inside a while-true loop."
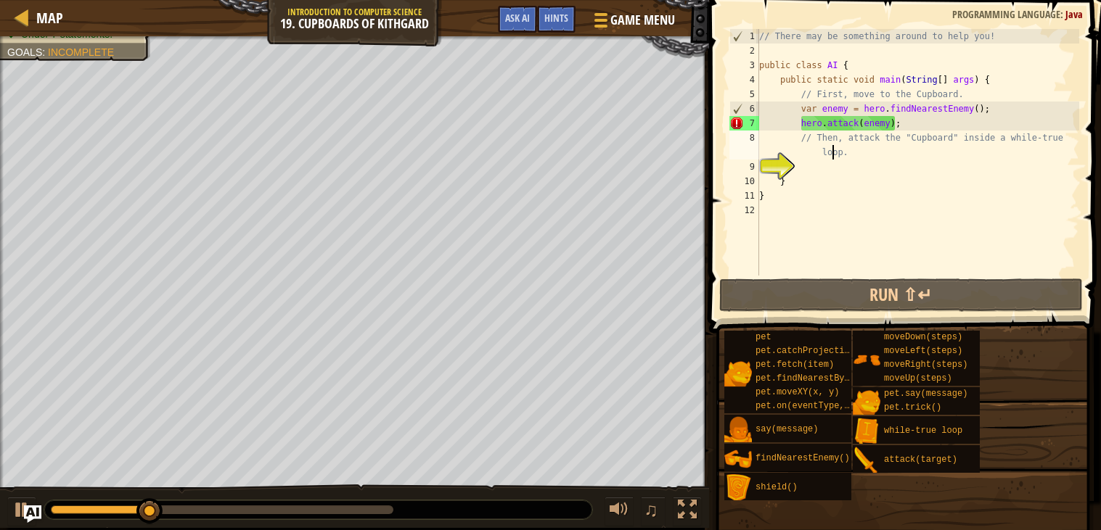
click at [859, 171] on div "// There may be something around to help you! public class AI { public static v…" at bounding box center [917, 167] width 323 height 276
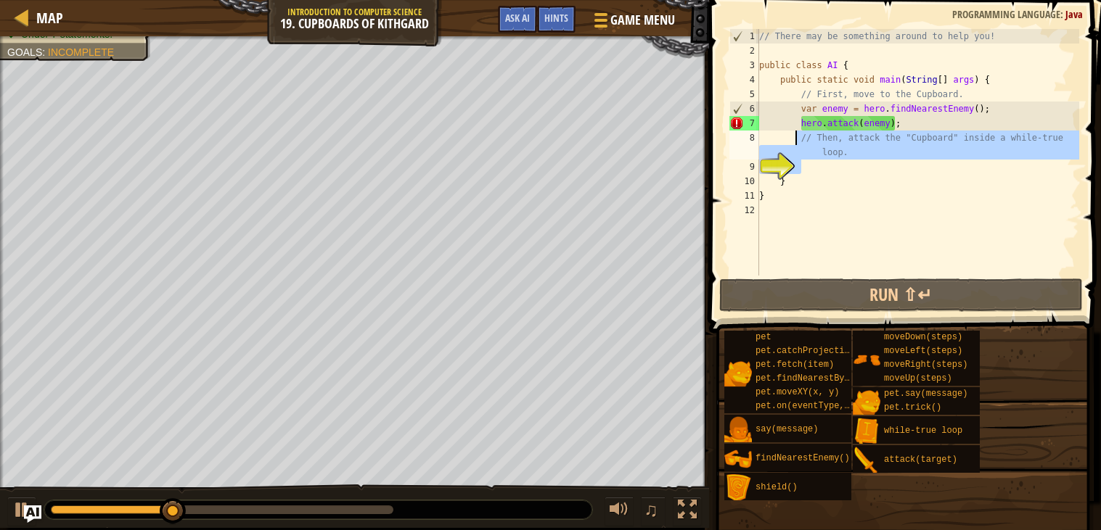
drag, startPoint x: 866, startPoint y: 160, endPoint x: 795, endPoint y: 139, distance: 74.2
click at [795, 139] on div "// There may be something around to help you! public class AI { public static v…" at bounding box center [917, 167] width 323 height 276
type textarea "// Then, attack the "Cupboard" inside a while-true loop."
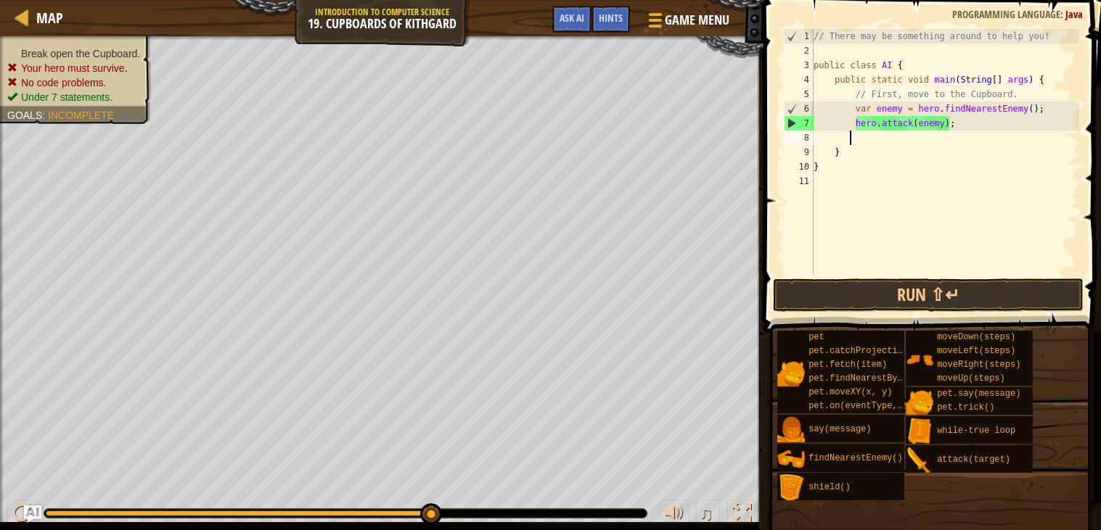
click at [851, 70] on div "// There may be something around to help you! public class AI { public static v…" at bounding box center [944, 167] width 268 height 276
click at [859, 75] on div "// There may be something around to help you! public class AI { public static v…" at bounding box center [944, 167] width 268 height 276
click at [882, 99] on div "// There may be something around to help you! public class AI { public static v…" at bounding box center [944, 167] width 268 height 276
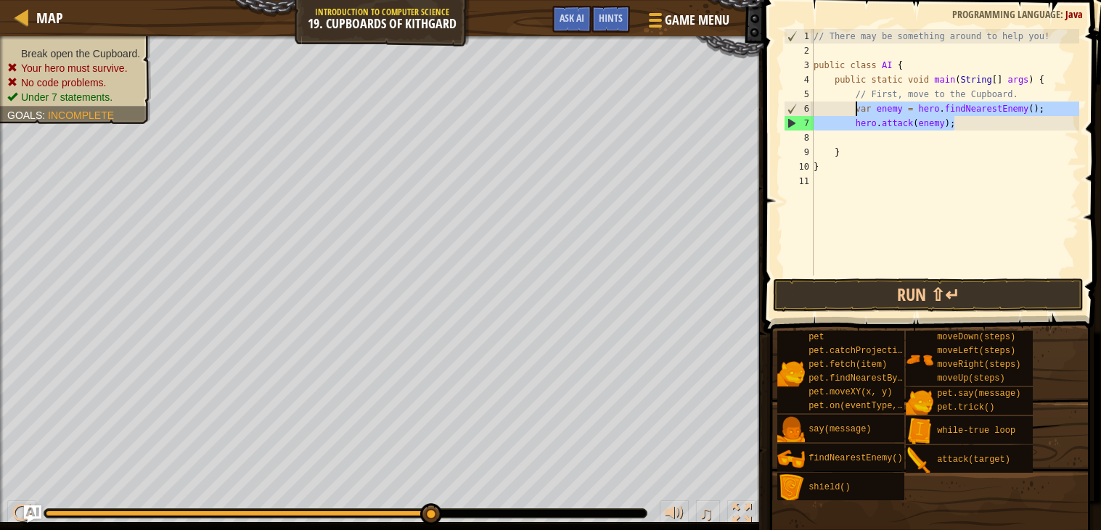
drag, startPoint x: 1004, startPoint y: 126, endPoint x: 857, endPoint y: 110, distance: 148.2
click at [857, 110] on div "// There may be something around to help you! public class AI { public static v…" at bounding box center [944, 167] width 268 height 276
type textarea "var enemy = hero.findNearestEnemy(); hero.attack(enemy);"
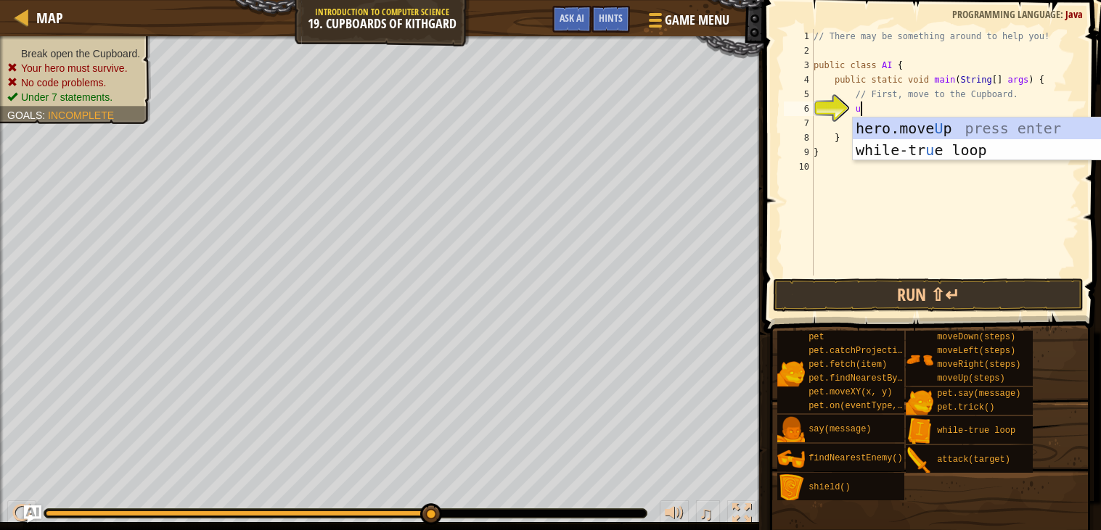
type textarea "up"
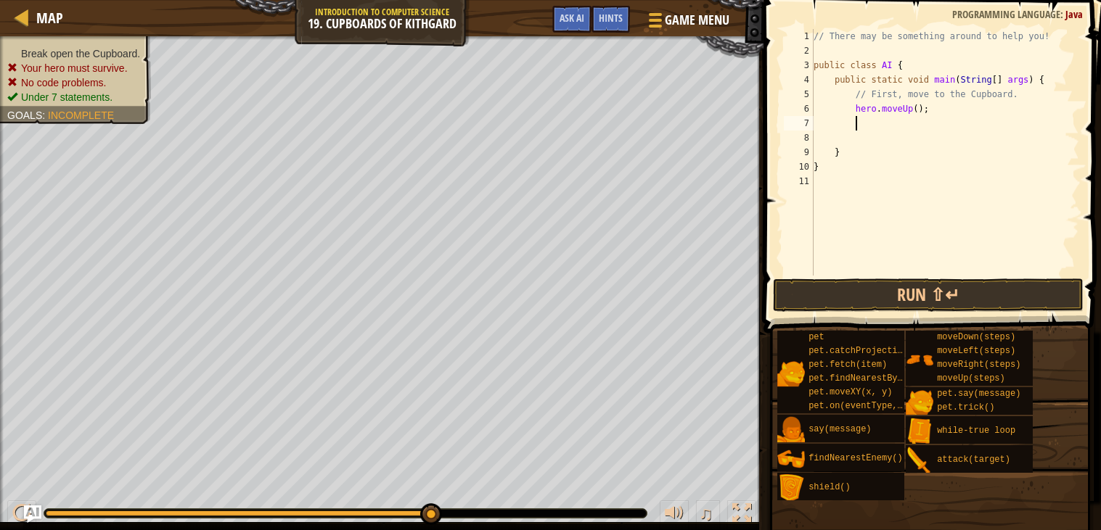
scroll to position [6, 2]
type textarea "ri"
click at [935, 123] on div "// There may be something around to help you! public class AI { public static v…" at bounding box center [944, 167] width 268 height 276
type textarea "hero.moveRight(2);"
click at [904, 134] on div "// There may be something around to help you! public class AI { public static v…" at bounding box center [944, 167] width 268 height 276
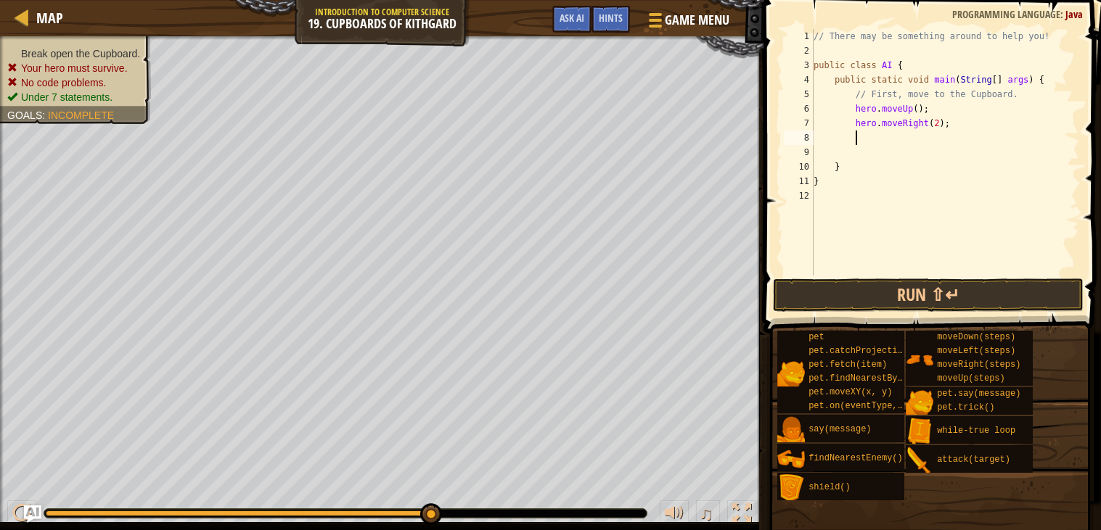
type textarea "do"
click at [931, 142] on div "// There may be something around to help you! public class AI { public static v…" at bounding box center [944, 167] width 268 height 276
click at [917, 314] on span at bounding box center [933, 146] width 349 height 376
click at [915, 308] on button "Run ⇧↵" at bounding box center [928, 295] width 311 height 33
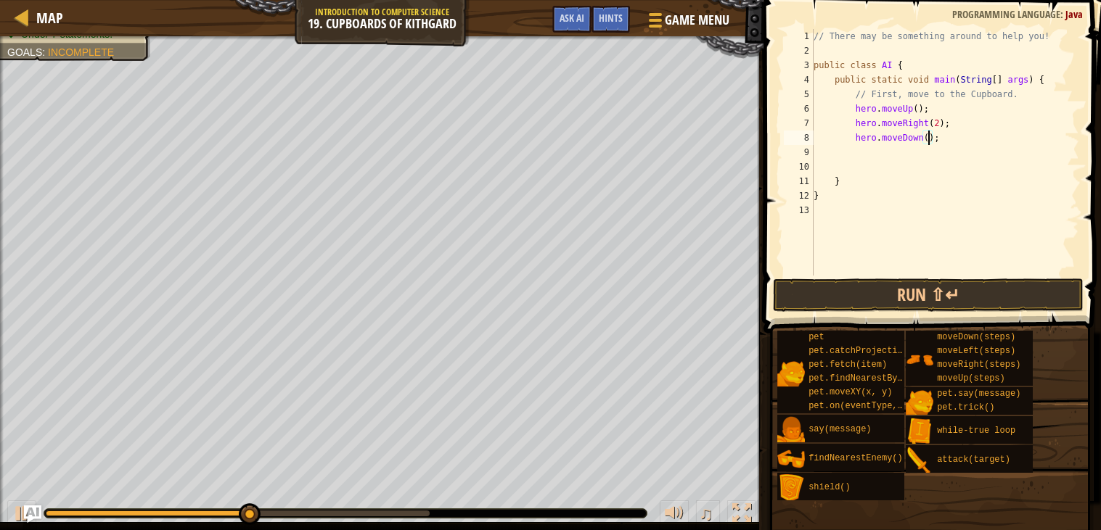
type textarea "hero.moveDown(2);"
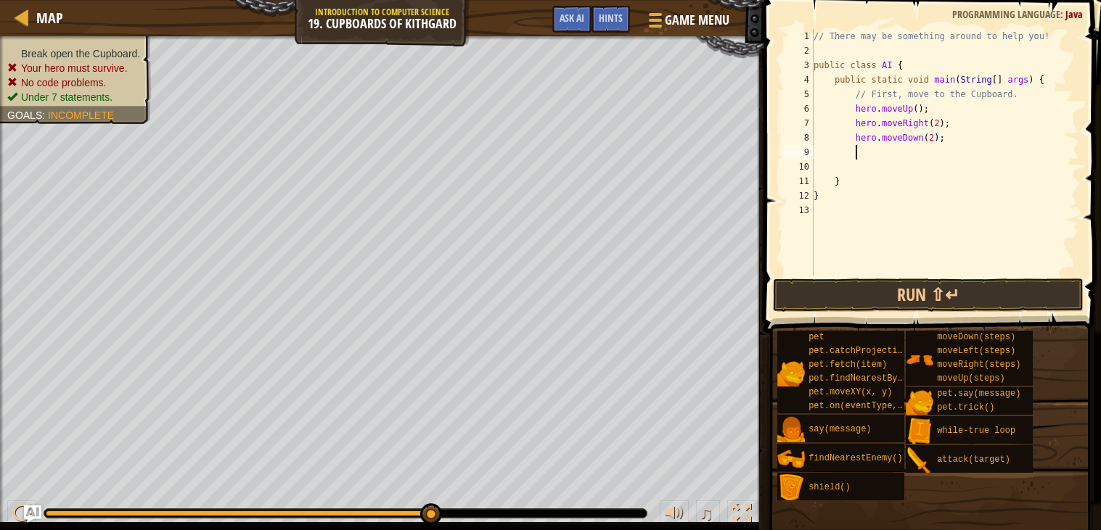
click at [953, 151] on div "// There may be something around to help you! public class AI { public static v…" at bounding box center [944, 167] width 268 height 276
drag, startPoint x: 1011, startPoint y: 155, endPoint x: 856, endPoint y: 151, distance: 154.6
click at [856, 151] on div "// There may be something around to help you! public class AI { public static v…" at bounding box center [944, 167] width 268 height 276
type textarea "hero.attack(Cupboard);"
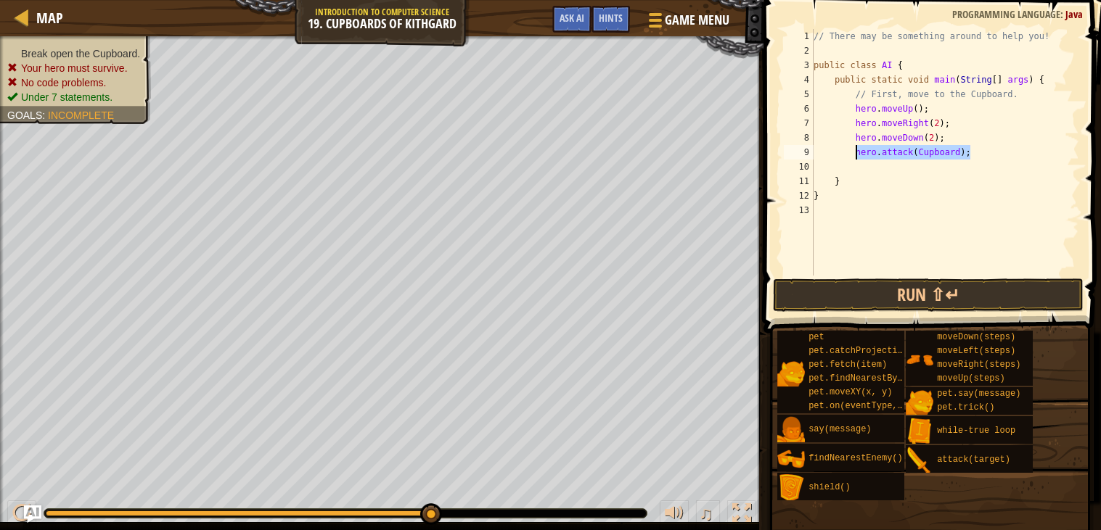
click at [988, 148] on div "// There may be something around to help you! public class AI { public static v…" at bounding box center [944, 152] width 268 height 247
paste textarea "hero.attack(Cupboard);"
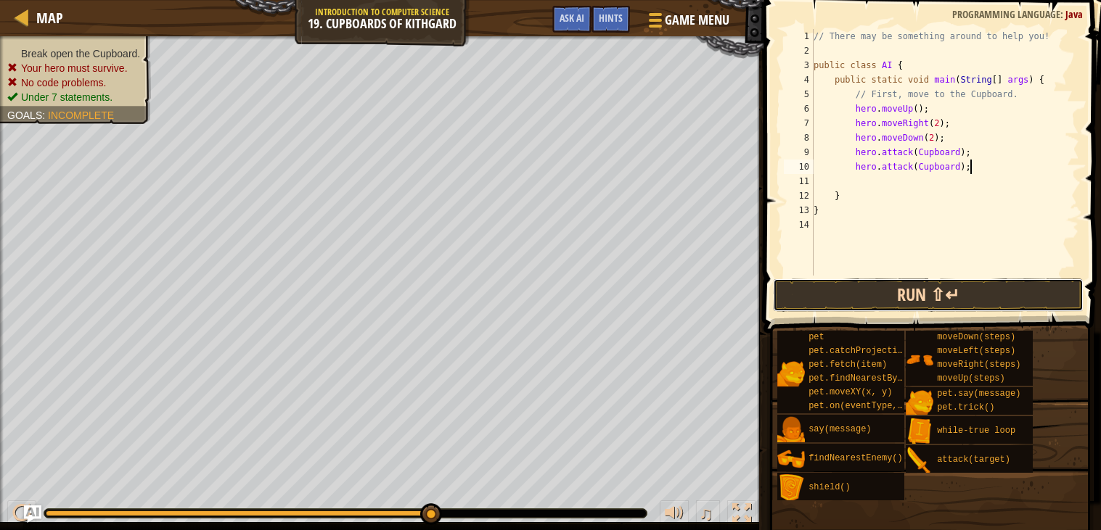
click at [1054, 295] on button "Run ⇧↵" at bounding box center [928, 295] width 311 height 33
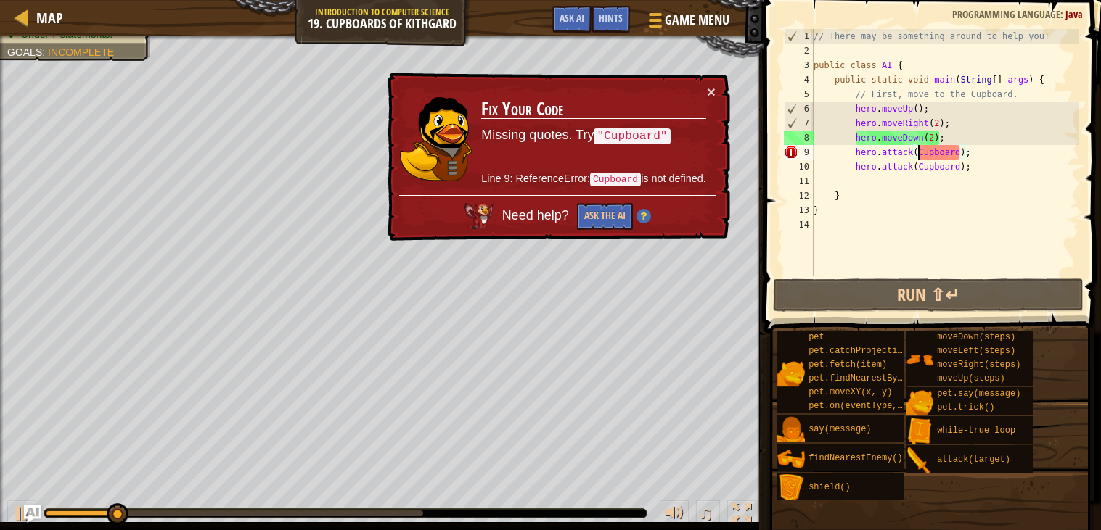
click at [919, 149] on div "// There may be something around to help you! public class AI { public static v…" at bounding box center [944, 167] width 268 height 276
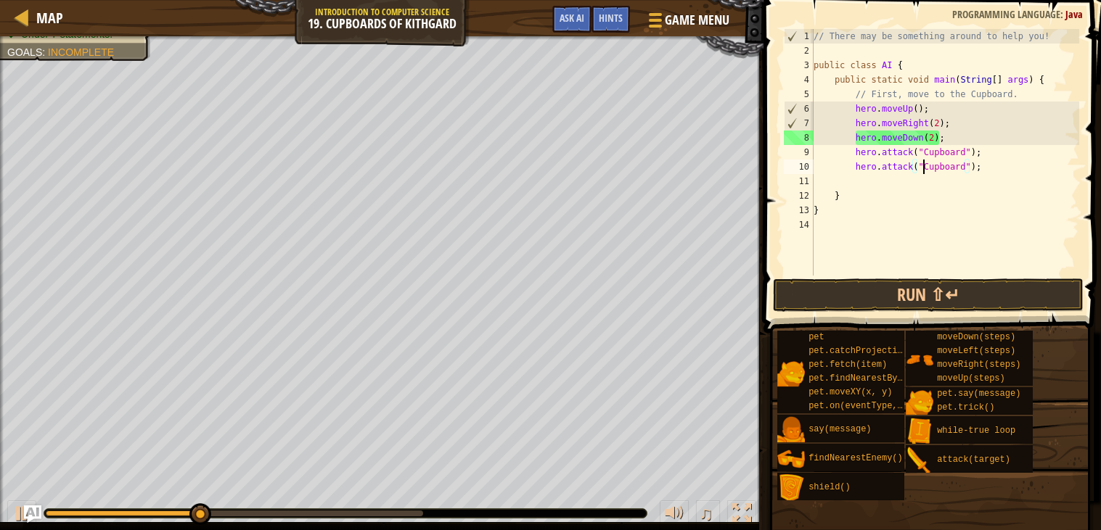
scroll to position [6, 9]
type textarea "hero.attack("Cupboard");"
click at [990, 299] on button "Run ⇧↵" at bounding box center [928, 295] width 311 height 33
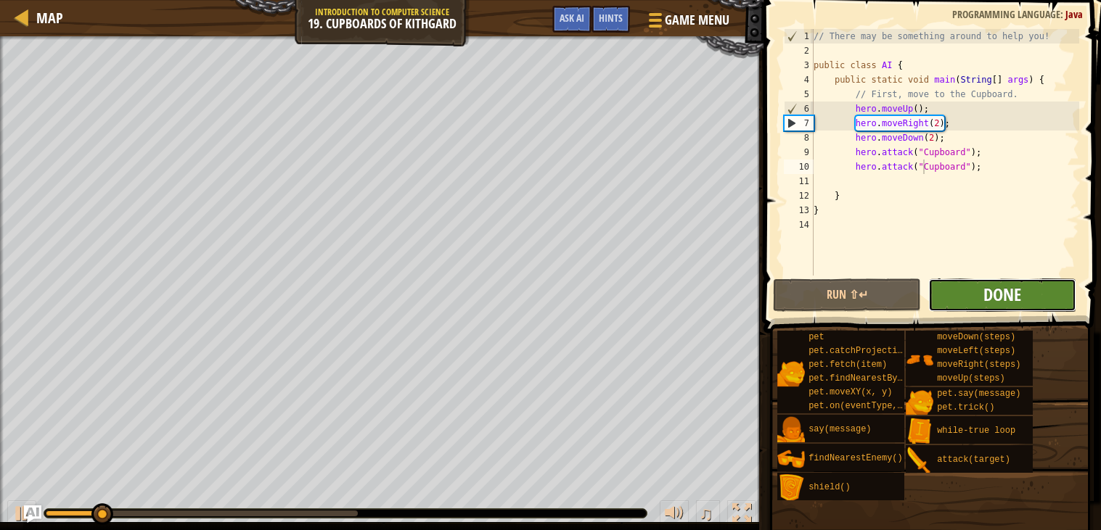
click at [1012, 300] on span "Done" at bounding box center [1002, 294] width 38 height 23
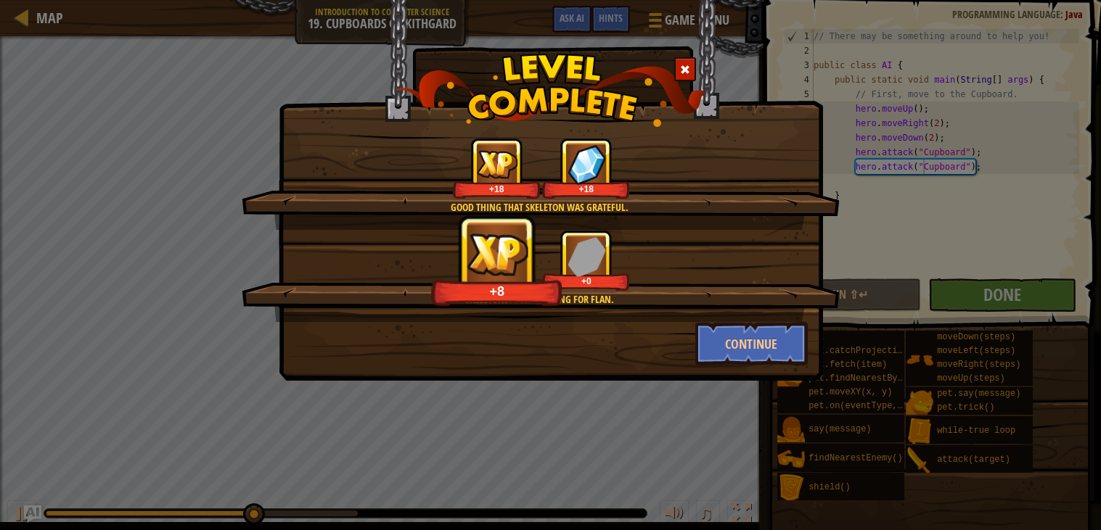
click at [776, 369] on div "Good thing that Skeleton was grateful. +18 +18 Skeletons? I was hoping for Flan…" at bounding box center [551, 190] width 544 height 381
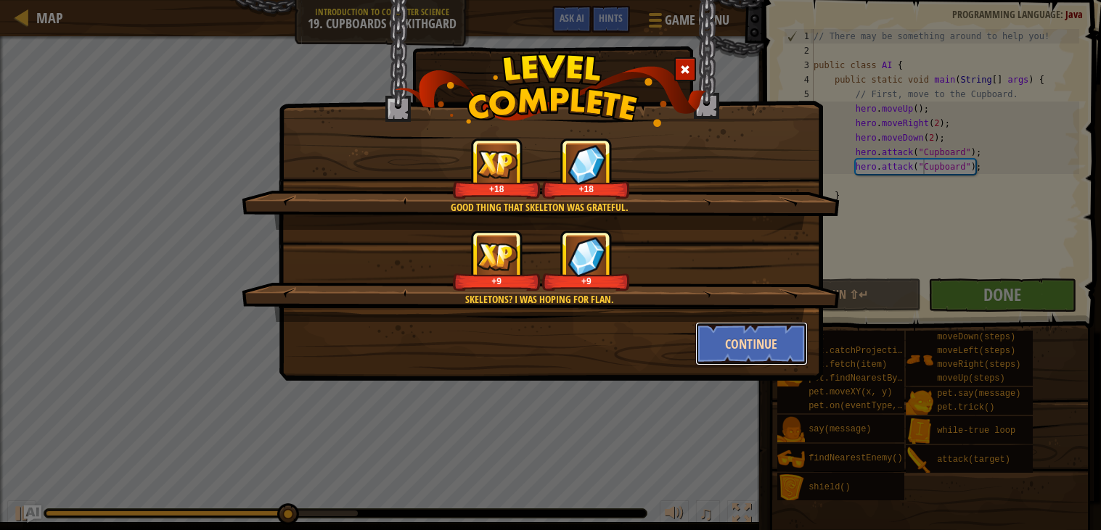
click at [754, 363] on button "Continue" at bounding box center [751, 344] width 112 height 44
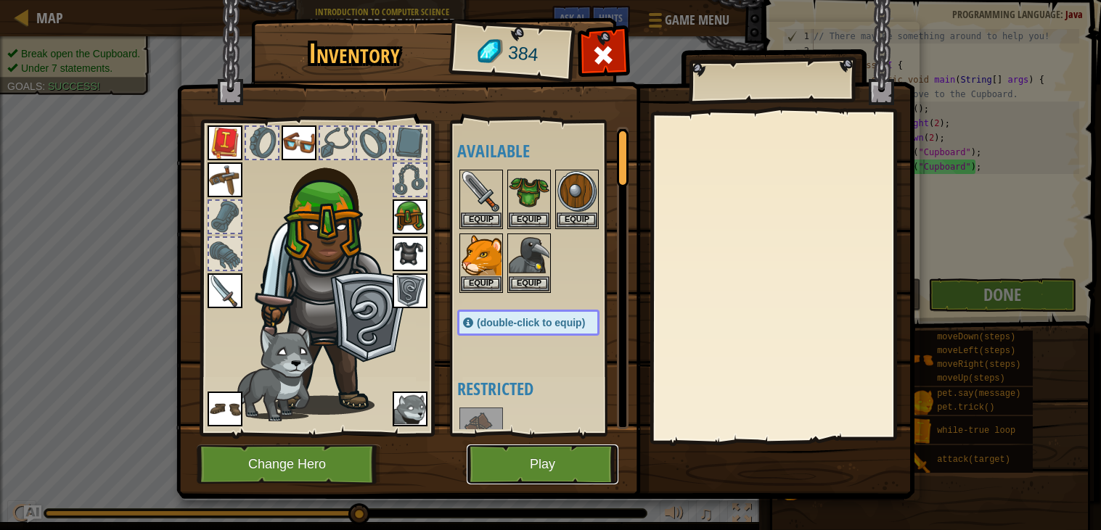
click at [522, 456] on button "Play" at bounding box center [543, 465] width 152 height 40
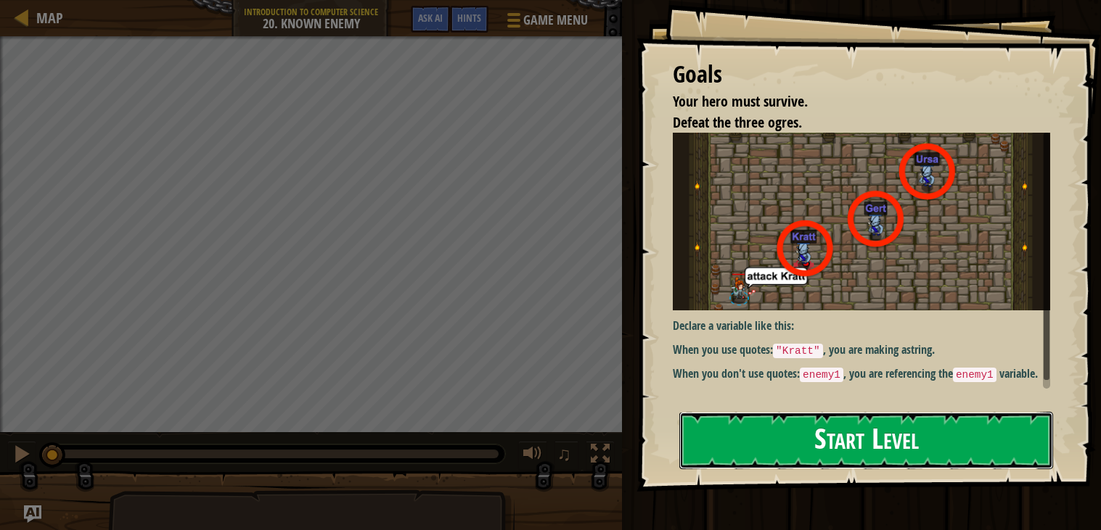
click at [736, 423] on button "Start Level" at bounding box center [866, 440] width 374 height 57
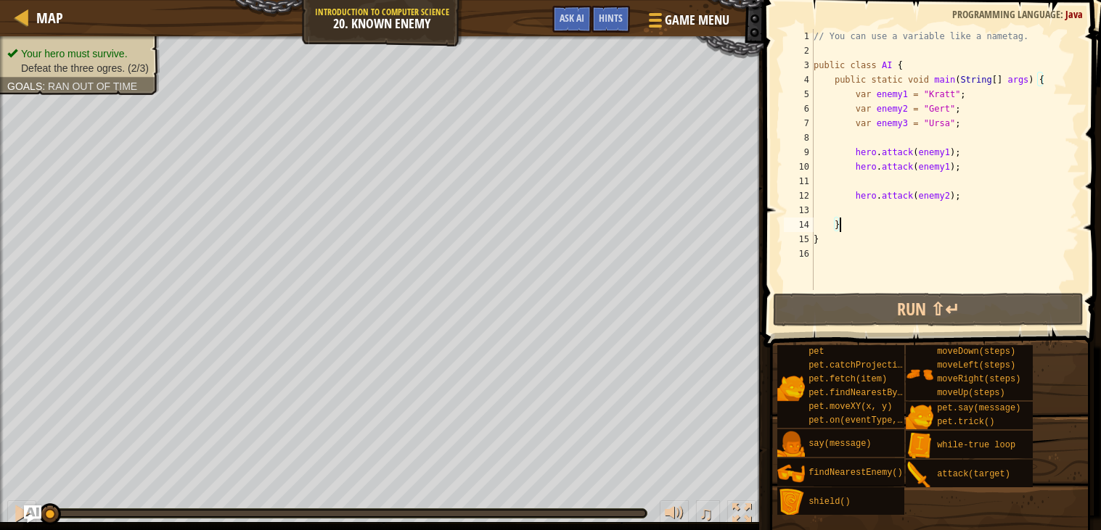
click at [924, 219] on div "// You can use a variable like a nametag. public class AI { public static void …" at bounding box center [944, 174] width 268 height 290
drag, startPoint x: 982, startPoint y: 192, endPoint x: 855, endPoint y: 195, distance: 126.3
click at [855, 195] on div "// You can use a variable like a nametag. public class AI { public static void …" at bounding box center [944, 174] width 268 height 290
type textarea "hero.attack(enemy2);"
click at [862, 208] on div "// You can use a variable like a nametag. public class AI { public static void …" at bounding box center [944, 174] width 268 height 290
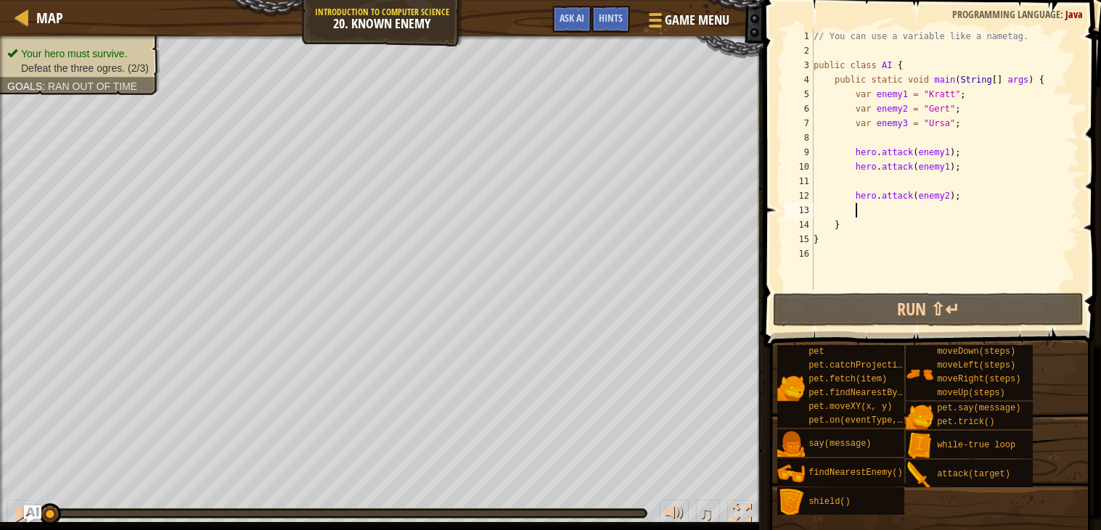
type textarea "hero.attack(enemy2);"
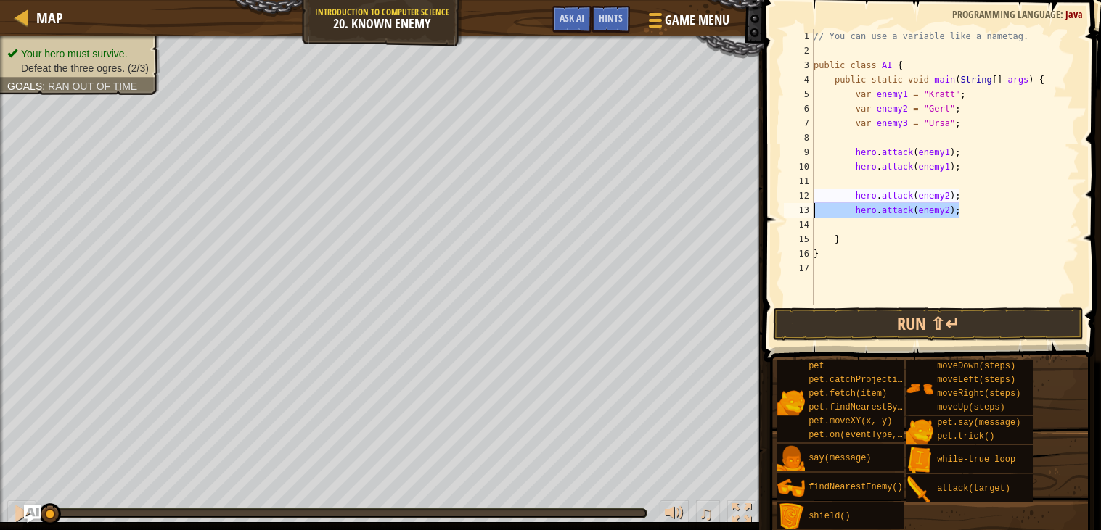
drag, startPoint x: 985, startPoint y: 207, endPoint x: 810, endPoint y: 205, distance: 174.9
click at [810, 205] on div "1 2 3 4 5 6 7 8 9 10 11 12 13 14 15 16 17 // You can use a variable like a name…" at bounding box center [930, 167] width 298 height 276
type textarea "hero.attack(enemy2);"
click at [961, 223] on div "// You can use a variable like a nametag. public class AI { public static void …" at bounding box center [944, 181] width 268 height 305
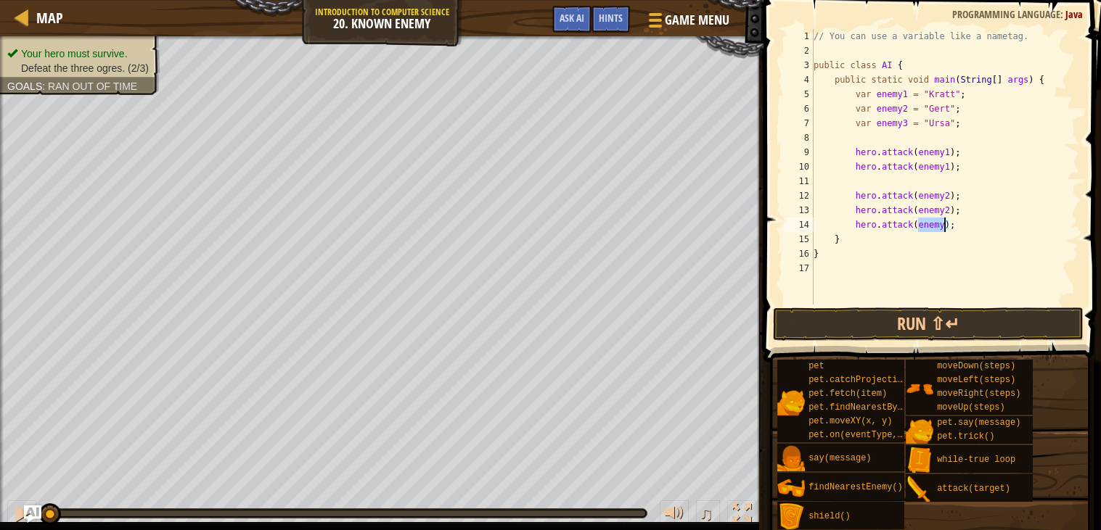
click at [961, 223] on div "// You can use a variable like a nametag. public class AI { public static void …" at bounding box center [944, 181] width 268 height 305
click at [945, 225] on div "// You can use a variable like a nametag. public class AI { public static void …" at bounding box center [944, 181] width 268 height 305
type textarea "hero.attack(enemy3);"
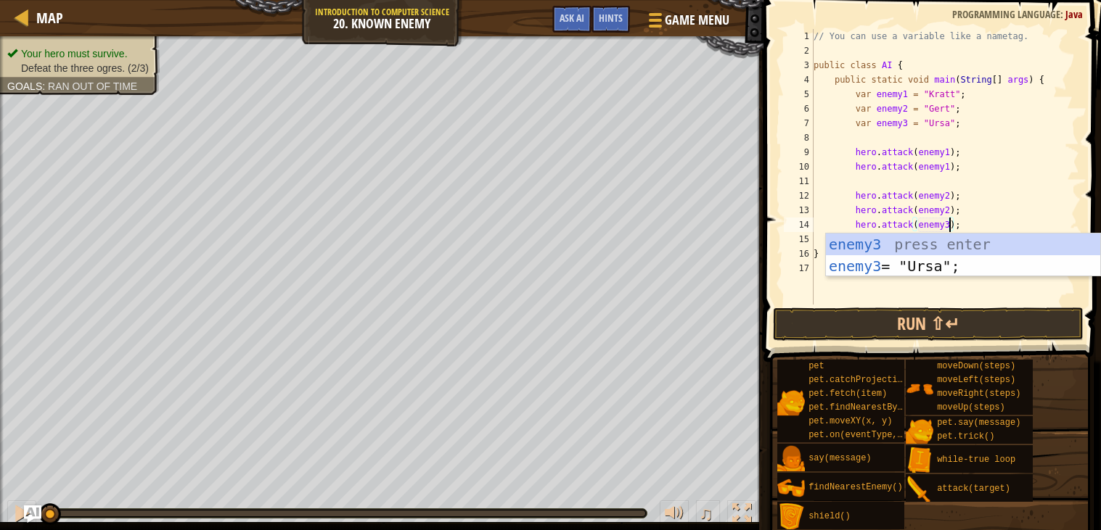
click at [965, 224] on div "// You can use a variable like a nametag. public class AI { public static void …" at bounding box center [944, 181] width 268 height 305
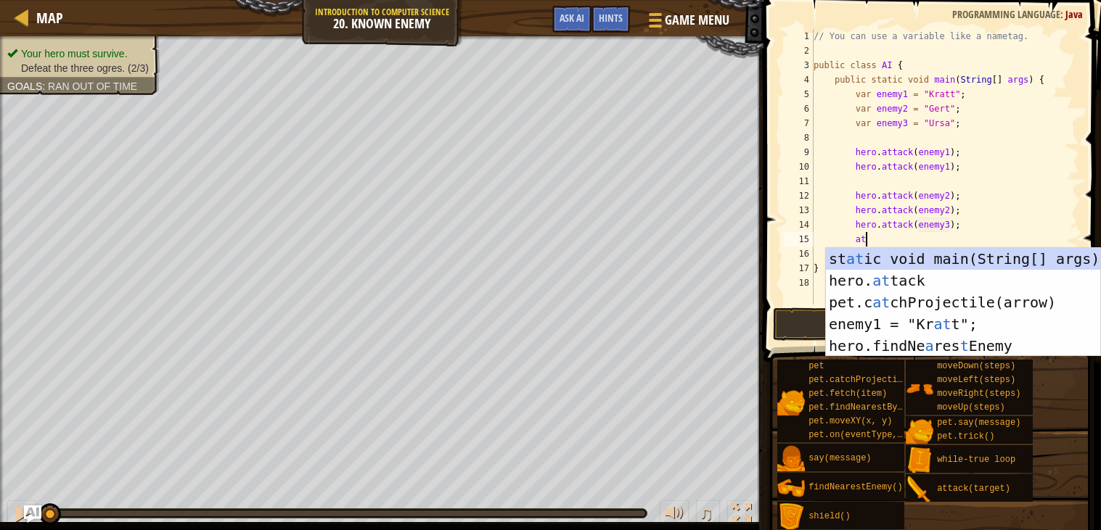
scroll to position [6, 4]
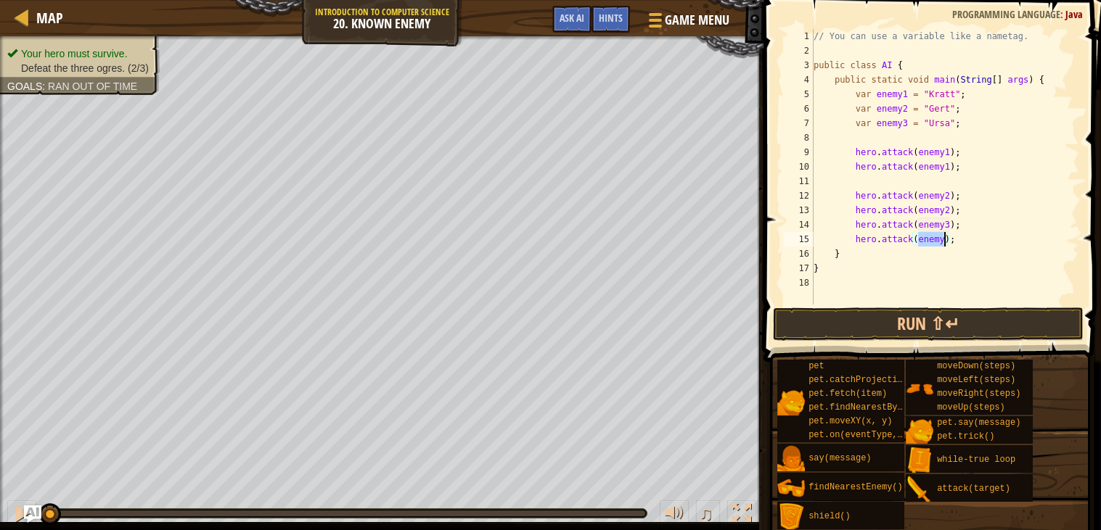
click at [965, 224] on div "// You can use a variable like a nametag. public class AI { public static void …" at bounding box center [944, 181] width 268 height 305
click at [942, 241] on div "// You can use a variable like a nametag. public class AI { public static void …" at bounding box center [944, 181] width 268 height 305
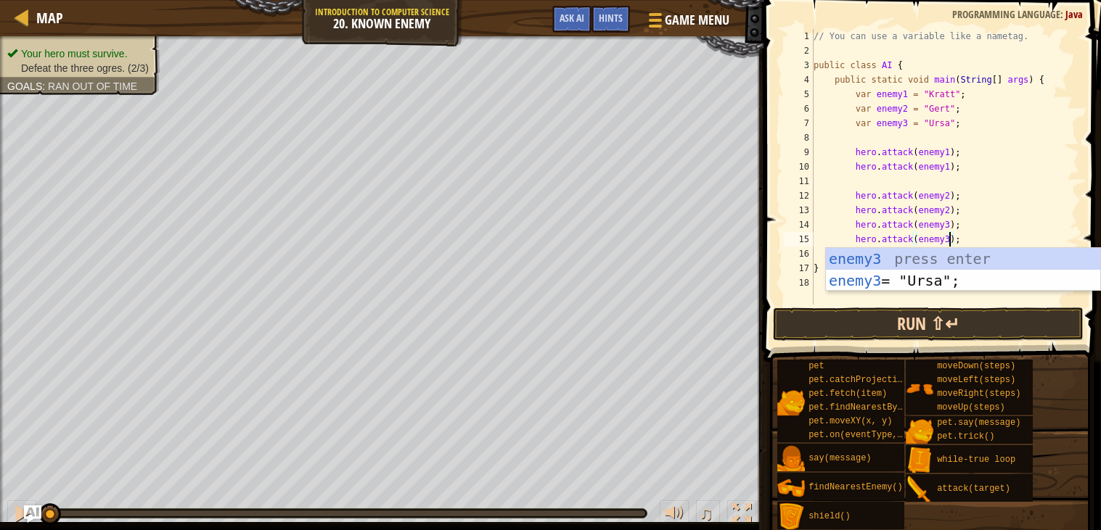
type textarea "hero.attack(enemy3);"
click at [977, 337] on button "Run ⇧↵" at bounding box center [928, 324] width 311 height 33
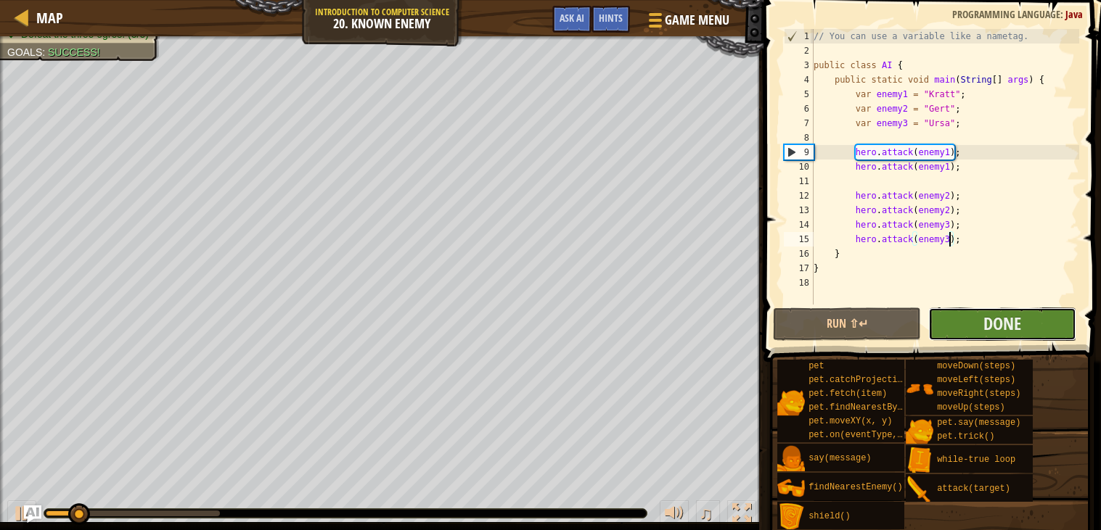
click at [982, 335] on button "Done" at bounding box center [1002, 324] width 148 height 33
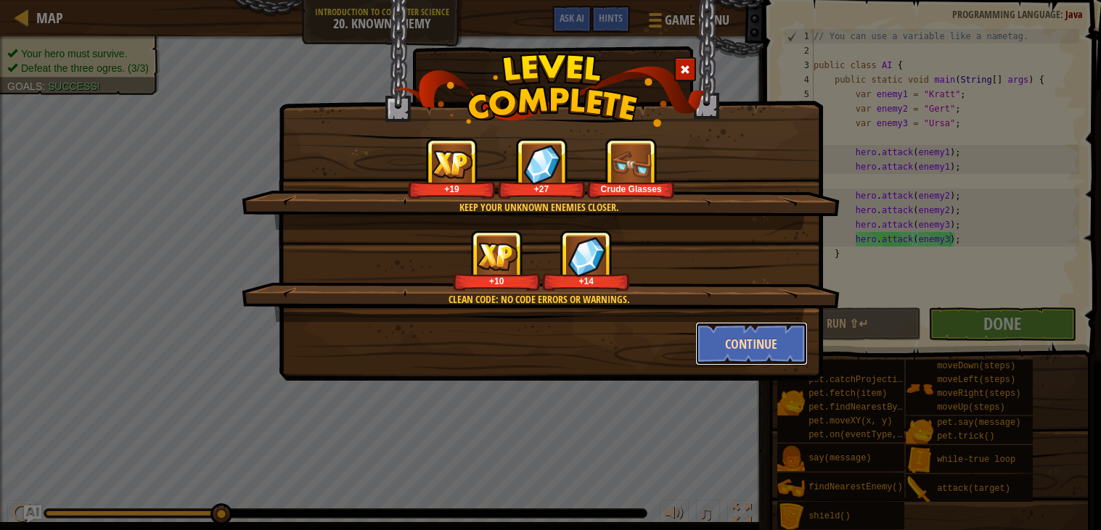
click at [759, 346] on button "Continue" at bounding box center [751, 344] width 112 height 44
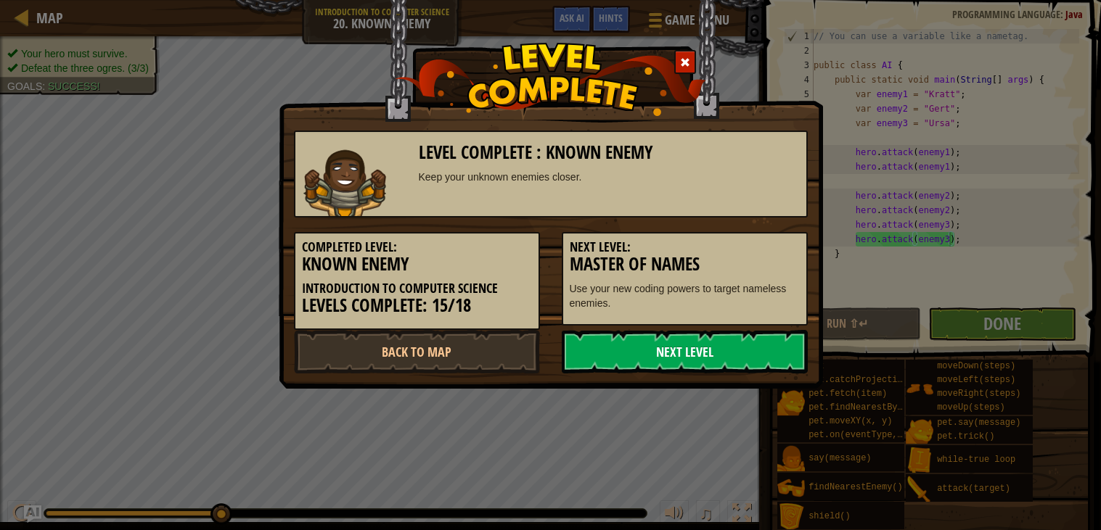
click at [685, 366] on link "Next Level" at bounding box center [685, 352] width 246 height 44
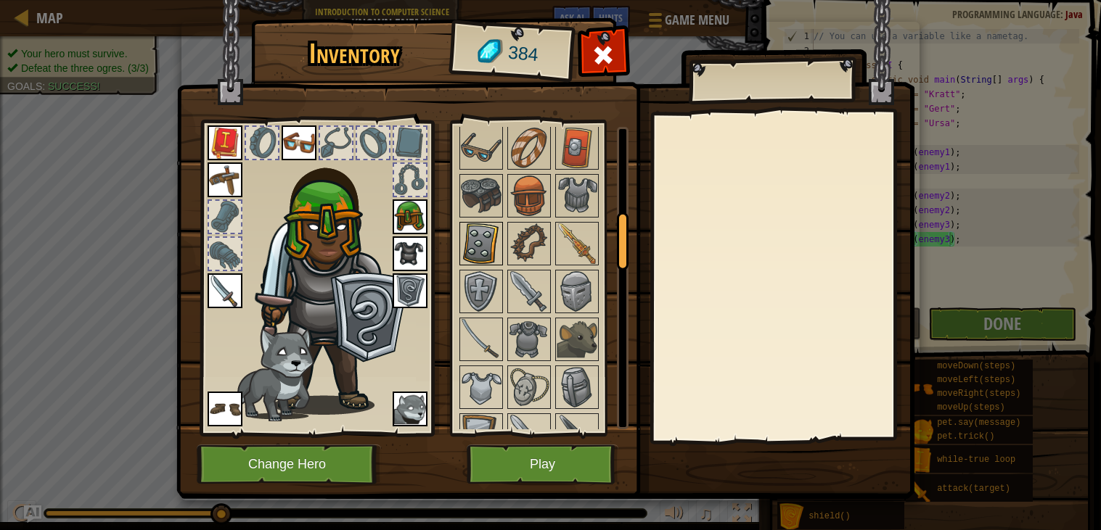
scroll to position [456, 0]
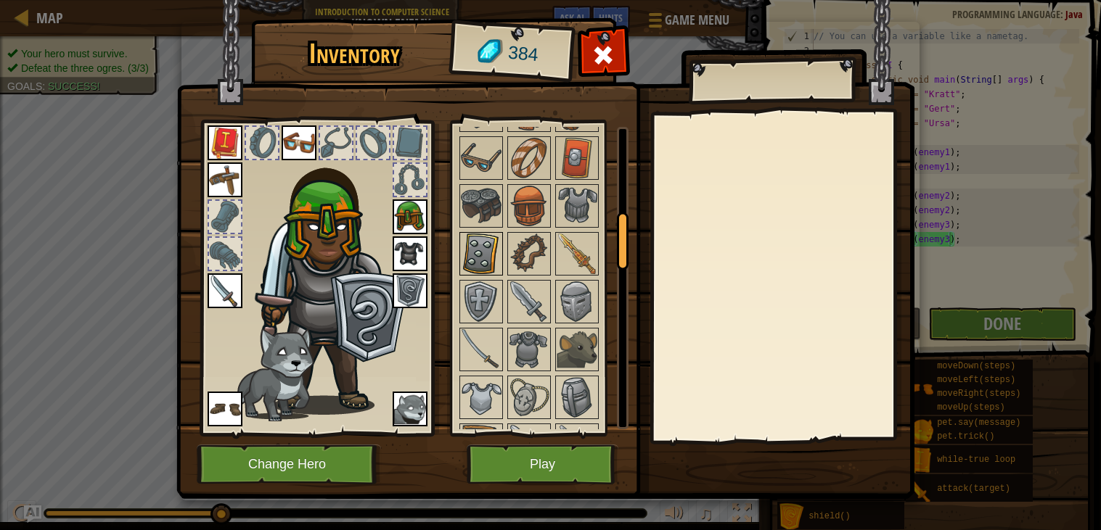
click at [466, 252] on img at bounding box center [481, 254] width 41 height 41
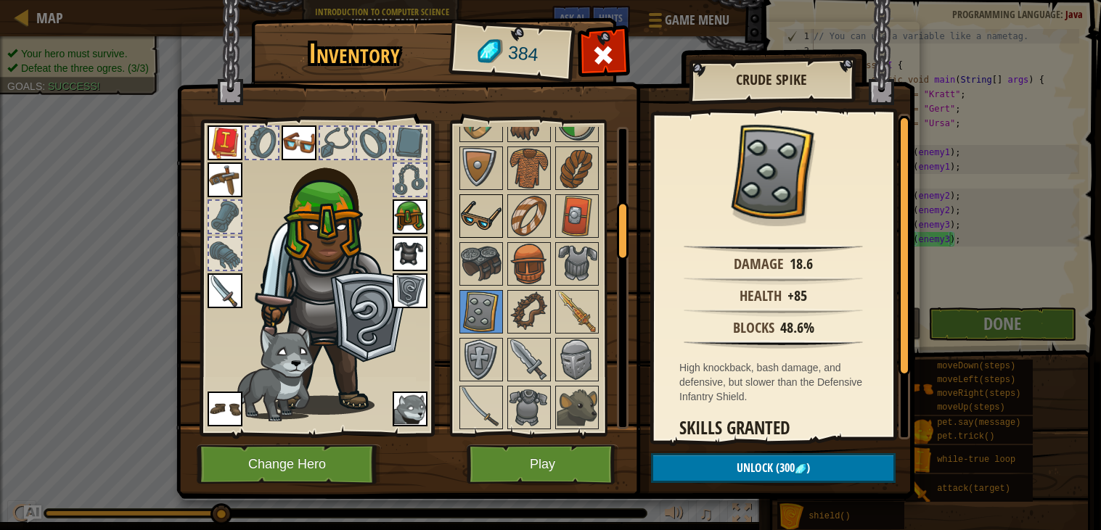
scroll to position [397, 0]
click at [470, 214] on img at bounding box center [481, 217] width 41 height 41
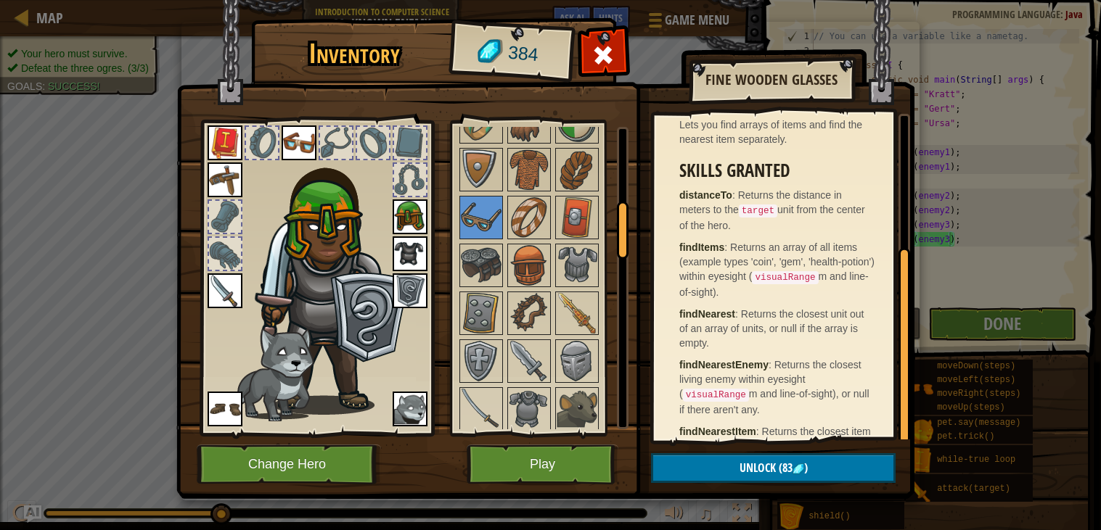
scroll to position [222, 0]
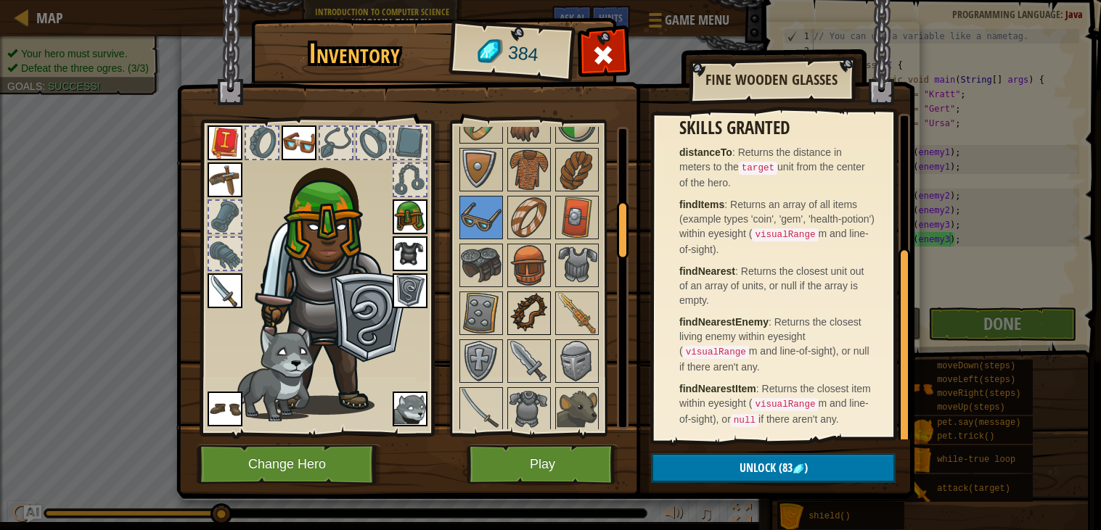
drag, startPoint x: 522, startPoint y: 313, endPoint x: 511, endPoint y: 312, distance: 11.7
click at [522, 312] on img at bounding box center [529, 313] width 41 height 41
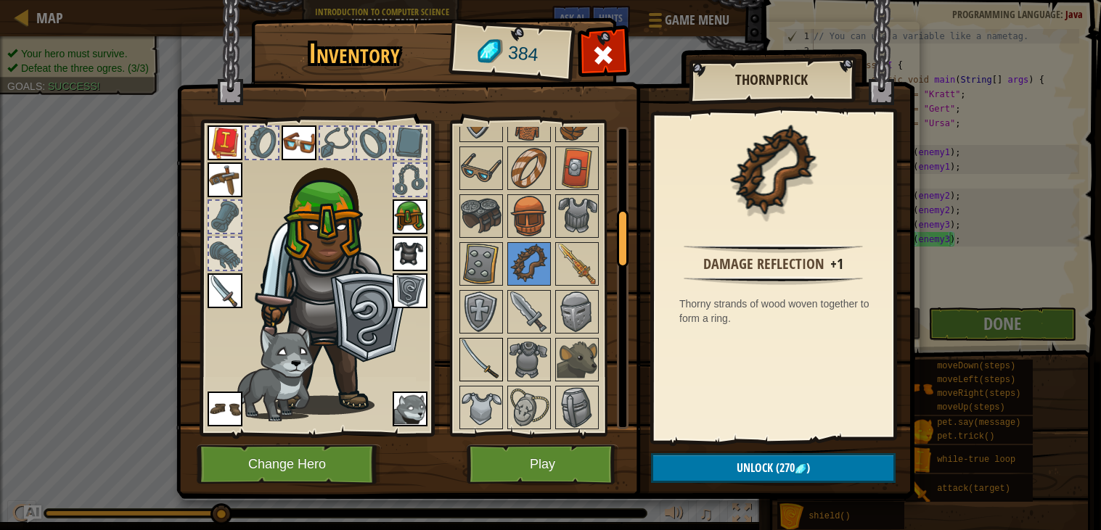
drag, startPoint x: 490, startPoint y: 358, endPoint x: 488, endPoint y: 351, distance: 7.6
click at [488, 353] on img at bounding box center [481, 360] width 41 height 41
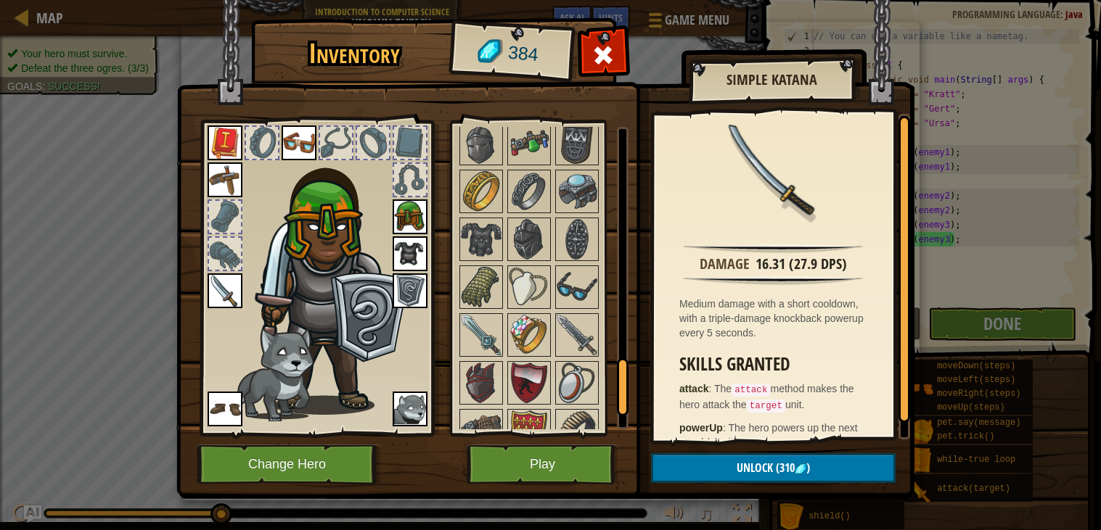
scroll to position [1178, 0]
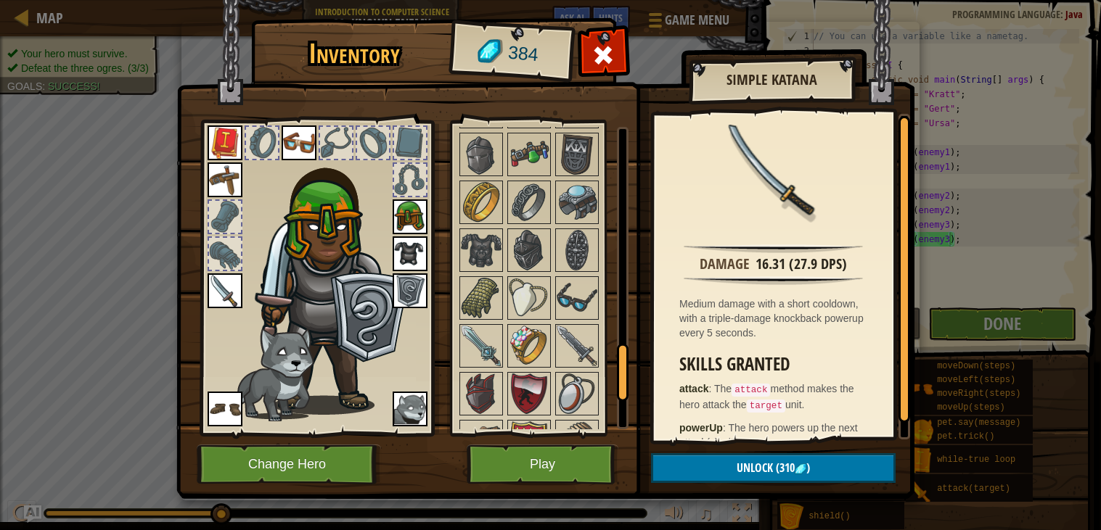
click at [202, 285] on div at bounding box center [316, 274] width 239 height 327
click at [205, 285] on div at bounding box center [316, 274] width 239 height 327
click at [216, 279] on img at bounding box center [225, 291] width 35 height 35
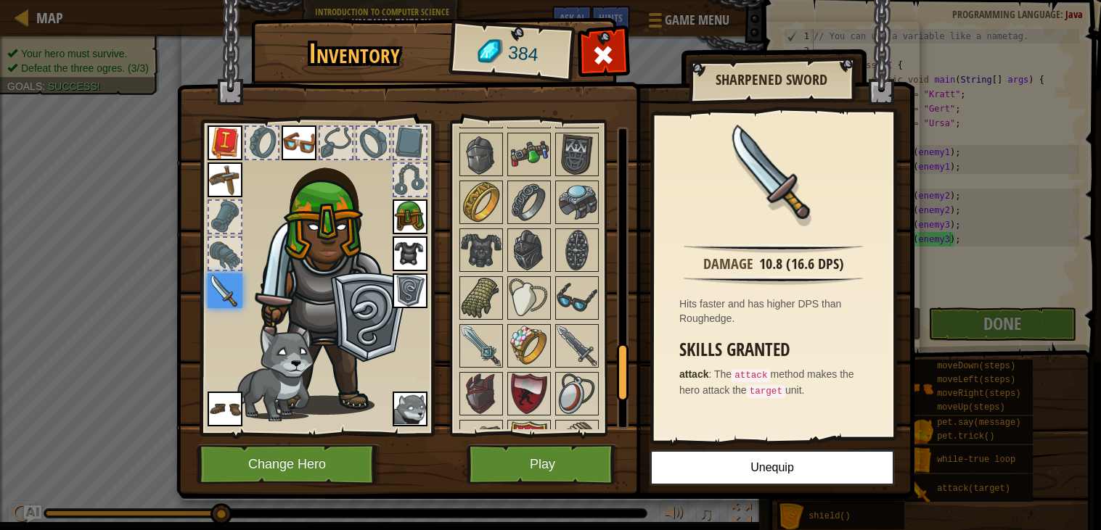
click at [252, 273] on img at bounding box center [323, 264] width 220 height 298
click at [245, 277] on div at bounding box center [316, 274] width 239 height 327
click at [226, 284] on img at bounding box center [225, 291] width 35 height 35
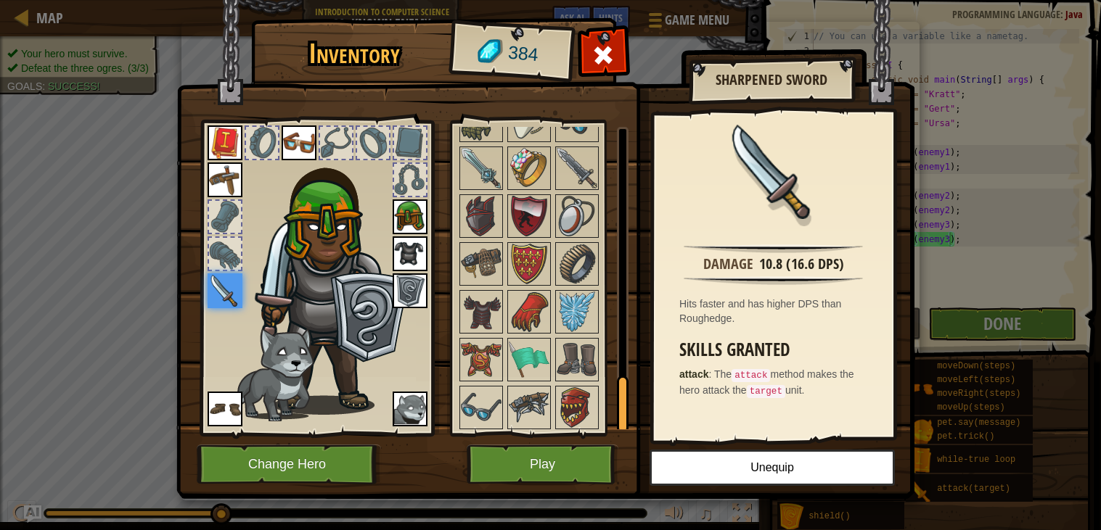
scroll to position [1359, 0]
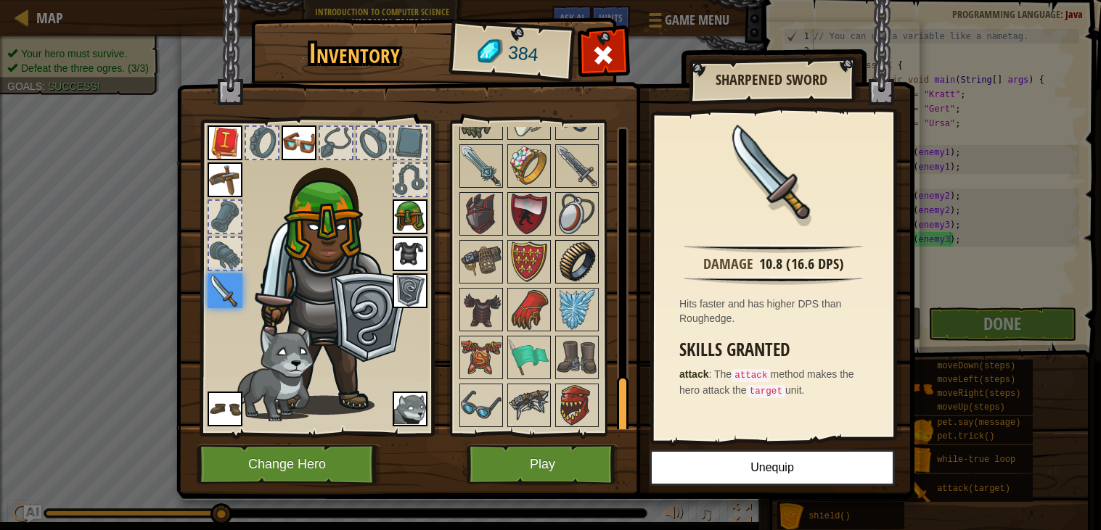
click at [583, 265] on img at bounding box center [577, 262] width 41 height 41
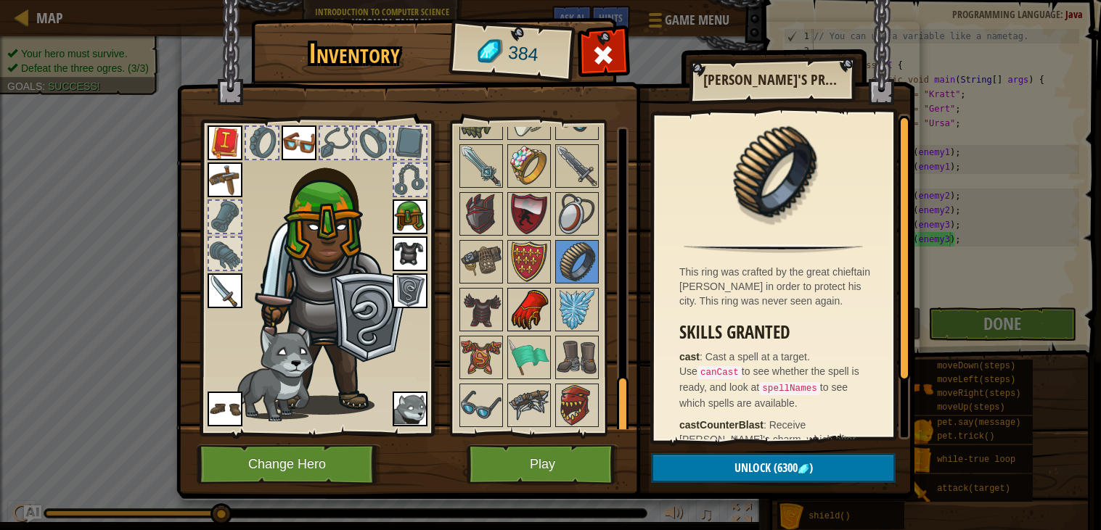
click at [511, 328] on img at bounding box center [529, 310] width 41 height 41
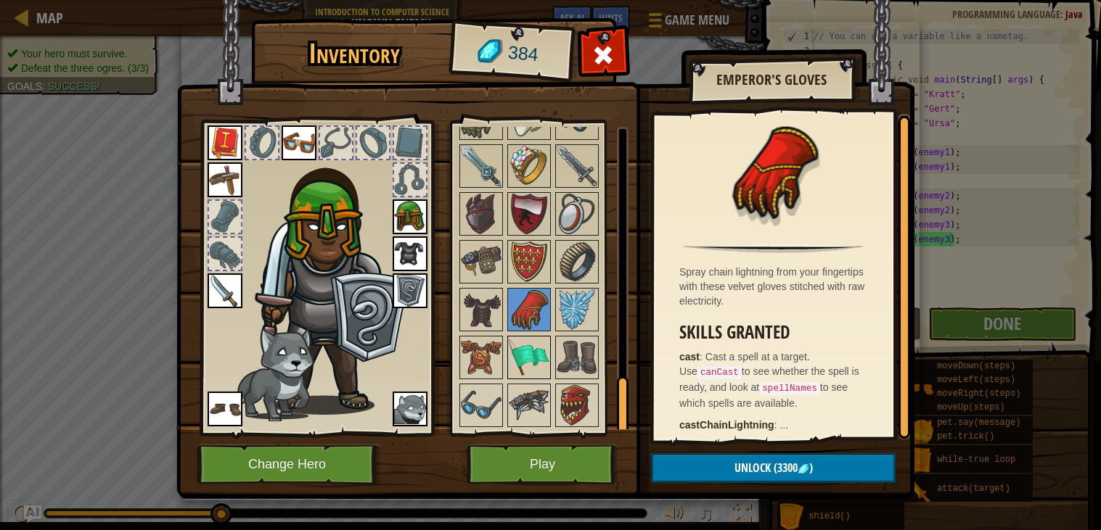
click at [521, 360] on img at bounding box center [529, 357] width 41 height 41
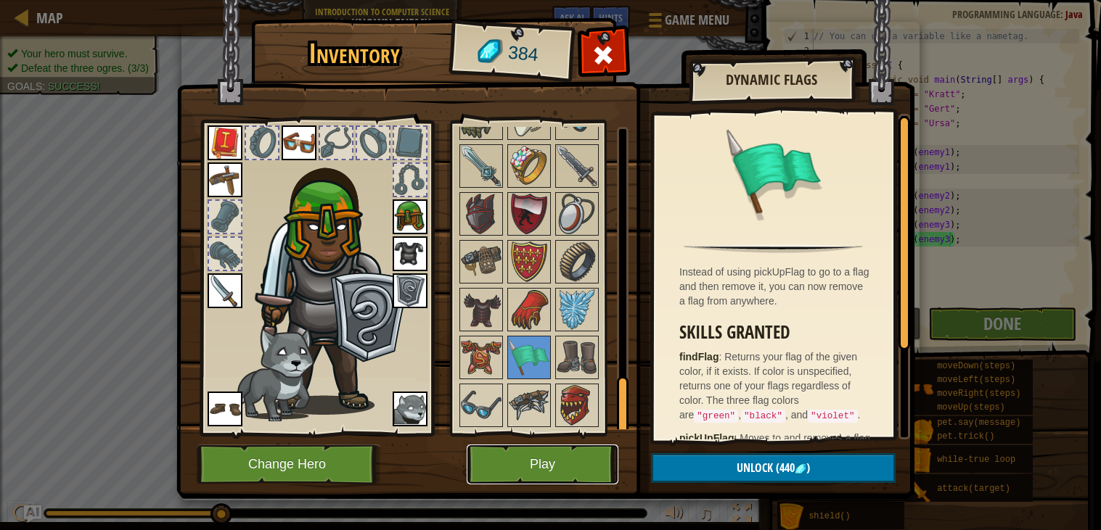
click at [513, 450] on button "Play" at bounding box center [543, 465] width 152 height 40
